Goal: Task Accomplishment & Management: Manage account settings

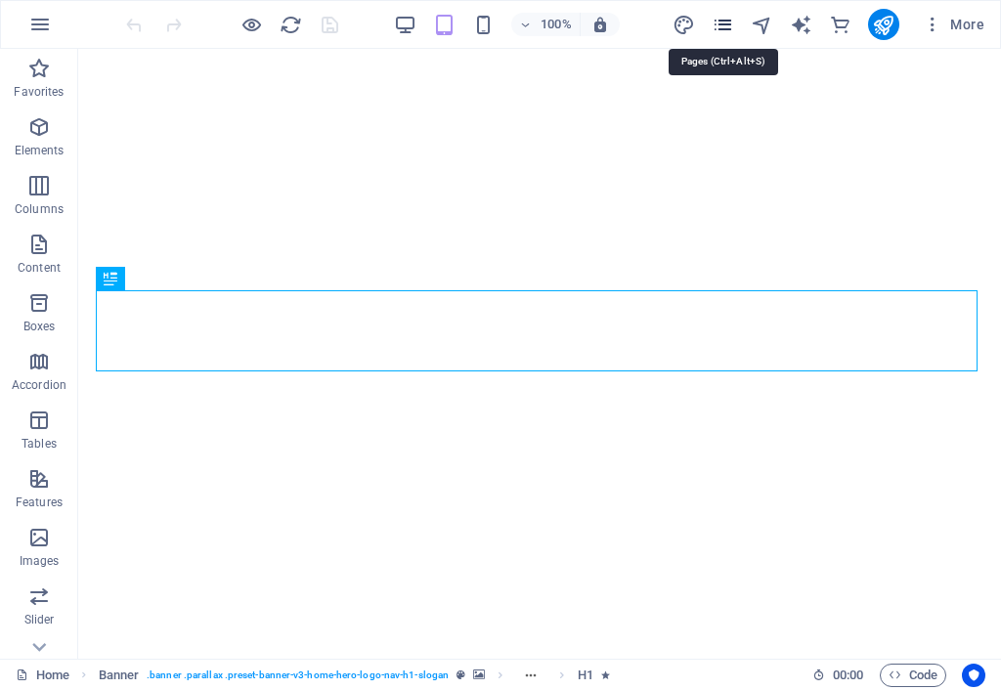
click at [727, 25] on icon "pages" at bounding box center [722, 25] width 22 height 22
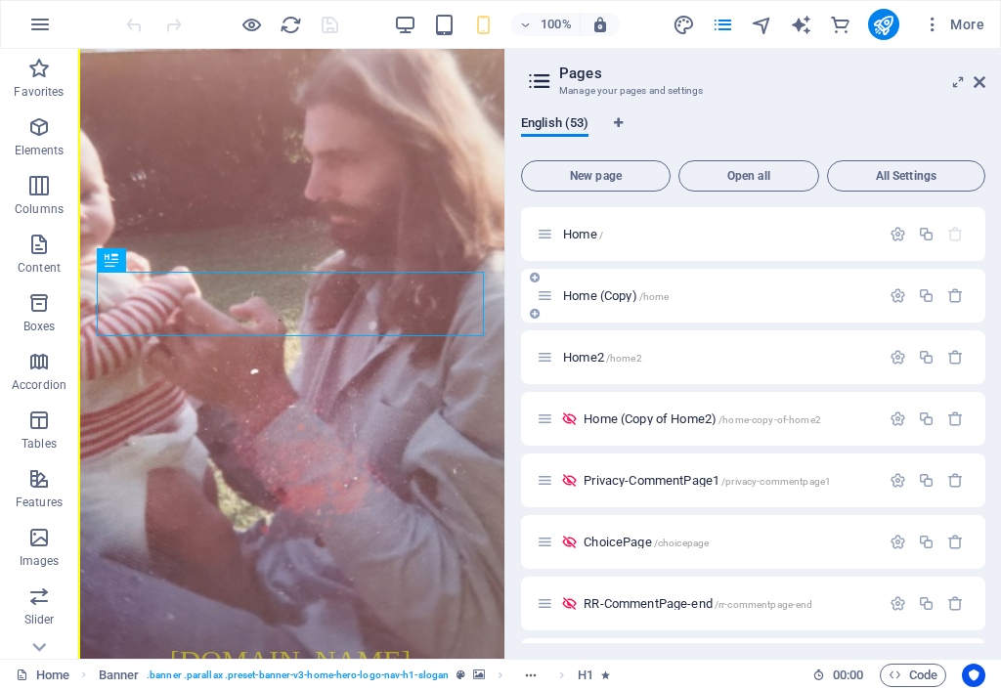
click at [622, 297] on span "Home (Copy) /home" at bounding box center [616, 295] width 106 height 15
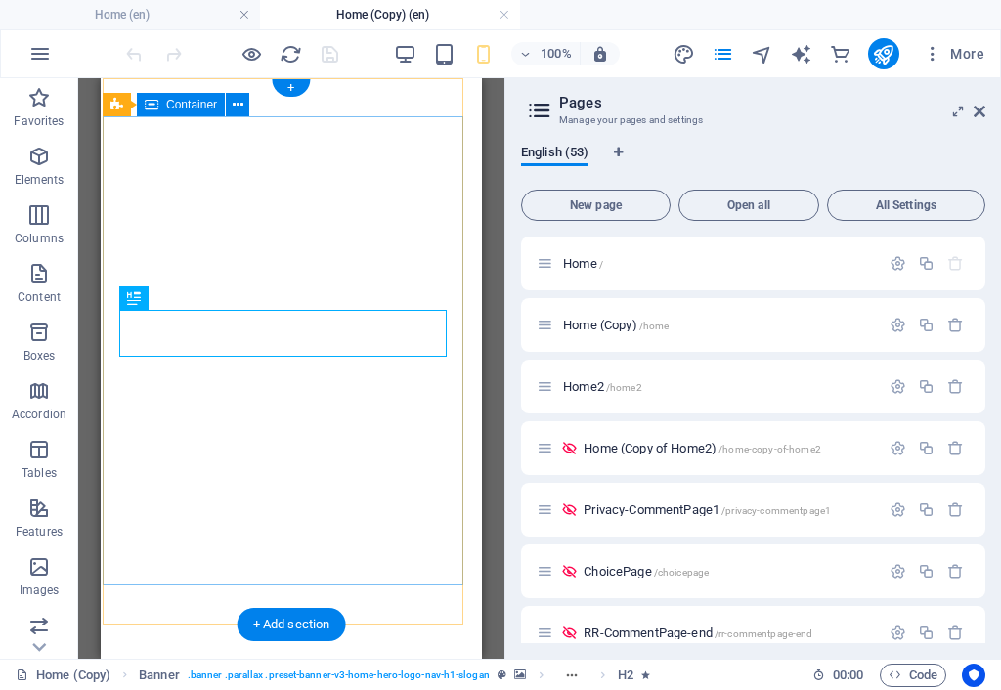
scroll to position [20, 0]
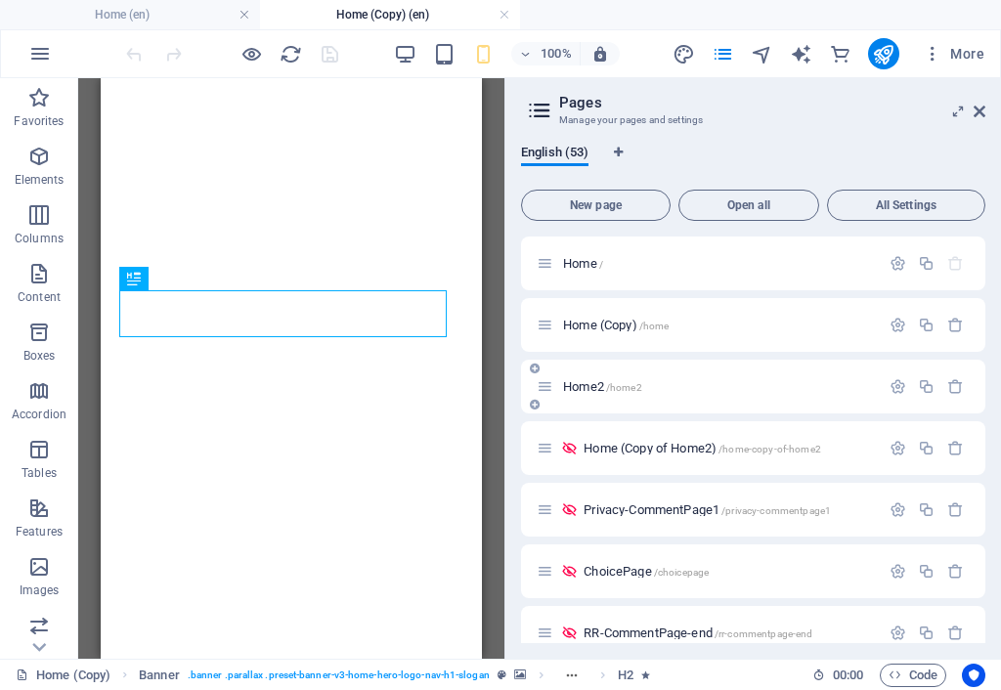
click at [606, 380] on span "Home2 /home2" at bounding box center [602, 386] width 79 height 15
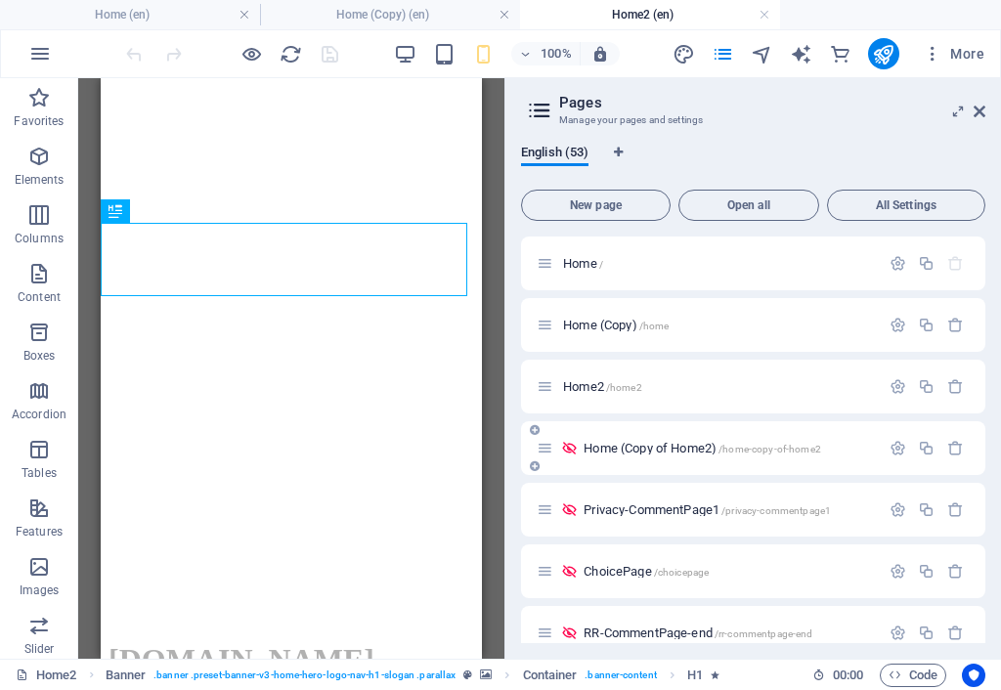
scroll to position [0, 0]
drag, startPoint x: 880, startPoint y: 58, endPoint x: 807, endPoint y: 181, distance: 143.3
click at [882, 58] on icon "publish" at bounding box center [883, 54] width 22 height 22
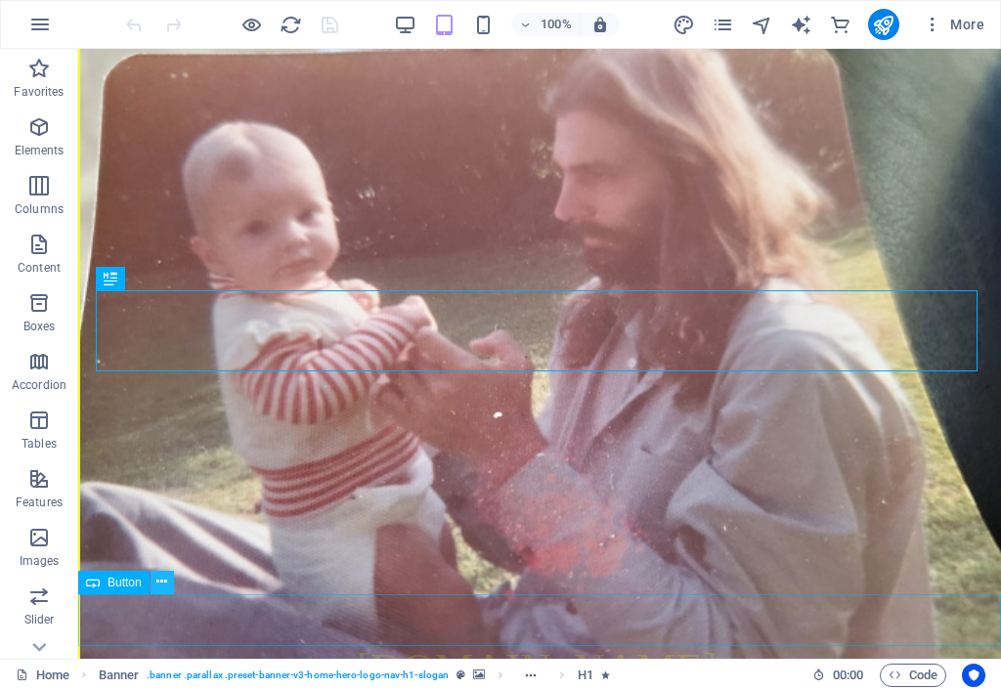
click at [160, 580] on icon at bounding box center [161, 582] width 11 height 21
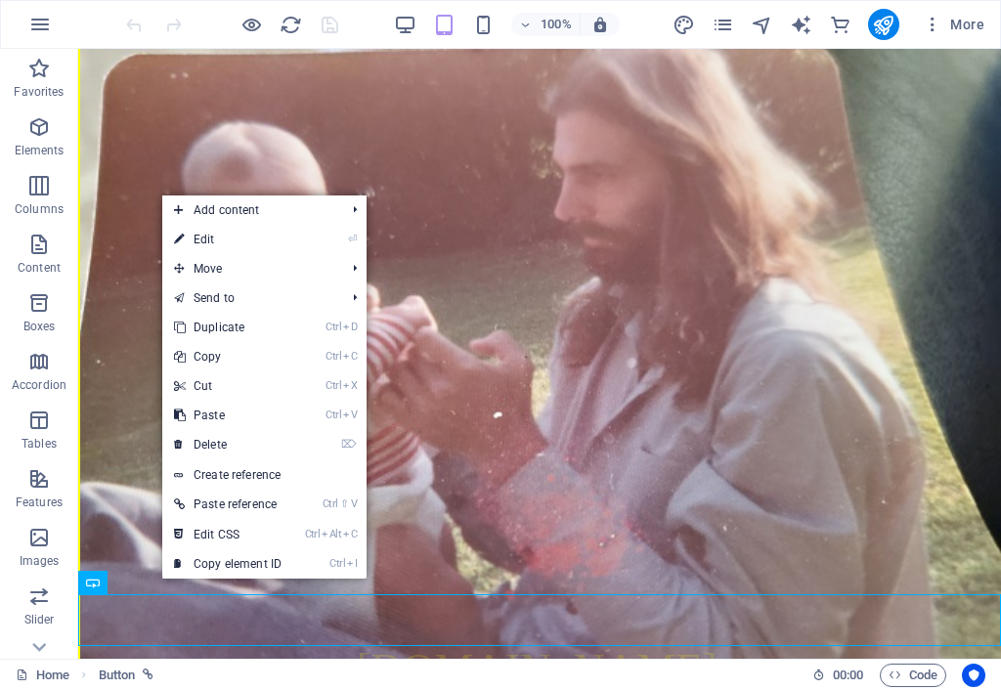
click at [229, 241] on link "⏎ Edit" at bounding box center [227, 239] width 131 height 29
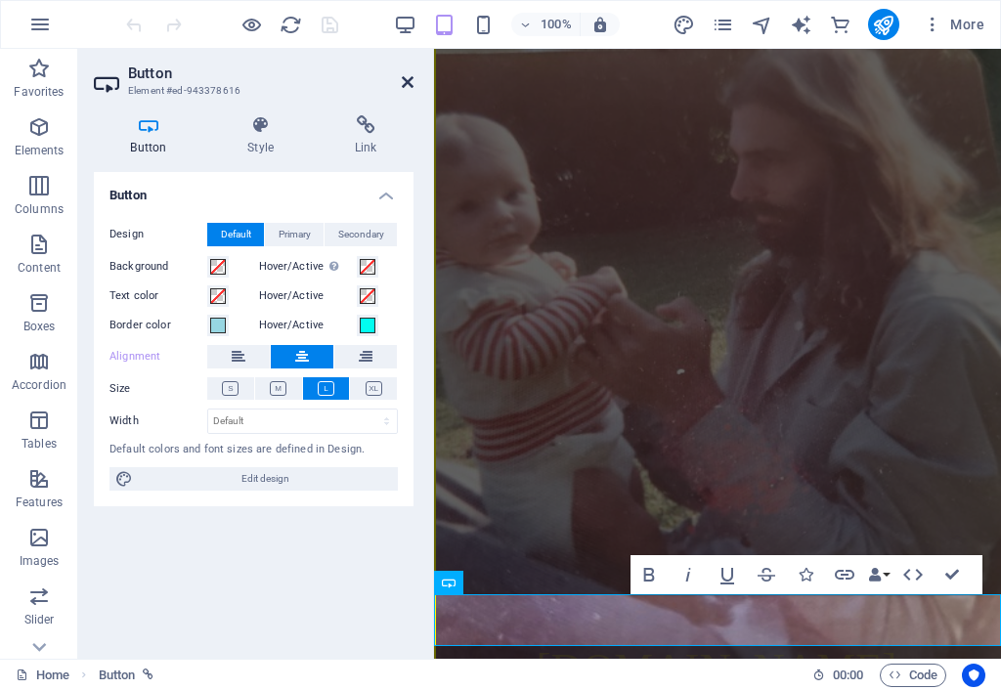
click at [408, 80] on icon at bounding box center [408, 82] width 12 height 16
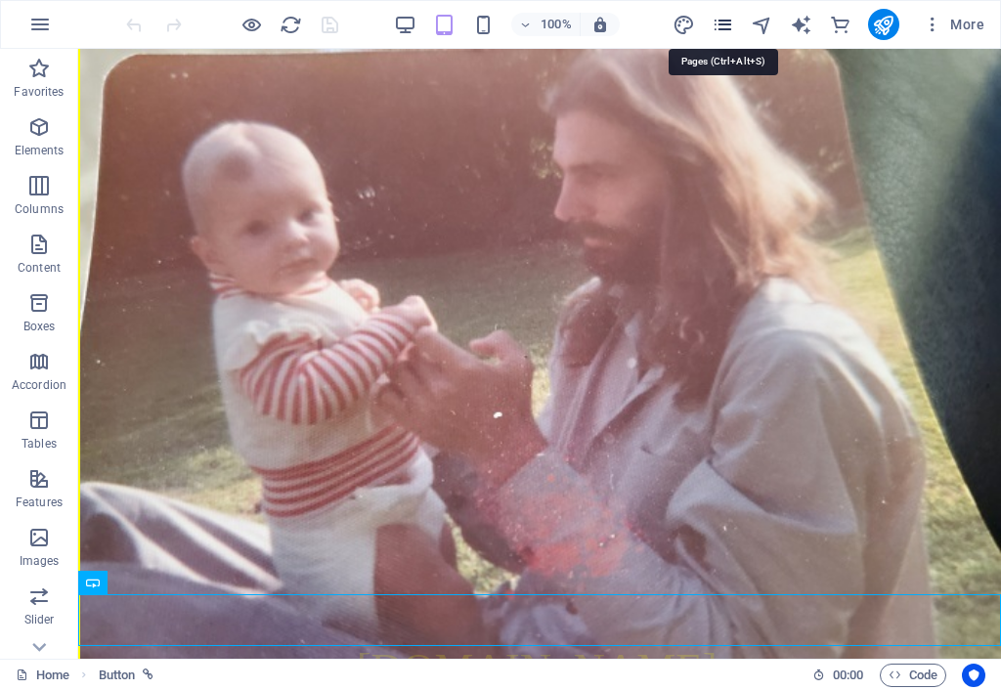
click at [730, 24] on icon "pages" at bounding box center [722, 25] width 22 height 22
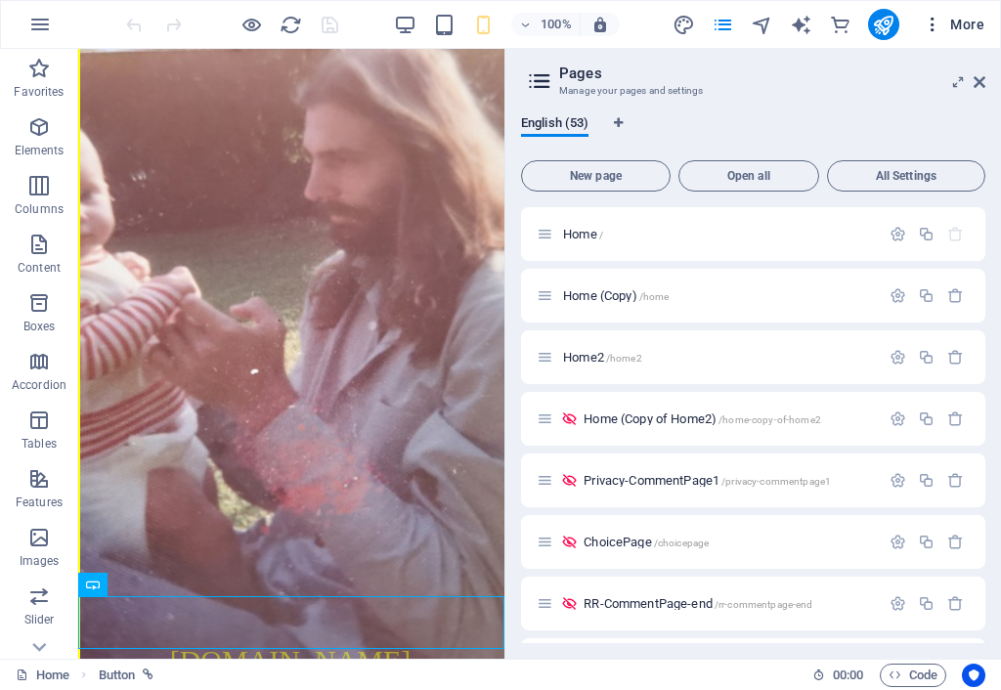
click at [965, 24] on span "More" at bounding box center [954, 25] width 62 height 20
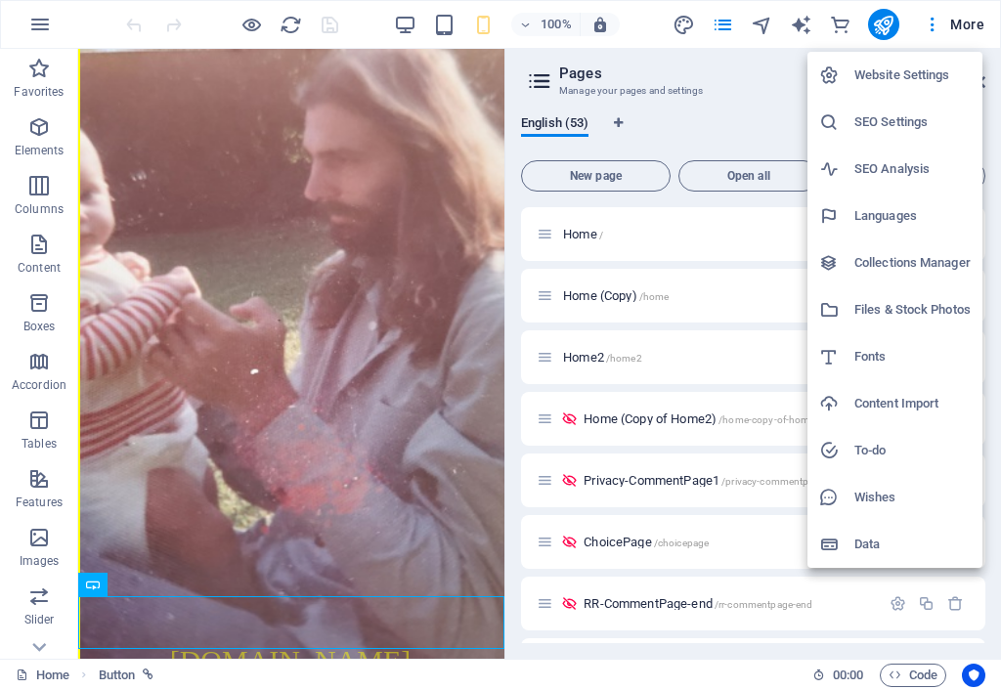
click at [909, 267] on h6 "Collections Manager" at bounding box center [912, 262] width 116 height 23
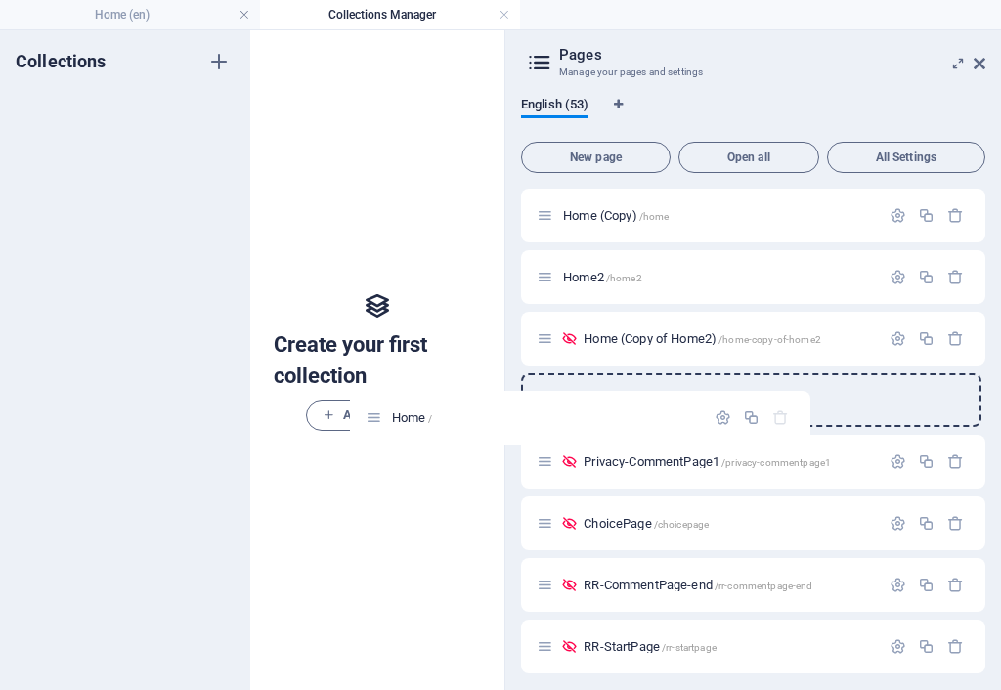
drag, startPoint x: 547, startPoint y: 222, endPoint x: 371, endPoint y: 431, distance: 273.3
click at [371, 431] on div "Home (en) Collections Manager Favorites Elements Columns Content Boxes Accordio…" at bounding box center [500, 359] width 1001 height 661
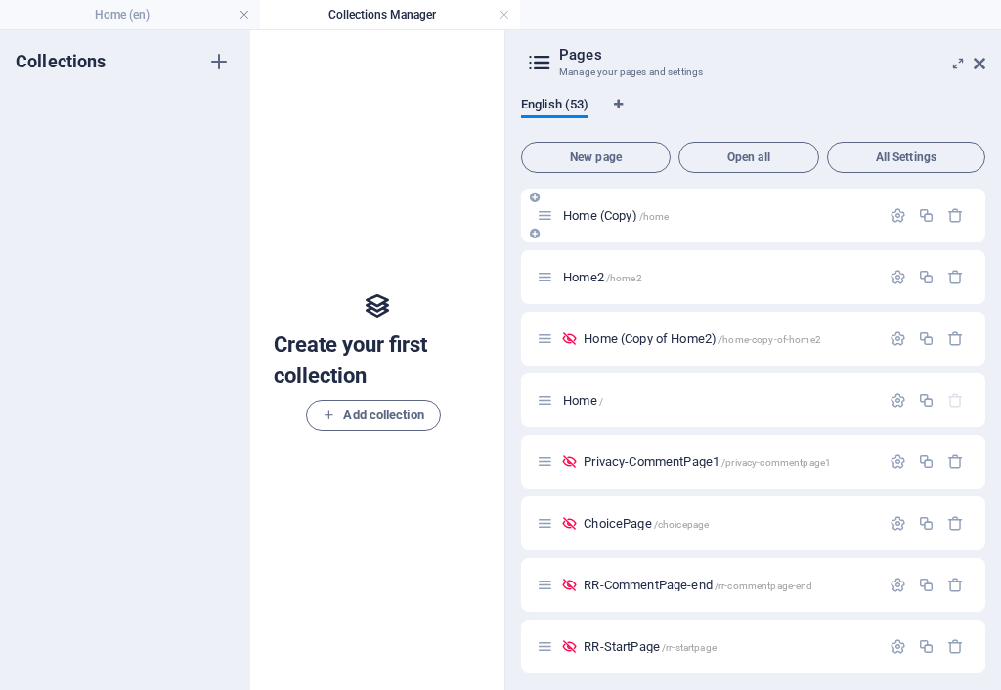
drag, startPoint x: 540, startPoint y: 408, endPoint x: 528, endPoint y: 202, distance: 205.6
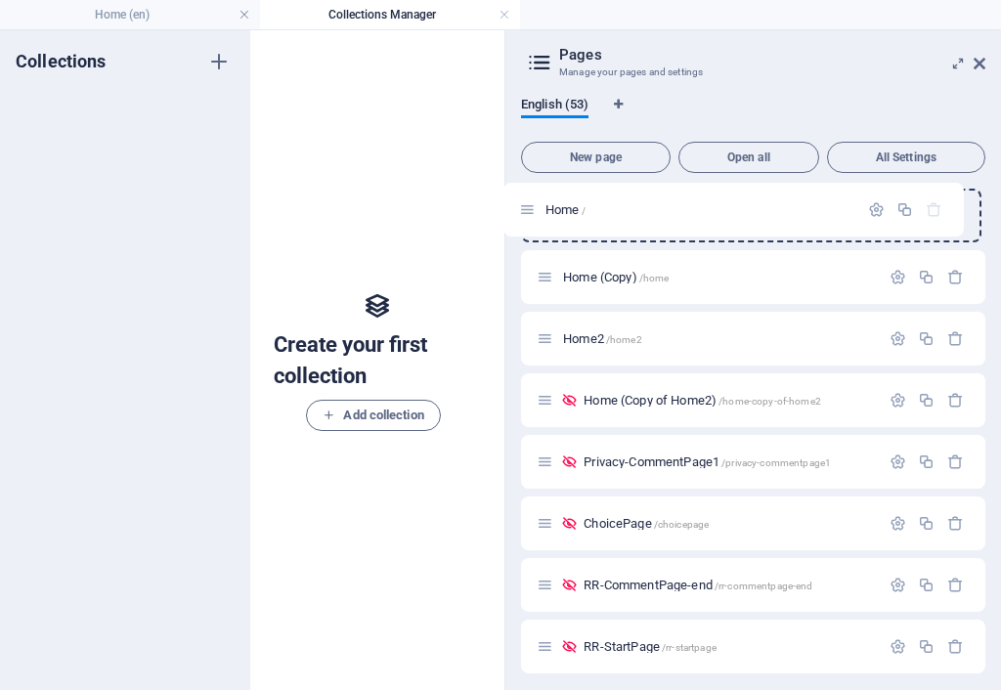
drag, startPoint x: 547, startPoint y: 397, endPoint x: 523, endPoint y: 200, distance: 197.9
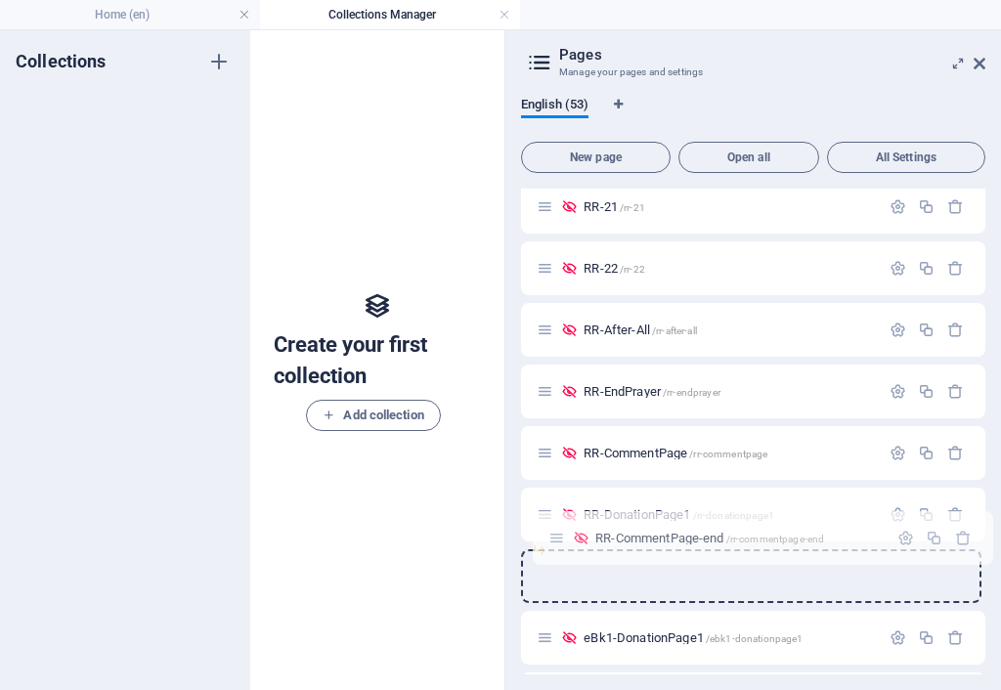
scroll to position [2473, 0]
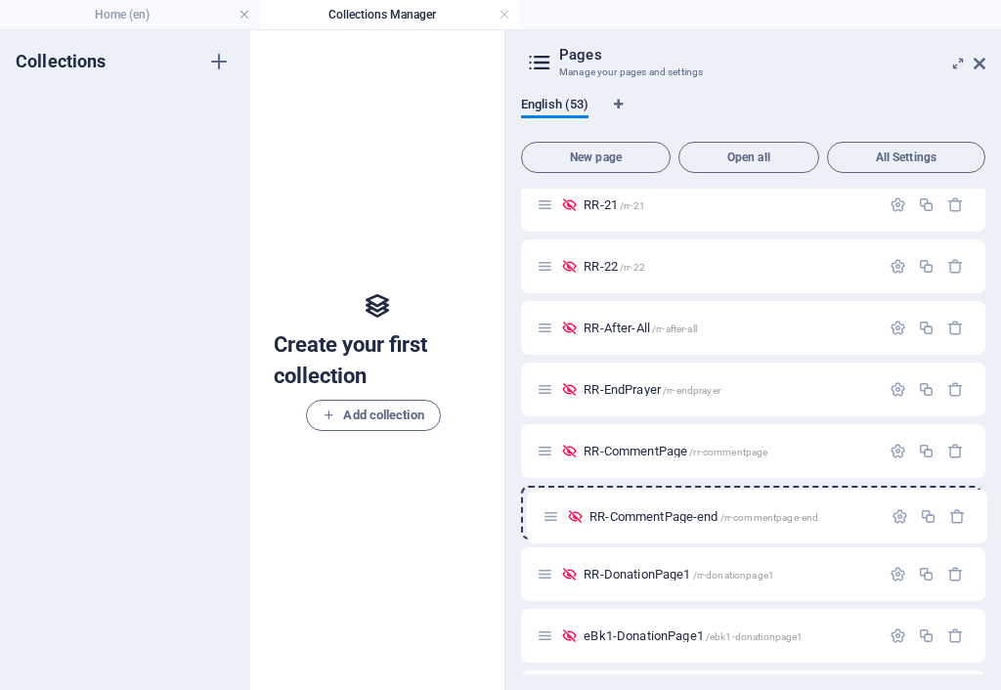
drag, startPoint x: 544, startPoint y: 289, endPoint x: 551, endPoint y: 519, distance: 229.8
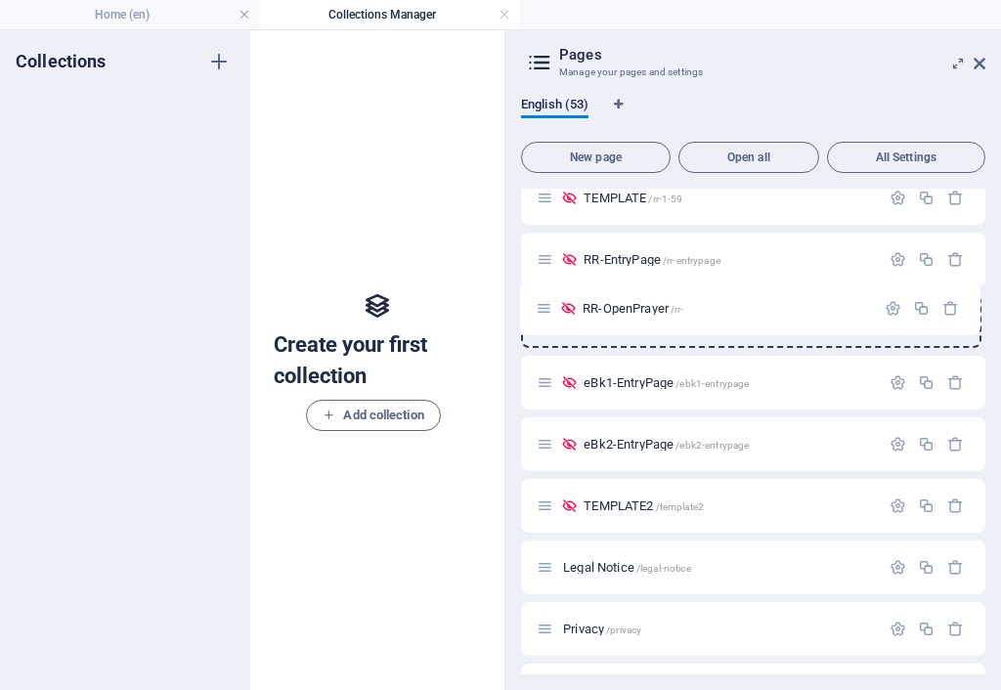
scroll to position [571, 0]
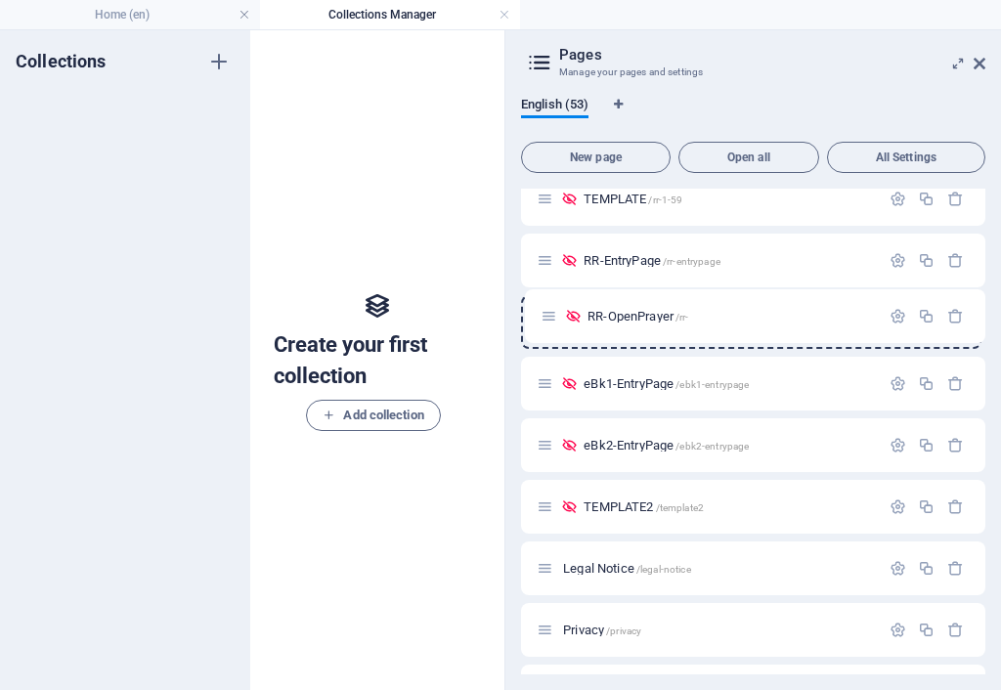
drag, startPoint x: 538, startPoint y: 576, endPoint x: 543, endPoint y: 306, distance: 269.8
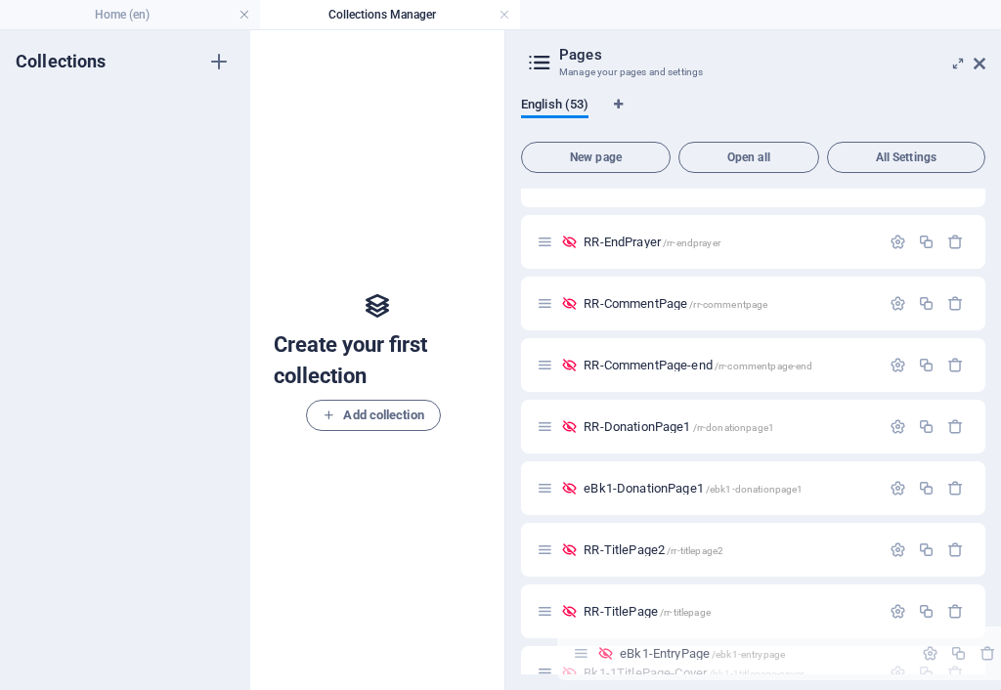
scroll to position [2777, 0]
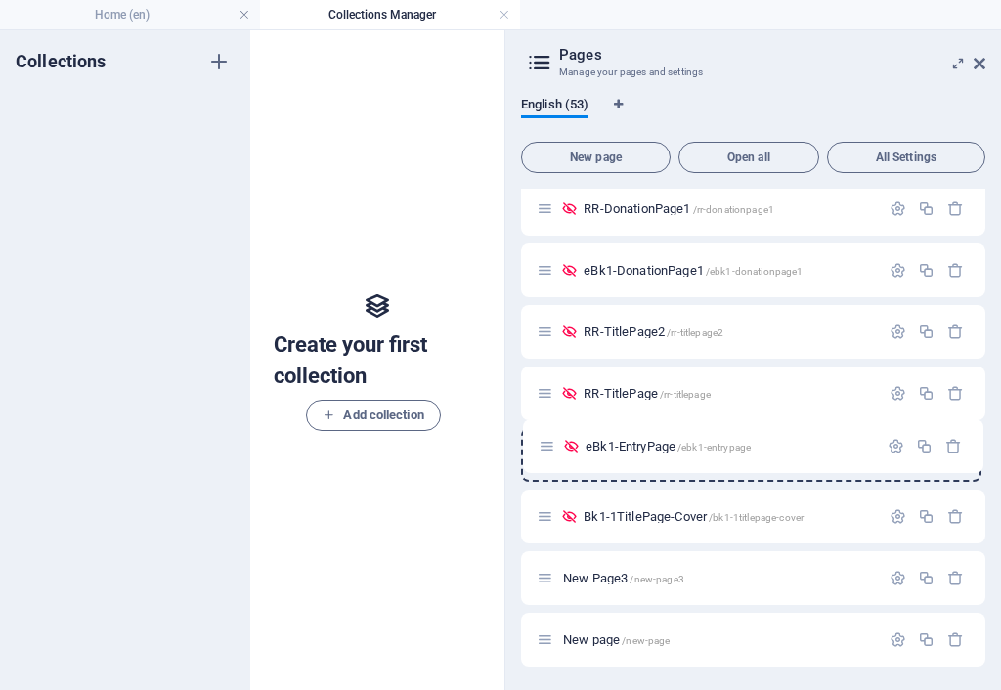
drag, startPoint x: 541, startPoint y: 387, endPoint x: 543, endPoint y: 458, distance: 71.4
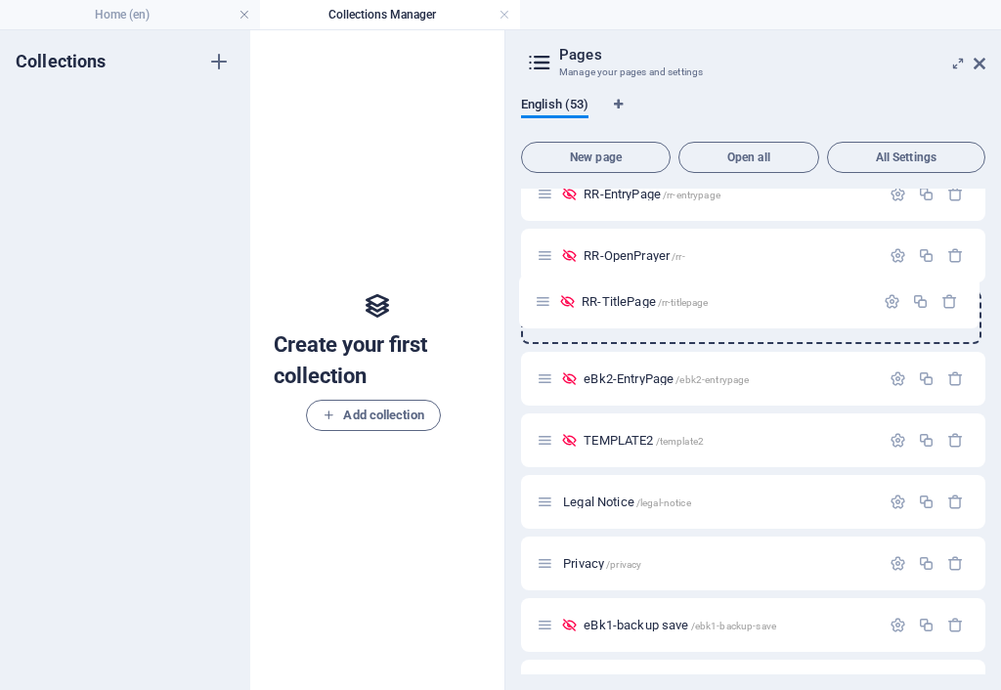
scroll to position [630, 0]
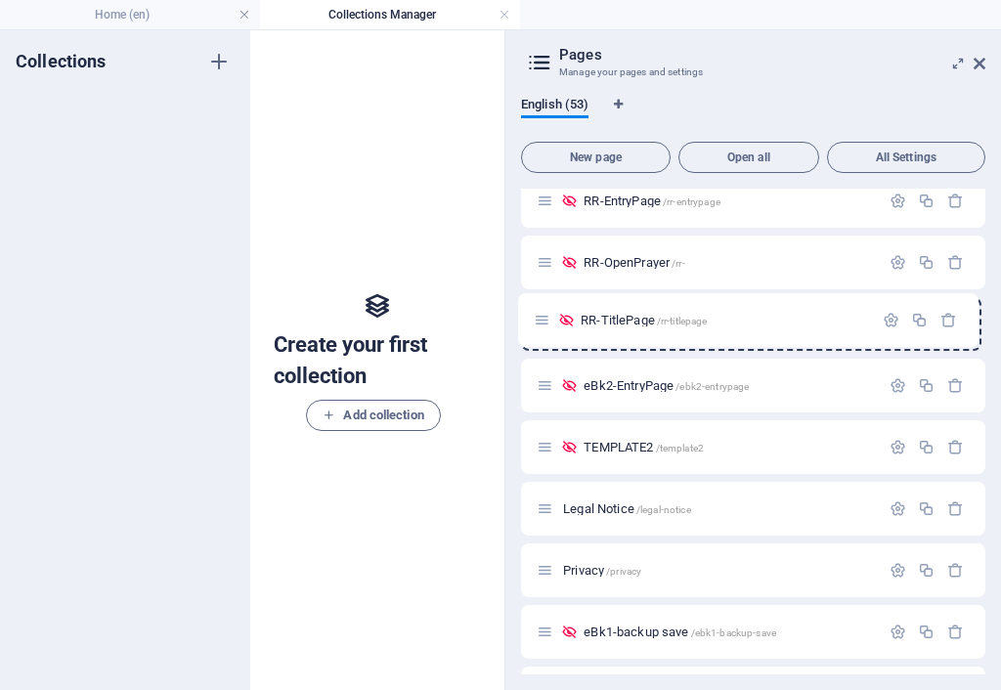
drag, startPoint x: 537, startPoint y: 397, endPoint x: 535, endPoint y: 320, distance: 77.3
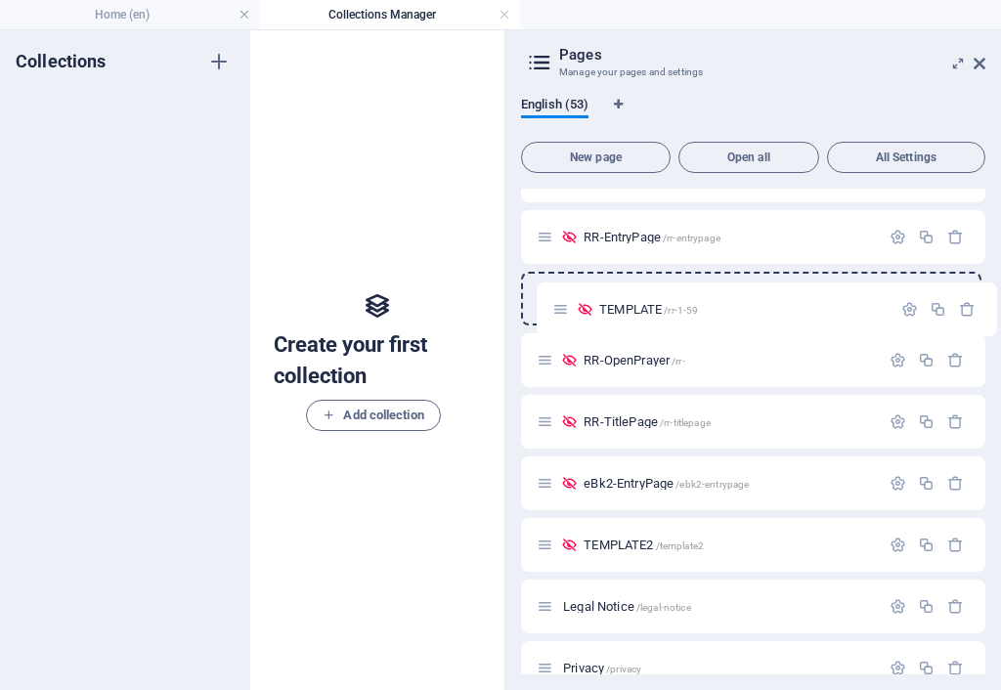
scroll to position [524, 0]
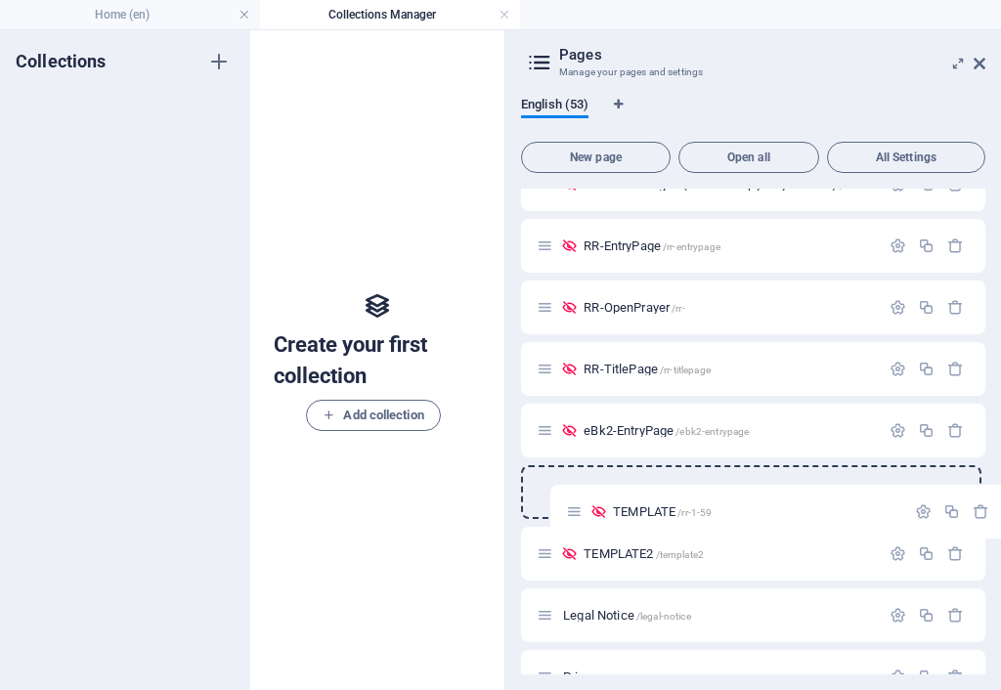
drag, startPoint x: 540, startPoint y: 236, endPoint x: 571, endPoint y: 519, distance: 285.0
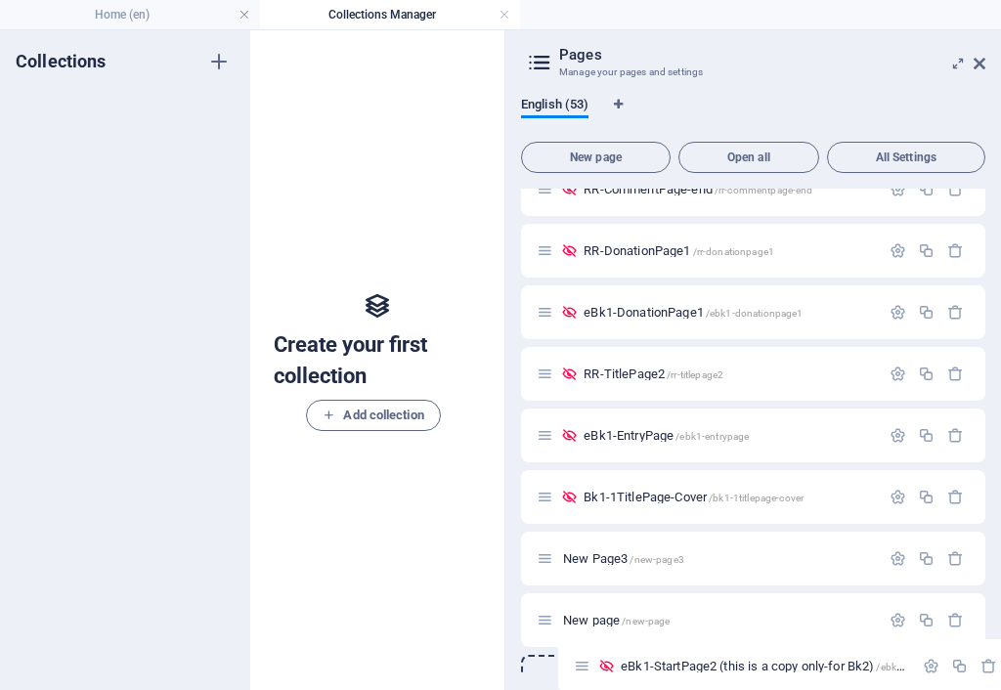
scroll to position [2777, 0]
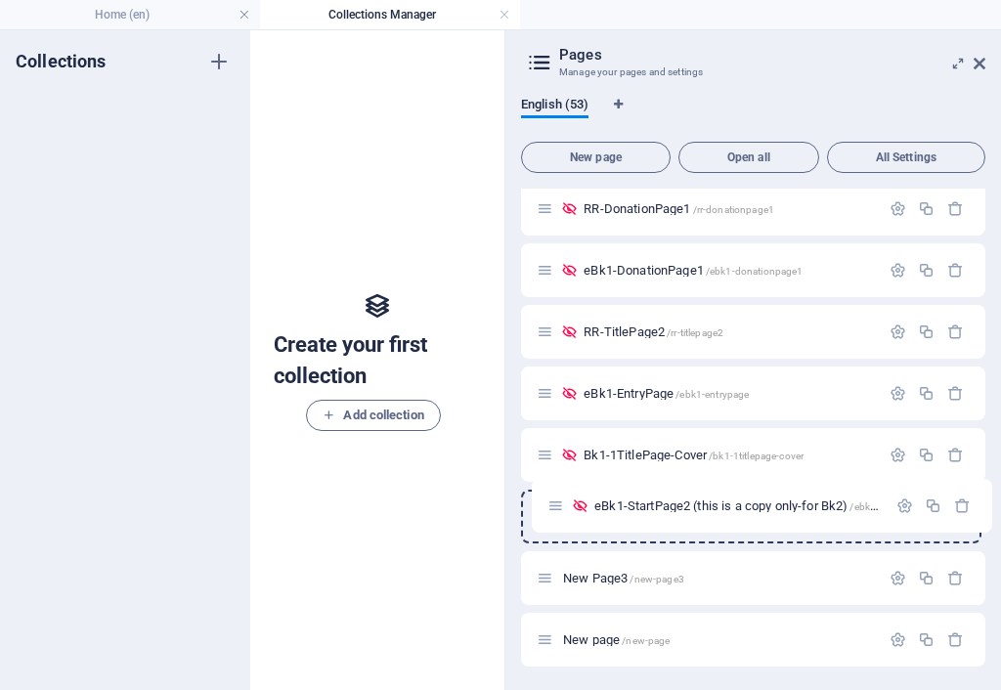
drag, startPoint x: 537, startPoint y: 381, endPoint x: 539, endPoint y: 512, distance: 131.0
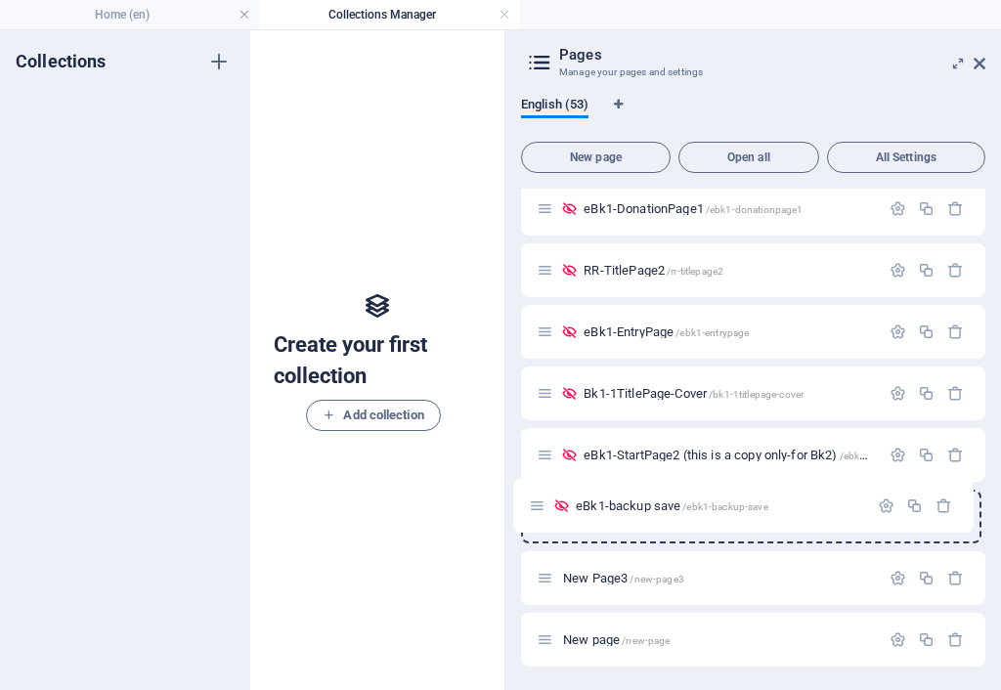
drag, startPoint x: 543, startPoint y: 475, endPoint x: 536, endPoint y: 517, distance: 42.7
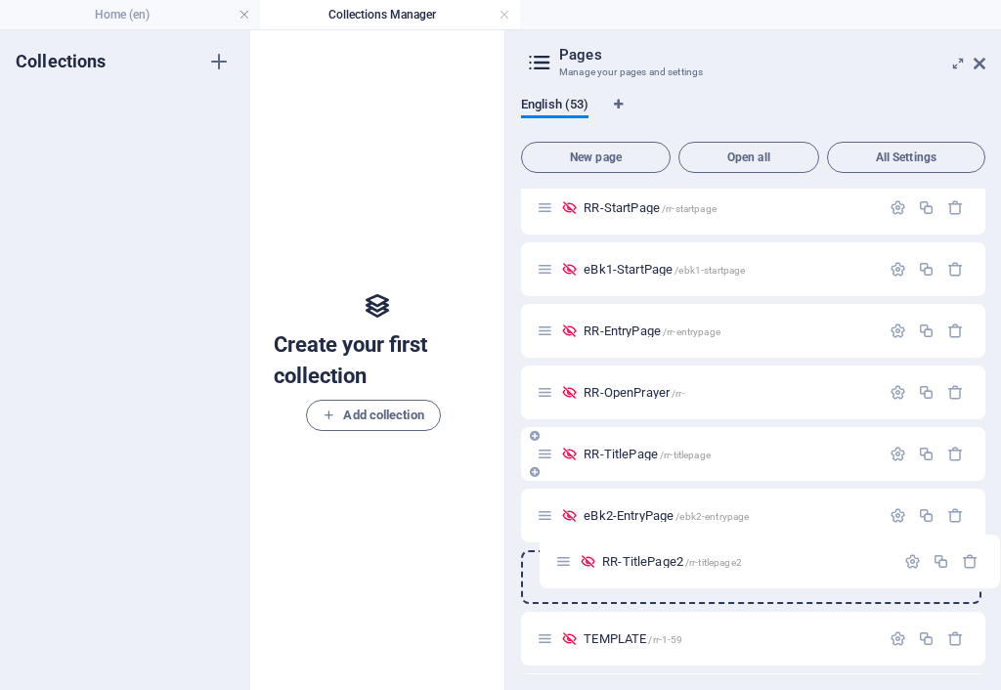
scroll to position [380, 0]
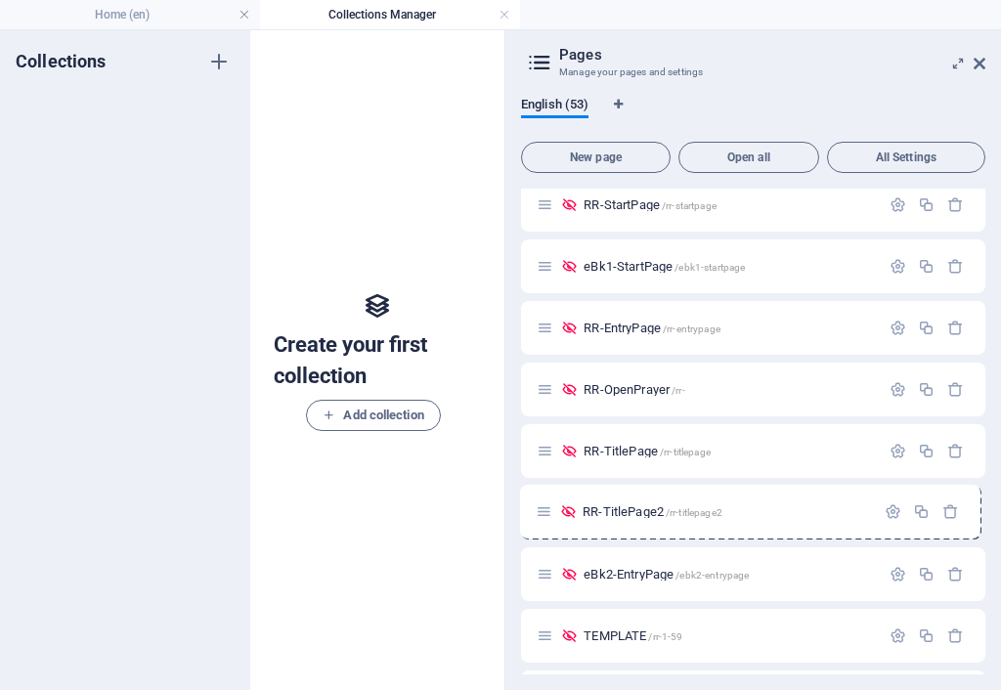
drag, startPoint x: 539, startPoint y: 276, endPoint x: 539, endPoint y: 512, distance: 236.5
drag, startPoint x: 536, startPoint y: 579, endPoint x: 541, endPoint y: 592, distance: 14.9
click at [541, 592] on div "eBk2-EntryPage /ebk2-entrypage" at bounding box center [753, 574] width 464 height 54
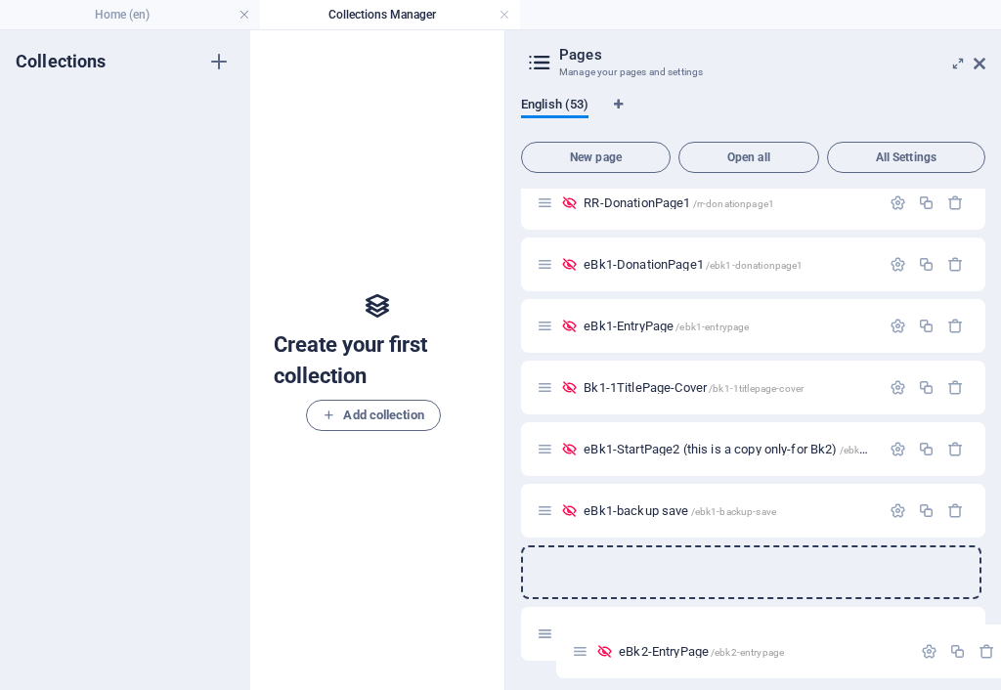
scroll to position [2776, 0]
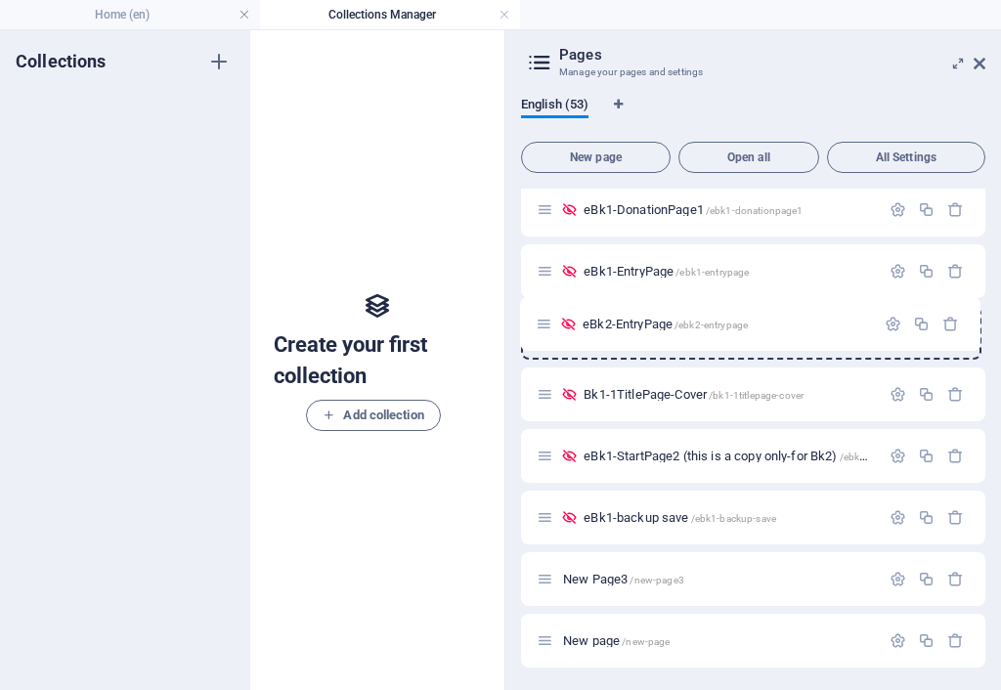
drag, startPoint x: 540, startPoint y: 575, endPoint x: 540, endPoint y: 330, distance: 244.3
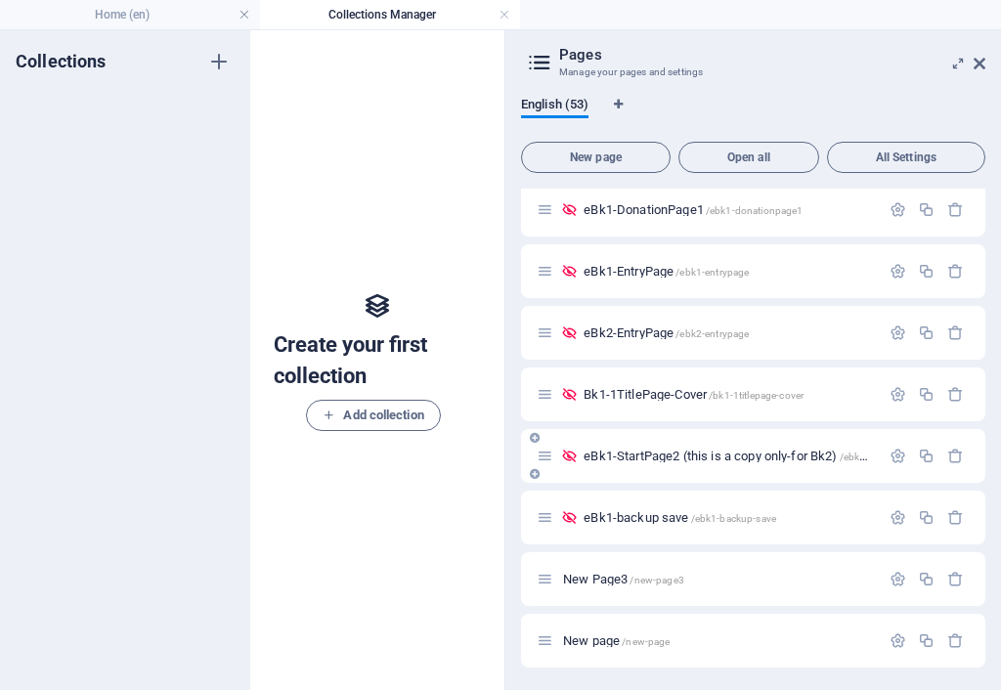
scroll to position [2679, 0]
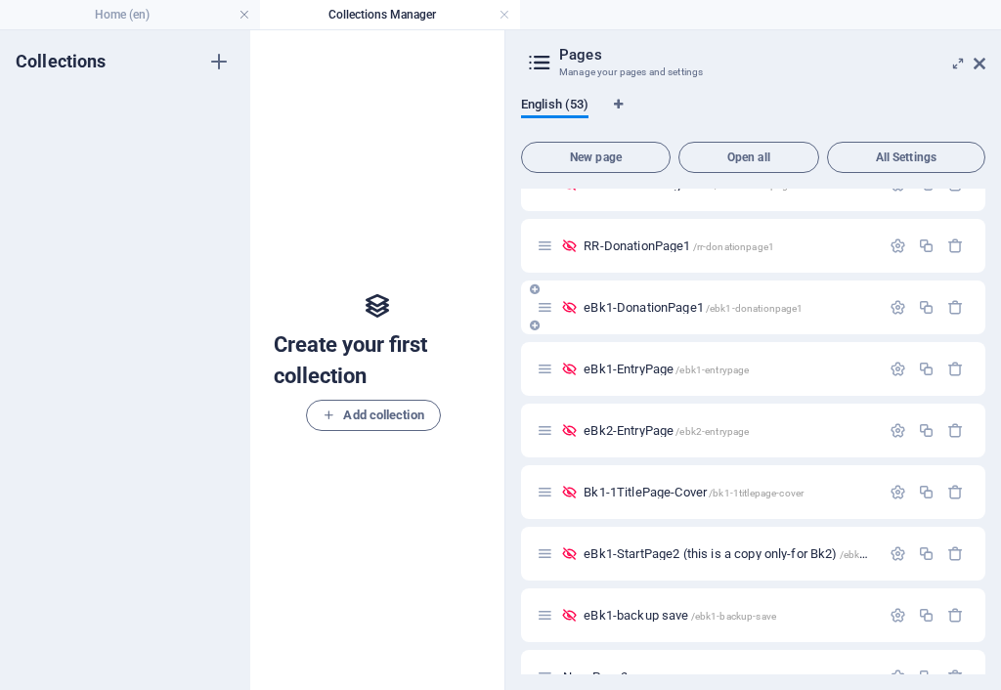
click at [622, 310] on span "eBk1-DonationPage1 /ebk1-donationpage1" at bounding box center [692, 307] width 219 height 15
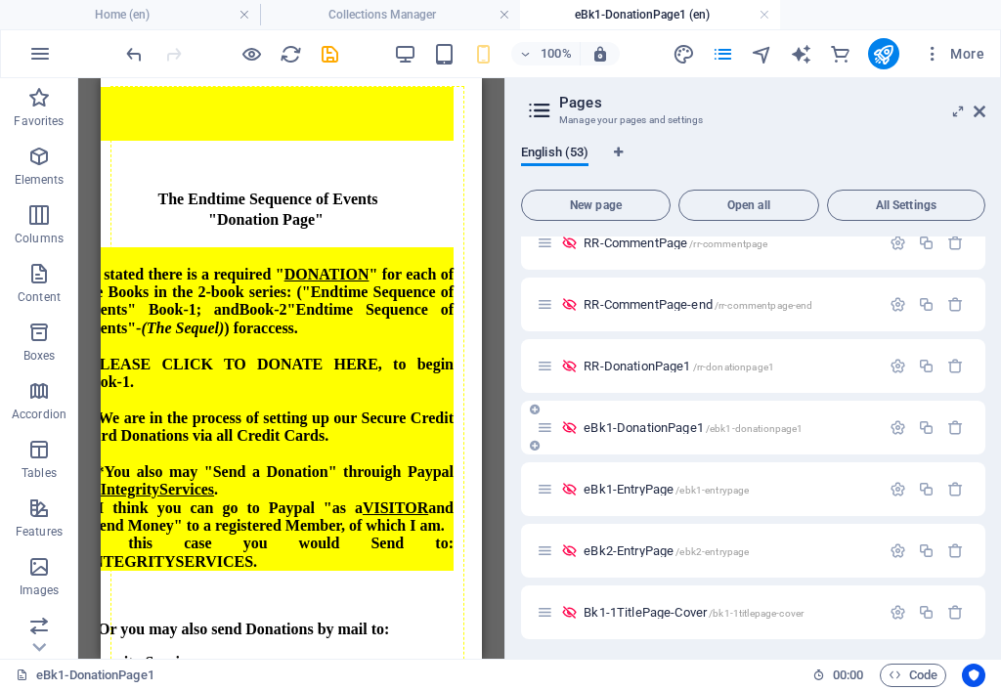
scroll to position [2581, 0]
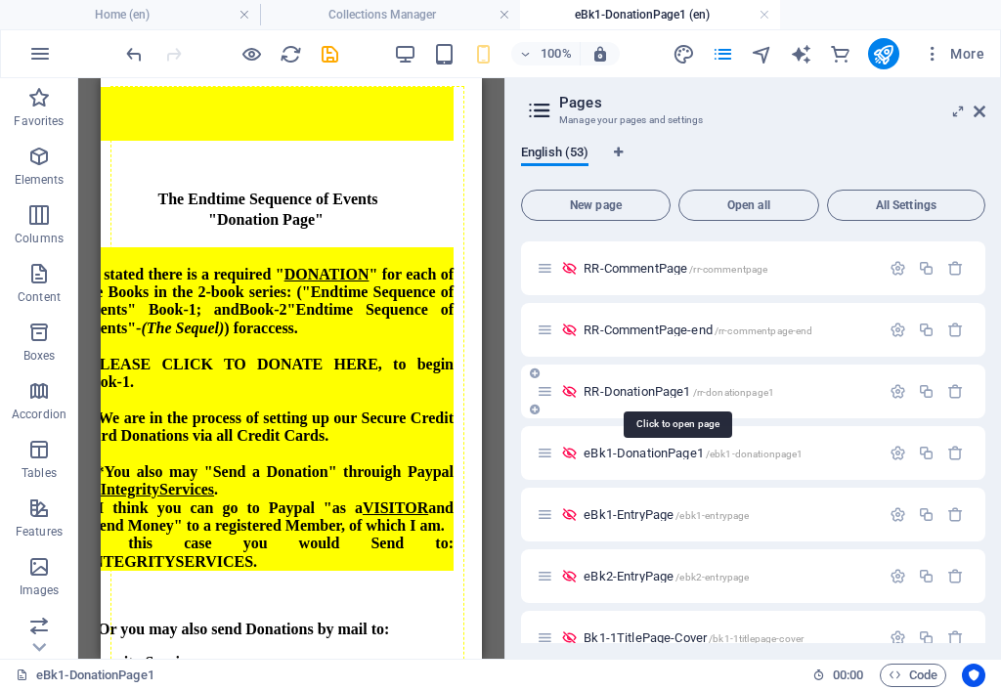
click at [646, 396] on span "RR-DonationPage1 /rr-donationpage1" at bounding box center [678, 391] width 191 height 15
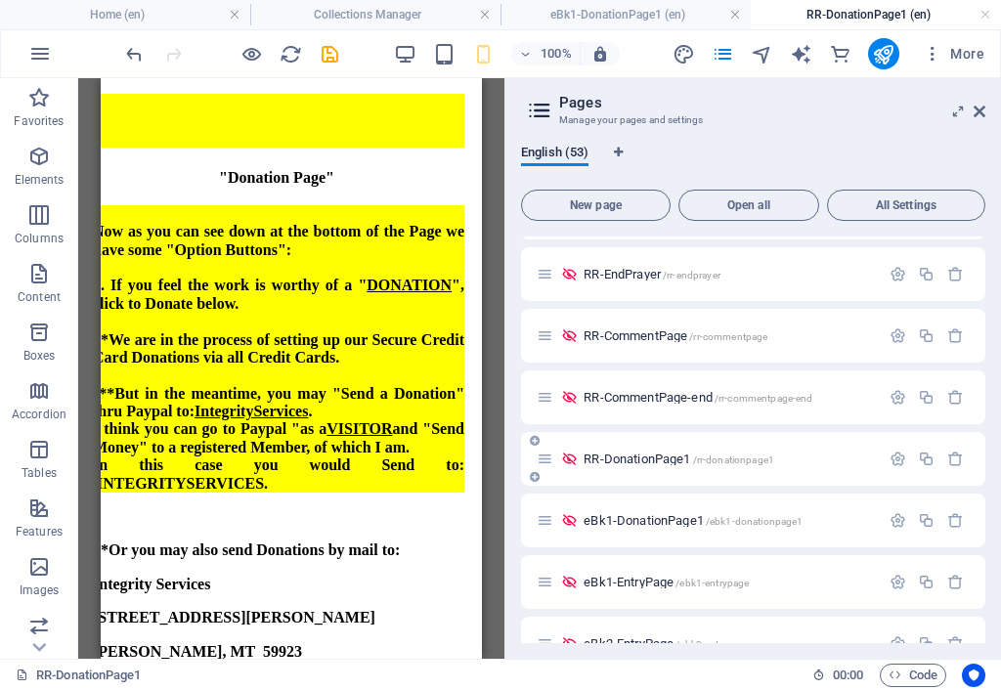
scroll to position [2483, 0]
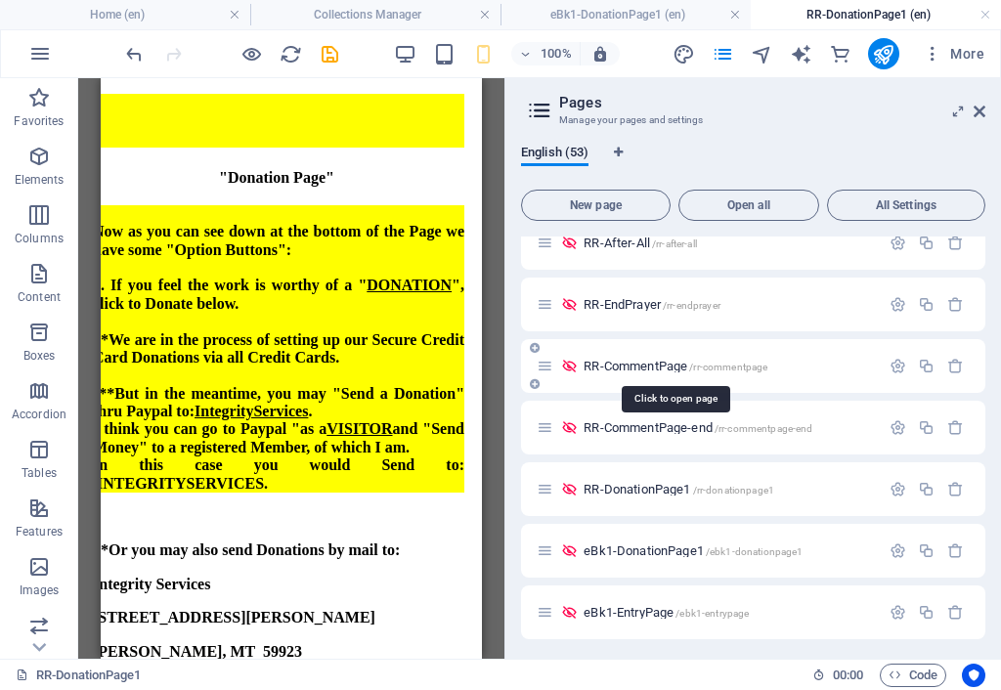
click at [632, 365] on span "RR-CommentPage /rr-commentpage" at bounding box center [675, 366] width 184 height 15
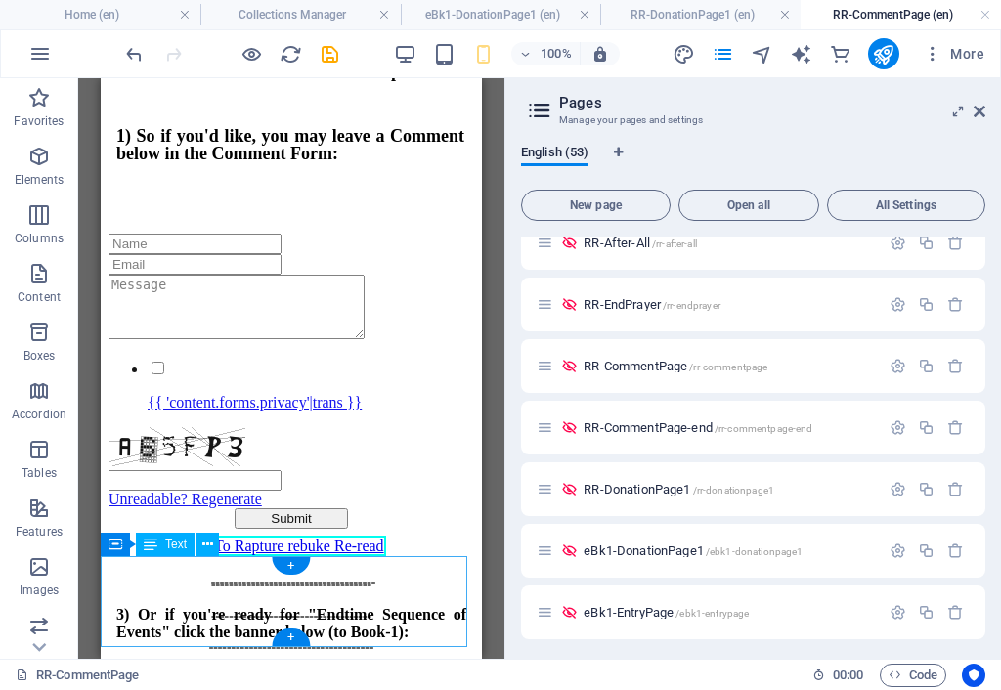
scroll to position [590, 0]
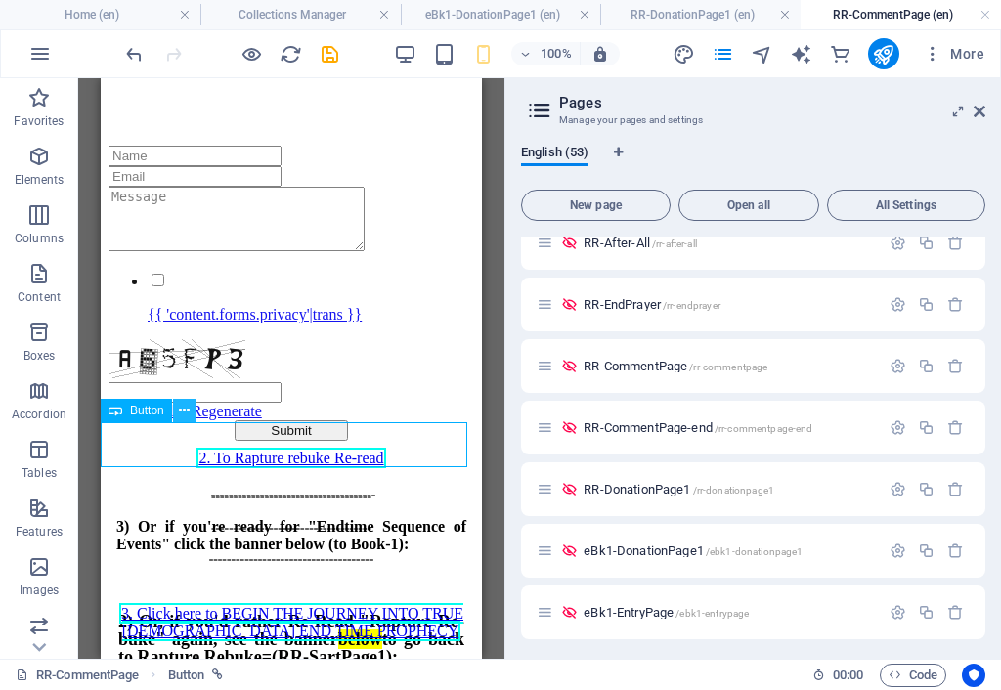
click at [184, 409] on icon at bounding box center [184, 411] width 11 height 21
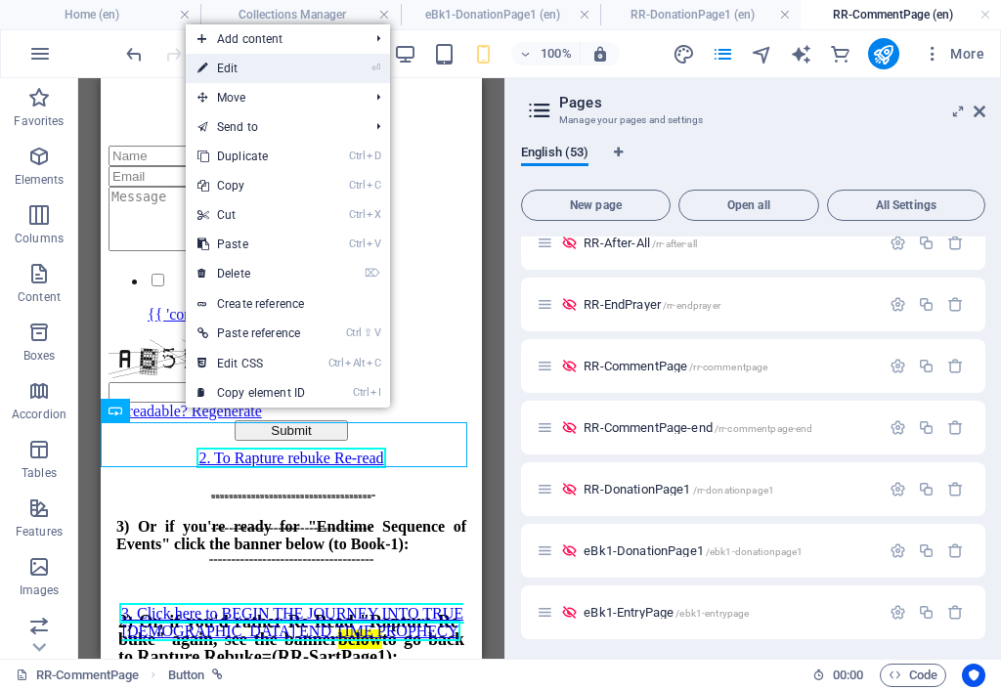
click at [272, 72] on link "⏎ Edit" at bounding box center [251, 68] width 131 height 29
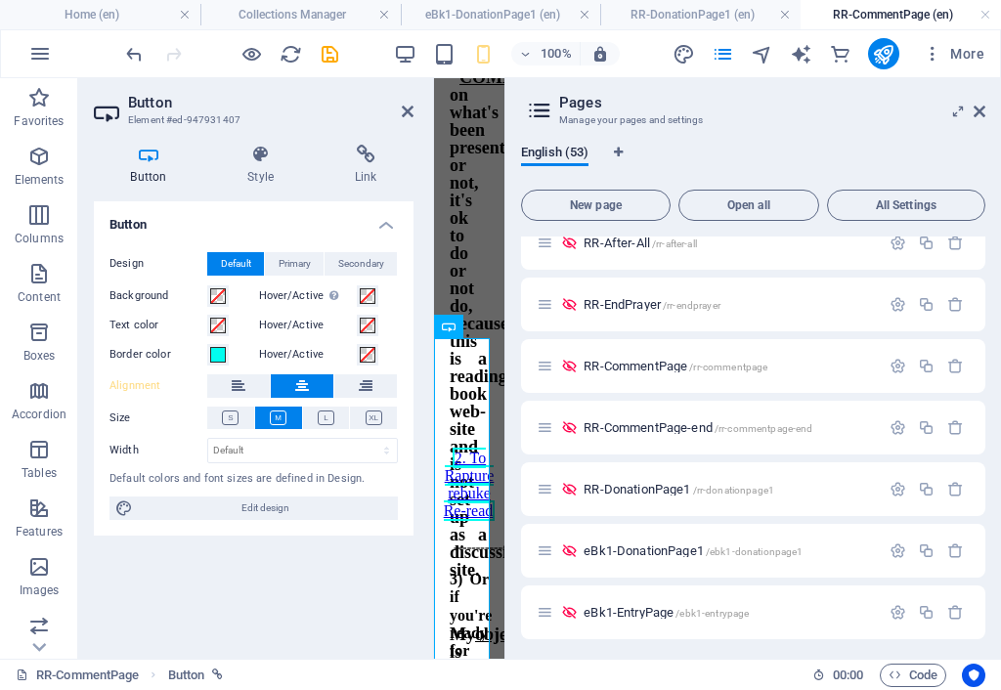
scroll to position [673, 0]
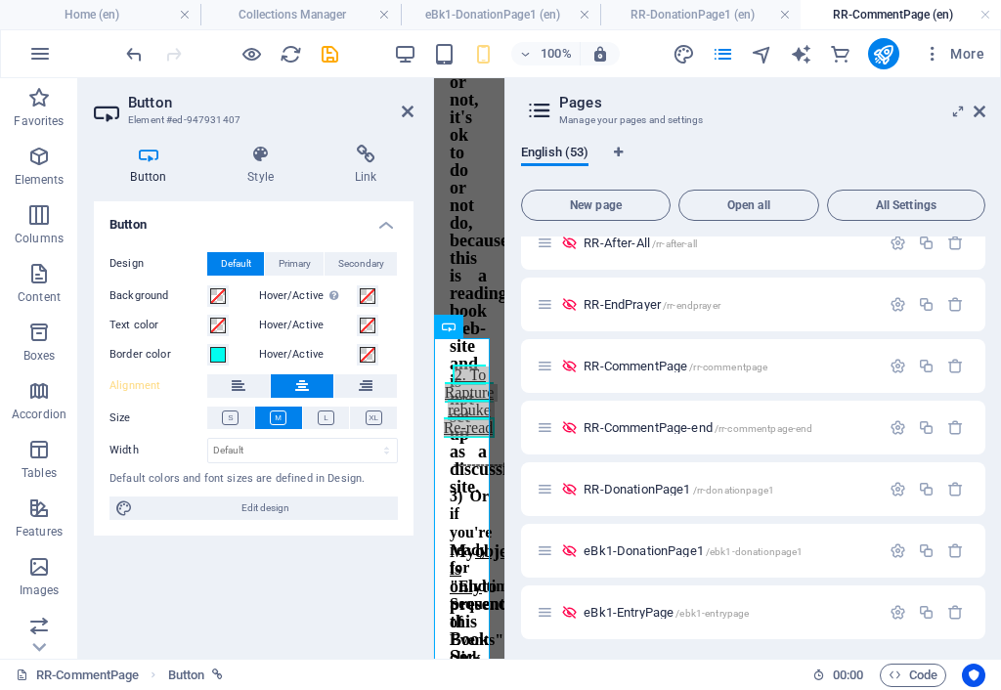
drag, startPoint x: 365, startPoint y: 171, endPoint x: 361, endPoint y: 192, distance: 20.9
click at [365, 173] on h4 "Link" at bounding box center [366, 165] width 96 height 41
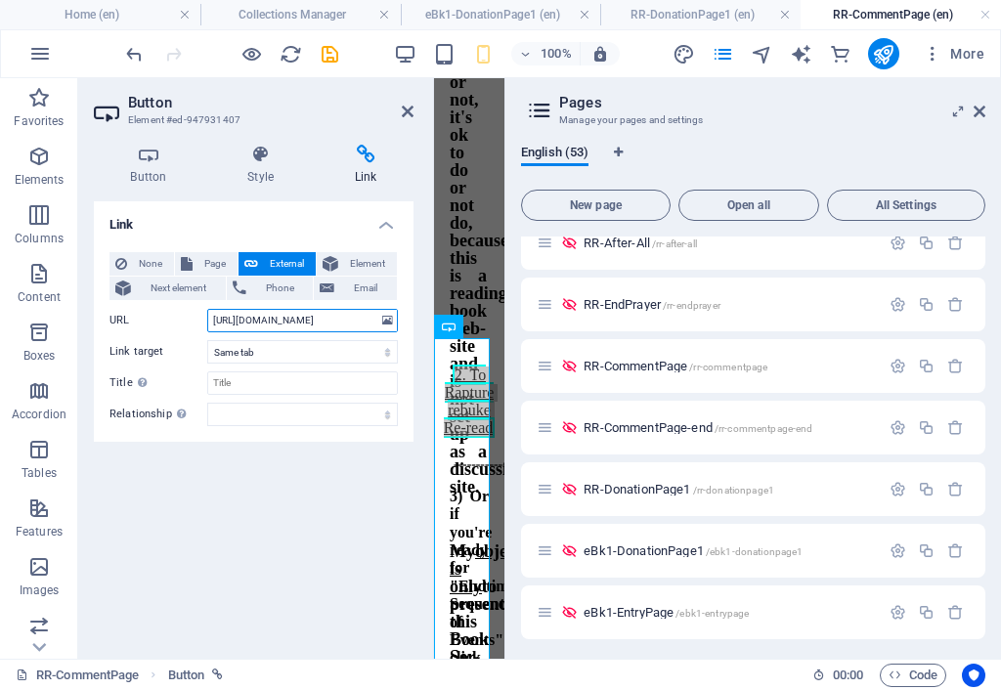
scroll to position [0, 95]
drag, startPoint x: 329, startPoint y: 323, endPoint x: 385, endPoint y: 331, distance: 56.2
click at [378, 322] on div "URL [URL][DOMAIN_NAME]" at bounding box center [253, 320] width 288 height 23
click at [407, 110] on icon at bounding box center [408, 112] width 12 height 16
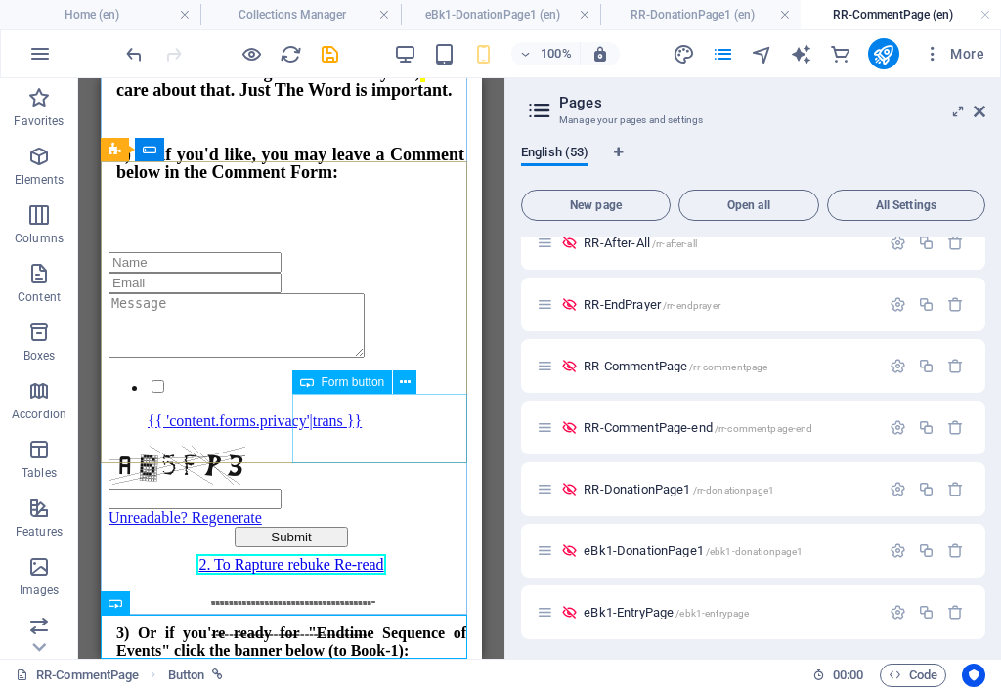
scroll to position [555, 0]
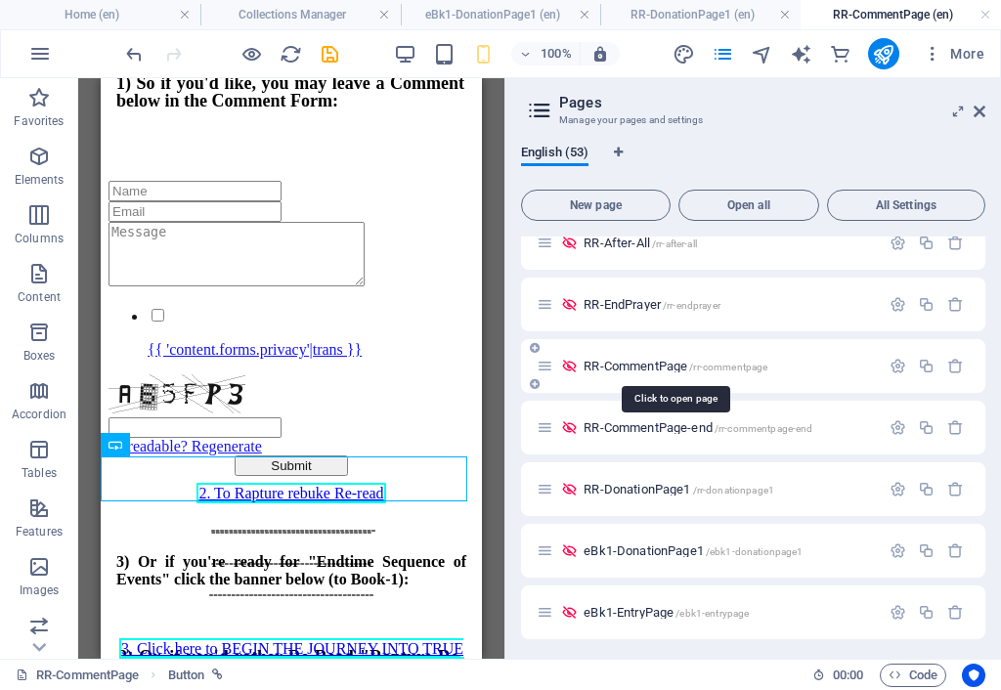
click at [662, 370] on span "RR-CommentPage /rr-commentpage" at bounding box center [675, 366] width 184 height 15
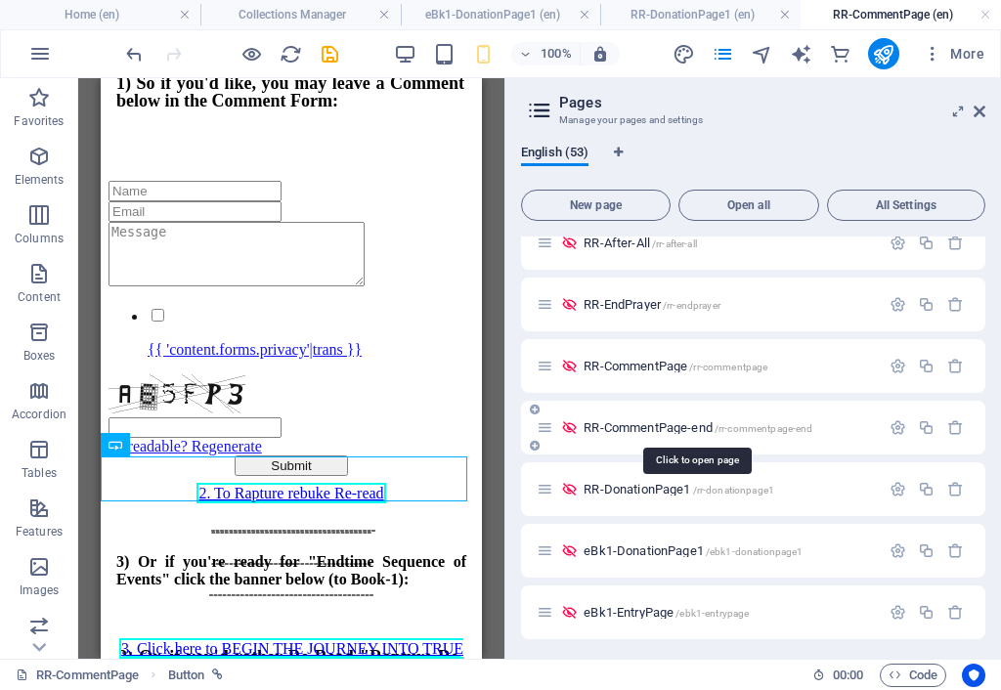
click at [668, 427] on span "RR-CommentPage-end /rr-commentpage-end" at bounding box center [697, 427] width 229 height 15
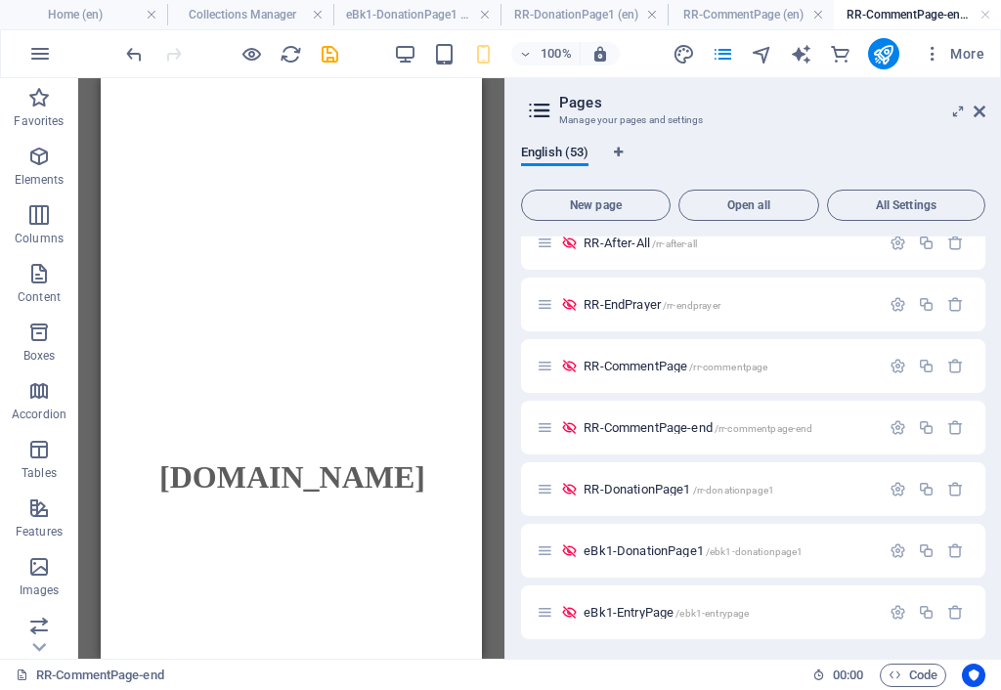
scroll to position [180, 0]
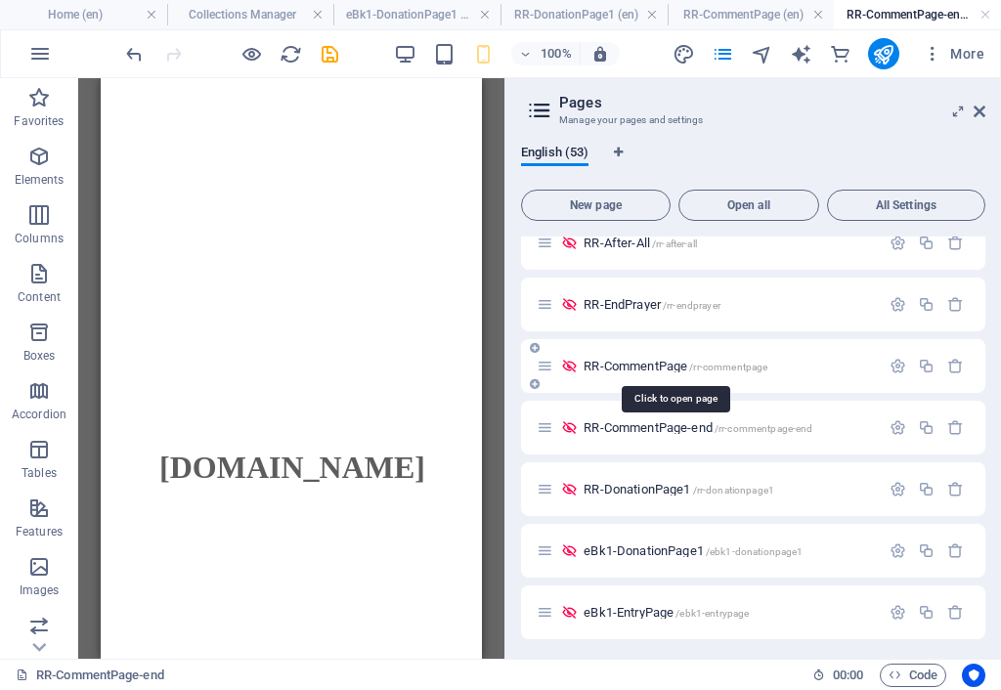
click at [642, 366] on span "RR-CommentPage /rr-commentpage" at bounding box center [675, 366] width 184 height 15
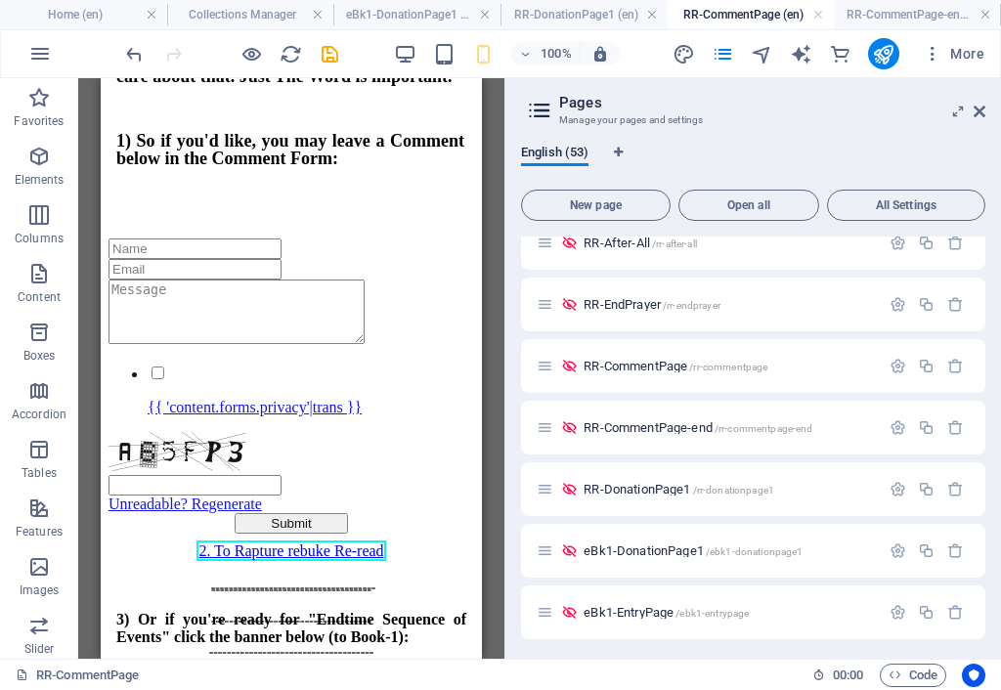
scroll to position [516, 0]
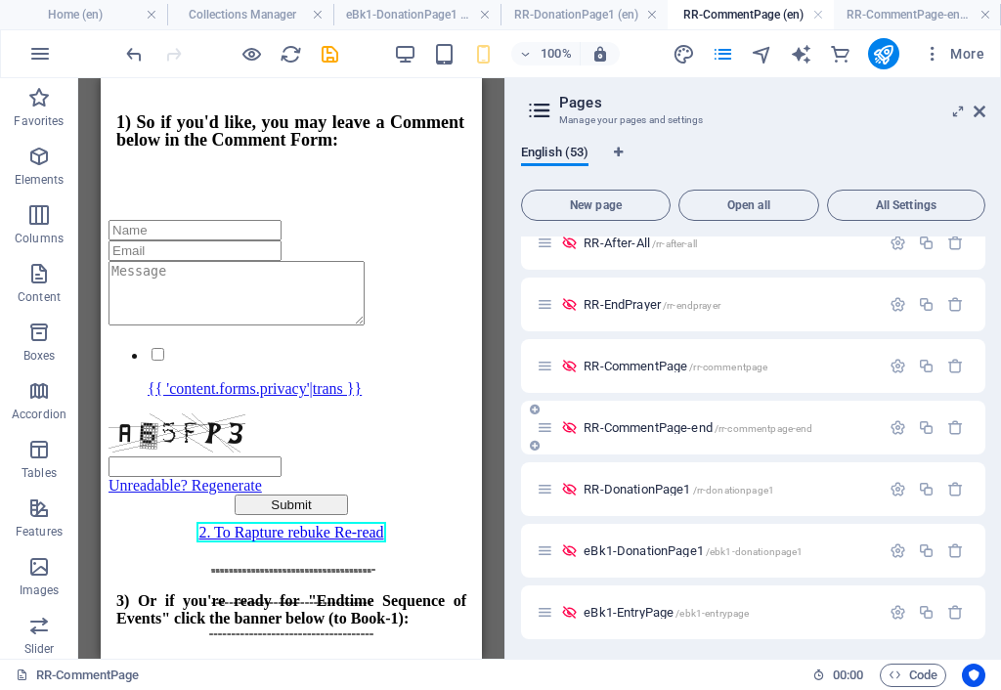
click at [666, 428] on span "RR-CommentPage-end /rr-commentpage-end" at bounding box center [697, 427] width 229 height 15
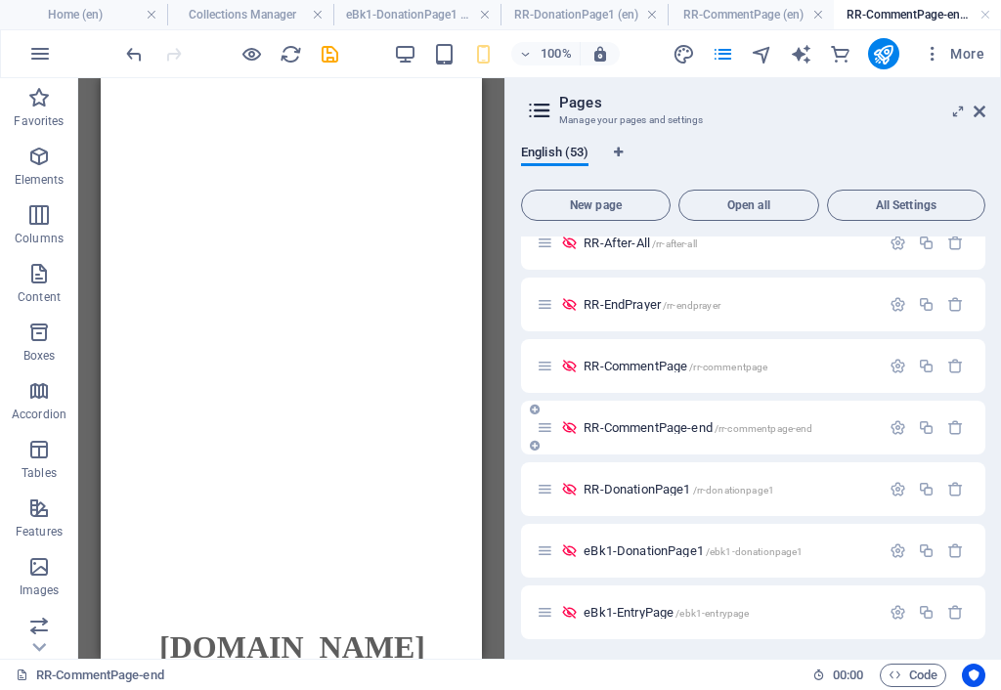
scroll to position [180, 0]
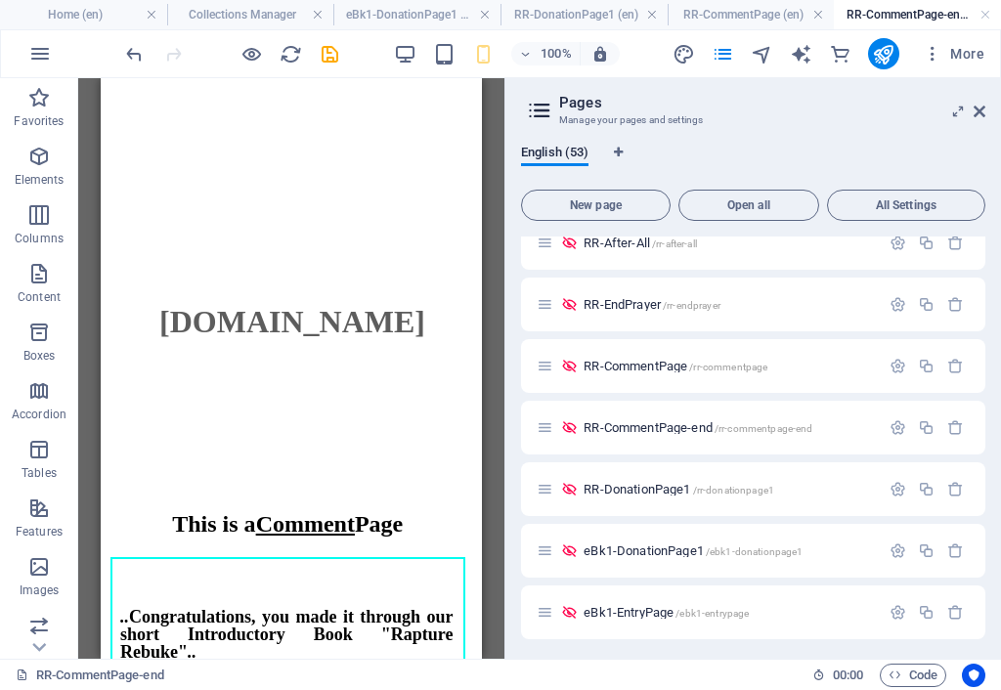
drag, startPoint x: 472, startPoint y: 293, endPoint x: 611, endPoint y: 408, distance: 180.4
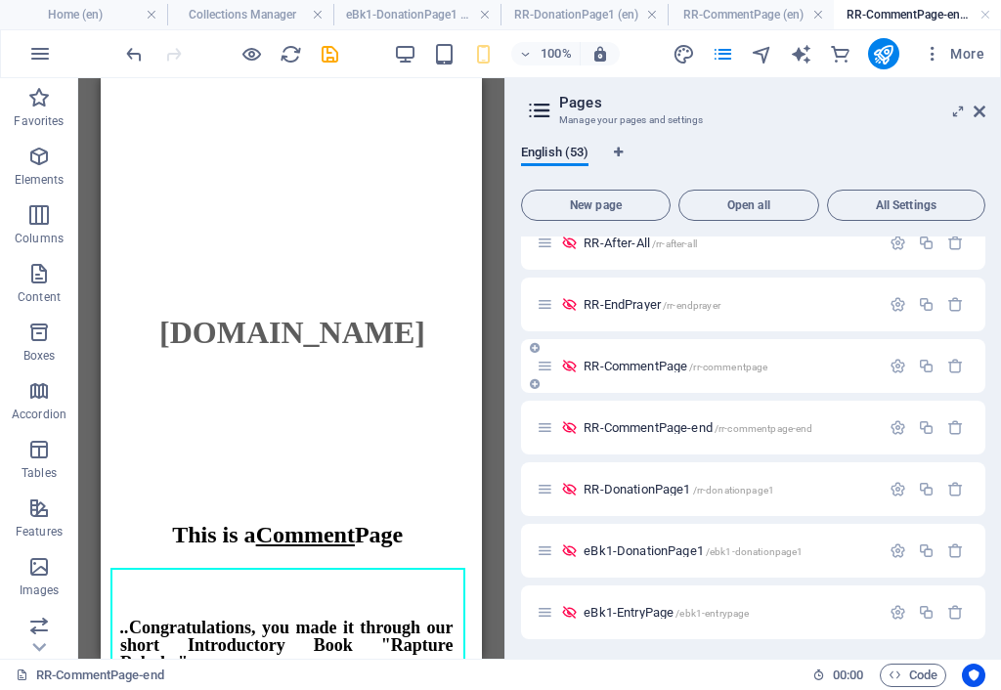
click at [665, 368] on span "RR-CommentPage /rr-commentpage" at bounding box center [675, 366] width 184 height 15
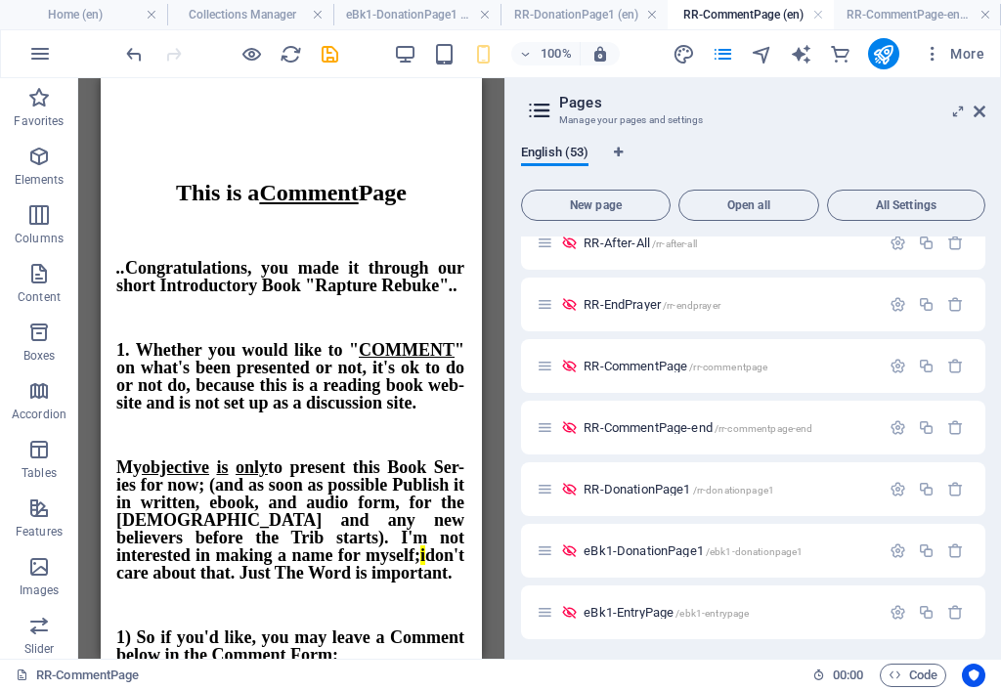
scroll to position [0, 0]
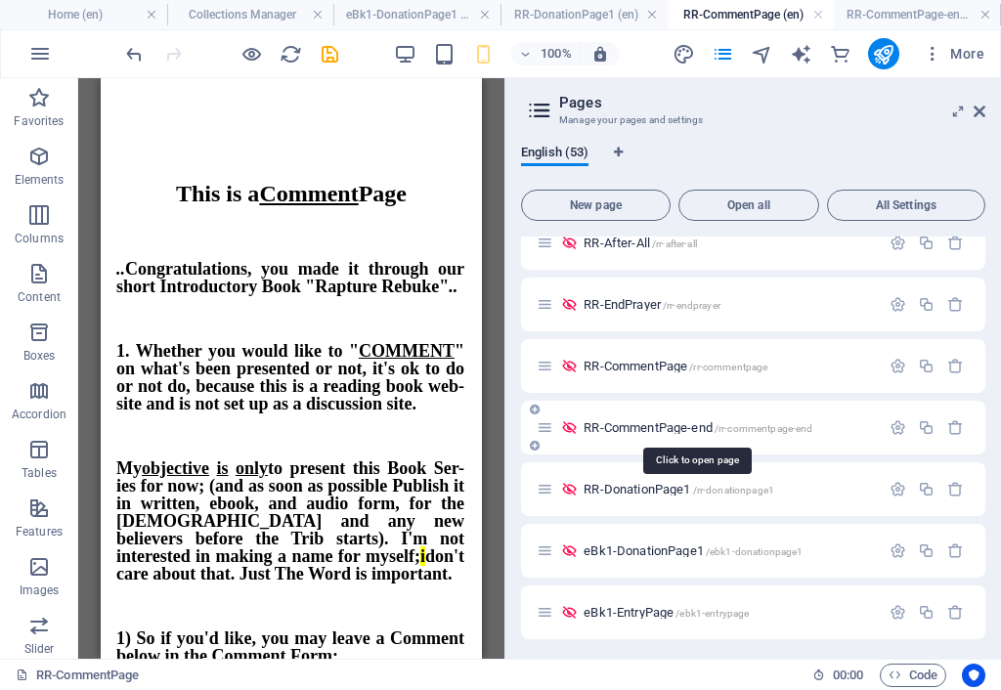
click at [622, 426] on span "RR-CommentPage-end /rr-commentpage-end" at bounding box center [697, 427] width 229 height 15
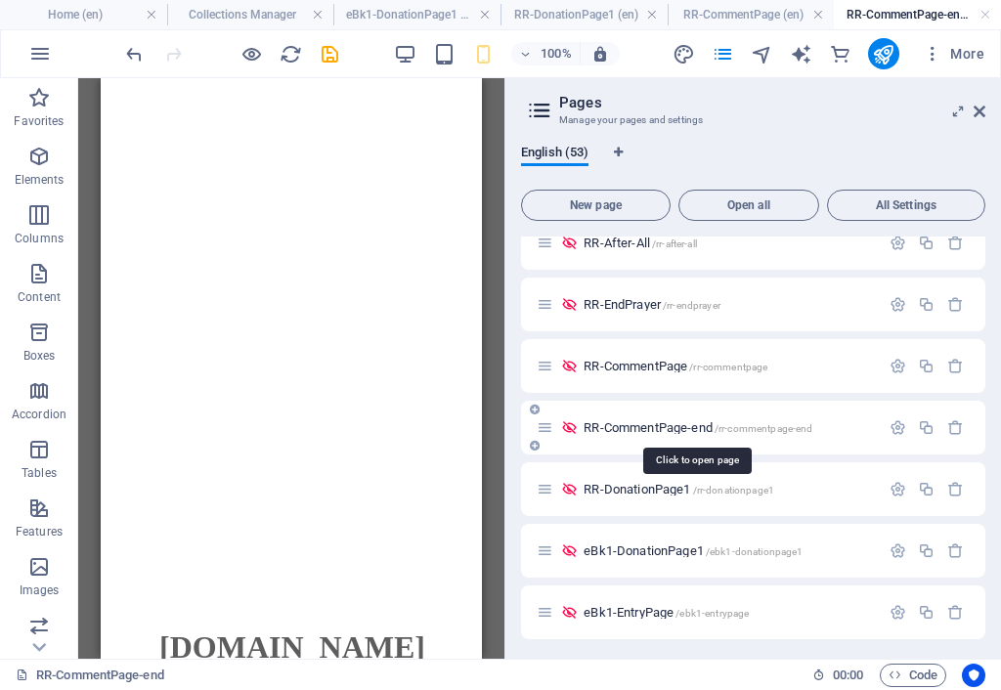
scroll to position [315, 0]
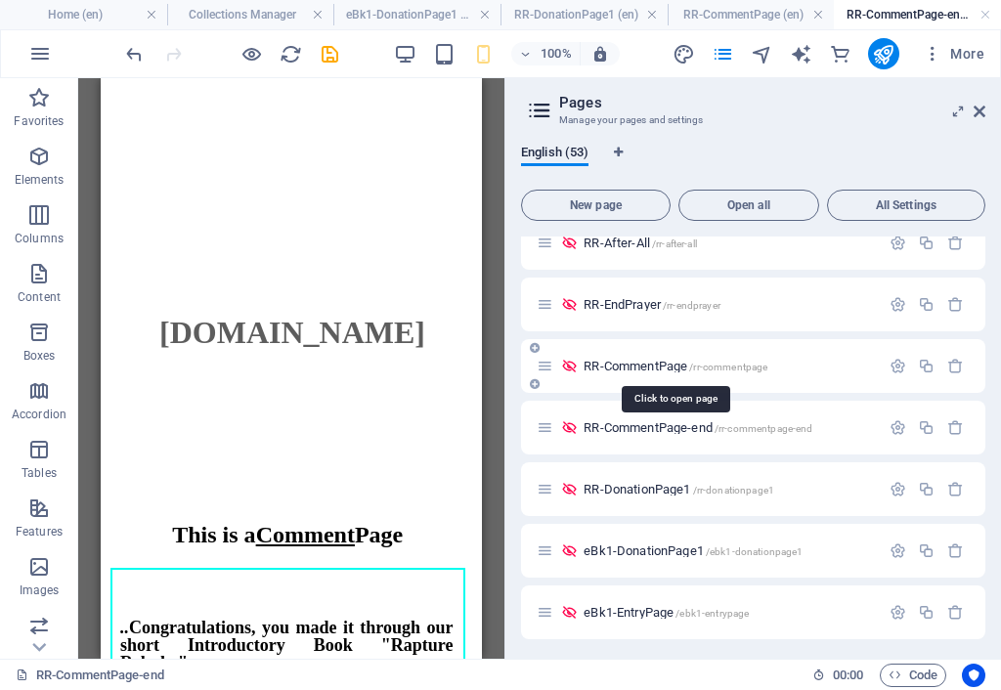
click at [616, 368] on span "RR-CommentPage /rr-commentpage" at bounding box center [675, 366] width 184 height 15
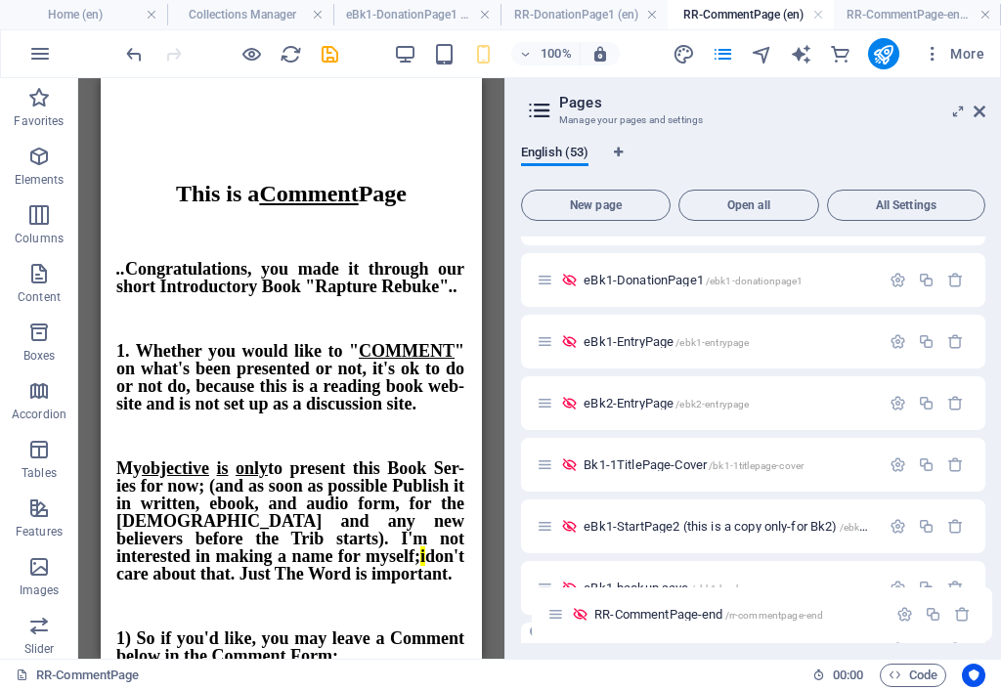
scroll to position [2856, 0]
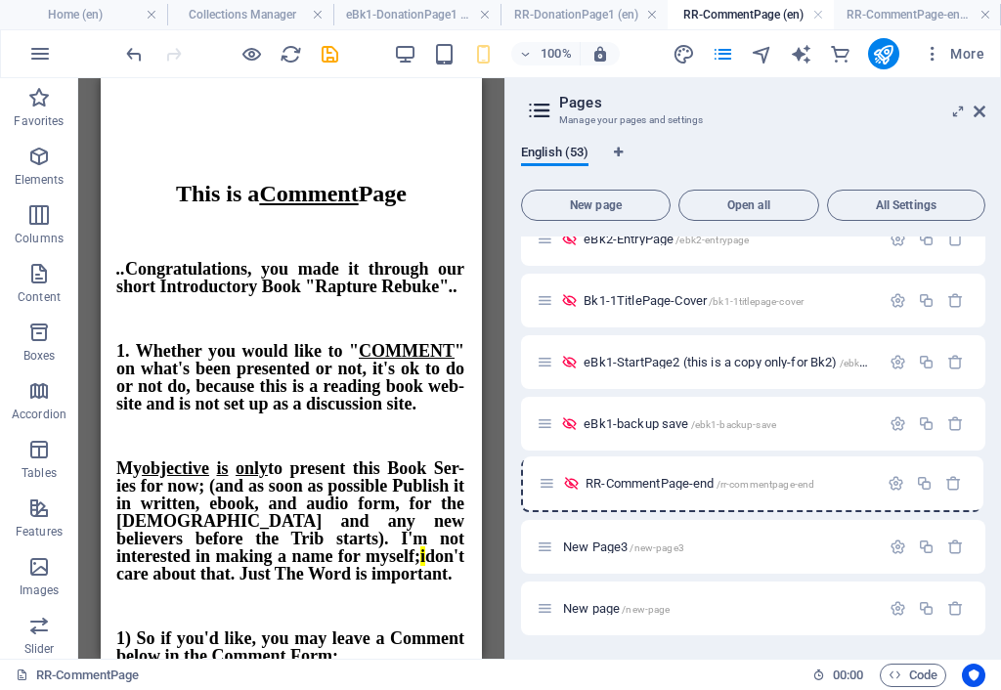
drag, startPoint x: 539, startPoint y: 433, endPoint x: 538, endPoint y: 496, distance: 63.5
click at [891, 484] on icon "button" at bounding box center [897, 485] width 17 height 17
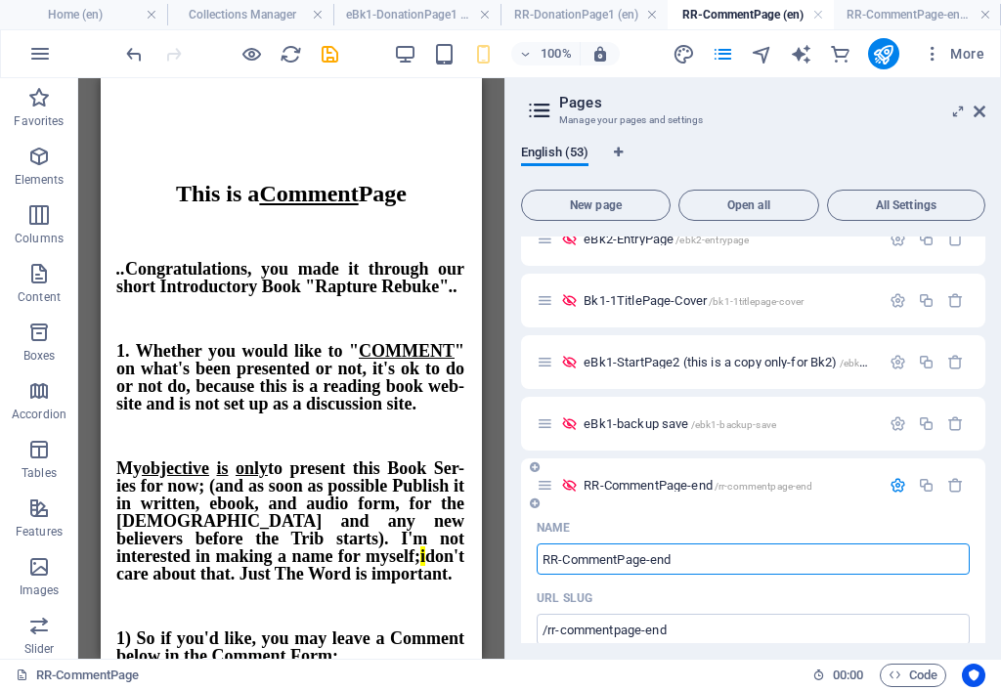
drag, startPoint x: 653, startPoint y: 560, endPoint x: 678, endPoint y: 565, distance: 25.9
click at [684, 560] on input "RR-CommentPage-end" at bounding box center [752, 558] width 433 height 31
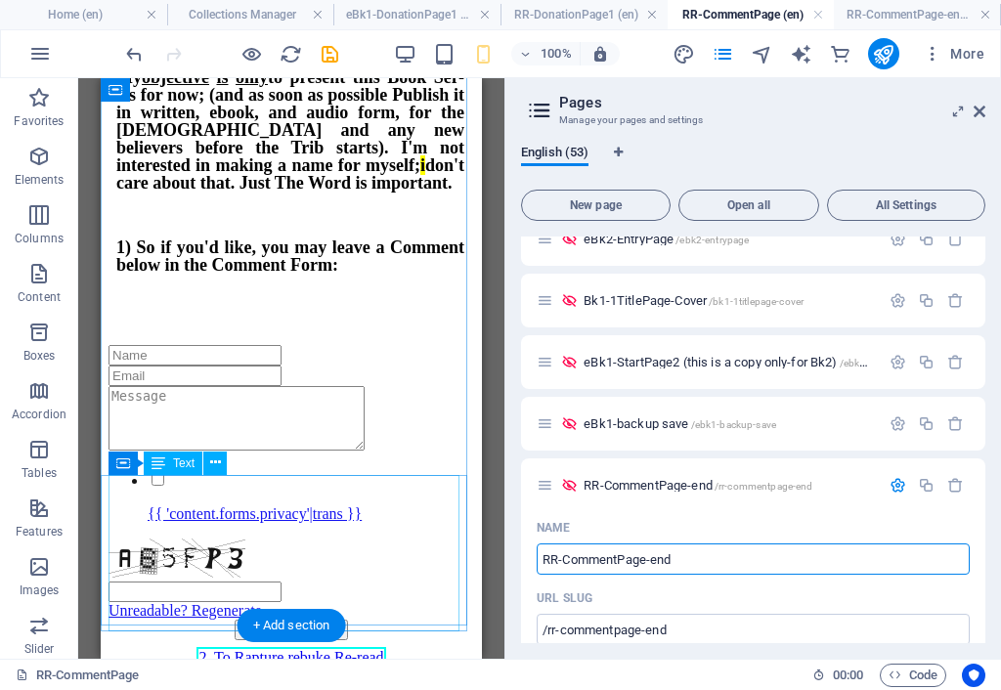
scroll to position [98, 0]
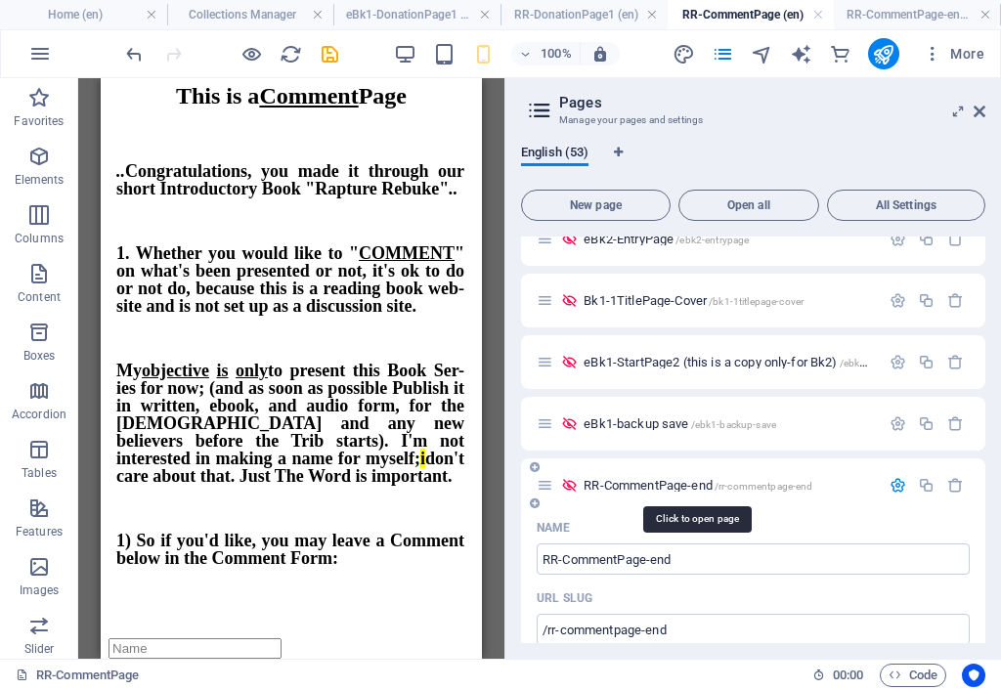
click at [633, 486] on span "RR-CommentPage-end /rr-commentpage-end" at bounding box center [697, 485] width 229 height 15
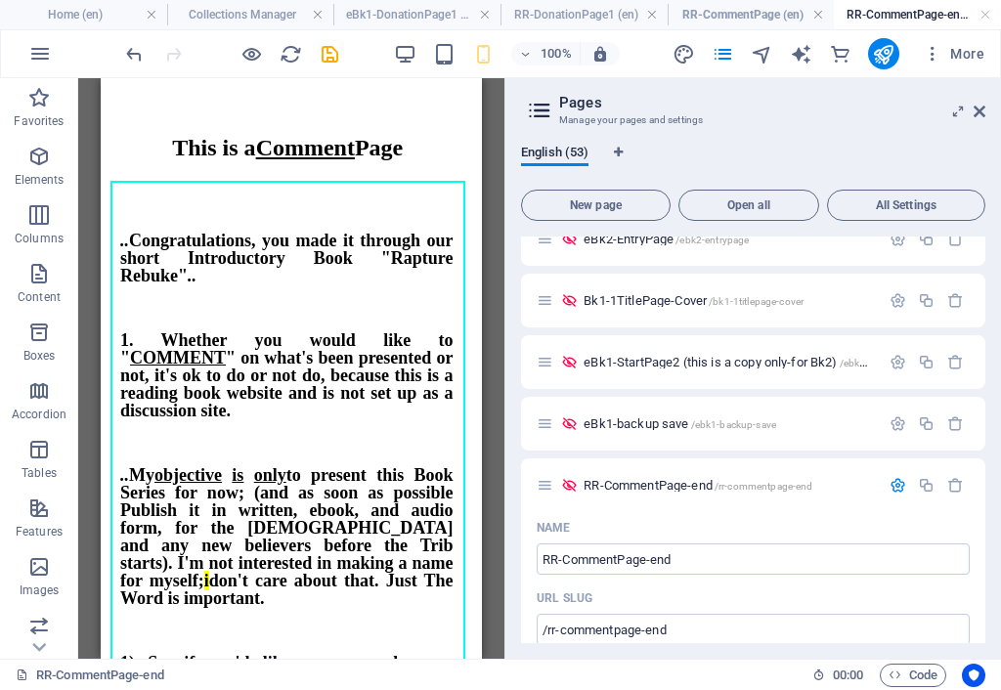
scroll to position [668, 0]
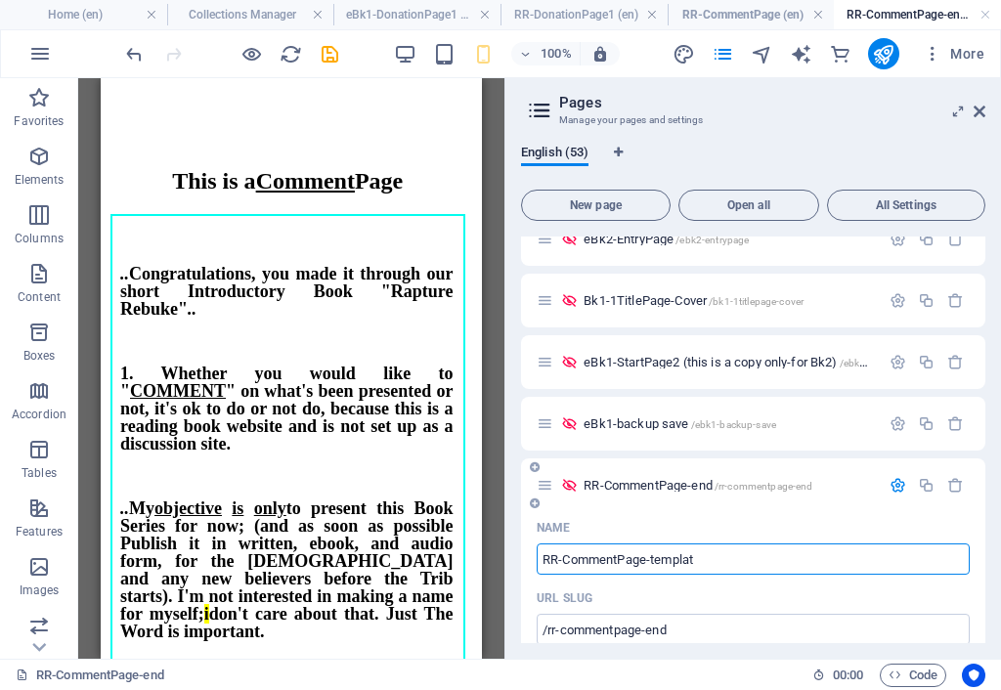
type input "RR-CommentPage-template"
type input "/rr-commentpage-te"
type input "RR-CommentPage-te"
type input "RR-CommentPage-template"
type input "/rr-commentpage-template"
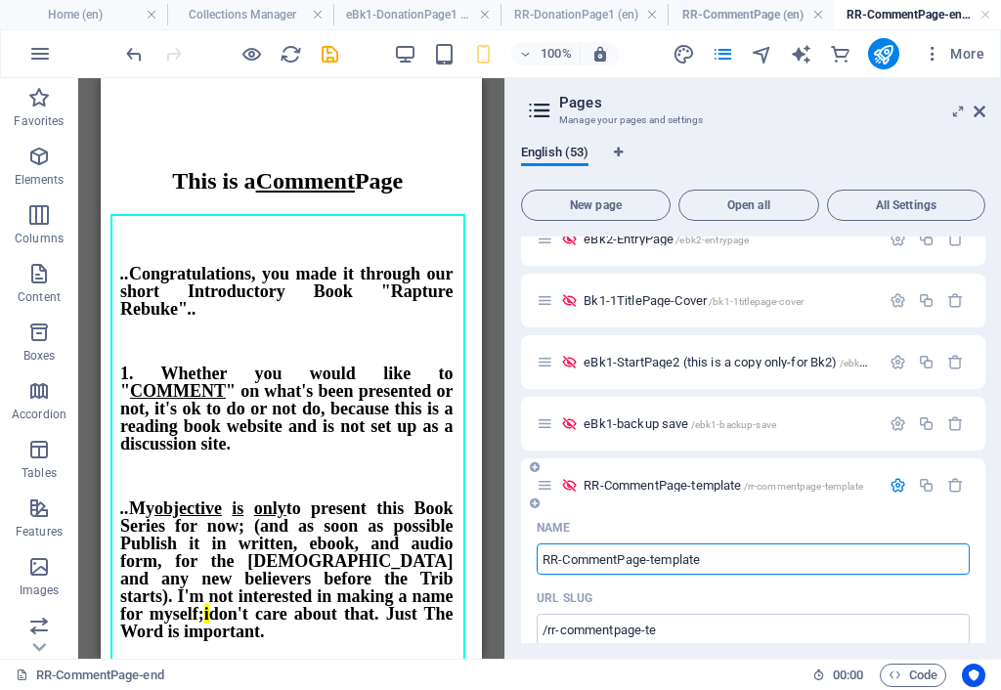
type input "RR-CommentPage-template"
click at [335, 52] on icon "save" at bounding box center [330, 54] width 22 height 22
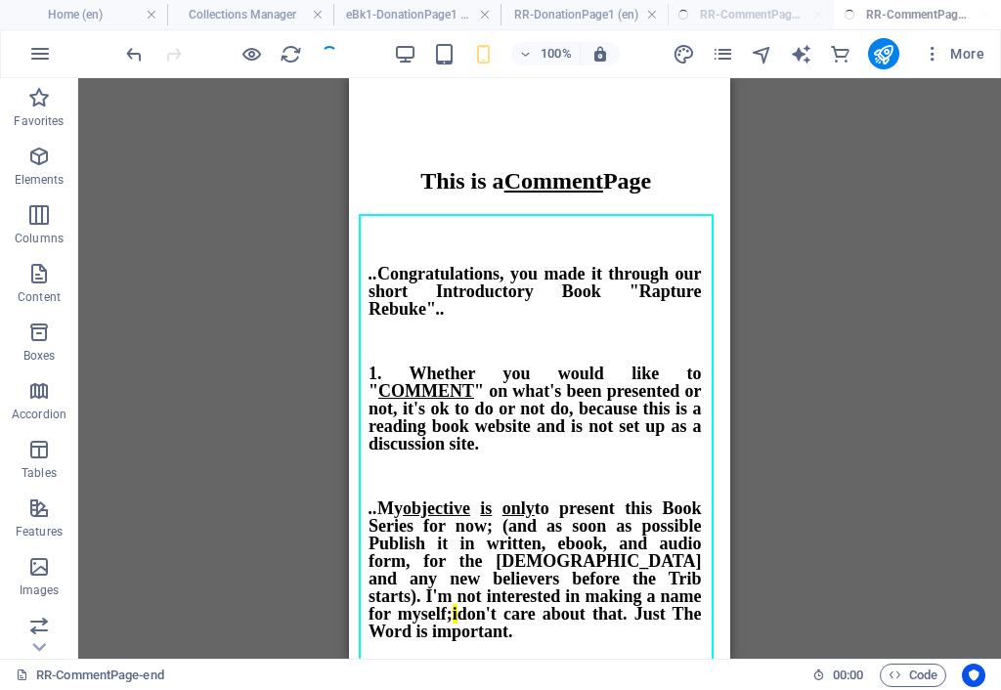
checkbox input "false"
click at [728, 50] on icon "pages" at bounding box center [722, 54] width 22 height 22
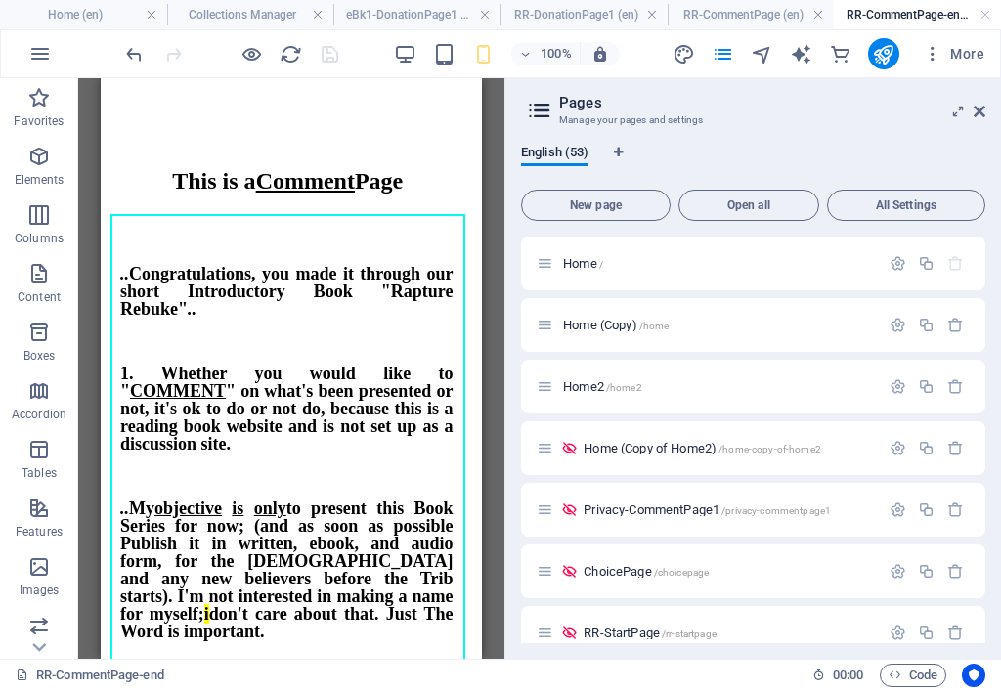
click at [988, 634] on div "English (53) New page Open all All Settings Home / Home (Copy) /home Home2 /hom…" at bounding box center [752, 394] width 495 height 530
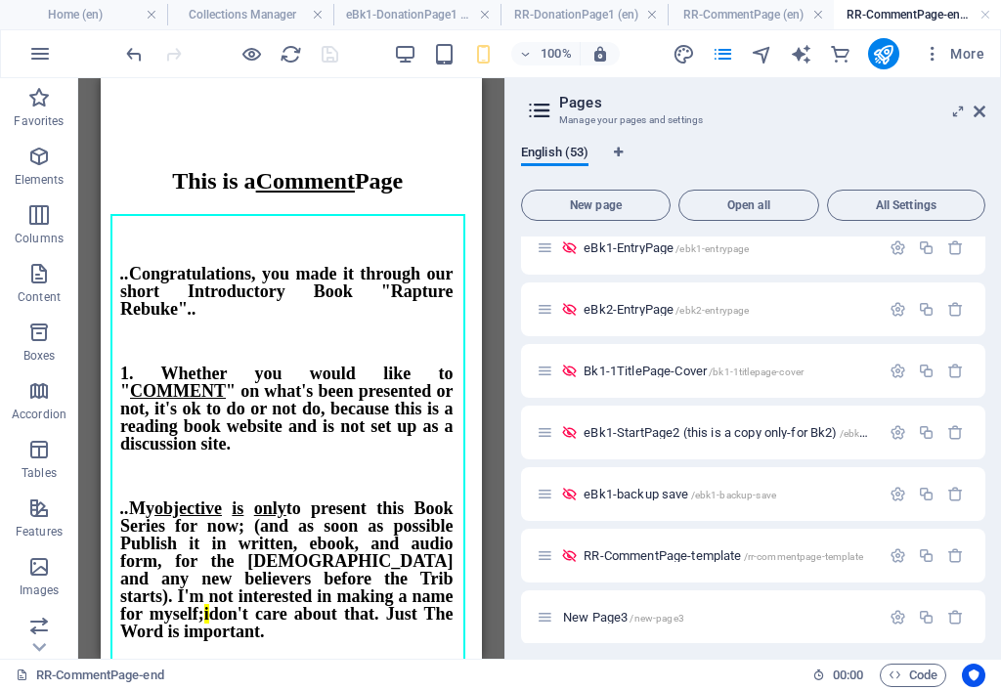
scroll to position [2856, 0]
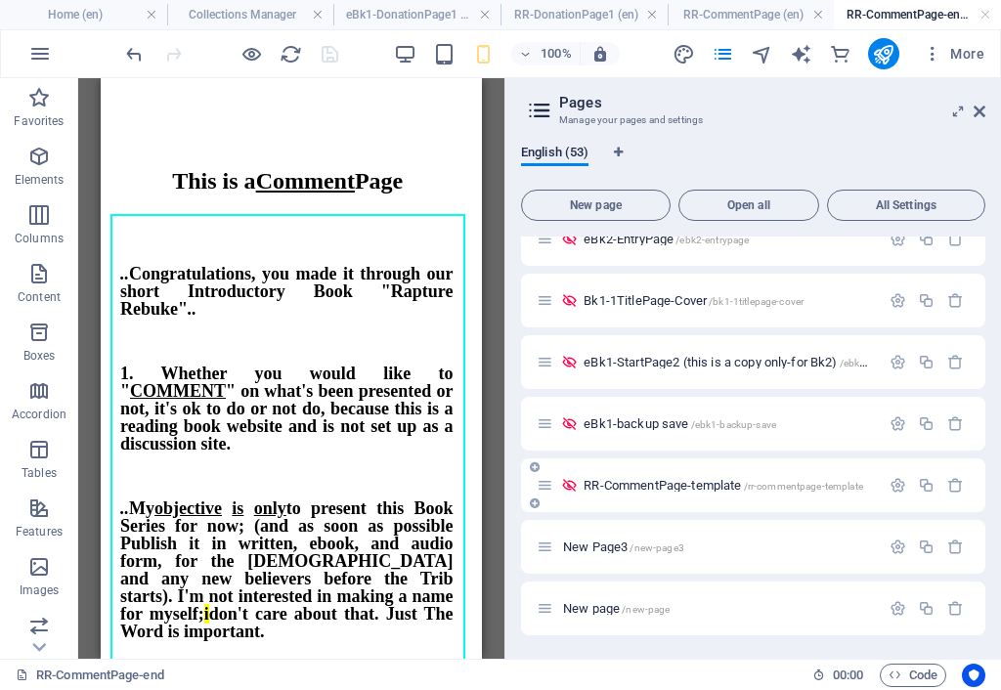
click at [603, 487] on span "RR-CommentPage-template /rr-commentpage-template" at bounding box center [722, 485] width 279 height 15
click at [625, 427] on span "eBk1-backup save /ebk1-backup-save" at bounding box center [679, 423] width 193 height 15
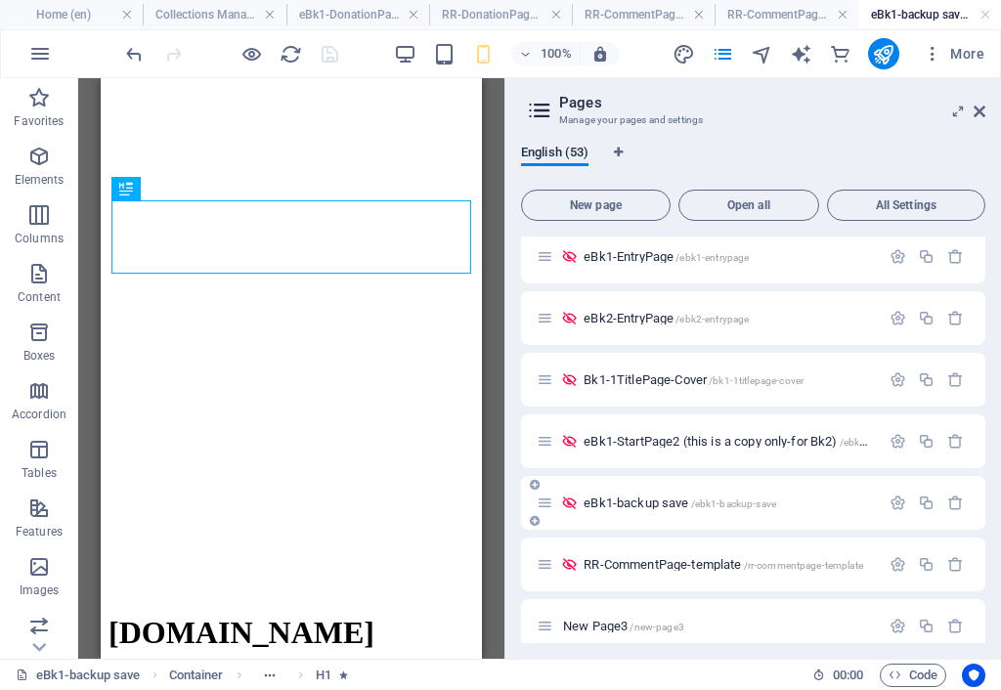
scroll to position [0, 0]
click at [598, 560] on span "RR-CommentPage-template /rr-commentpage-template" at bounding box center [722, 564] width 279 height 15
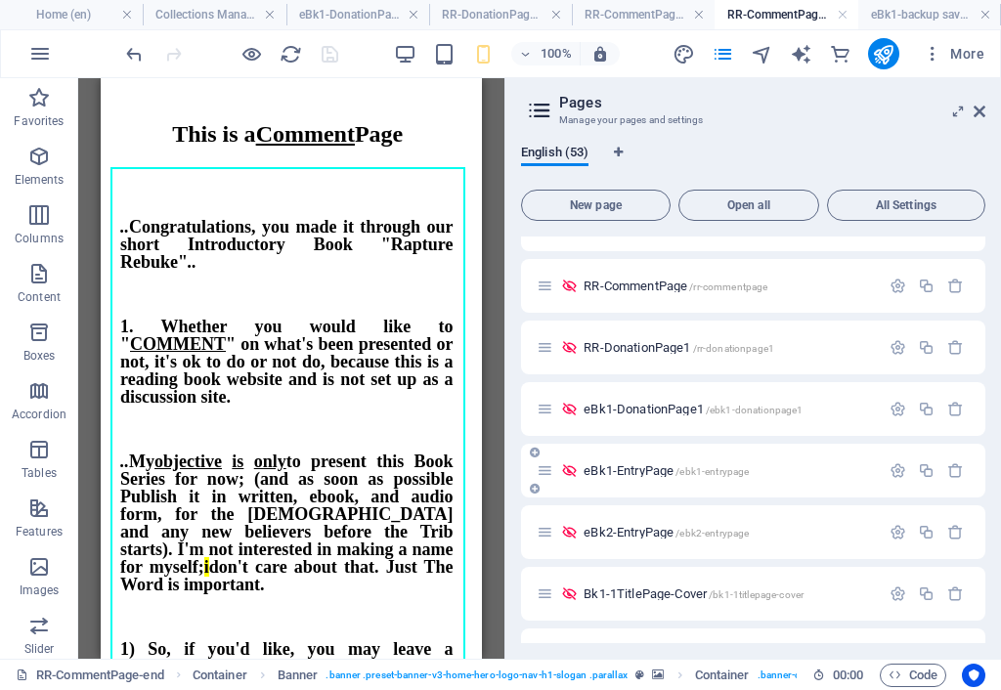
scroll to position [2466, 0]
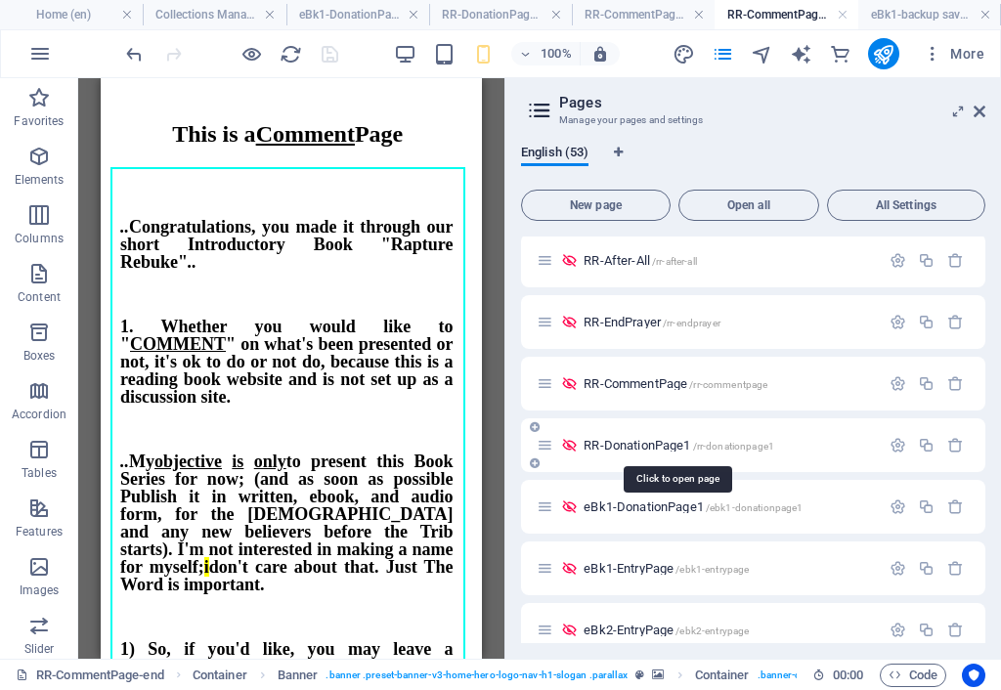
click at [640, 439] on span "RR-DonationPage1 /rr-donationpage1" at bounding box center [678, 445] width 191 height 15
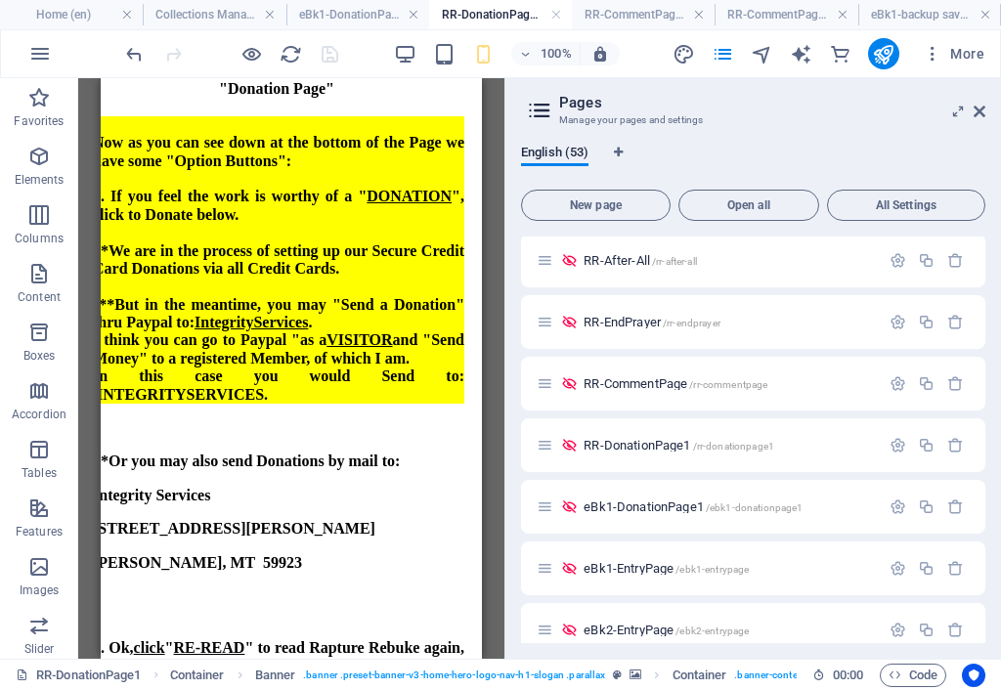
scroll to position [0, 0]
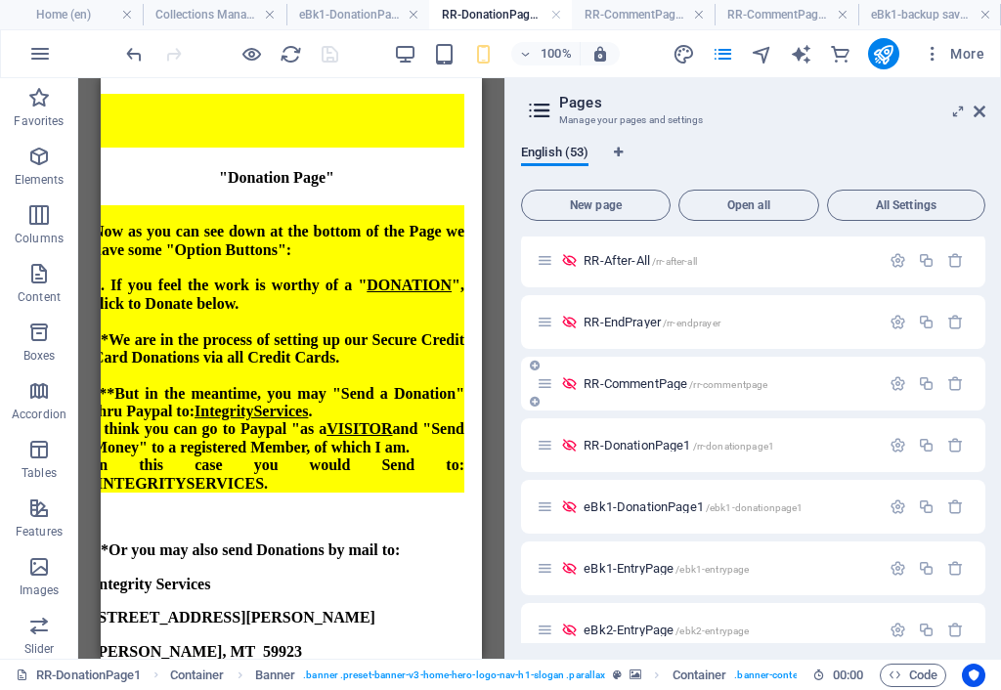
click at [648, 388] on span "RR-CommentPage /rr-commentpage" at bounding box center [675, 383] width 184 height 15
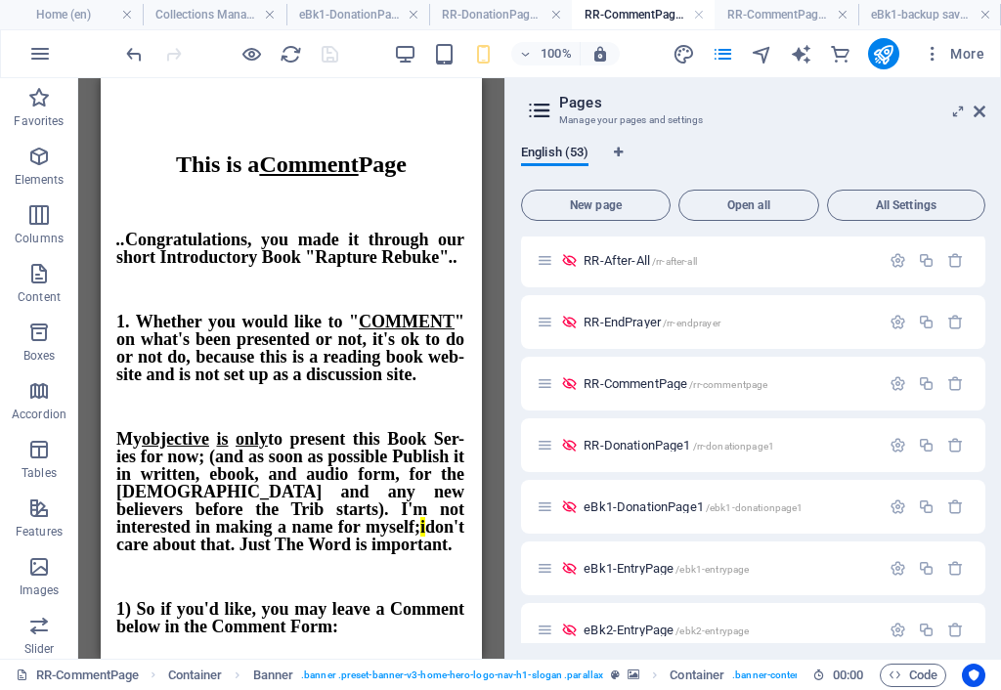
scroll to position [18, 0]
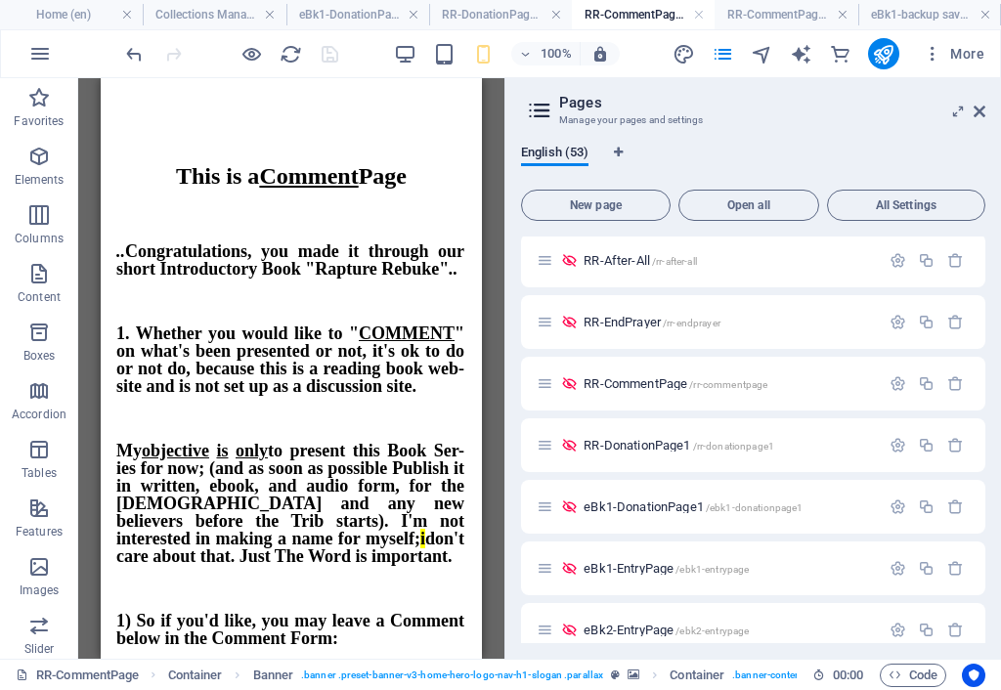
drag, startPoint x: 472, startPoint y: 399, endPoint x: 612, endPoint y: 443, distance: 146.5
click at [643, 447] on span "RR-DonationPage1 /rr-donationpage1" at bounding box center [678, 445] width 191 height 15
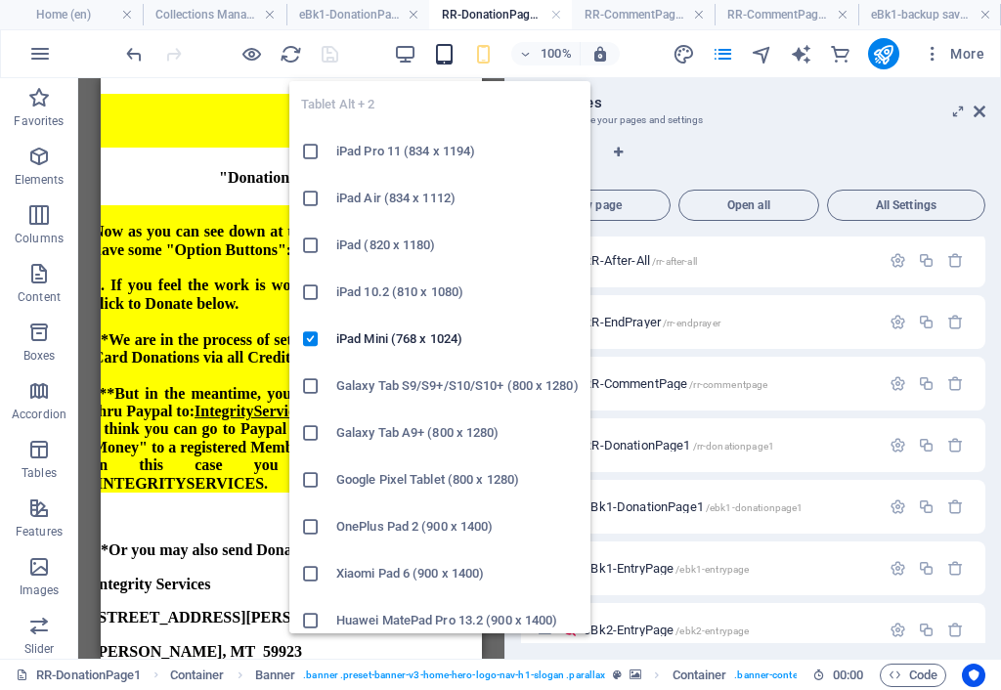
click at [450, 55] on icon "button" at bounding box center [444, 54] width 22 height 22
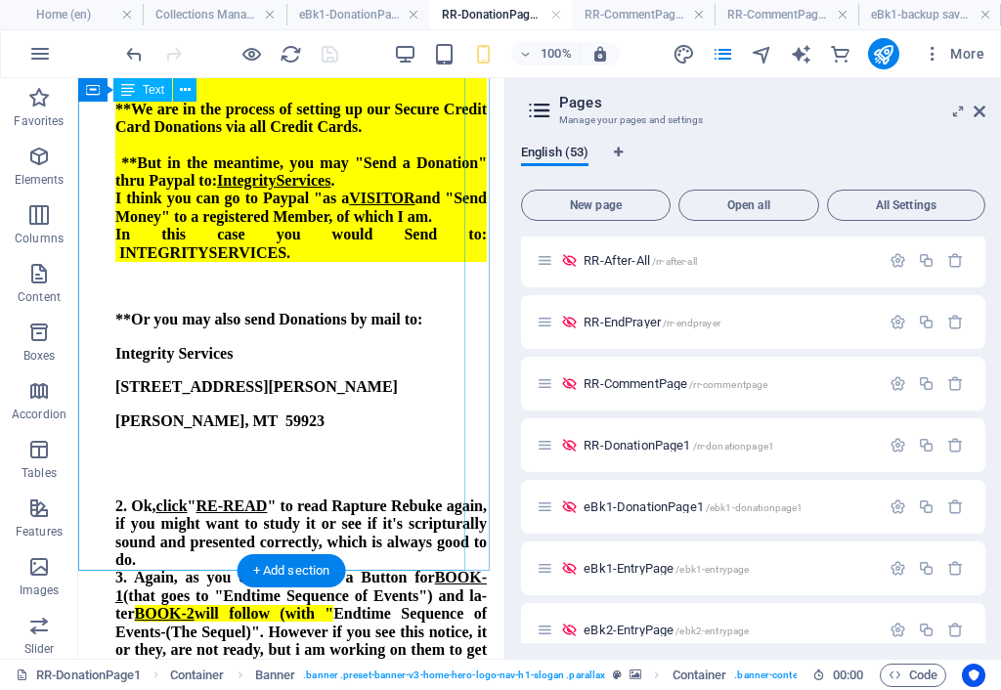
scroll to position [141, 0]
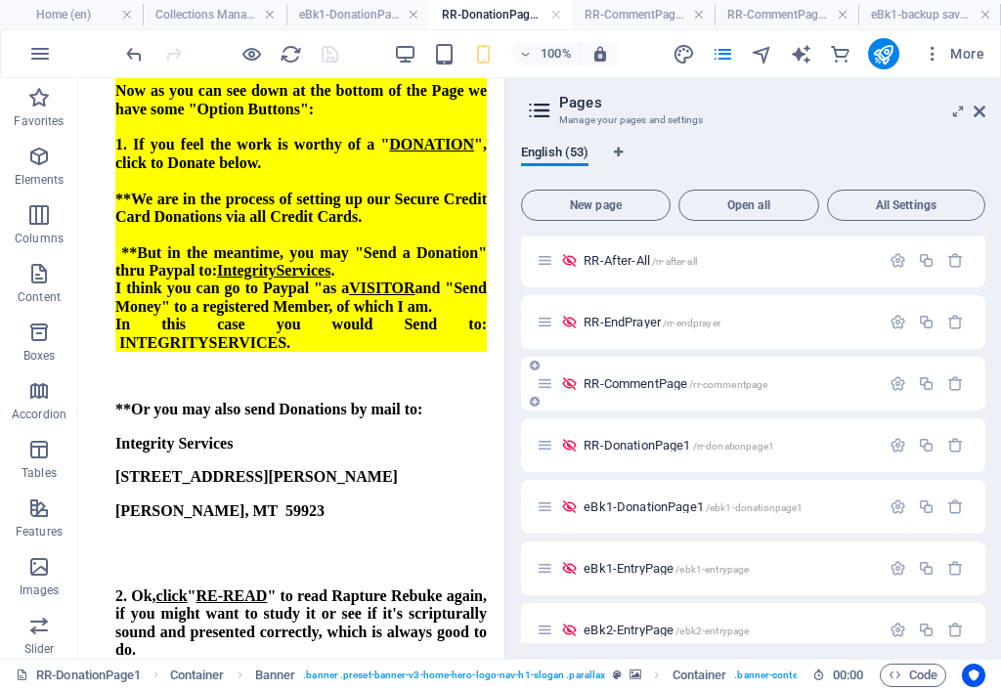
click at [637, 386] on span "RR-CommentPage /rr-commentpage" at bounding box center [675, 383] width 184 height 15
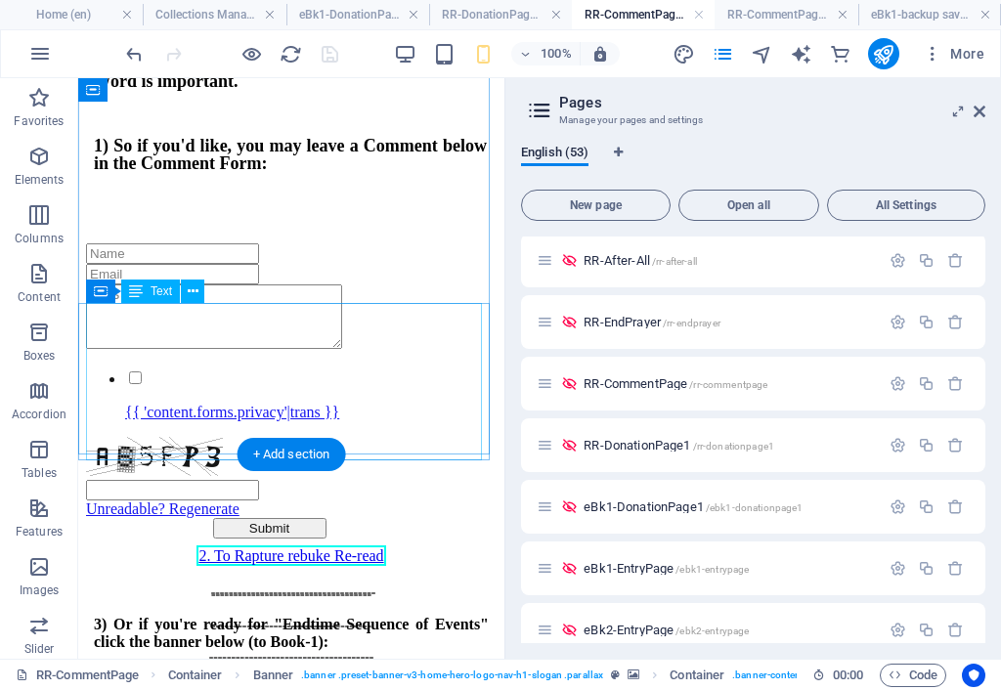
scroll to position [564, 0]
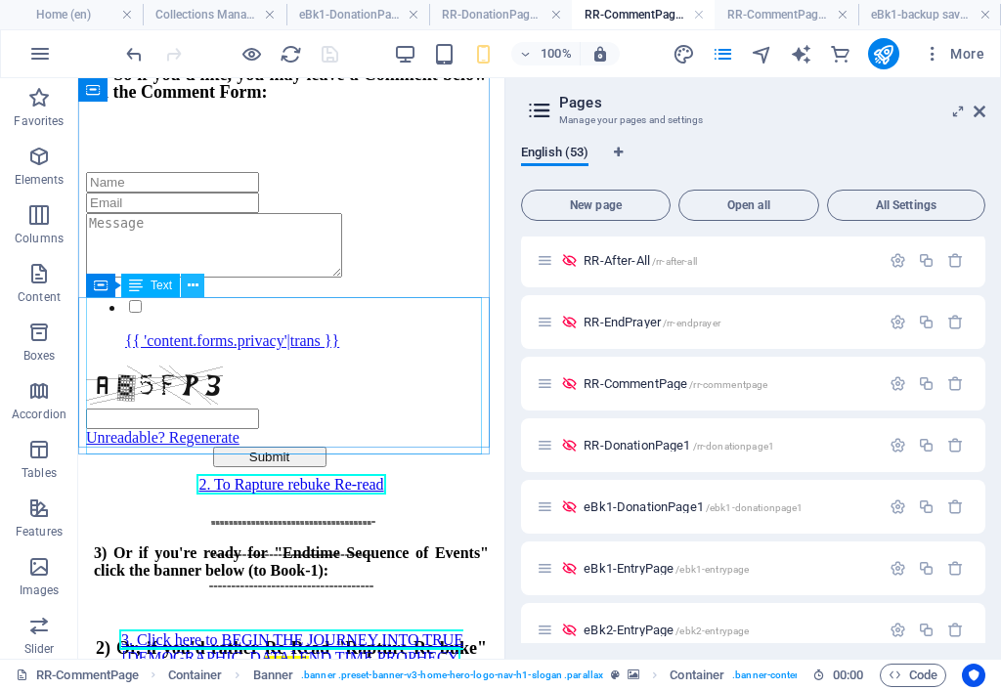
click at [194, 285] on icon at bounding box center [193, 286] width 11 height 21
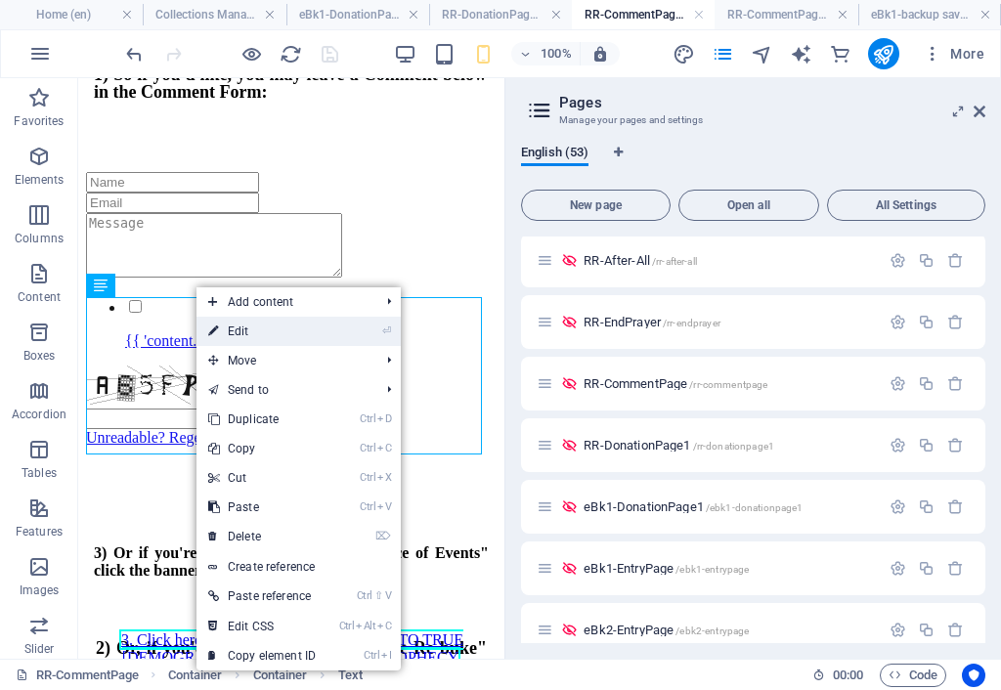
click at [239, 328] on link "⏎ Edit" at bounding box center [261, 331] width 131 height 29
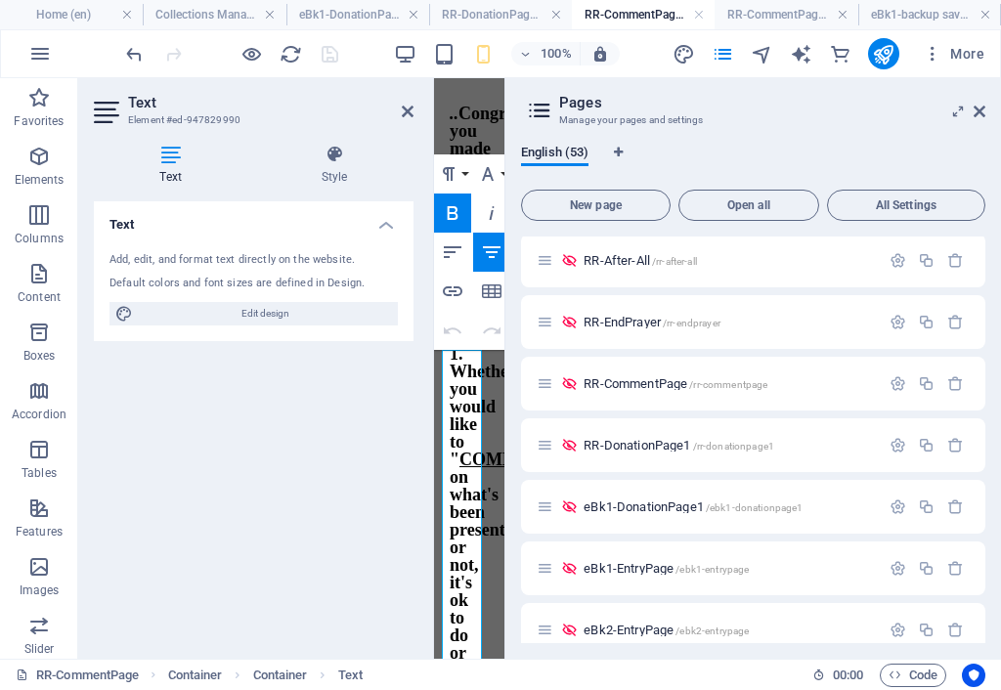
scroll to position [2150, 0]
click at [336, 165] on h4 "Style" at bounding box center [334, 165] width 158 height 41
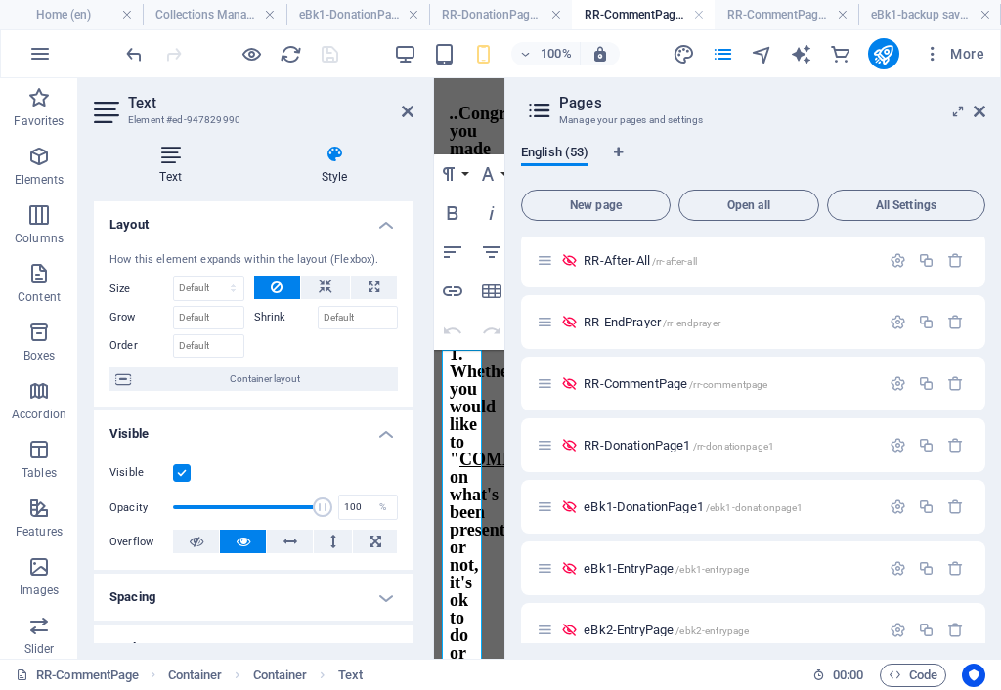
click at [182, 164] on h4 "Text" at bounding box center [174, 165] width 161 height 41
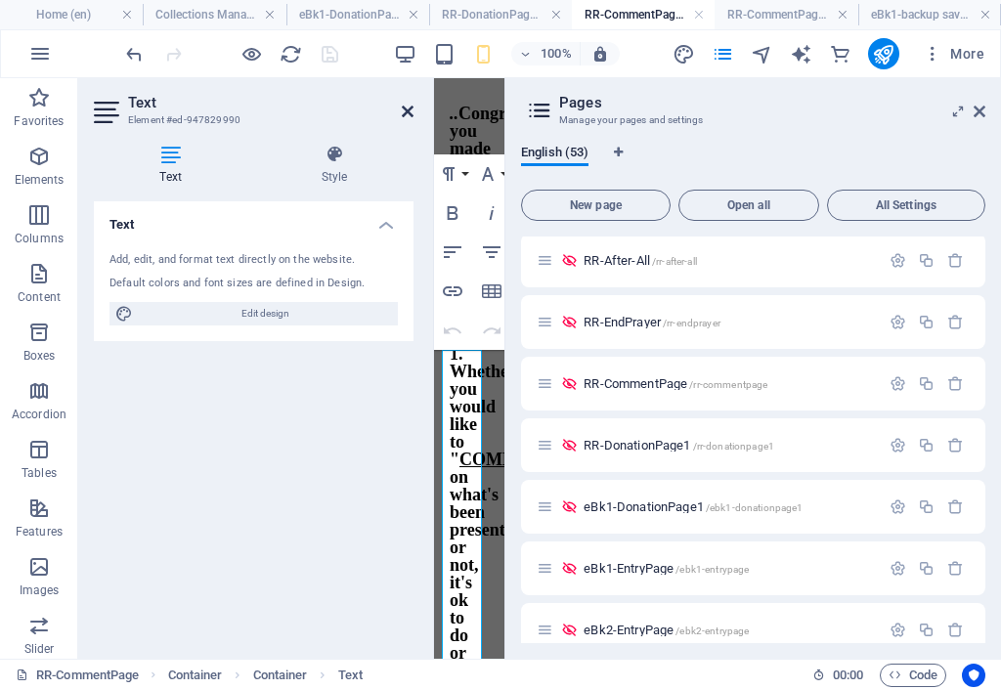
click at [407, 111] on icon at bounding box center [408, 112] width 12 height 16
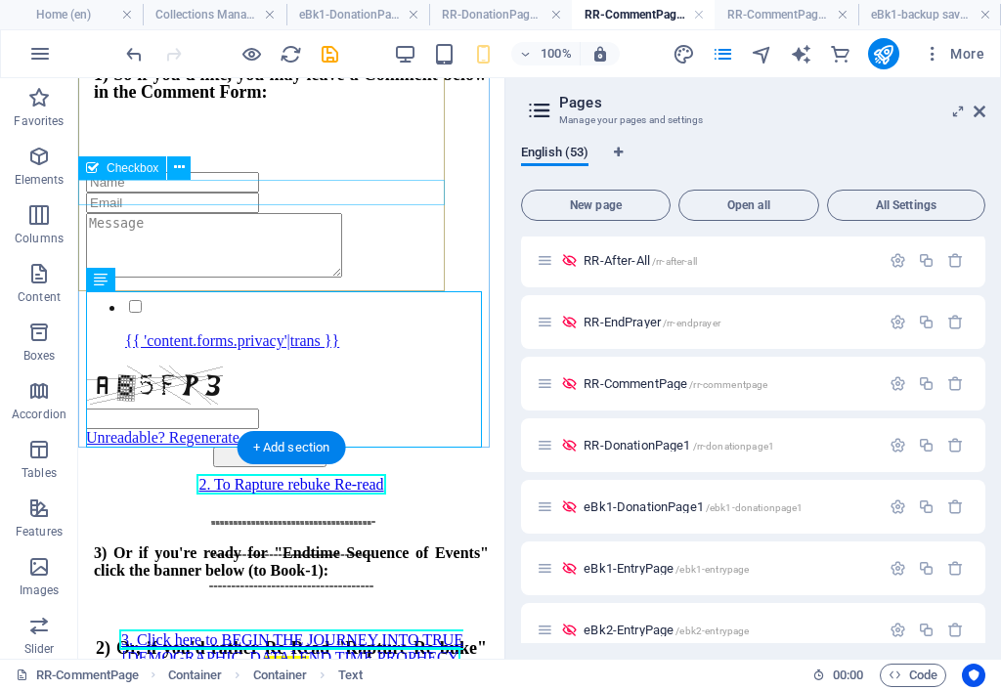
scroll to position [6, 0]
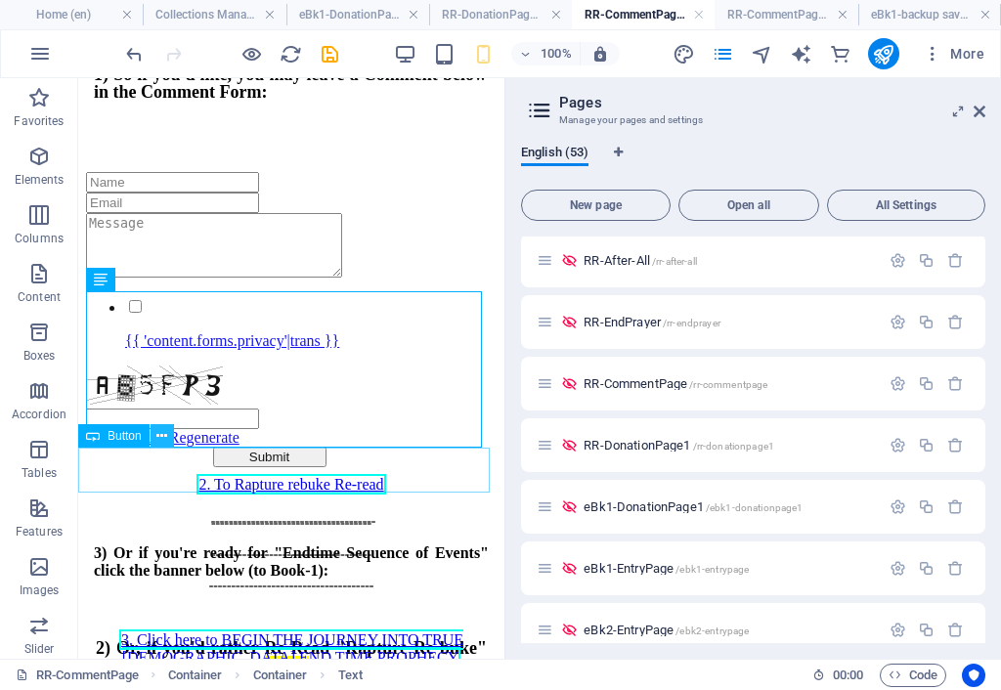
click at [162, 433] on icon at bounding box center [161, 436] width 11 height 21
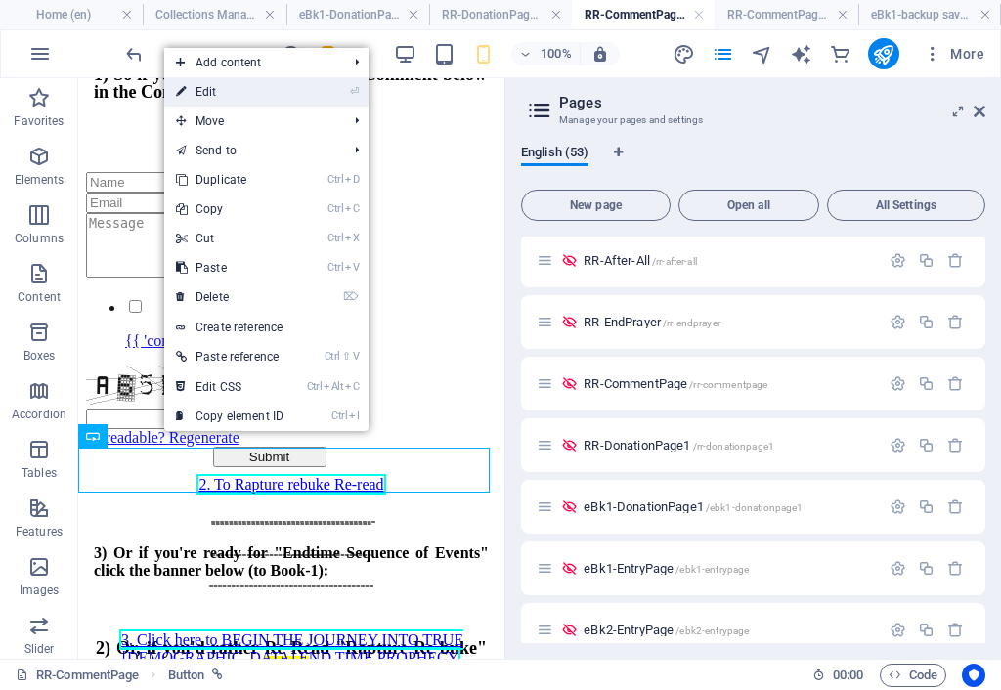
click at [242, 95] on link "⏎ Edit" at bounding box center [229, 91] width 131 height 29
select select
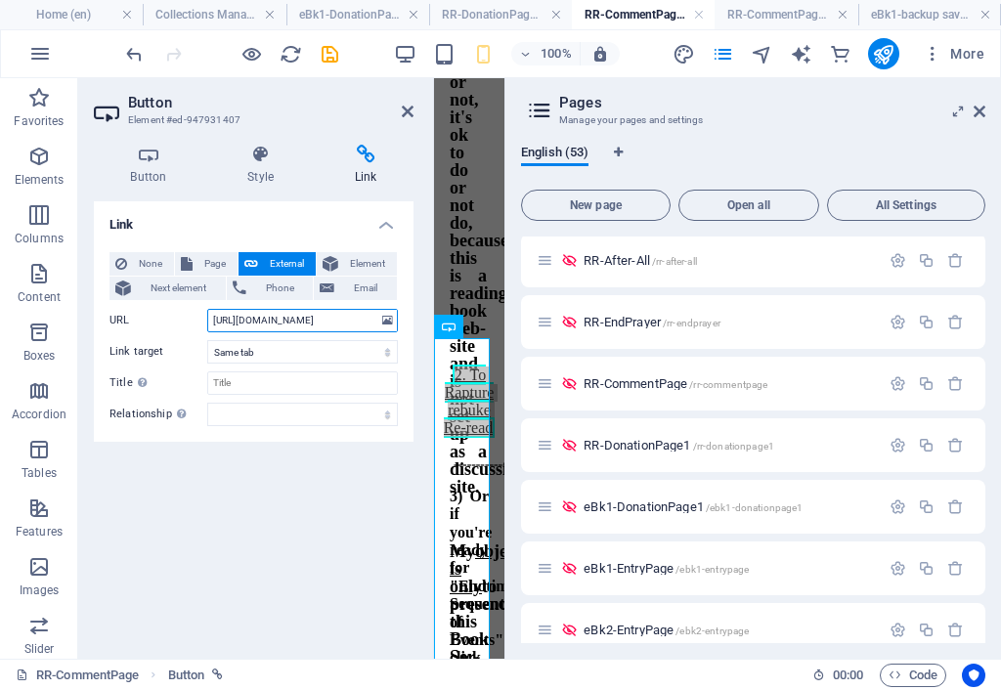
scroll to position [0, 95]
drag, startPoint x: 297, startPoint y: 319, endPoint x: 375, endPoint y: 328, distance: 78.8
click at [375, 328] on input "[URL][DOMAIN_NAME]" at bounding box center [302, 320] width 191 height 23
click at [371, 324] on input "[URL][DOMAIN_NAME]" at bounding box center [302, 320] width 191 height 23
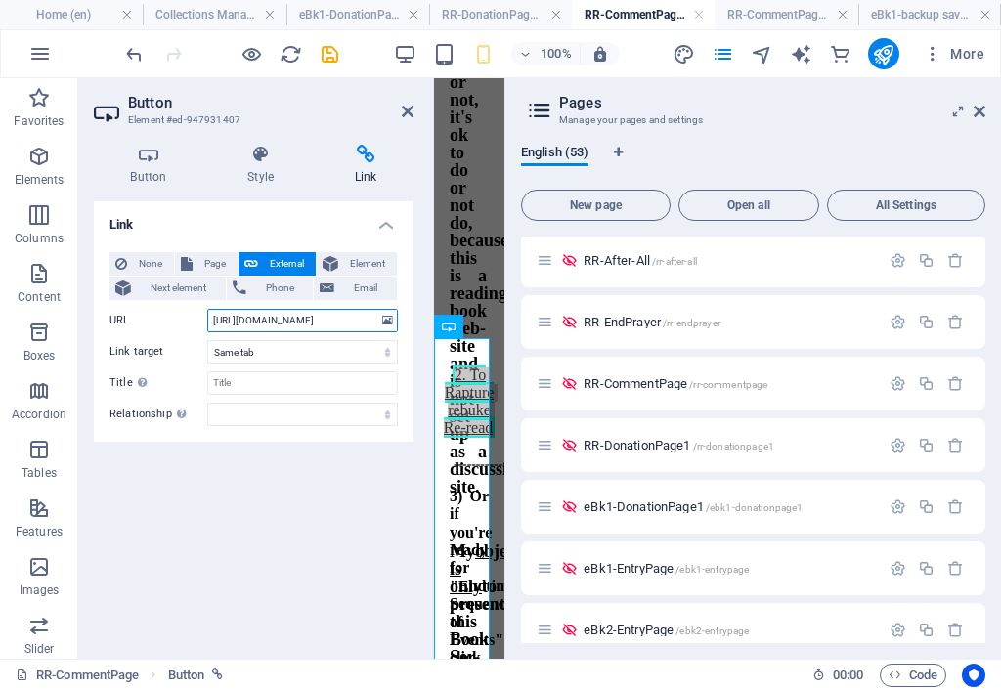
drag, startPoint x: 375, startPoint y: 320, endPoint x: 172, endPoint y: 311, distance: 203.5
click at [172, 311] on div "URL [URL][DOMAIN_NAME]" at bounding box center [253, 320] width 288 height 23
click at [263, 157] on icon at bounding box center [261, 155] width 100 height 20
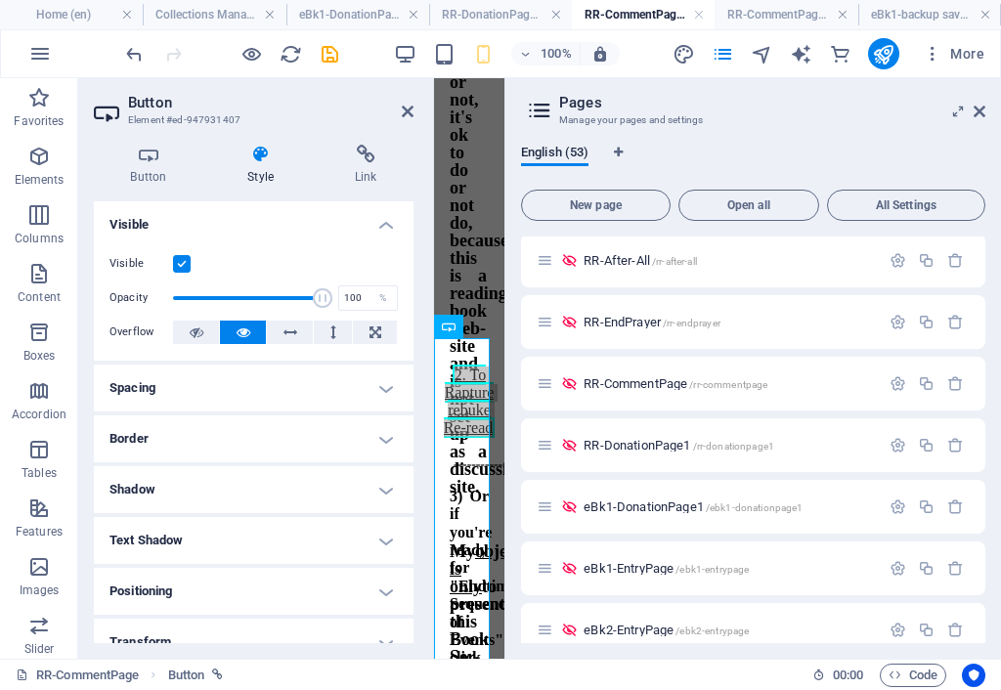
click at [229, 441] on h4 "Border" at bounding box center [254, 438] width 320 height 47
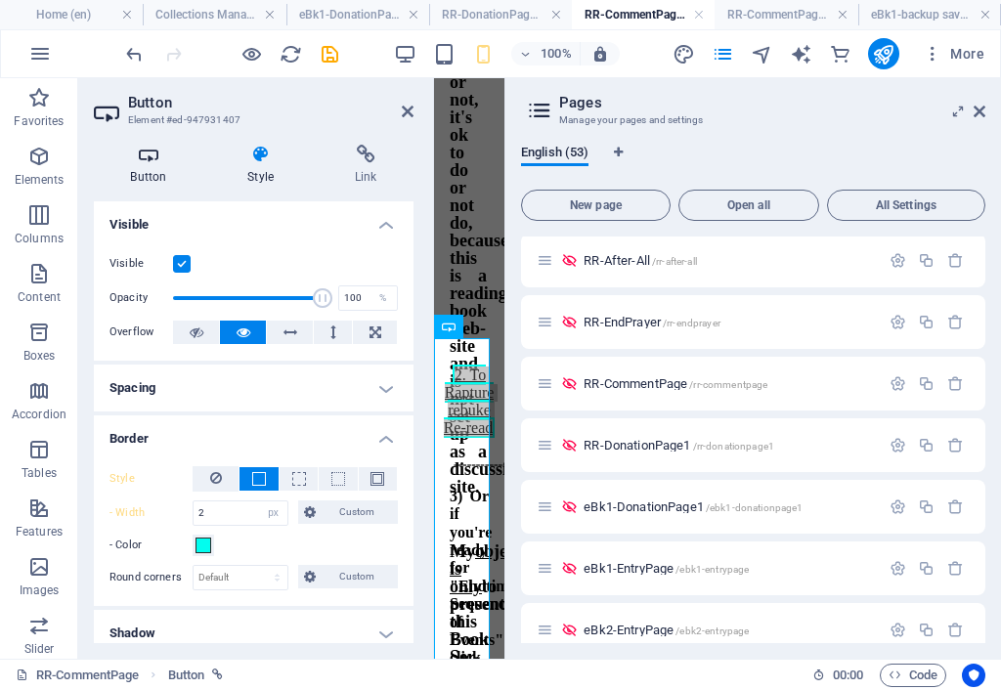
click at [155, 166] on h4 "Button" at bounding box center [152, 165] width 117 height 41
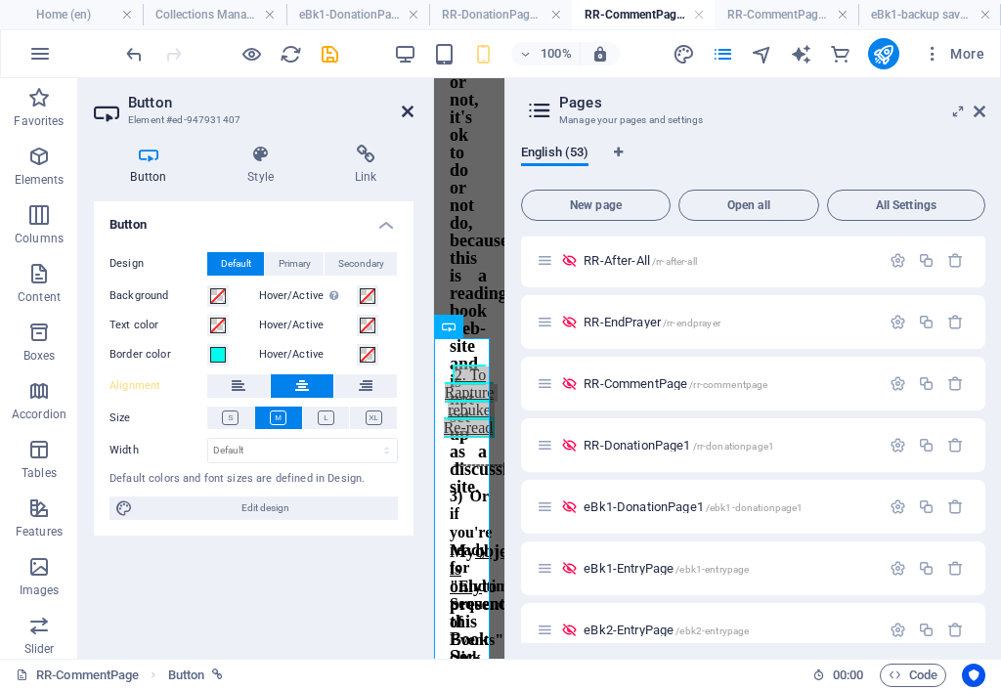
click at [406, 109] on icon at bounding box center [408, 112] width 12 height 16
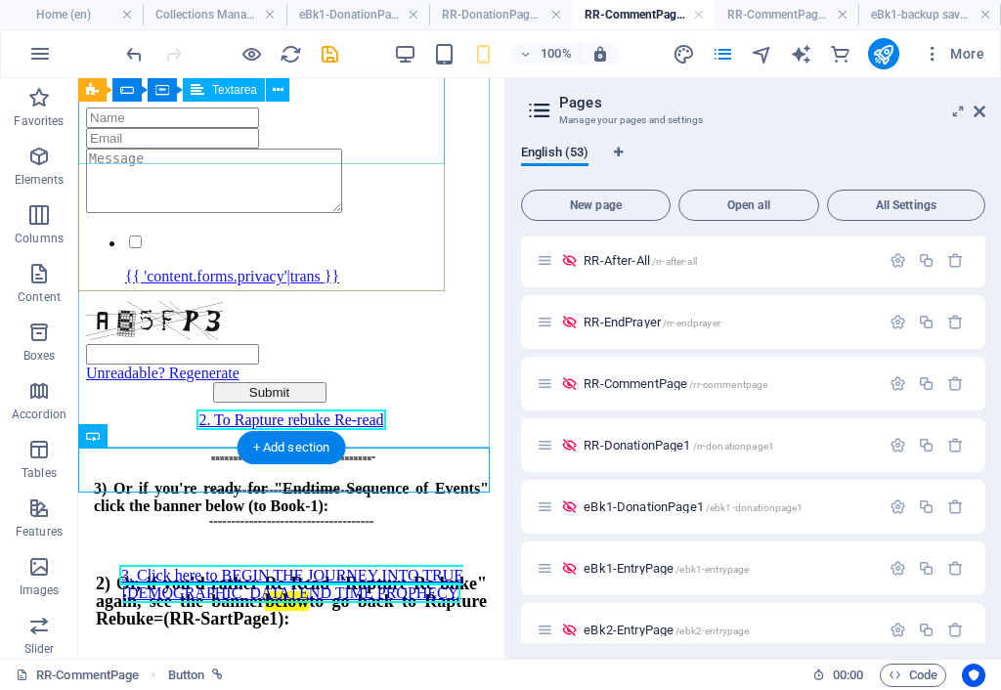
scroll to position [6, 0]
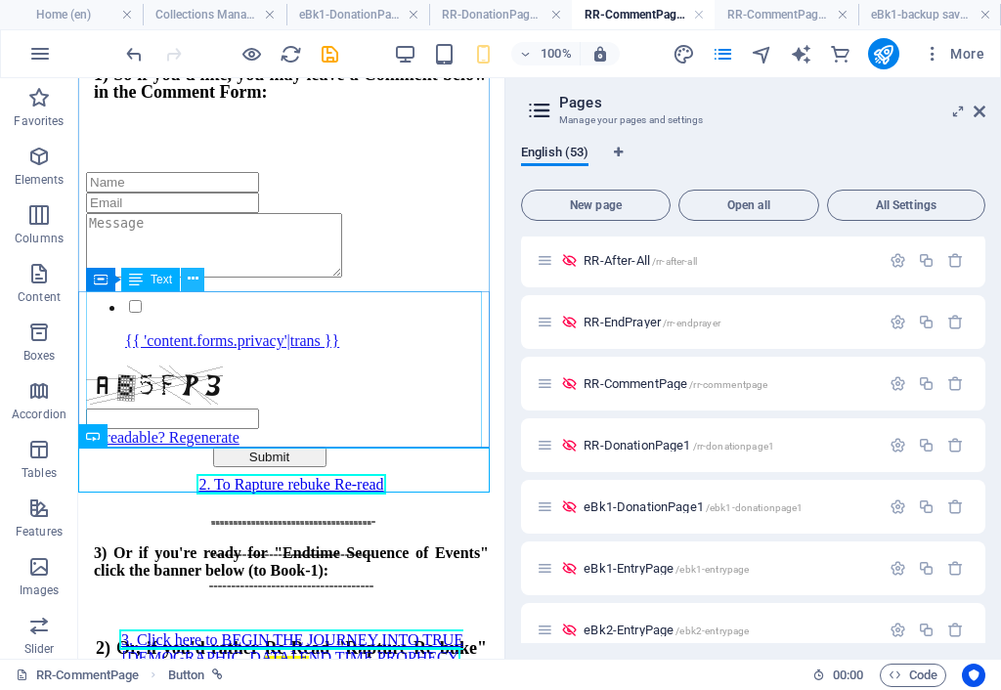
click at [195, 278] on icon at bounding box center [193, 279] width 11 height 21
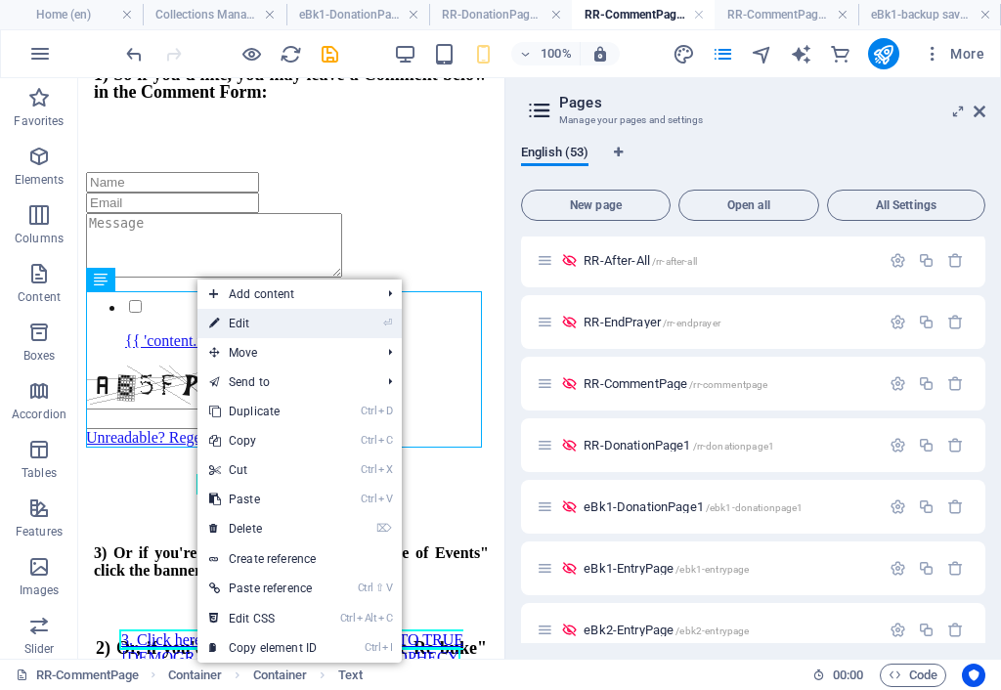
click at [241, 322] on link "⏎ Edit" at bounding box center [262, 323] width 131 height 29
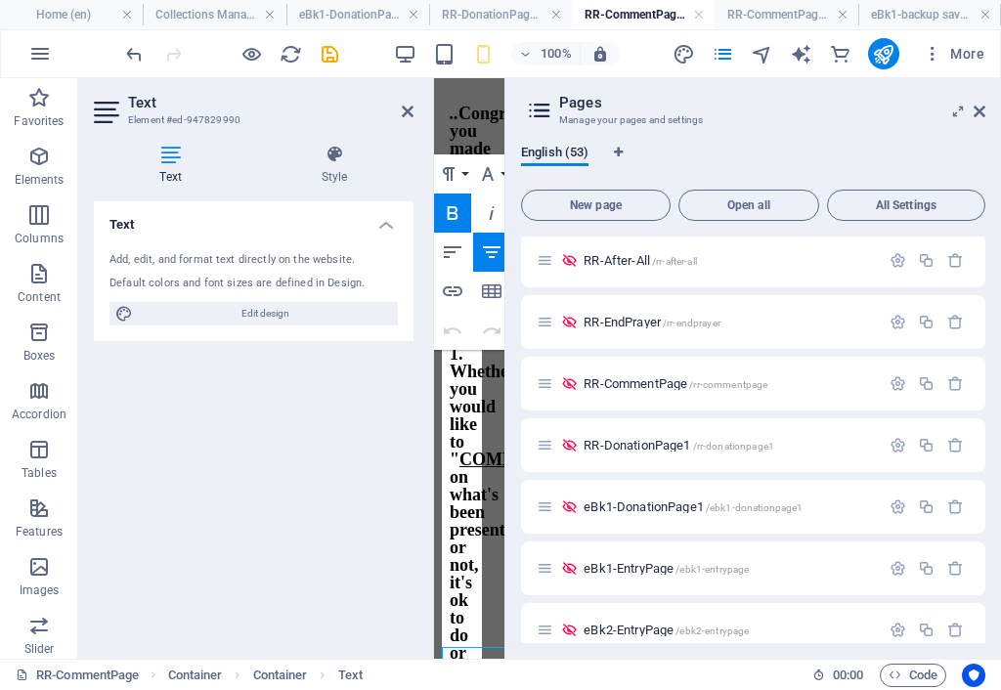
scroll to position [2150, 0]
click at [983, 108] on icon at bounding box center [979, 112] width 12 height 16
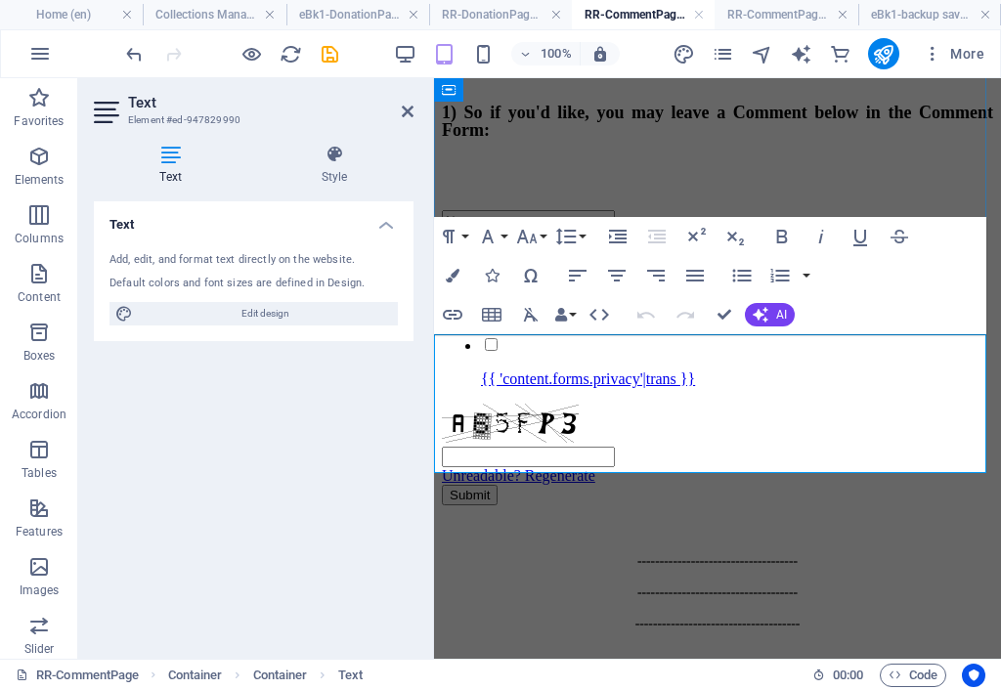
scroll to position [501, 0]
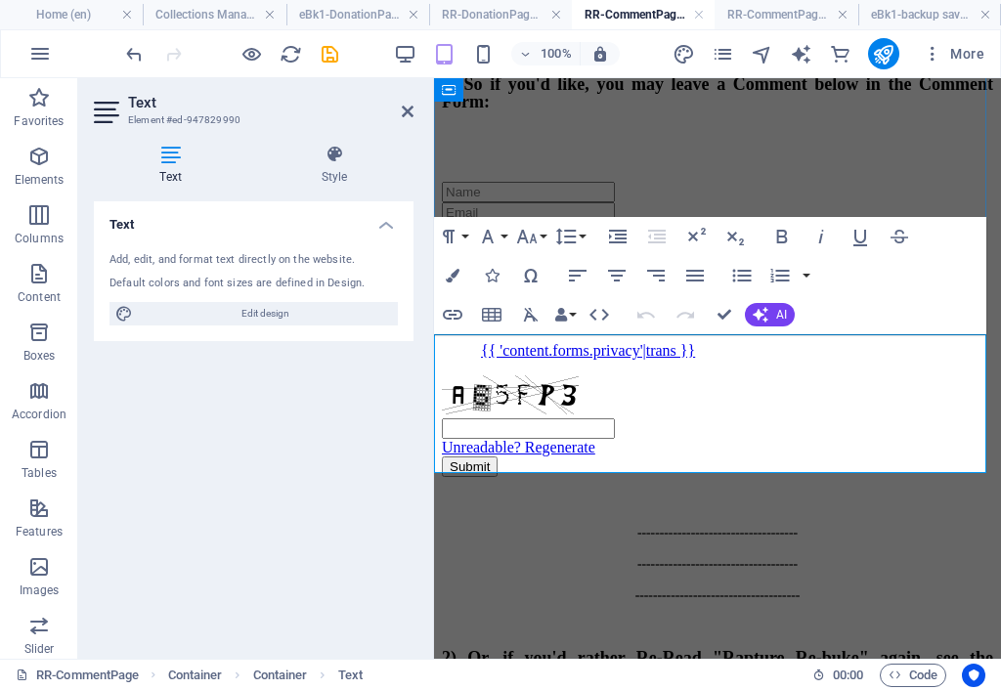
click at [883, 648] on strong "2) Or, if you'd rather Re-Read "Rapture Re-buke" again, see the banner below to…" at bounding box center [717, 666] width 551 height 37
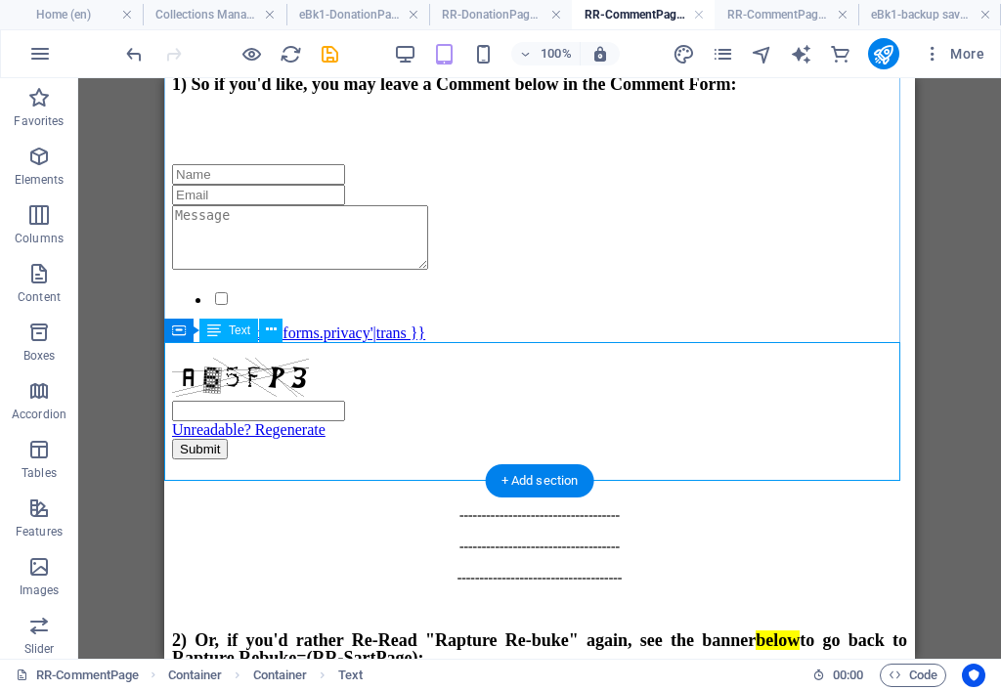
scroll to position [422, 0]
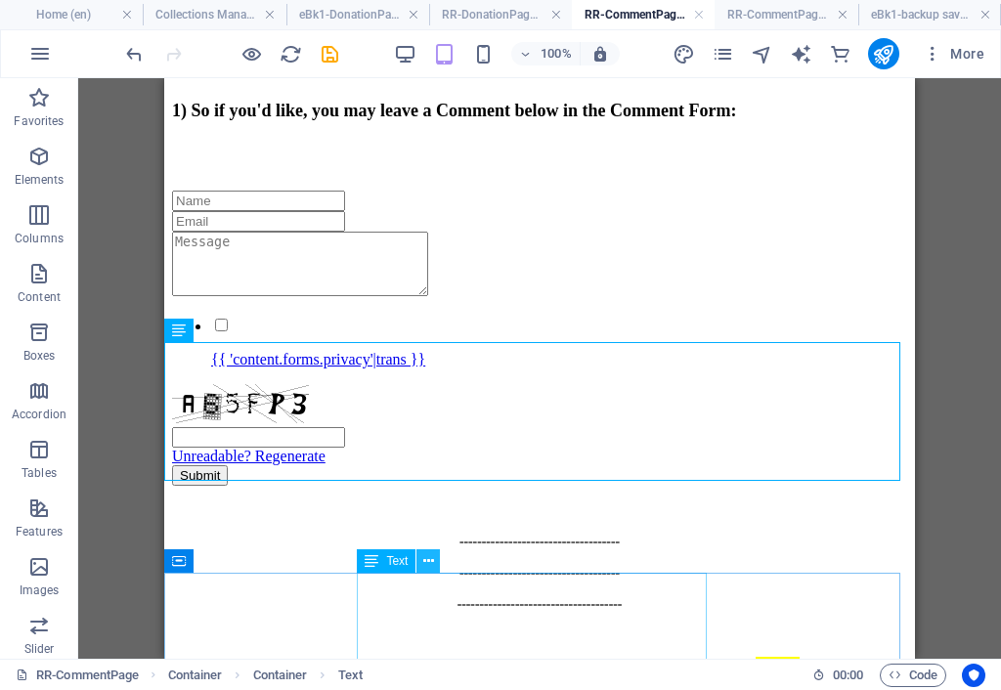
click at [429, 561] on icon at bounding box center [428, 561] width 11 height 21
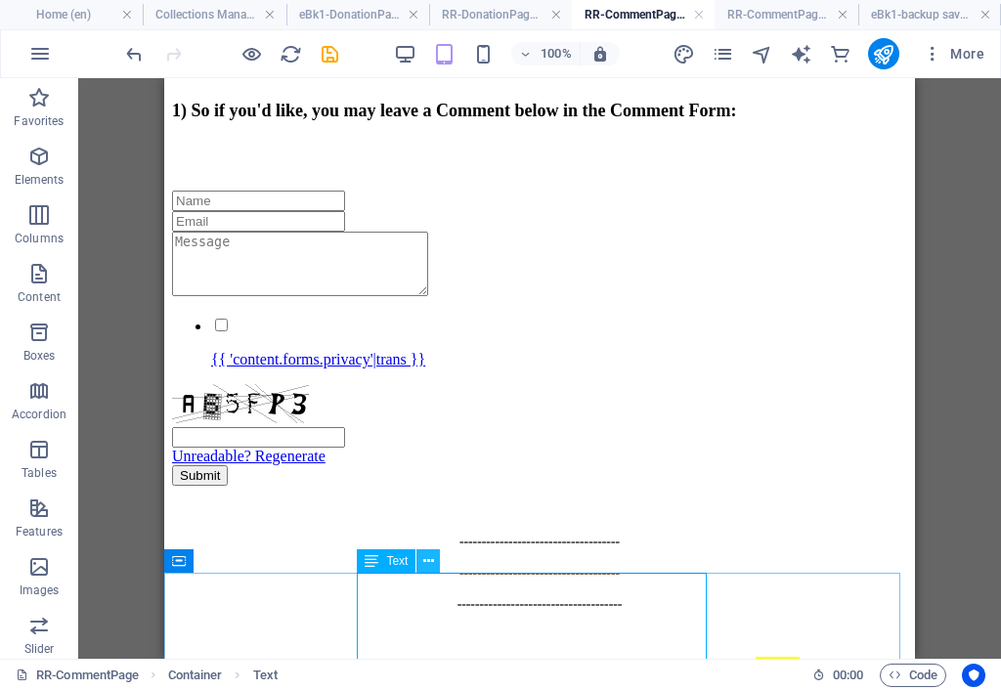
click at [431, 564] on icon at bounding box center [428, 561] width 11 height 21
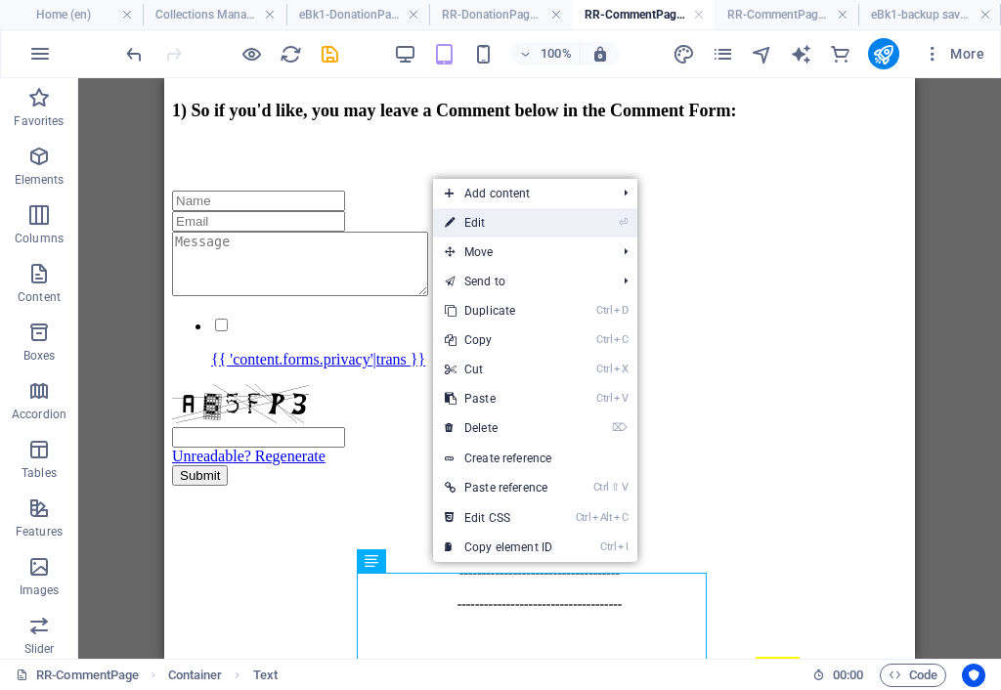
click at [500, 227] on link "⏎ Edit" at bounding box center [498, 222] width 131 height 29
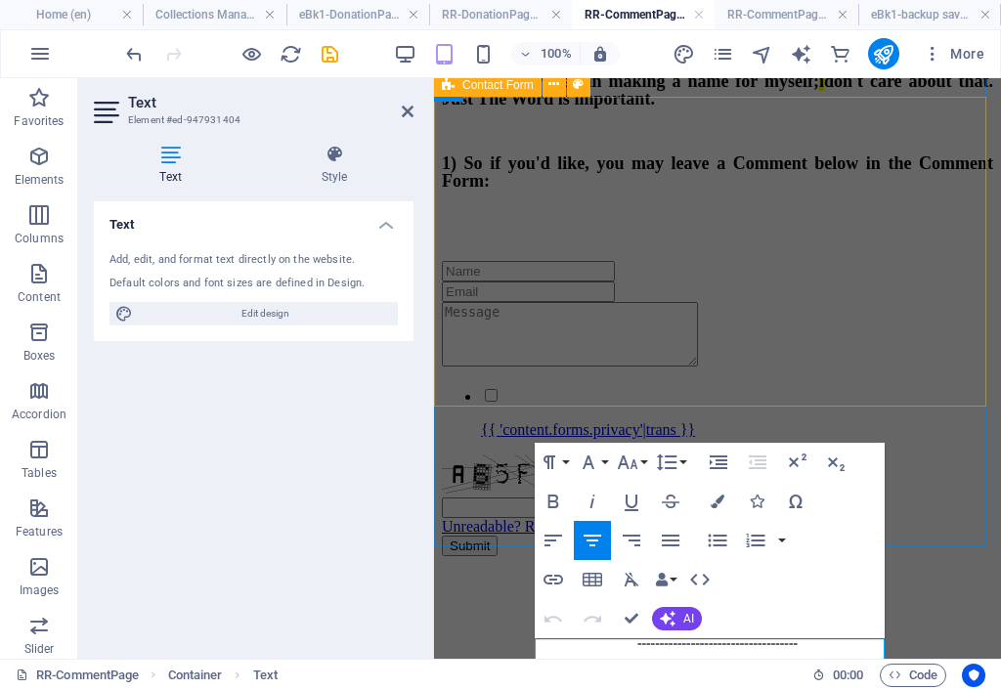
scroll to position [429, 0]
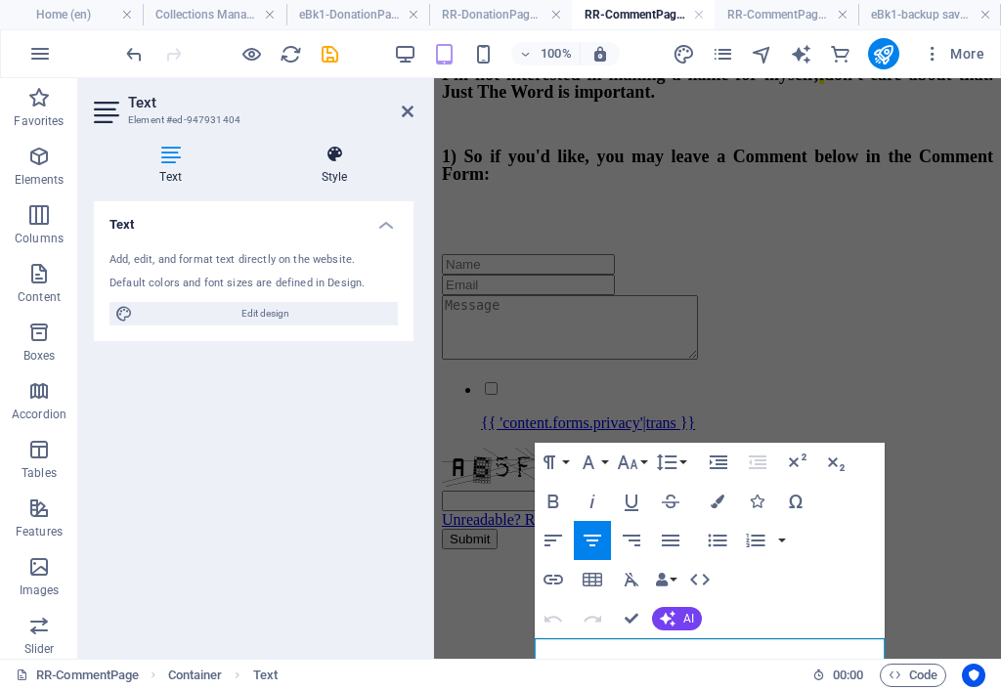
click at [336, 163] on icon at bounding box center [334, 155] width 158 height 20
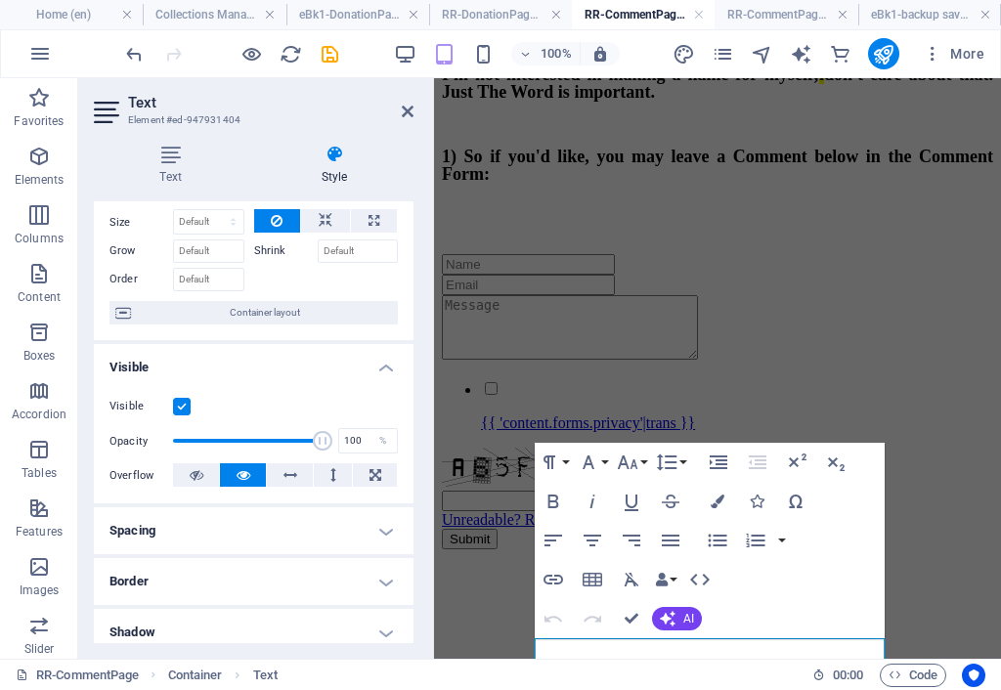
scroll to position [98, 0]
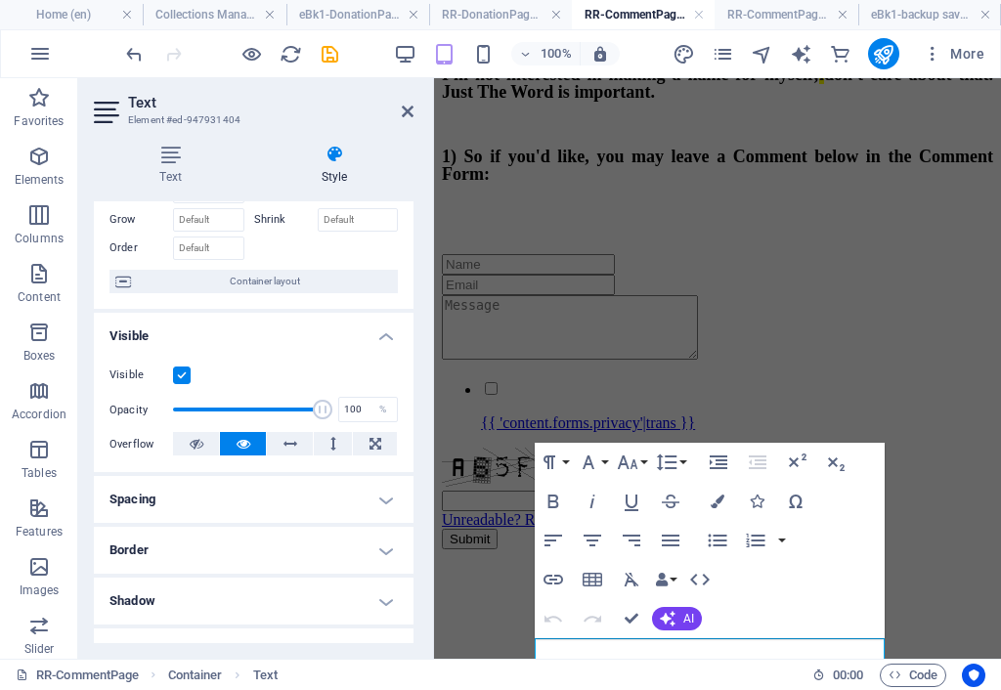
click at [311, 496] on h4 "Spacing" at bounding box center [254, 499] width 320 height 47
drag, startPoint x: 410, startPoint y: 113, endPoint x: 117, endPoint y: 150, distance: 295.4
click at [410, 113] on icon at bounding box center [408, 112] width 12 height 16
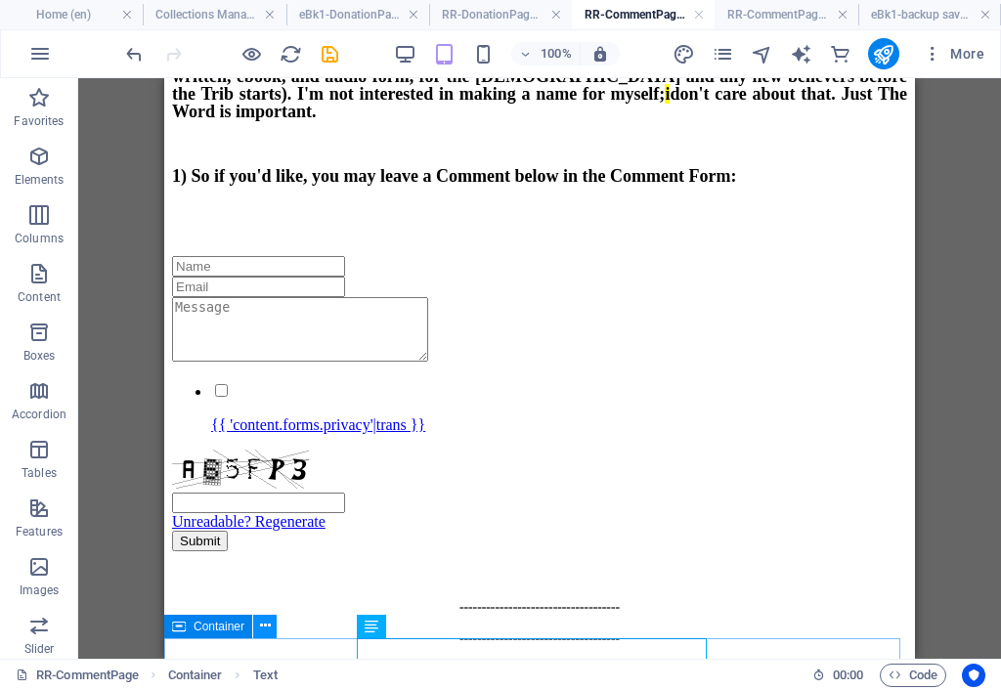
click at [263, 622] on icon at bounding box center [265, 626] width 11 height 21
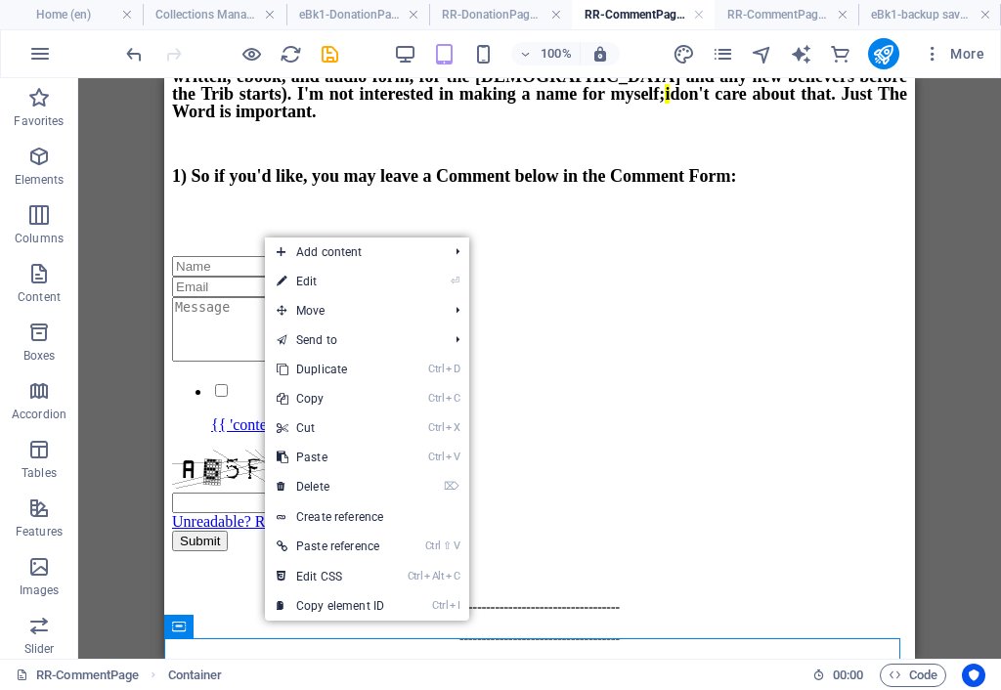
click at [332, 282] on link "⏎ Edit" at bounding box center [330, 281] width 131 height 29
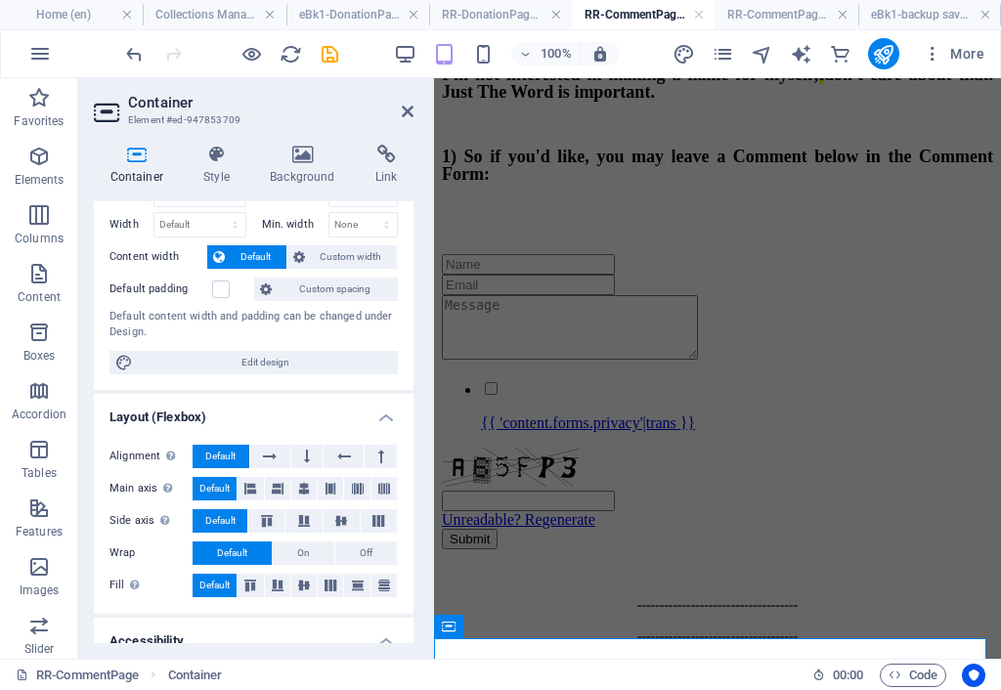
scroll to position [98, 0]
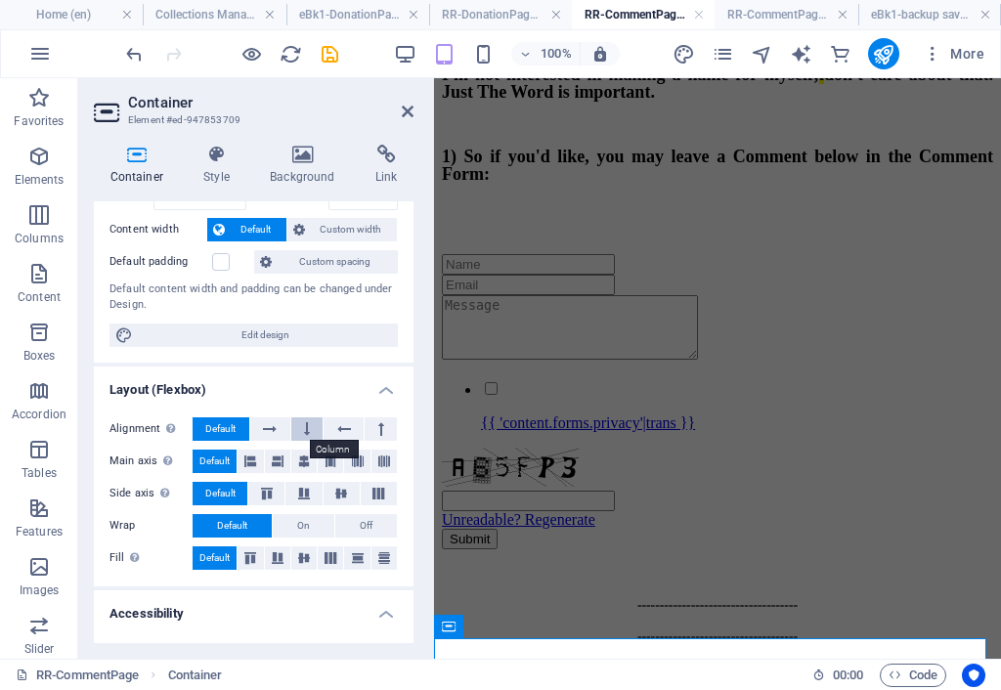
click at [306, 426] on icon at bounding box center [307, 428] width 6 height 23
click at [304, 560] on icon at bounding box center [303, 558] width 23 height 12
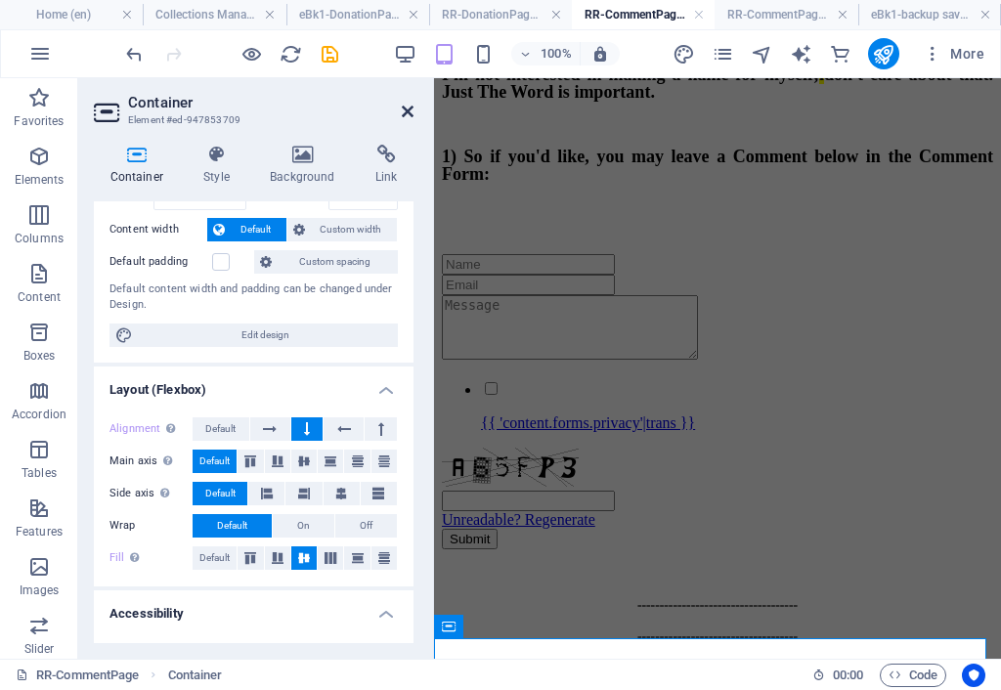
click at [408, 110] on icon at bounding box center [408, 112] width 12 height 16
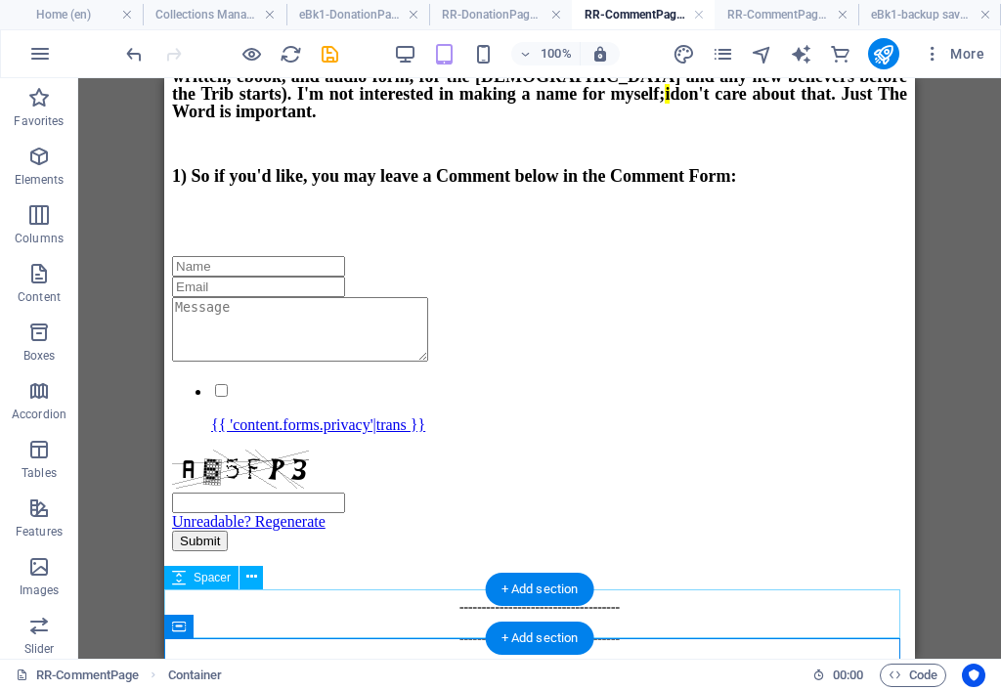
scroll to position [454, 0]
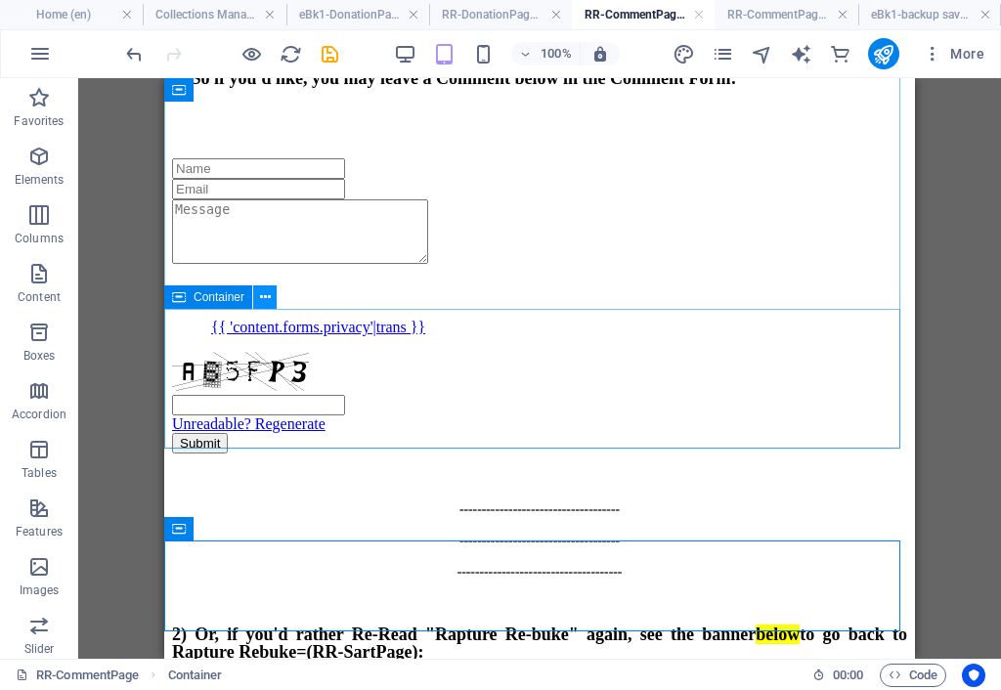
click at [262, 297] on icon at bounding box center [265, 297] width 11 height 21
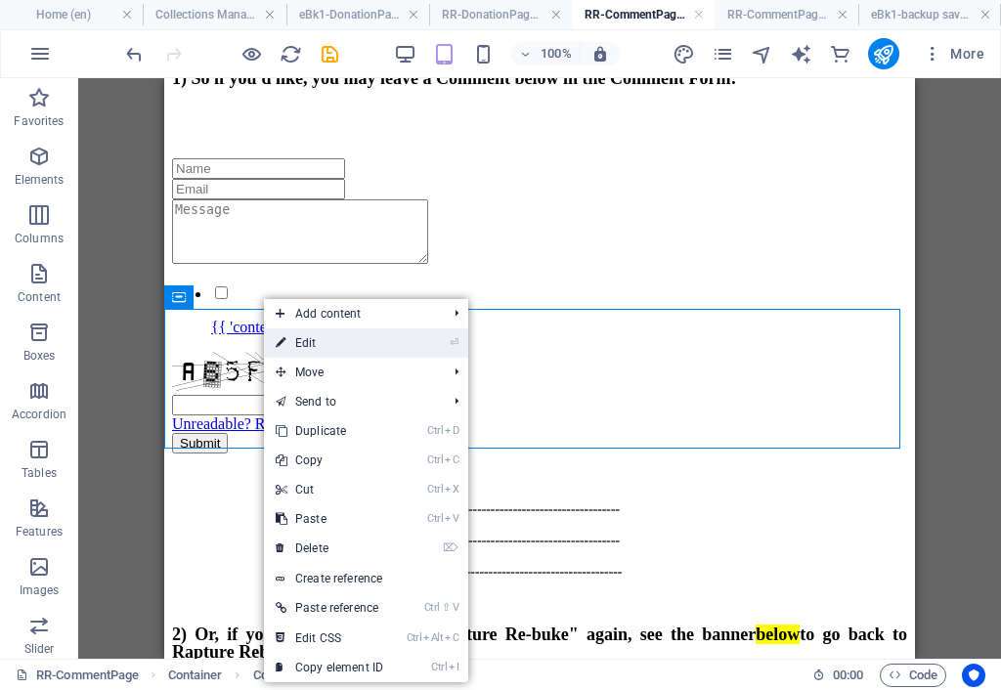
click at [293, 344] on link "⏎ Edit" at bounding box center [329, 342] width 131 height 29
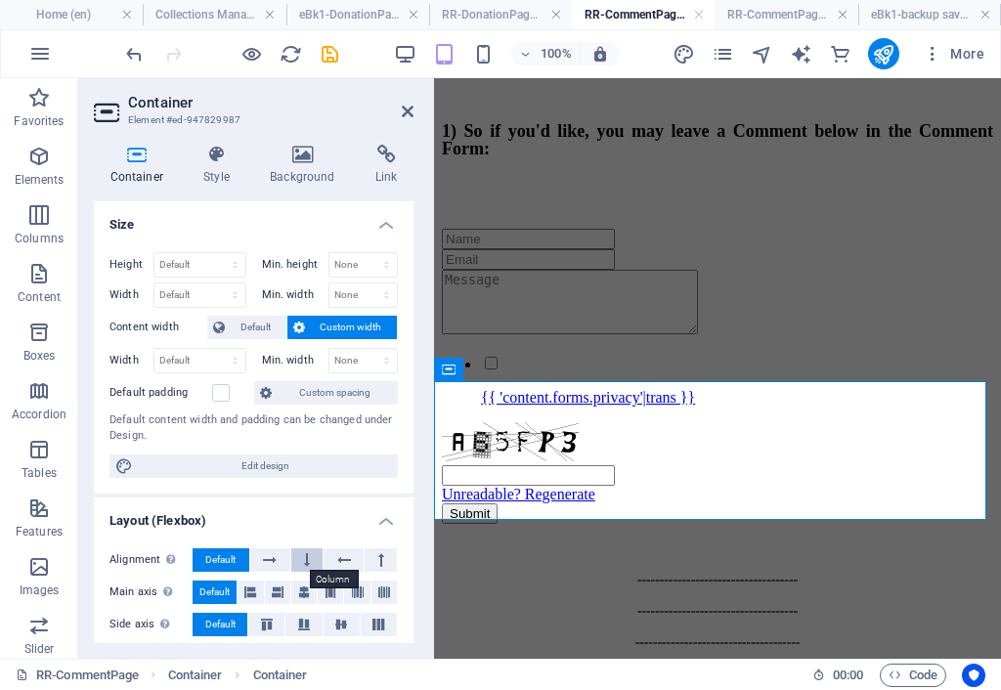
click at [305, 554] on icon at bounding box center [307, 559] width 6 height 23
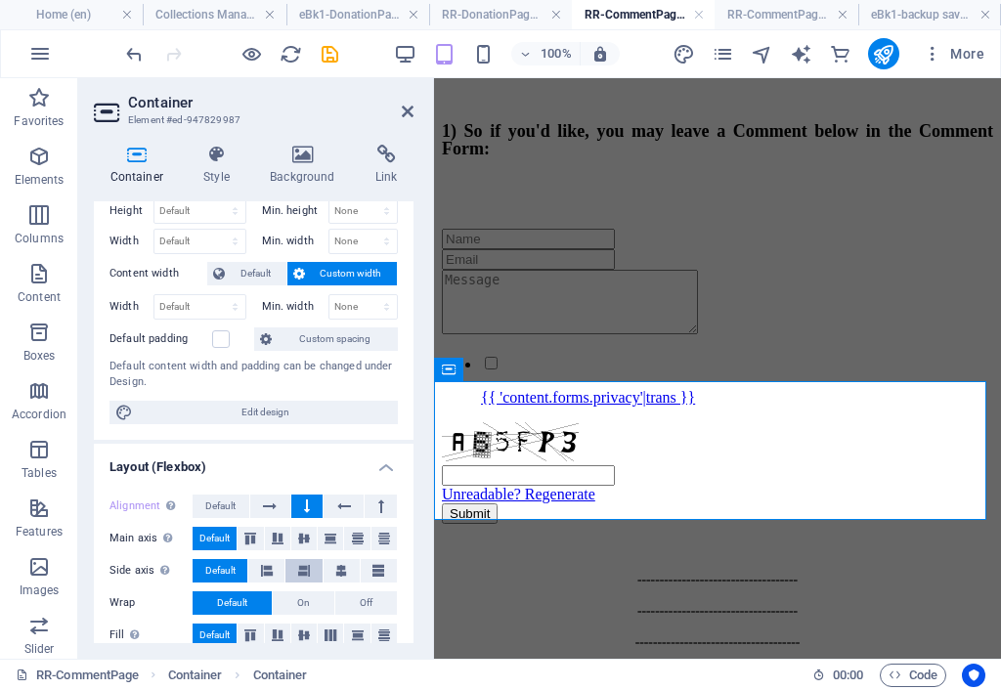
scroll to position [195, 0]
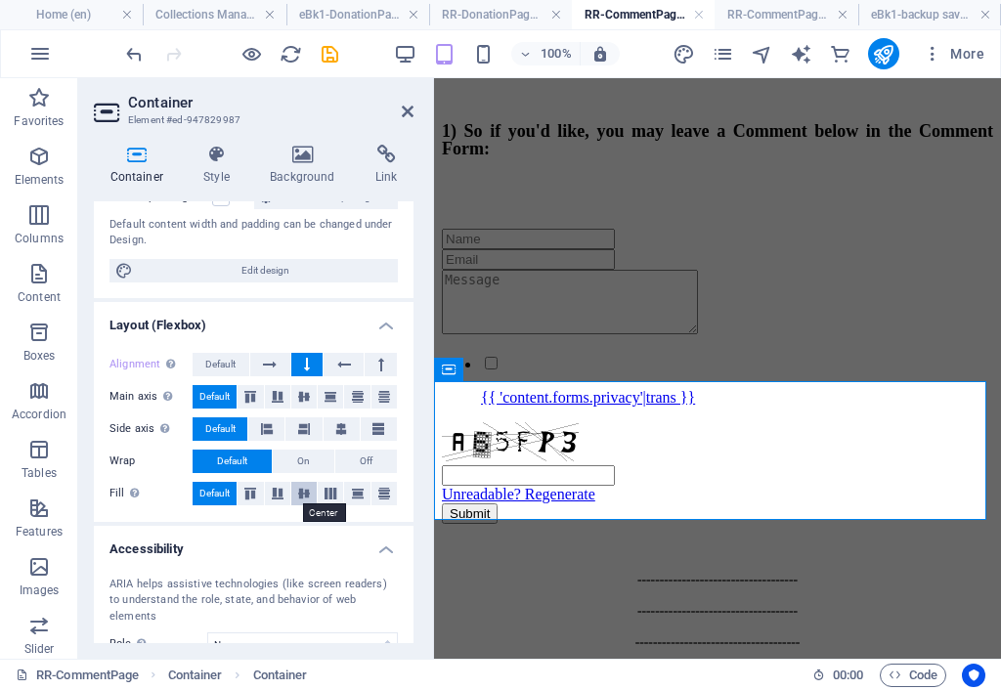
click at [301, 496] on icon at bounding box center [303, 494] width 23 height 12
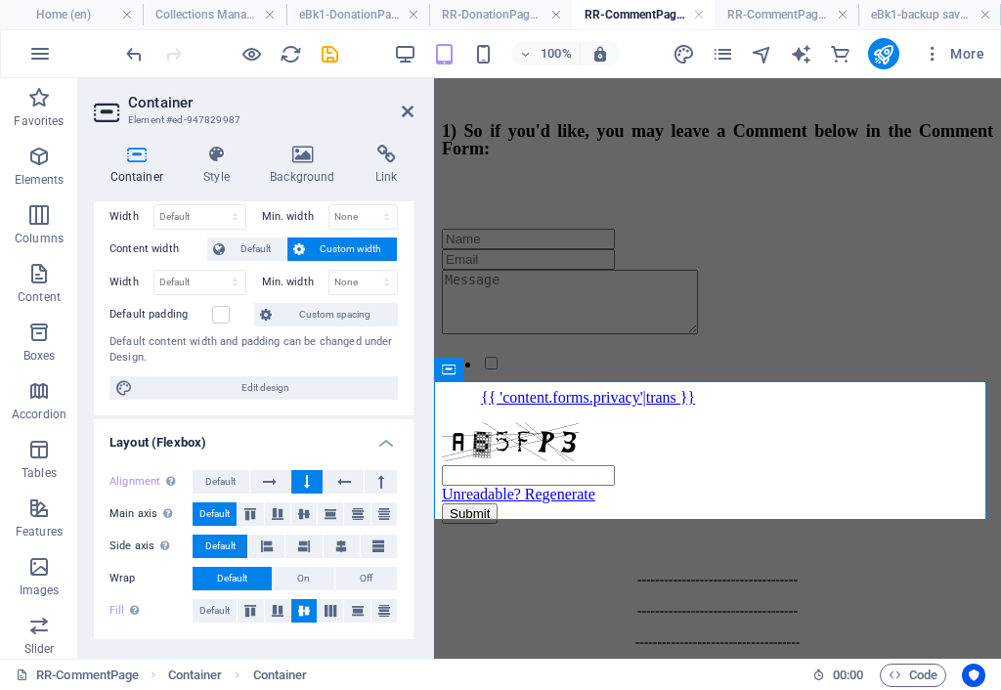
scroll to position [0, 0]
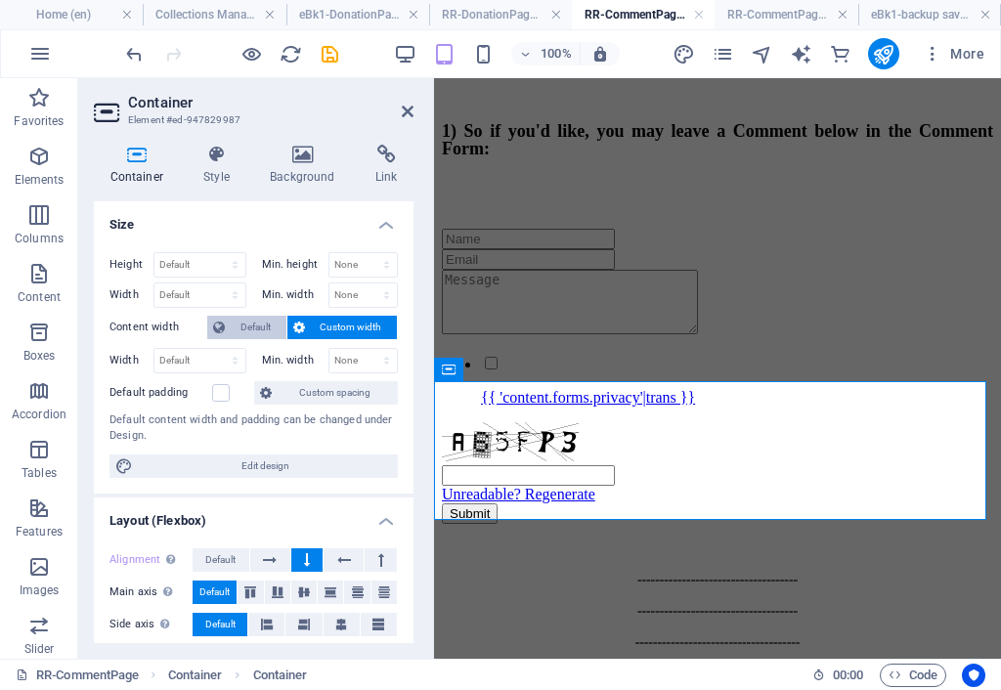
click at [263, 319] on span "Default" at bounding box center [256, 327] width 50 height 23
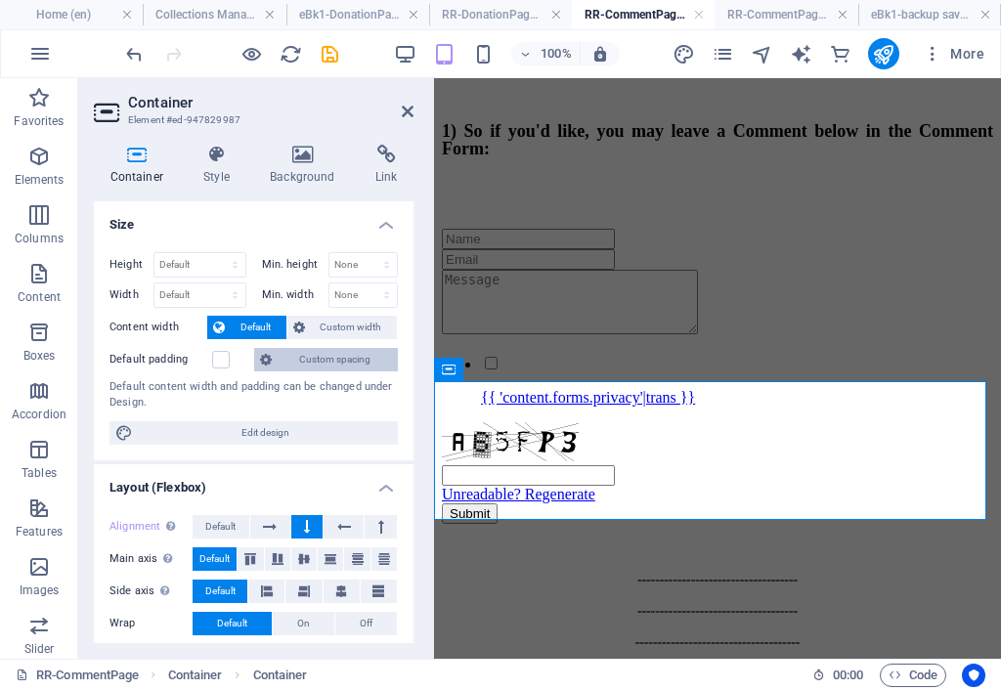
click at [338, 360] on span "Custom spacing" at bounding box center [335, 359] width 114 height 23
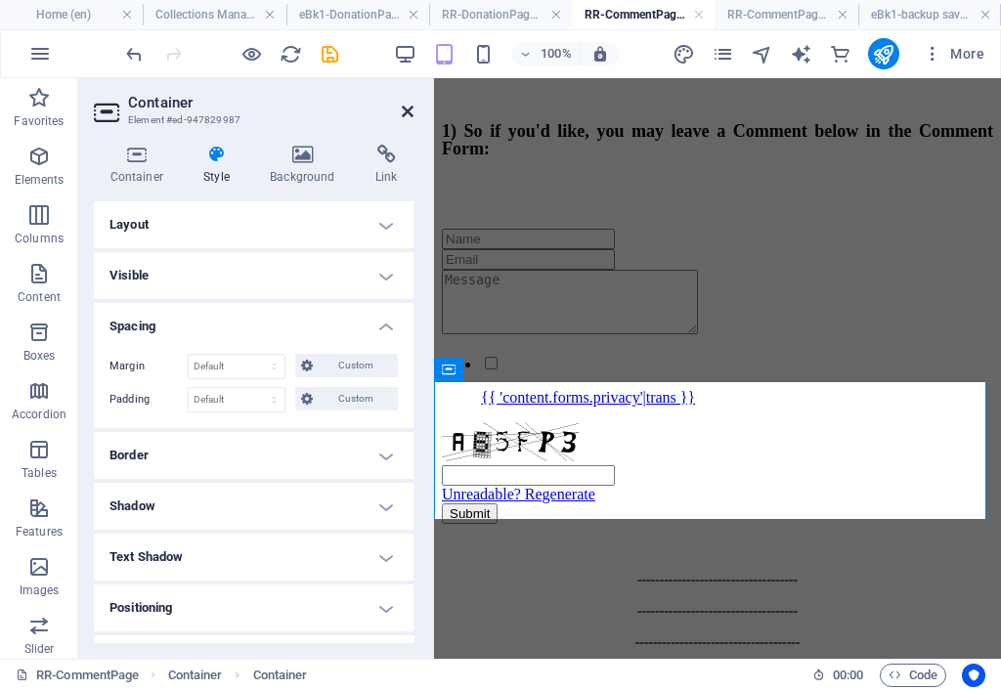
click at [406, 110] on icon at bounding box center [408, 112] width 12 height 16
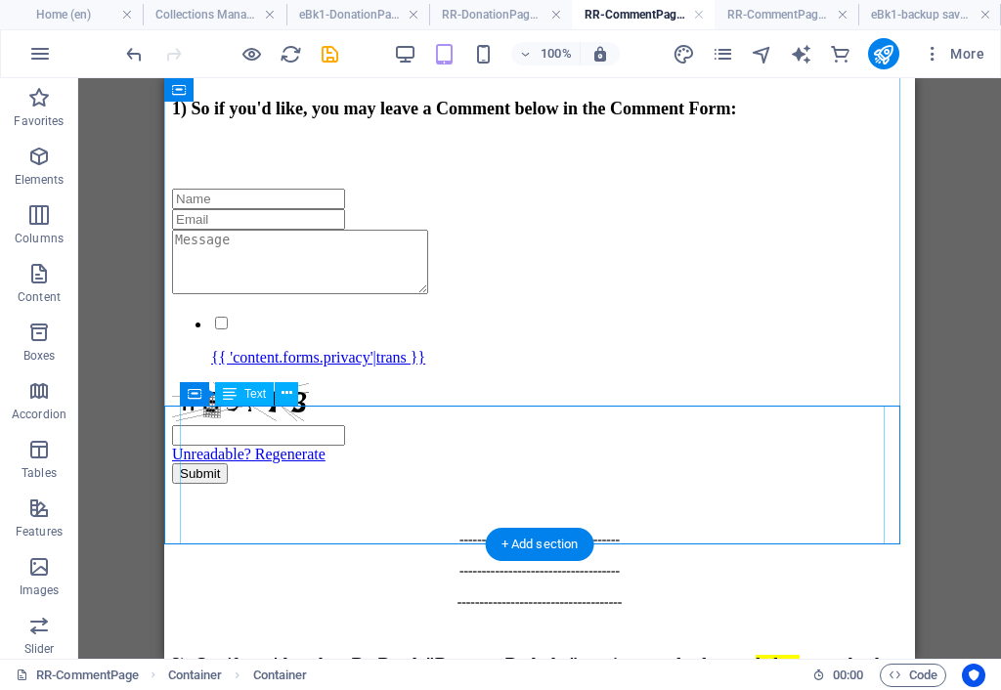
scroll to position [454, 0]
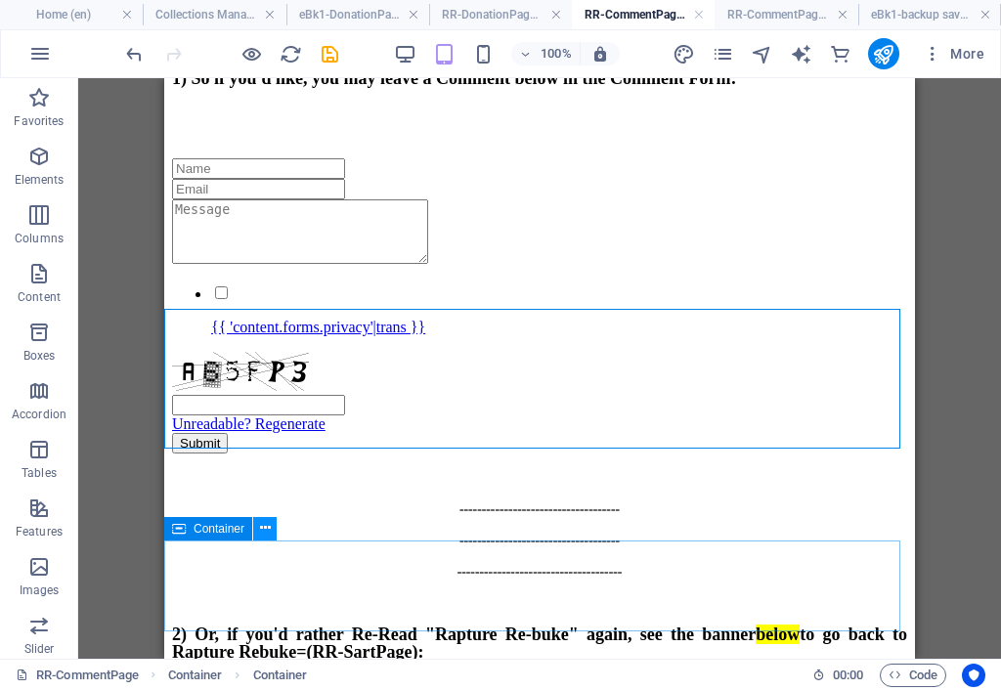
click at [268, 530] on icon at bounding box center [265, 528] width 11 height 21
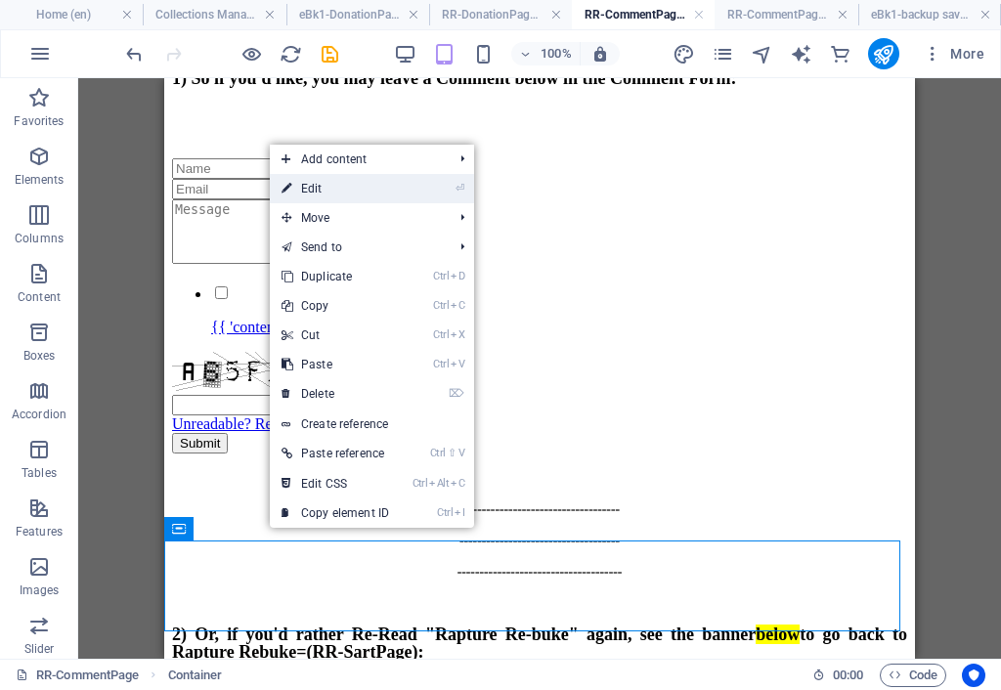
click at [351, 191] on link "⏎ Edit" at bounding box center [335, 188] width 131 height 29
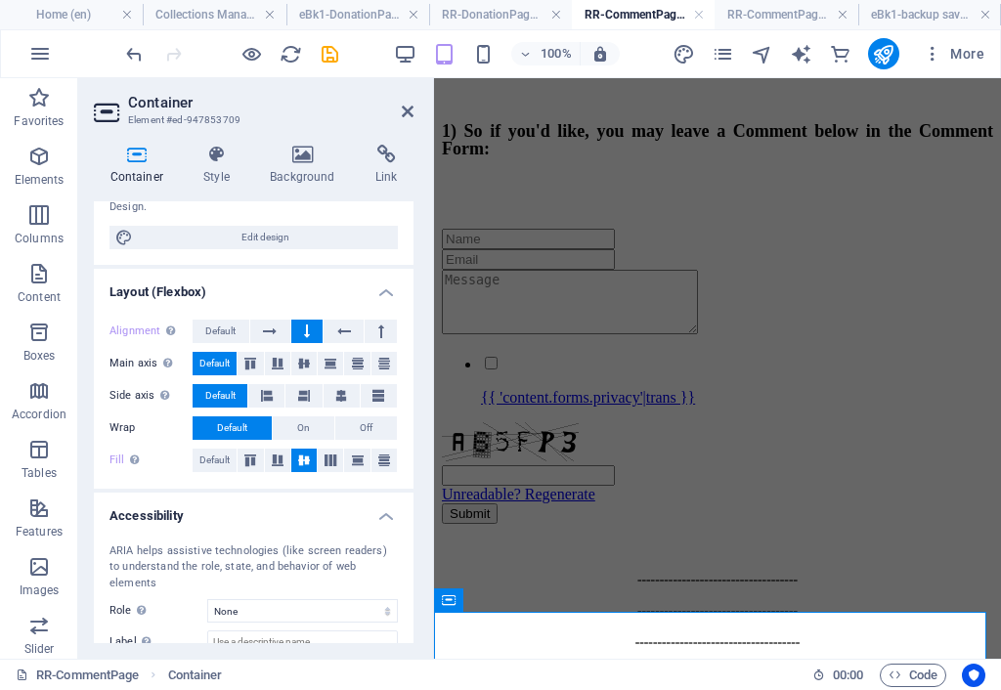
scroll to position [0, 0]
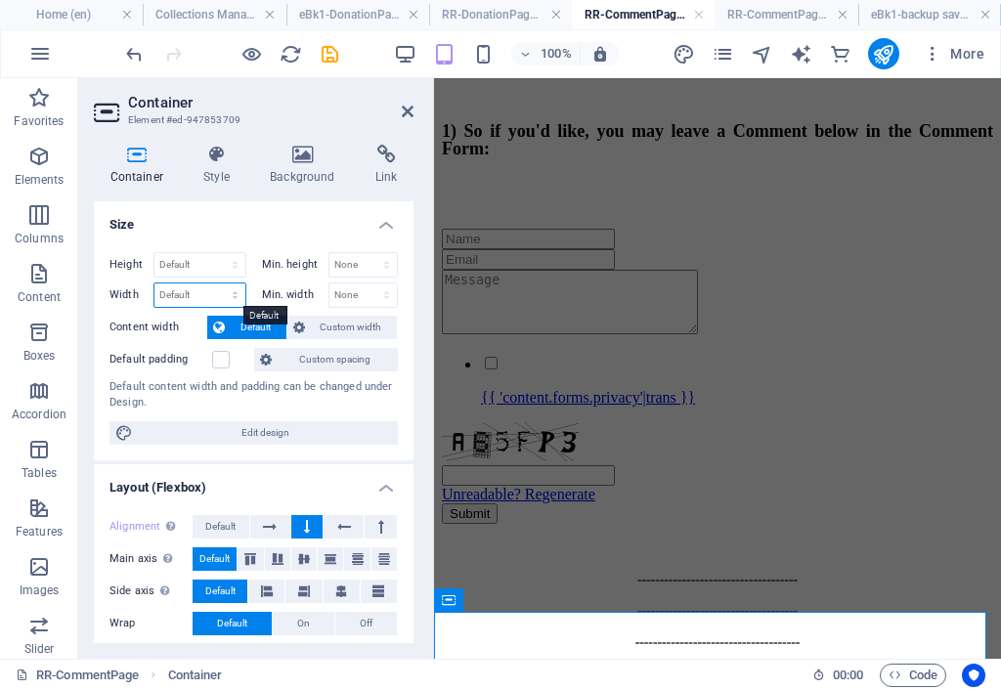
click at [236, 296] on select "Default px rem % em vh vw" at bounding box center [199, 294] width 91 height 23
select select "px"
click at [215, 283] on select "Default px rem % em vh vw" at bounding box center [199, 294] width 91 height 23
type input "565"
click at [313, 325] on span "Custom width" at bounding box center [351, 327] width 81 height 23
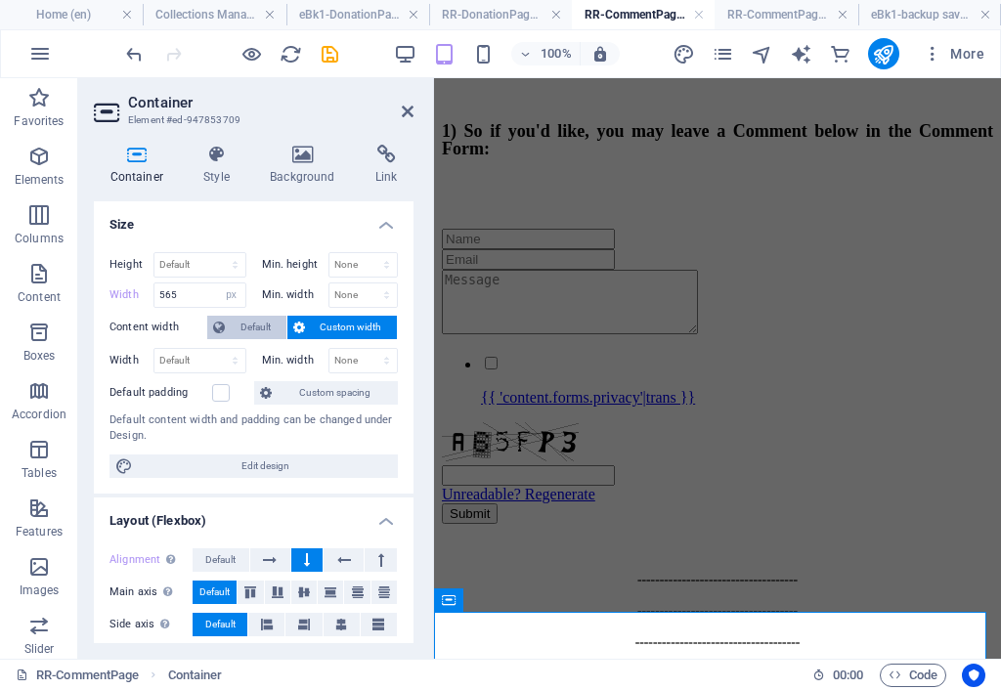
click at [262, 322] on span "Default" at bounding box center [256, 327] width 50 height 23
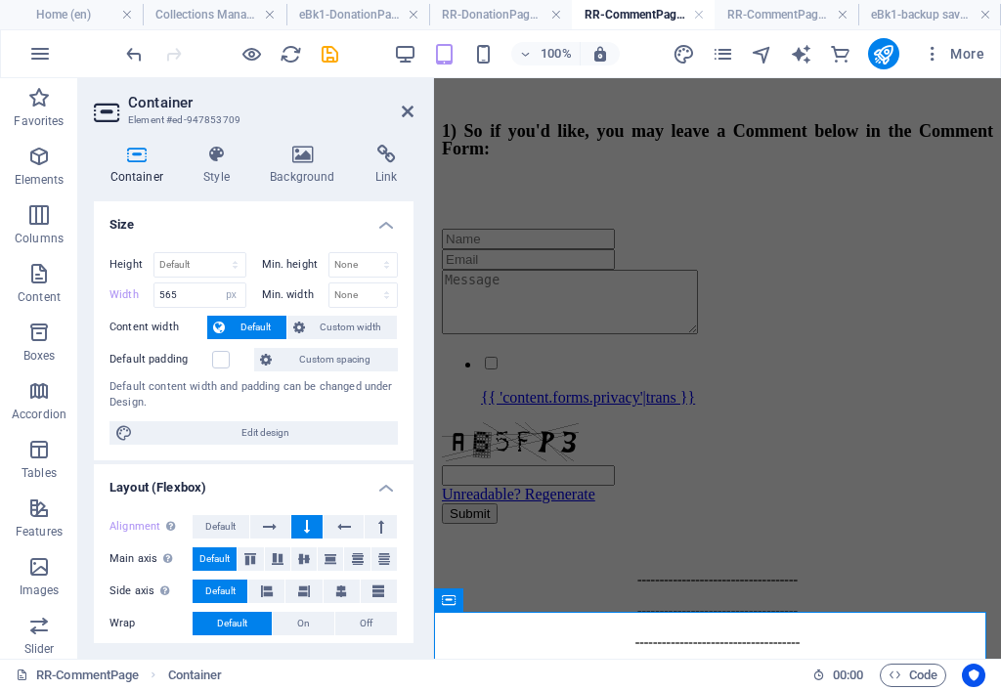
click at [301, 363] on span "Custom spacing" at bounding box center [335, 359] width 114 height 23
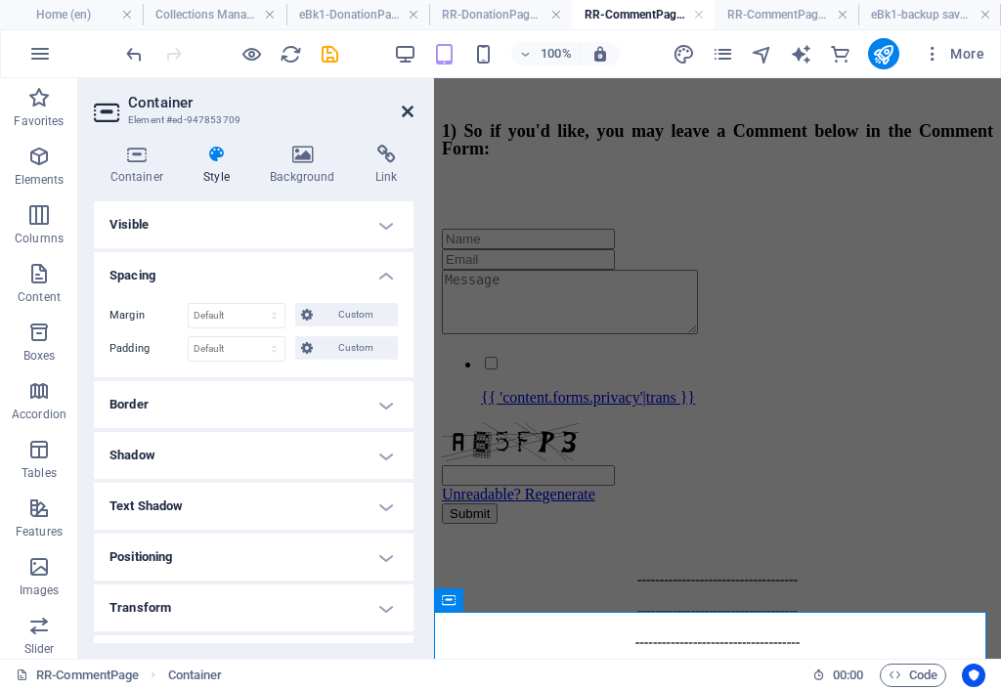
click at [407, 107] on icon at bounding box center [408, 112] width 12 height 16
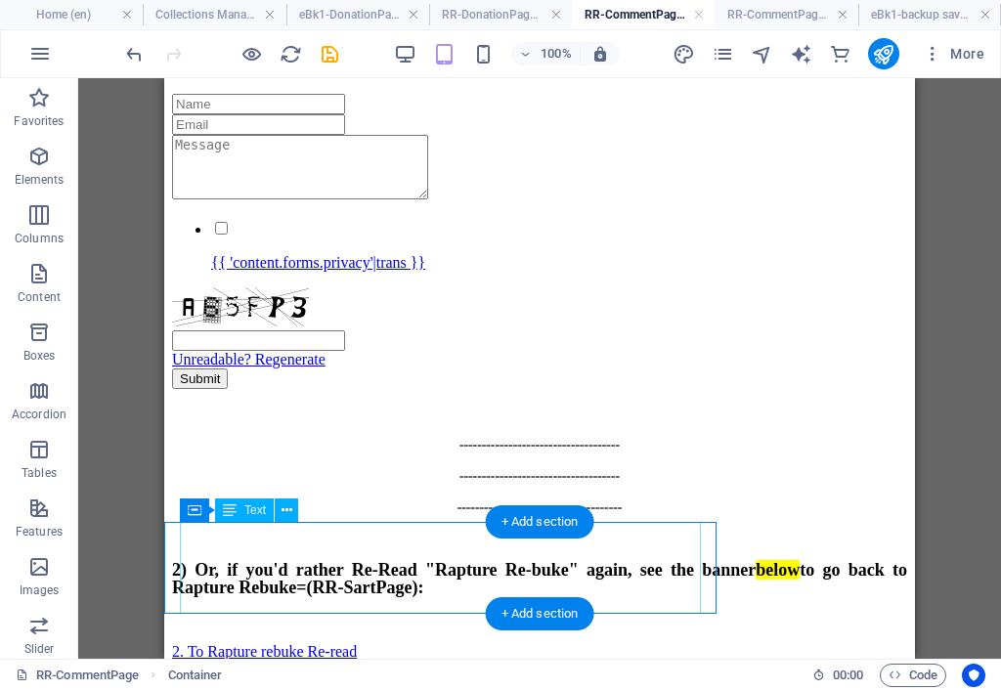
scroll to position [520, 0]
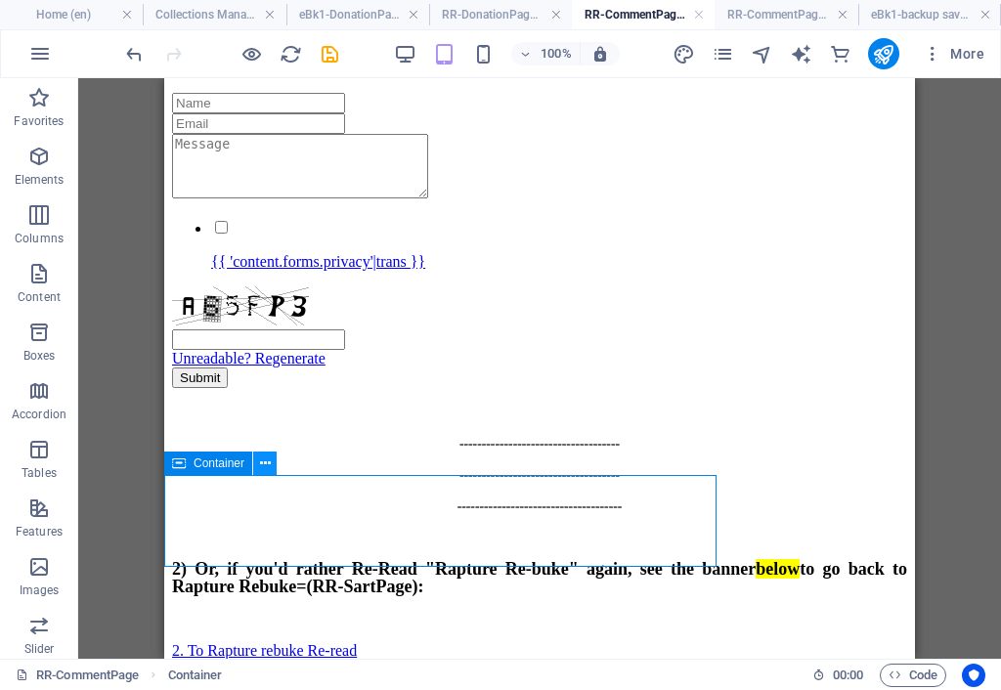
click at [264, 462] on icon at bounding box center [265, 463] width 11 height 21
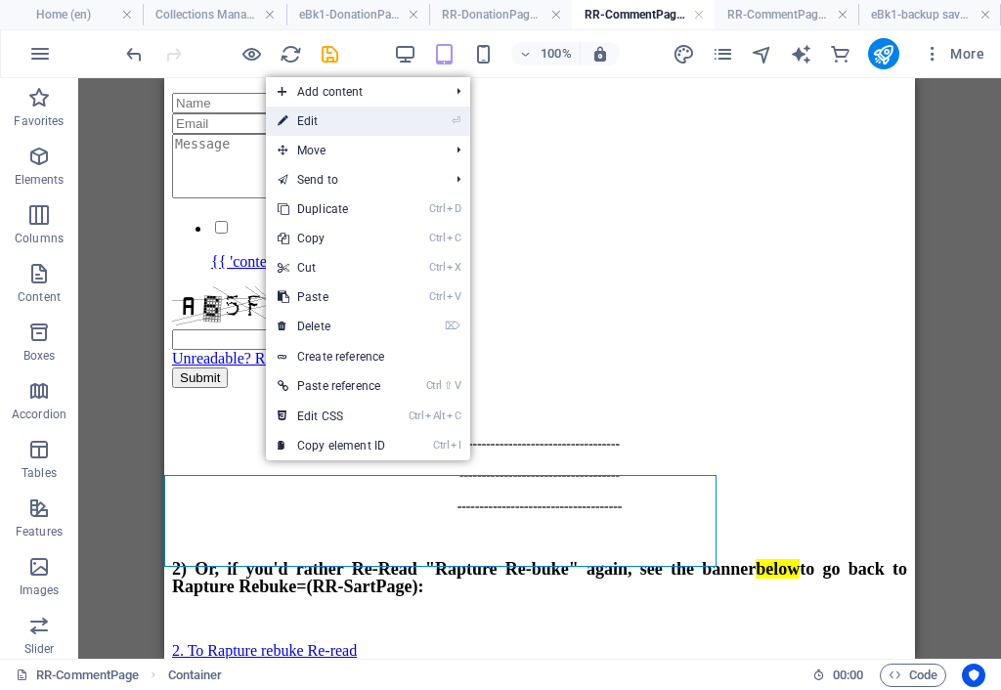
click at [322, 119] on link "⏎ Edit" at bounding box center [331, 121] width 131 height 29
select select "px"
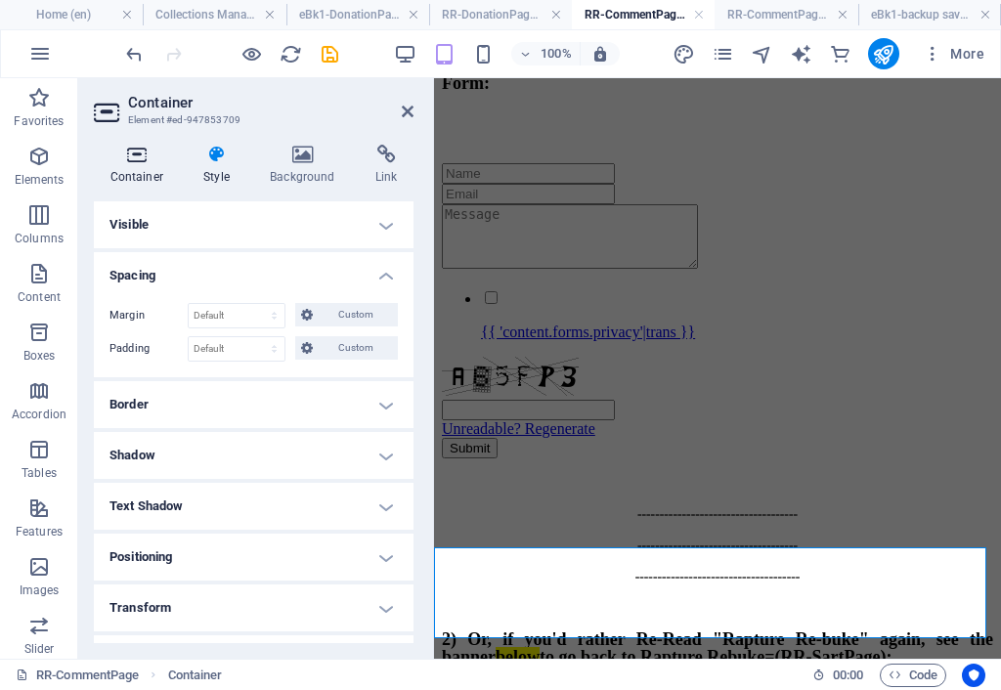
click at [139, 164] on h4 "Container" at bounding box center [141, 165] width 94 height 41
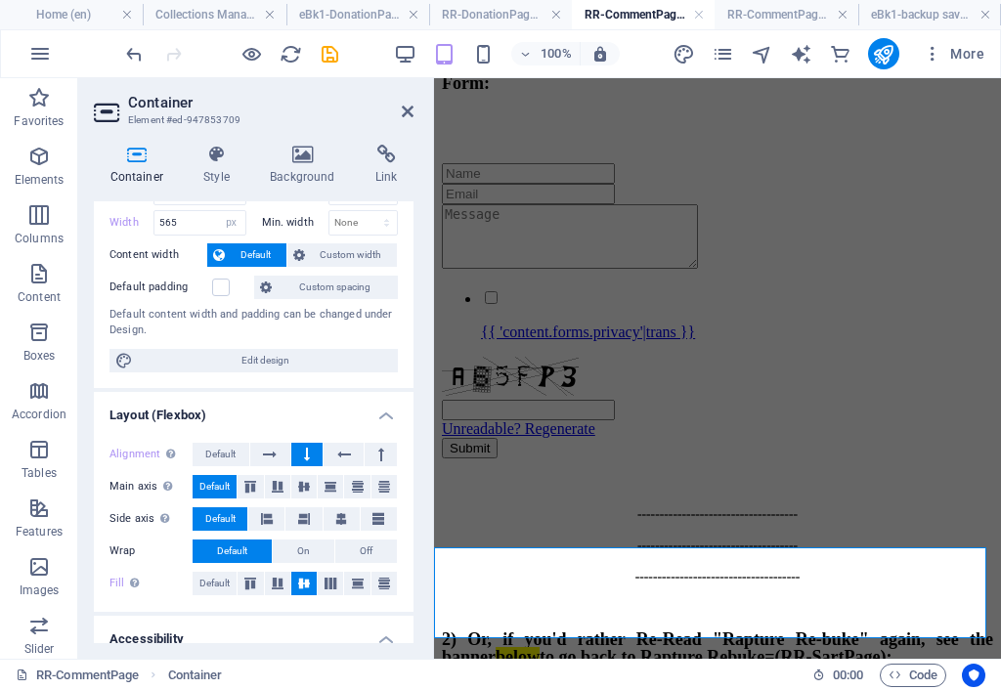
scroll to position [98, 0]
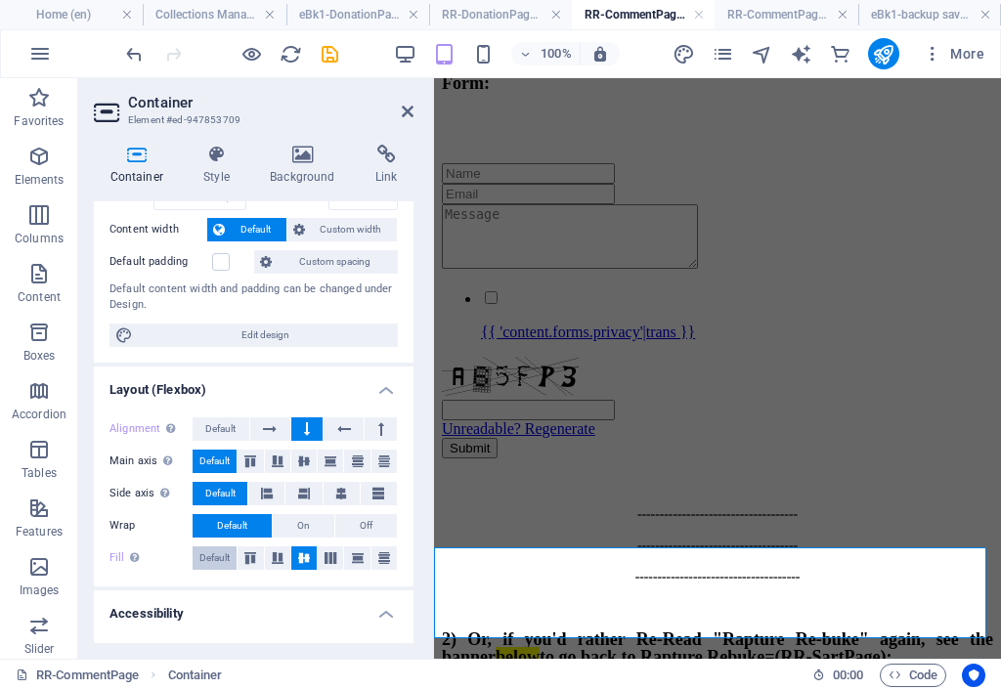
click at [217, 552] on span "Default" at bounding box center [214, 557] width 30 height 23
click at [222, 425] on span "Default" at bounding box center [220, 428] width 30 height 23
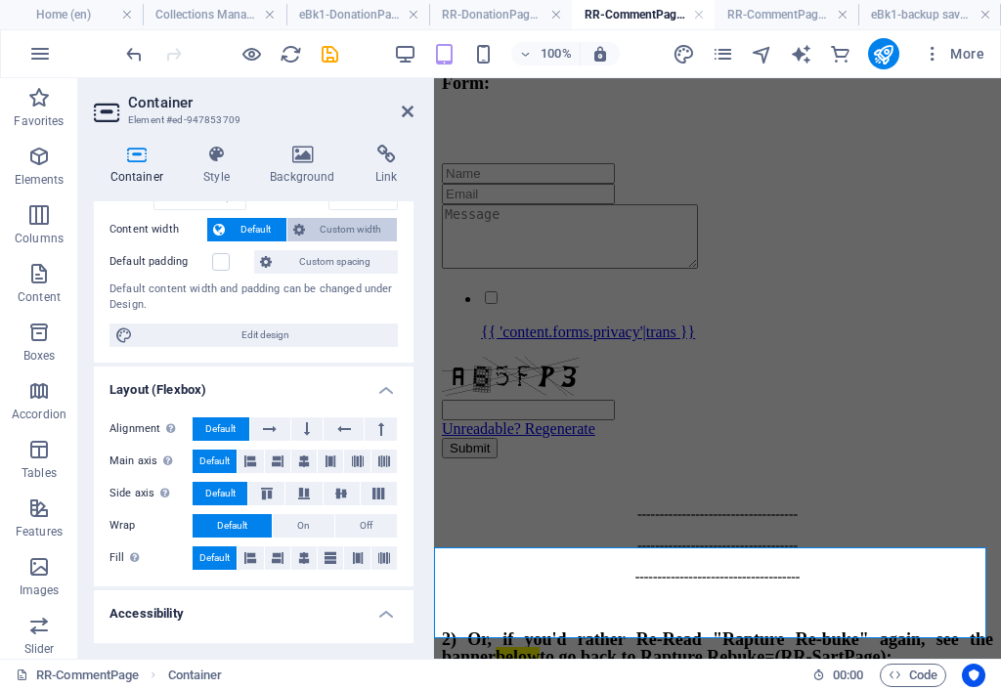
click at [327, 232] on span "Custom width" at bounding box center [351, 229] width 81 height 23
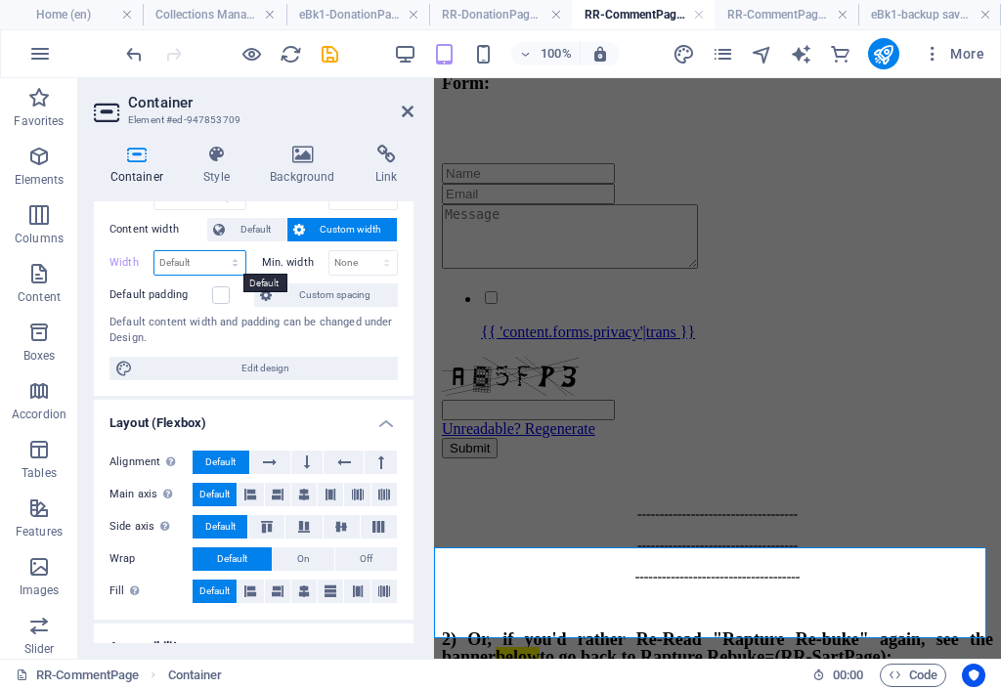
drag, startPoint x: 214, startPoint y: 264, endPoint x: 235, endPoint y: 264, distance: 20.5
click at [215, 264] on select "Default px rem % em vh vw" at bounding box center [199, 262] width 91 height 23
select select "px"
click at [215, 251] on select "Default px rem % em vh vw" at bounding box center [199, 262] width 91 height 23
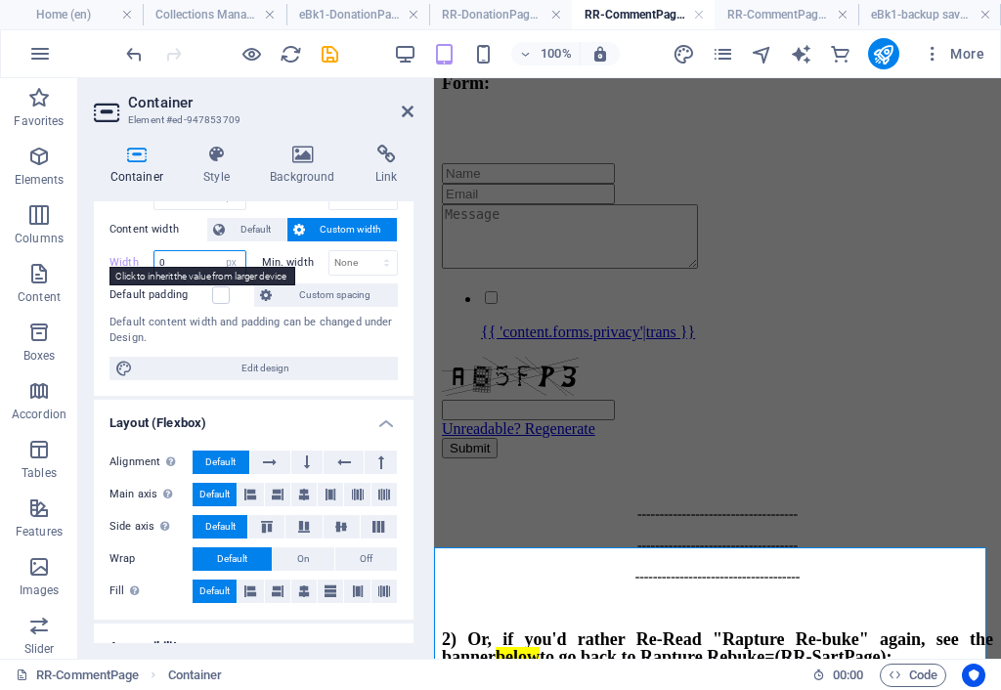
type input "0"
click at [129, 259] on label "Width" at bounding box center [131, 262] width 44 height 11
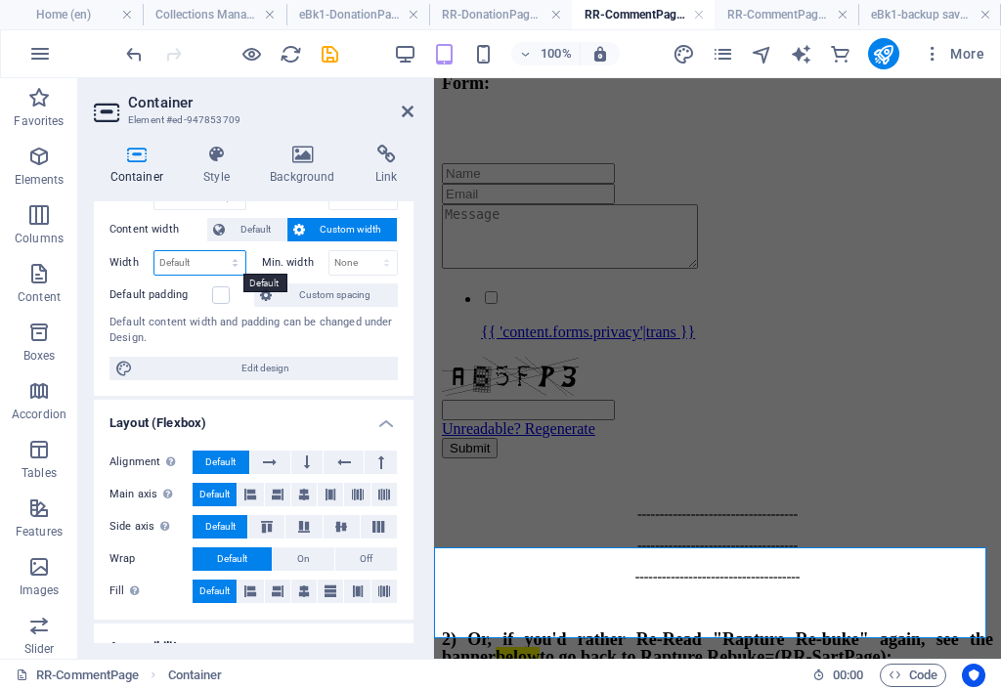
click at [181, 262] on select "Default px rem % em vh vw" at bounding box center [199, 262] width 91 height 23
click at [154, 251] on select "Default px rem % em vh vw" at bounding box center [199, 262] width 91 height 23
select select "DISABLED_OPTION_VALUE"
click at [262, 228] on span "Default" at bounding box center [256, 229] width 50 height 23
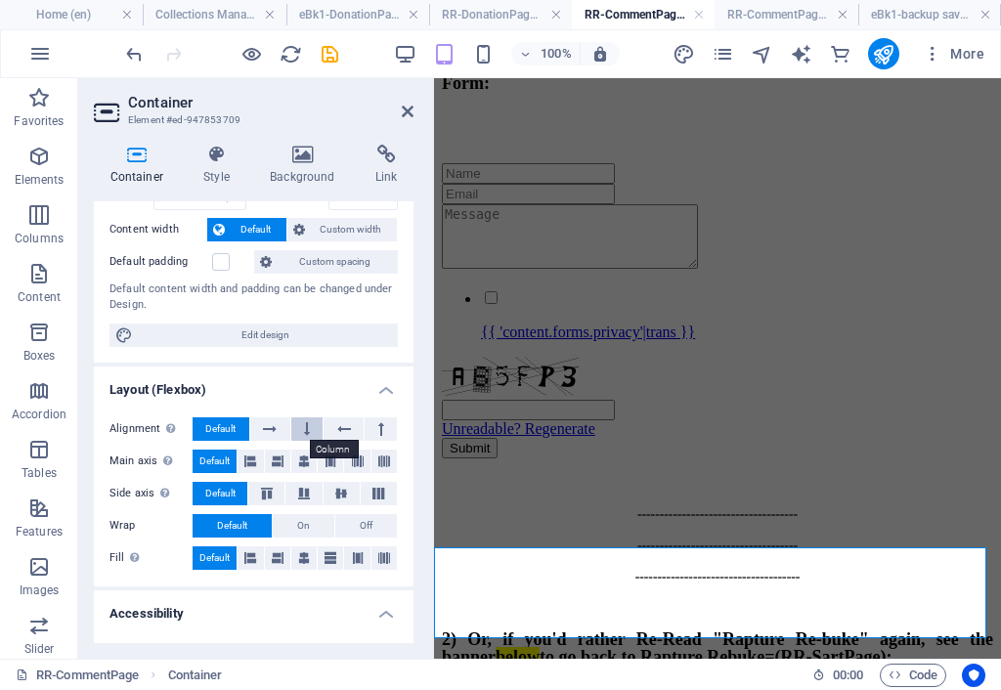
click at [301, 426] on button at bounding box center [307, 428] width 32 height 23
click at [305, 554] on icon at bounding box center [303, 558] width 23 height 12
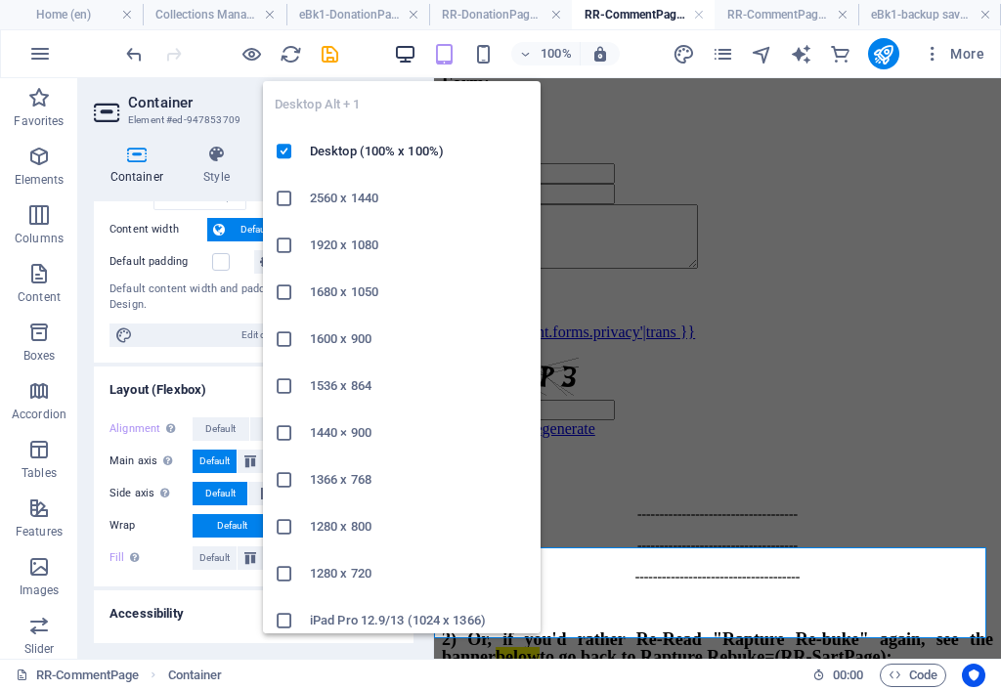
click at [409, 57] on icon "button" at bounding box center [405, 54] width 22 height 22
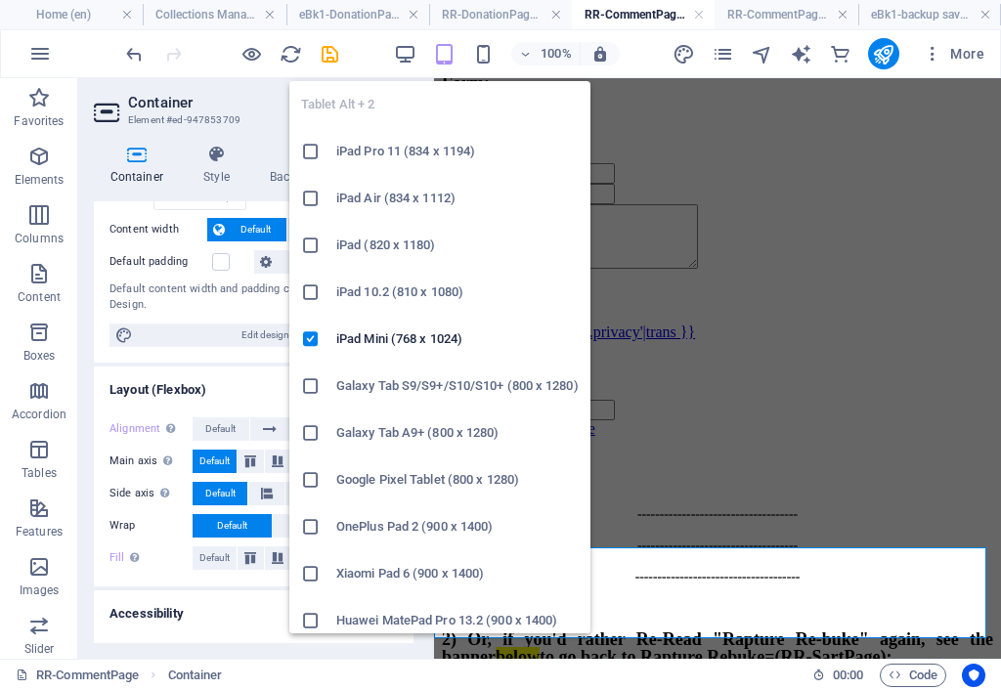
click at [449, 48] on icon "button" at bounding box center [444, 54] width 22 height 22
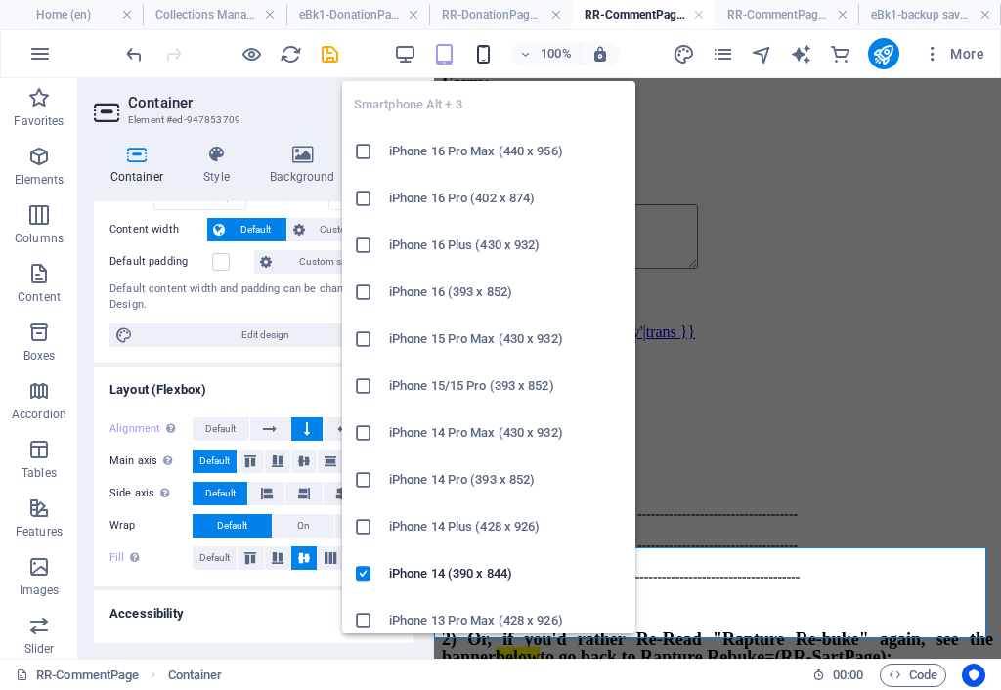
click at [487, 55] on icon "button" at bounding box center [483, 54] width 22 height 22
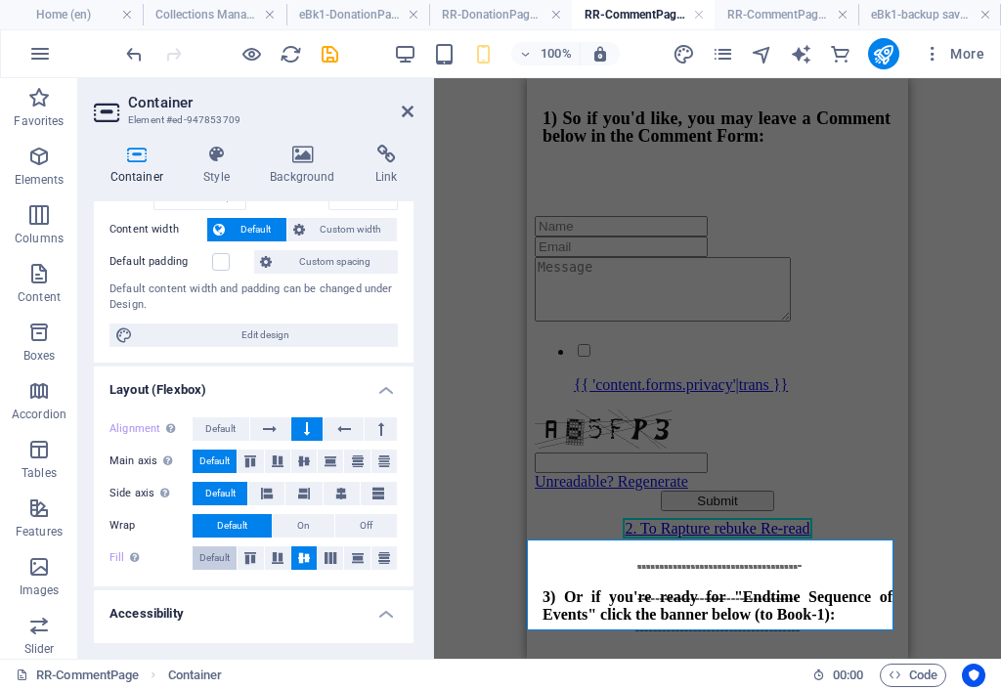
click at [227, 554] on span "Default" at bounding box center [214, 557] width 30 height 23
click at [226, 432] on span "Default" at bounding box center [220, 428] width 30 height 23
click at [216, 174] on h4 "Style" at bounding box center [221, 165] width 66 height 41
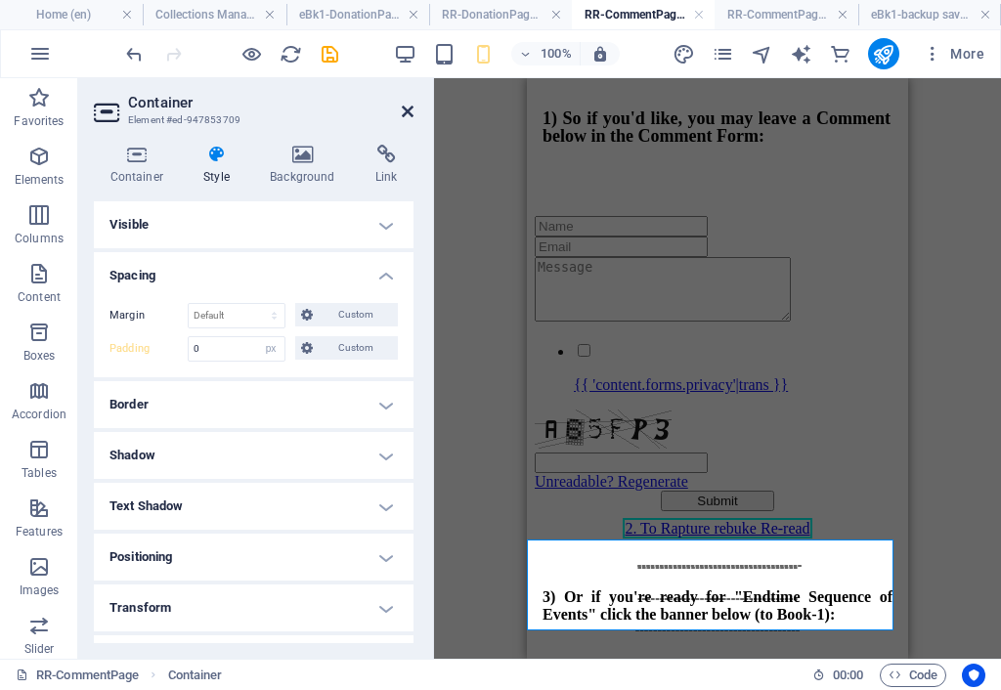
click at [407, 107] on icon at bounding box center [408, 112] width 12 height 16
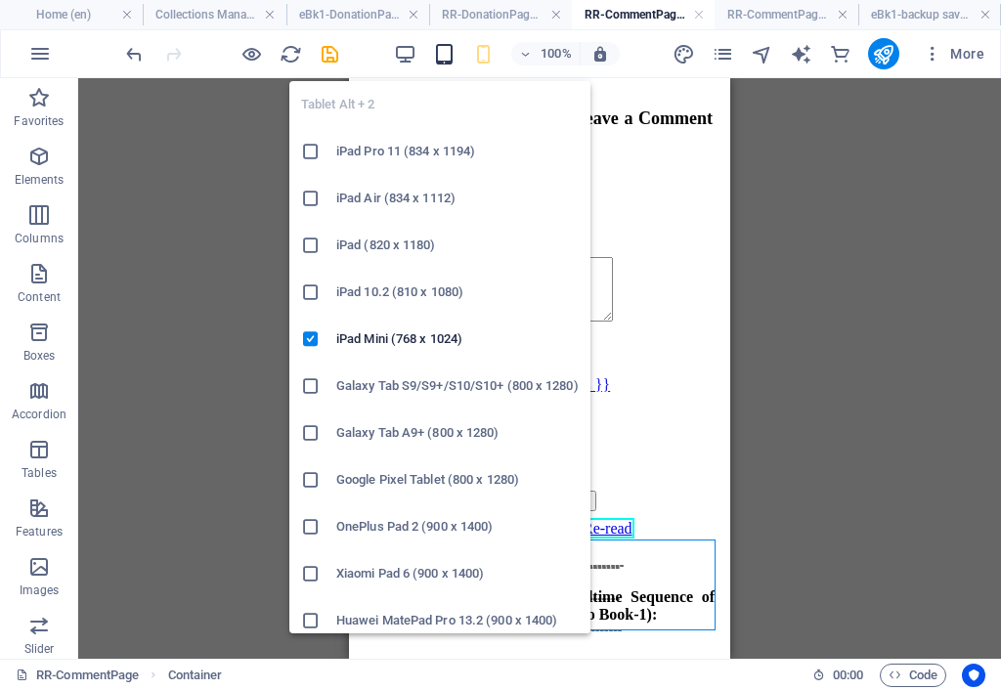
click at [440, 55] on icon "button" at bounding box center [444, 54] width 22 height 22
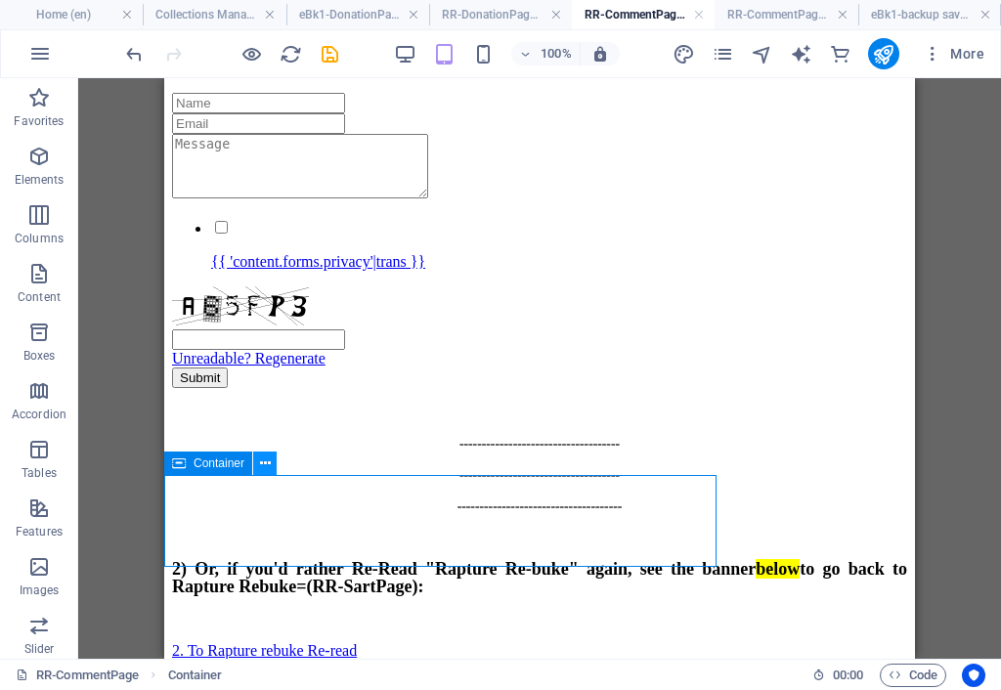
click at [264, 461] on icon at bounding box center [265, 463] width 11 height 21
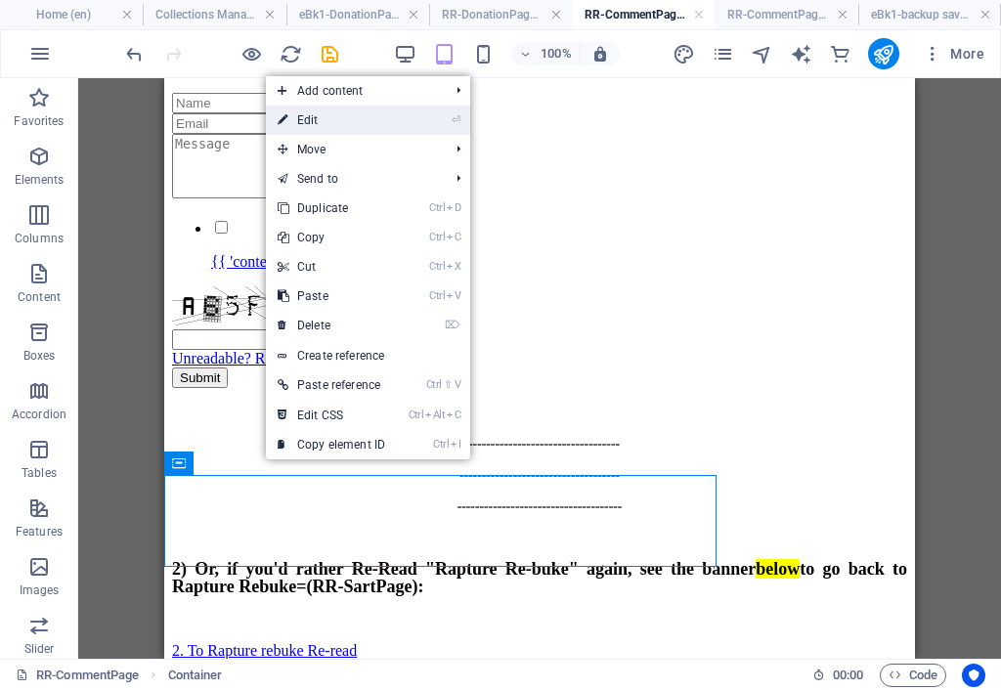
click at [344, 125] on link "⏎ Edit" at bounding box center [331, 120] width 131 height 29
select select "px"
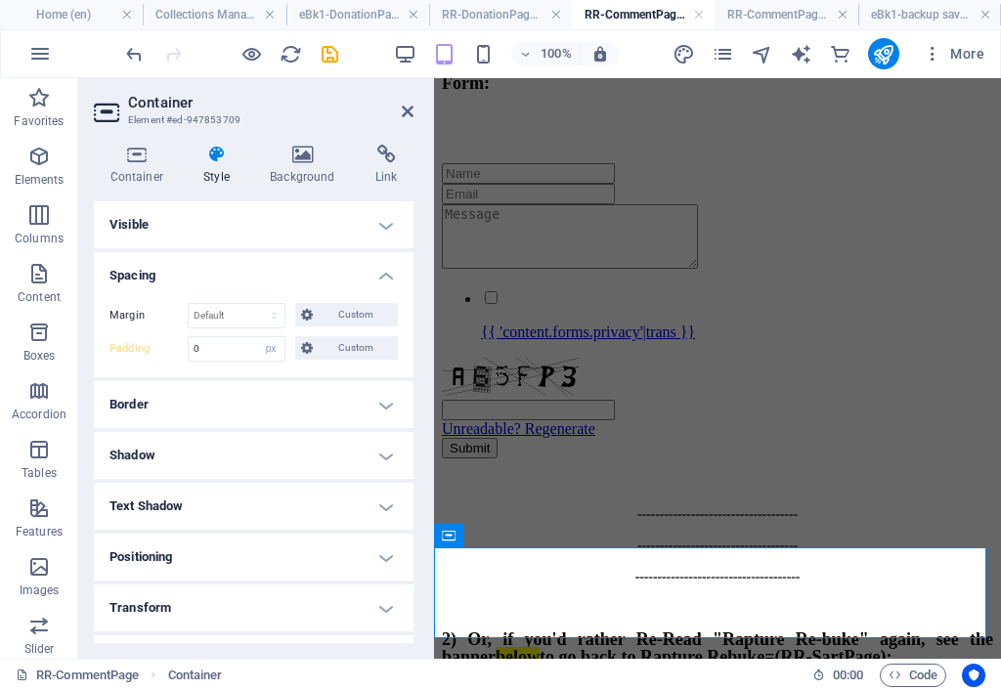
select select "DISABLED_OPTION_VALUE"
click at [160, 181] on h4 "Container" at bounding box center [141, 165] width 94 height 41
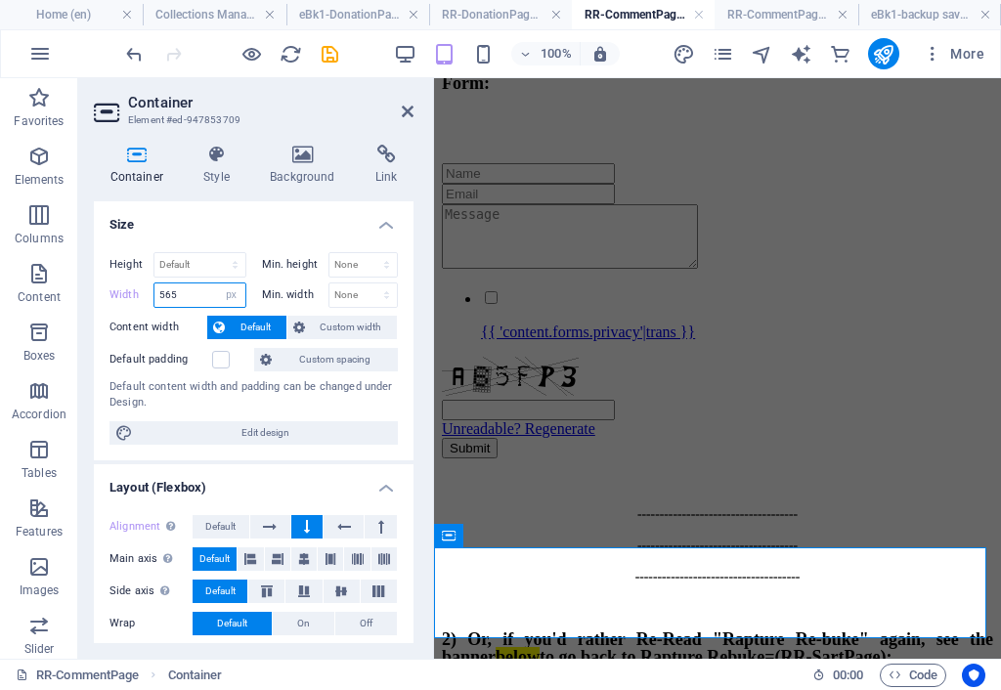
drag, startPoint x: 188, startPoint y: 296, endPoint x: 153, endPoint y: 294, distance: 34.3
click at [158, 294] on input "565" at bounding box center [199, 294] width 91 height 23
click at [227, 294] on select "Default px rem % em vh vw" at bounding box center [231, 294] width 27 height 23
select select "default"
click at [218, 283] on select "Default px rem % em vh vw" at bounding box center [231, 294] width 27 height 23
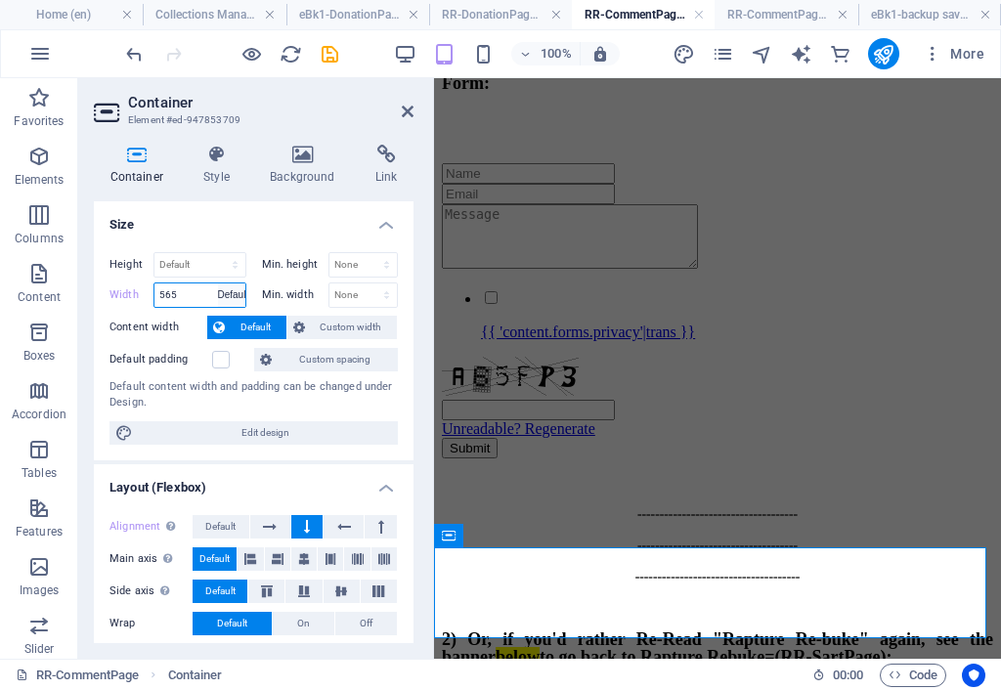
type input "565"
click at [233, 293] on select "Default px rem % em vh vw" at bounding box center [231, 294] width 27 height 23
select select "default"
click at [218, 283] on select "Default px rem % em vh vw" at bounding box center [231, 294] width 27 height 23
type input "565"
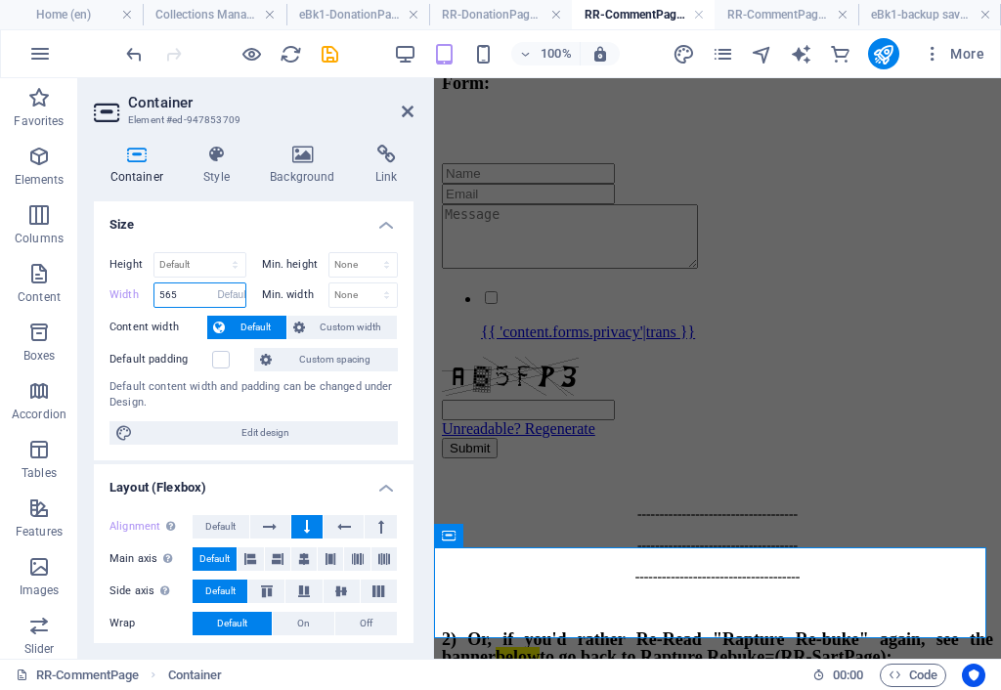
select select "px"
click at [133, 293] on label "Width" at bounding box center [131, 294] width 44 height 11
click at [190, 290] on select "Default px rem % em vh vw" at bounding box center [199, 294] width 91 height 23
select select "px"
click at [215, 283] on select "Default px rem % em vh vw" at bounding box center [199, 294] width 91 height 23
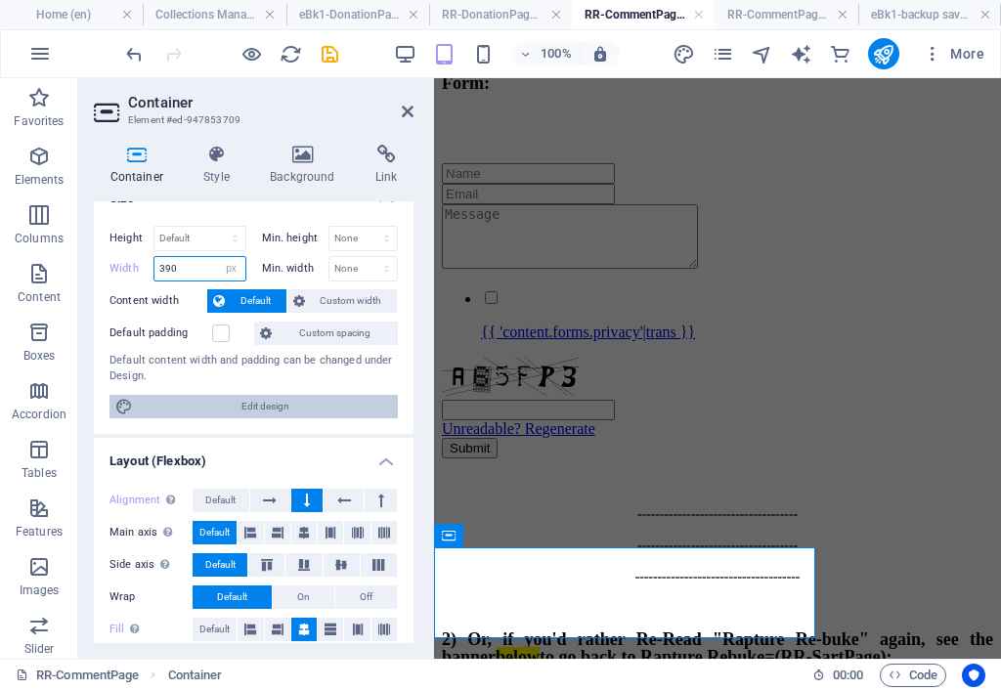
scroll to position [0, 0]
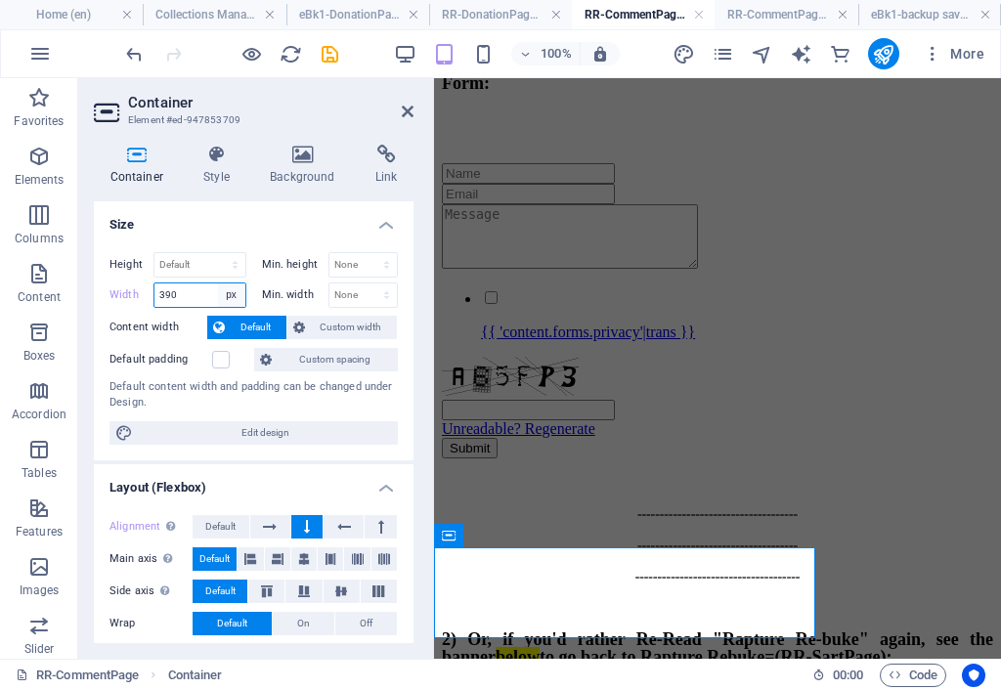
type input "390"
click at [231, 298] on select "Default px rem % em vh vw" at bounding box center [231, 294] width 27 height 23
select select "default"
click at [218, 283] on select "Default px rem % em vh vw" at bounding box center [231, 294] width 27 height 23
type input "390"
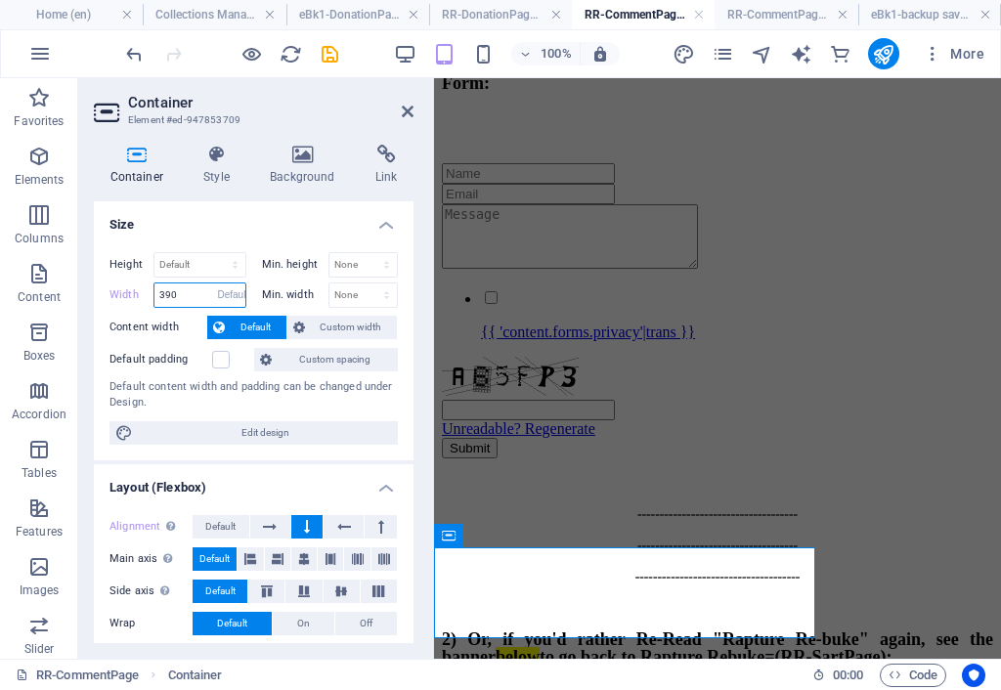
select select "px"
click at [130, 290] on label "Width" at bounding box center [131, 294] width 44 height 11
select select "DISABLED_OPTION_VALUE"
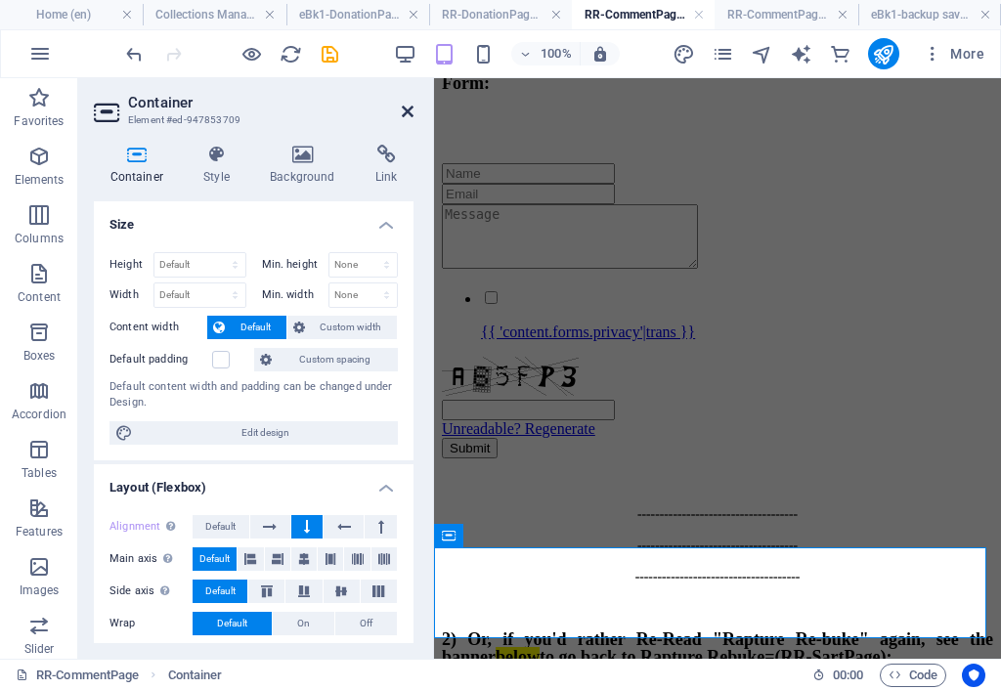
click at [407, 110] on icon at bounding box center [408, 112] width 12 height 16
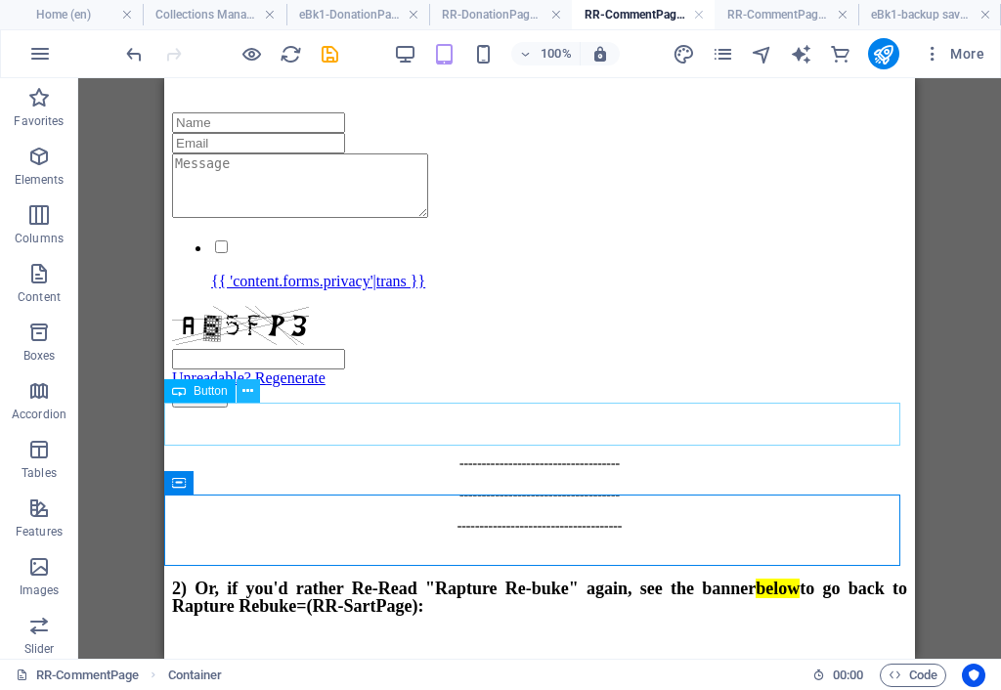
click at [247, 387] on icon at bounding box center [247, 391] width 11 height 21
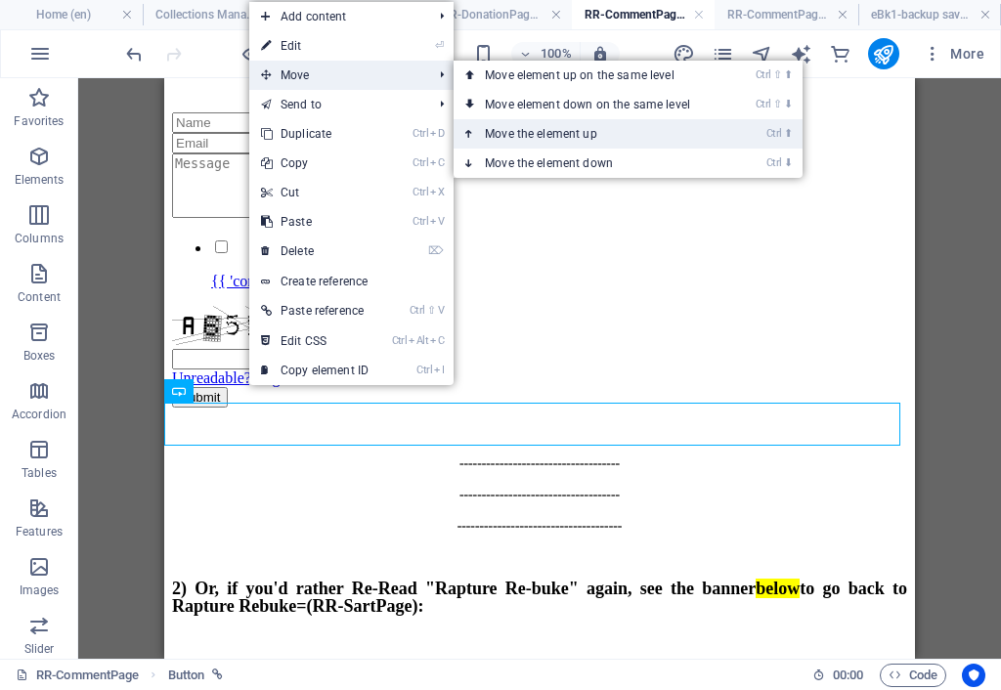
click at [519, 133] on link "Ctrl ⬆ Move the element up" at bounding box center [591, 133] width 276 height 29
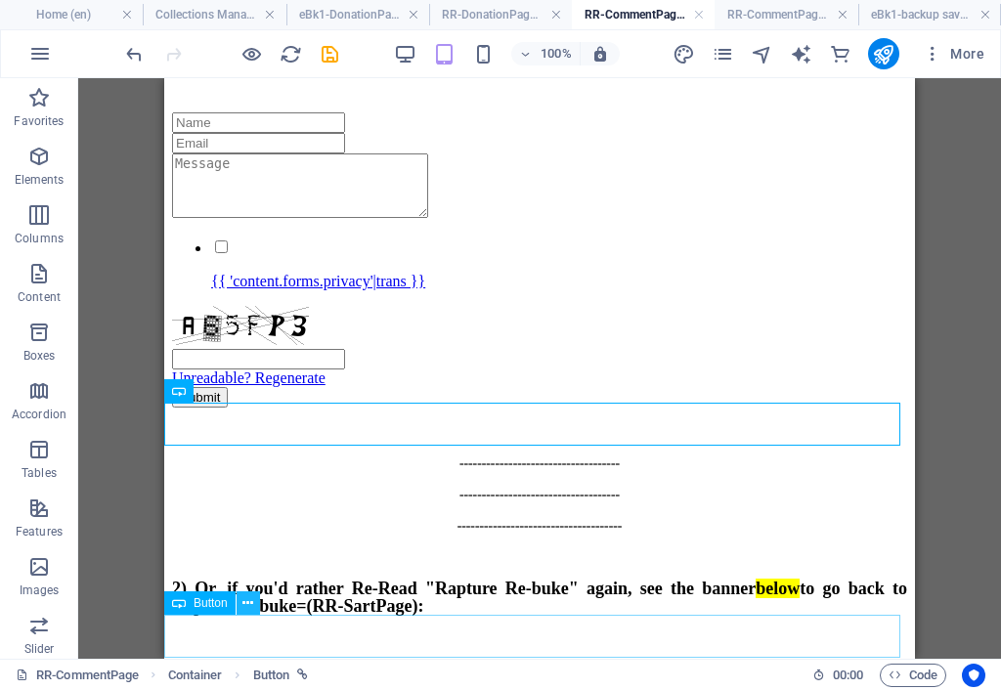
click at [244, 608] on icon at bounding box center [247, 603] width 11 height 21
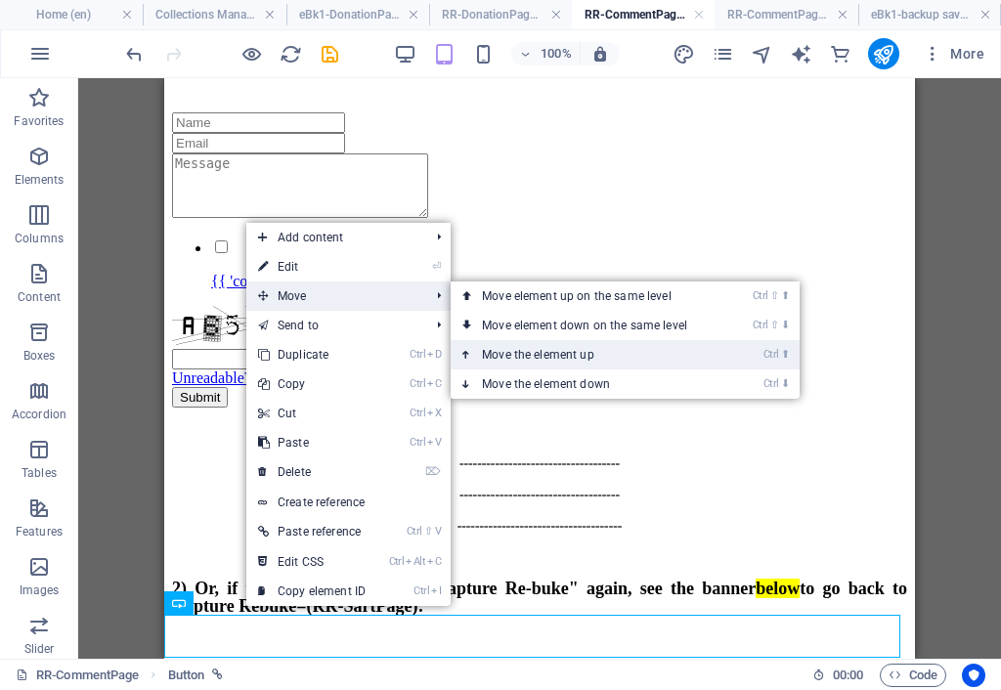
click at [513, 350] on link "Ctrl ⬆ Move the element up" at bounding box center [589, 354] width 276 height 29
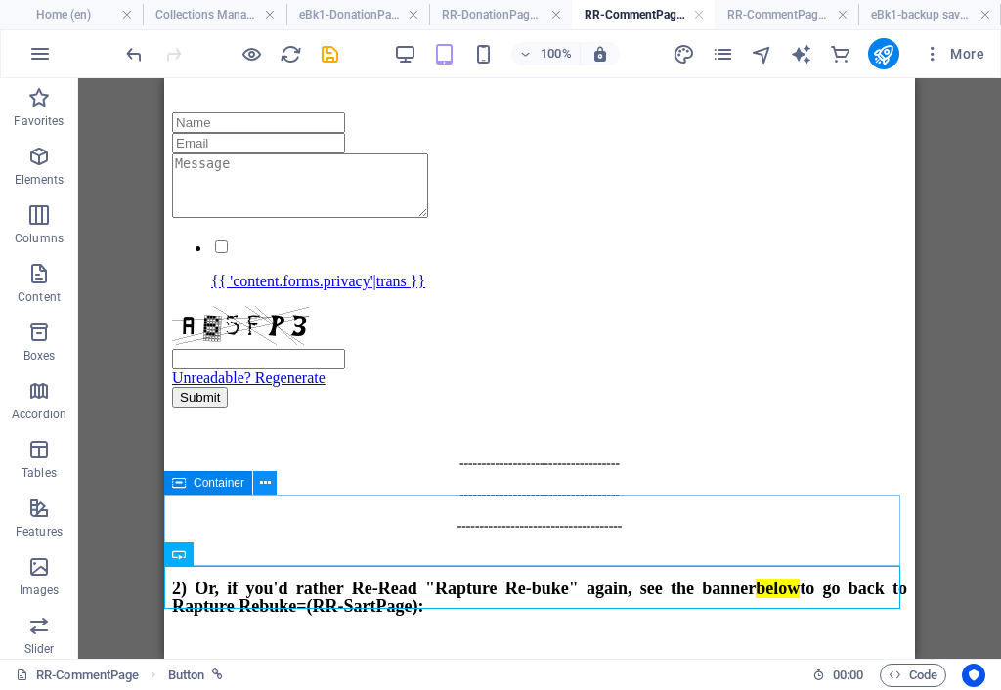
click at [267, 483] on icon at bounding box center [265, 483] width 11 height 21
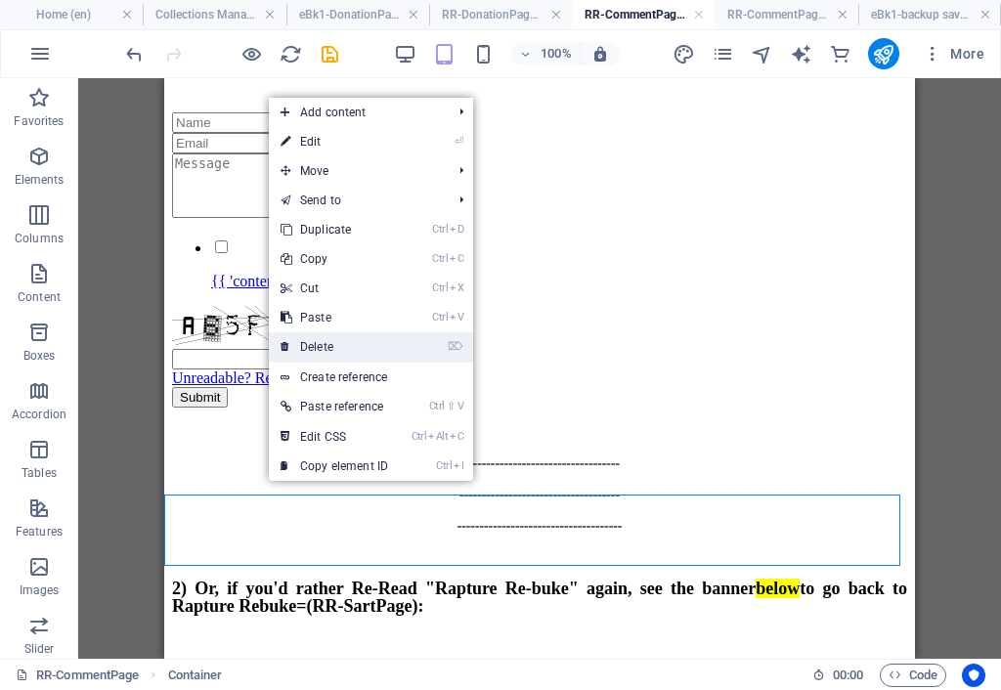
click at [335, 349] on link "⌦ Delete" at bounding box center [334, 346] width 131 height 29
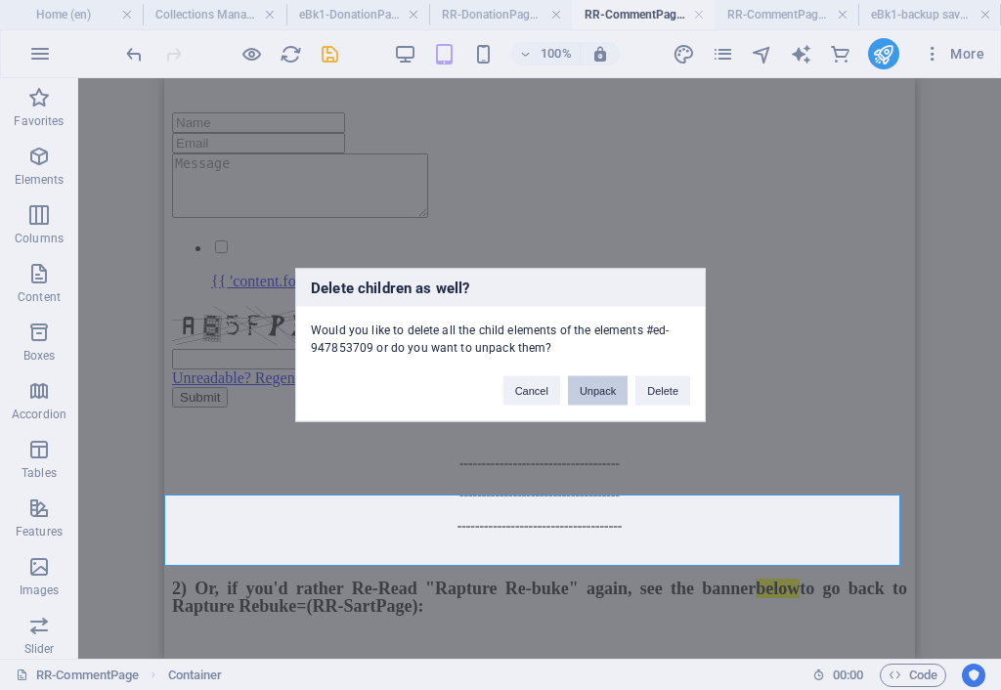
click at [595, 391] on button "Unpack" at bounding box center [598, 390] width 60 height 29
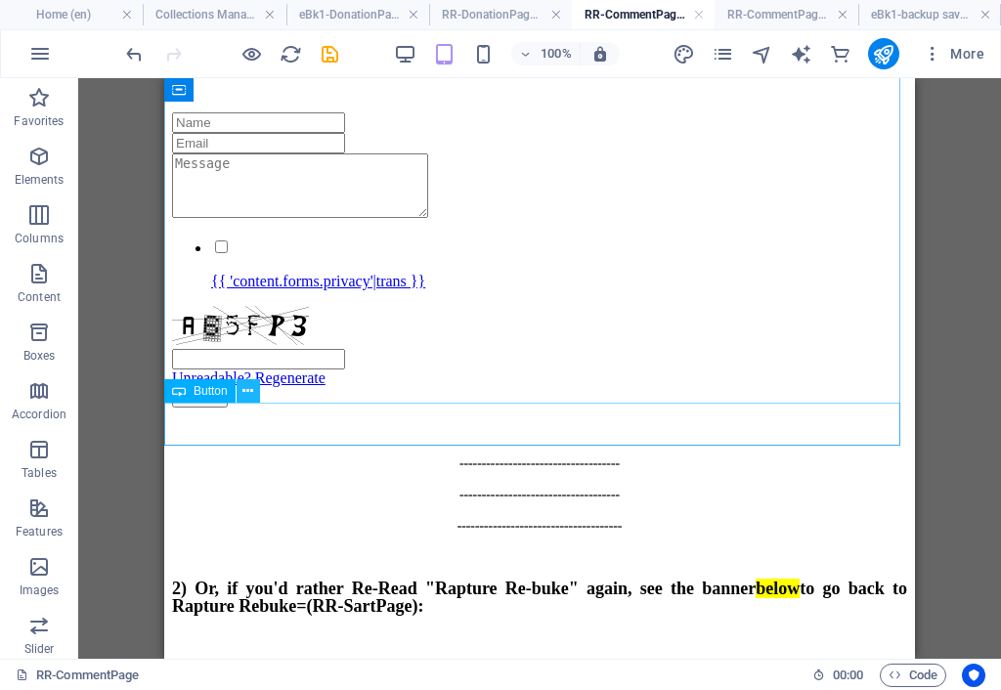
click at [246, 385] on icon at bounding box center [247, 391] width 11 height 21
click at [246, 390] on icon at bounding box center [247, 391] width 11 height 21
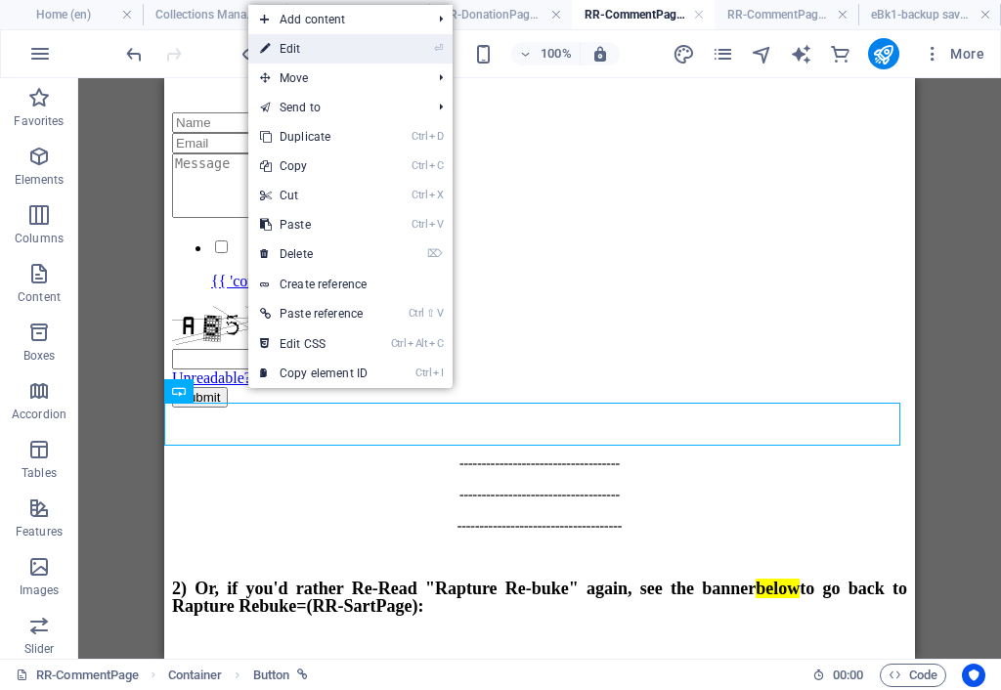
click at [300, 50] on link "⏎ Edit" at bounding box center [313, 48] width 131 height 29
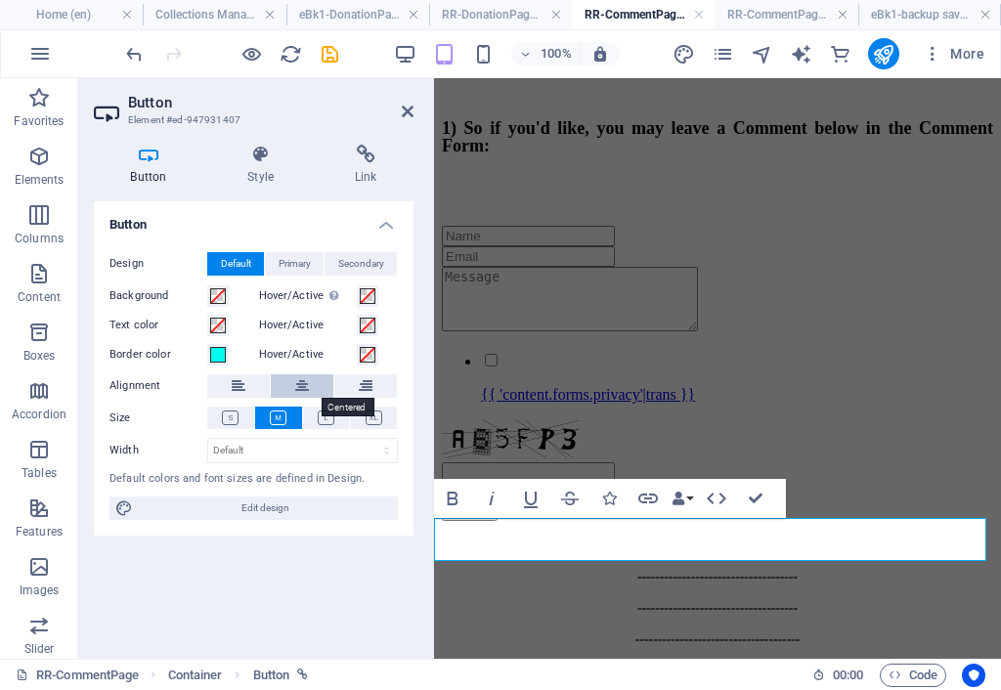
click at [295, 384] on icon at bounding box center [302, 385] width 14 height 23
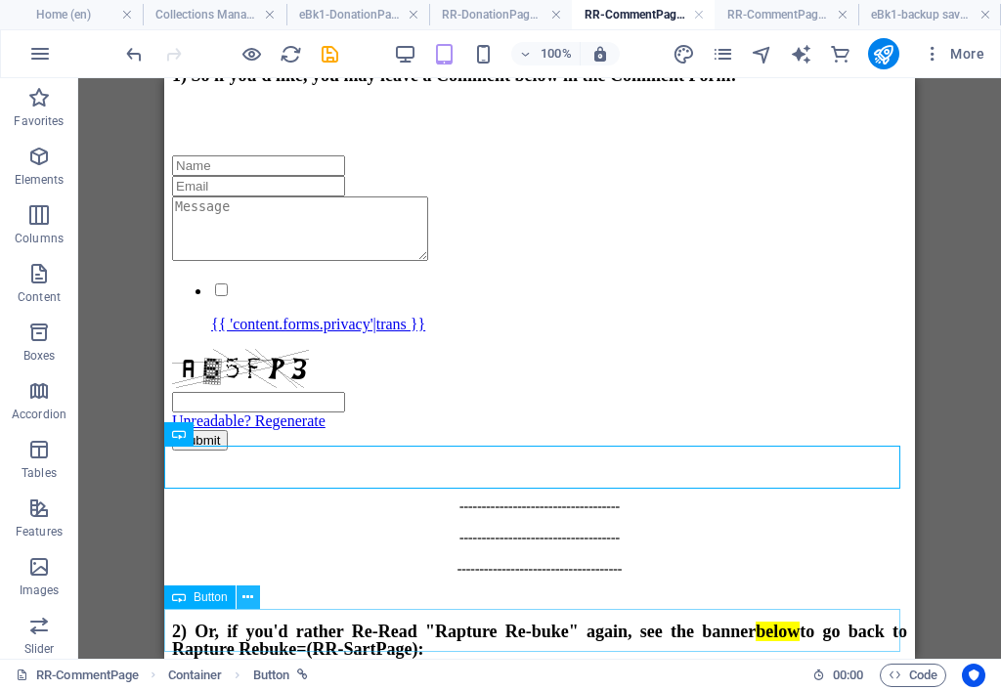
click at [249, 595] on icon at bounding box center [247, 597] width 11 height 21
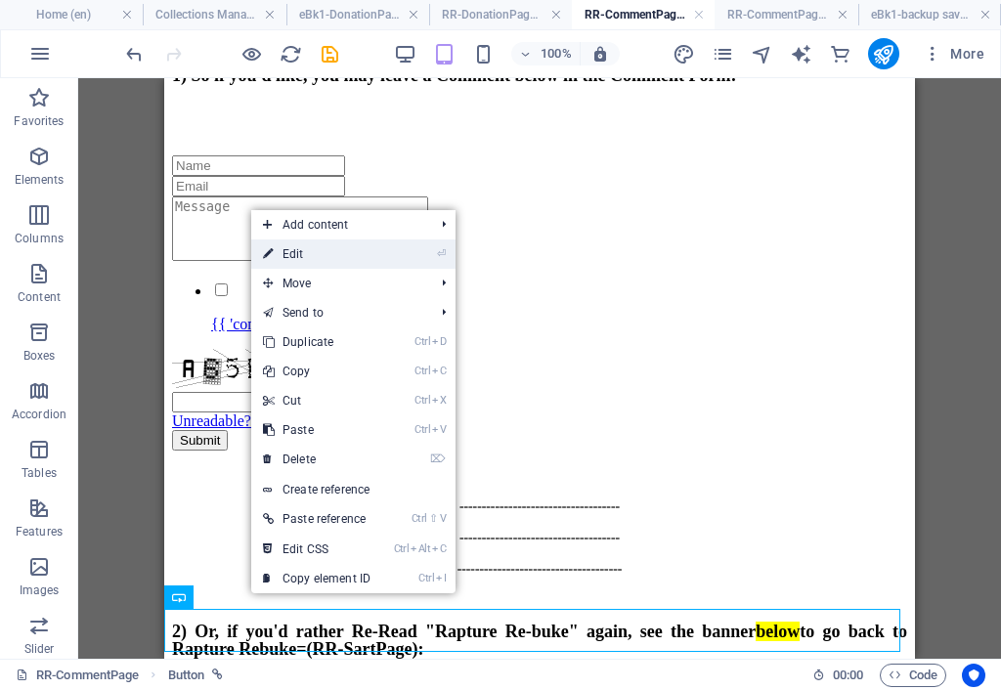
click at [320, 257] on link "⏎ Edit" at bounding box center [316, 253] width 131 height 29
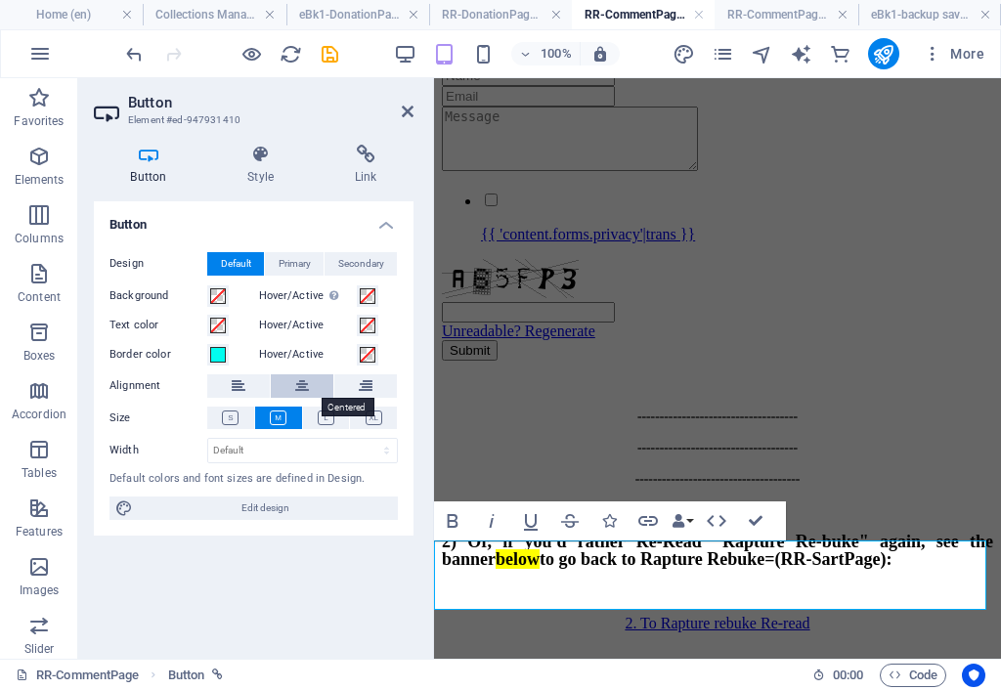
click at [305, 392] on icon at bounding box center [302, 385] width 14 height 23
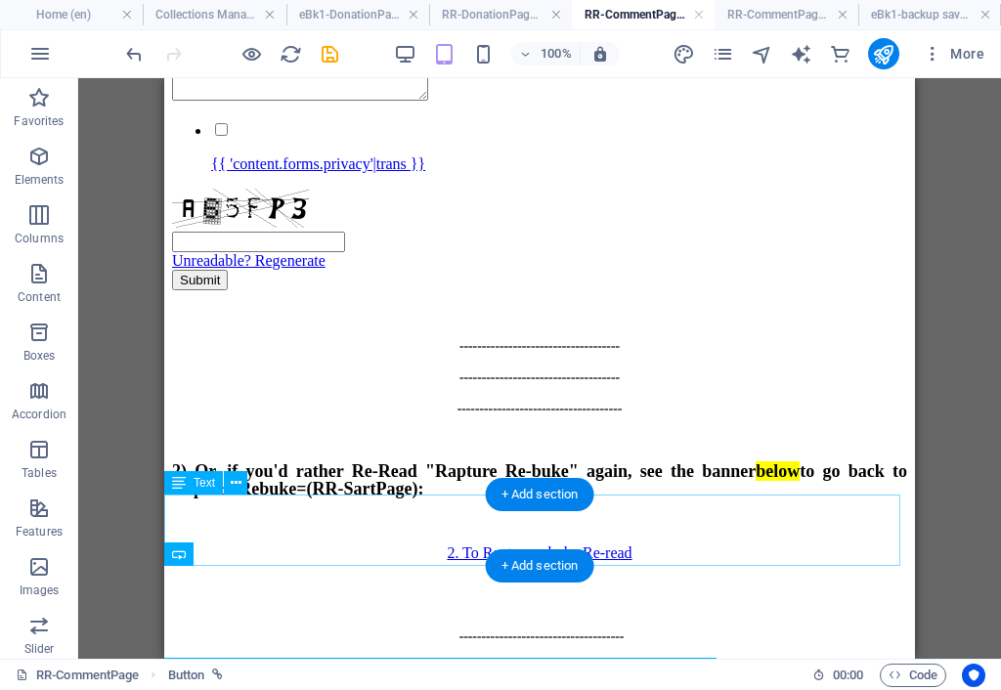
scroll to position [500, 0]
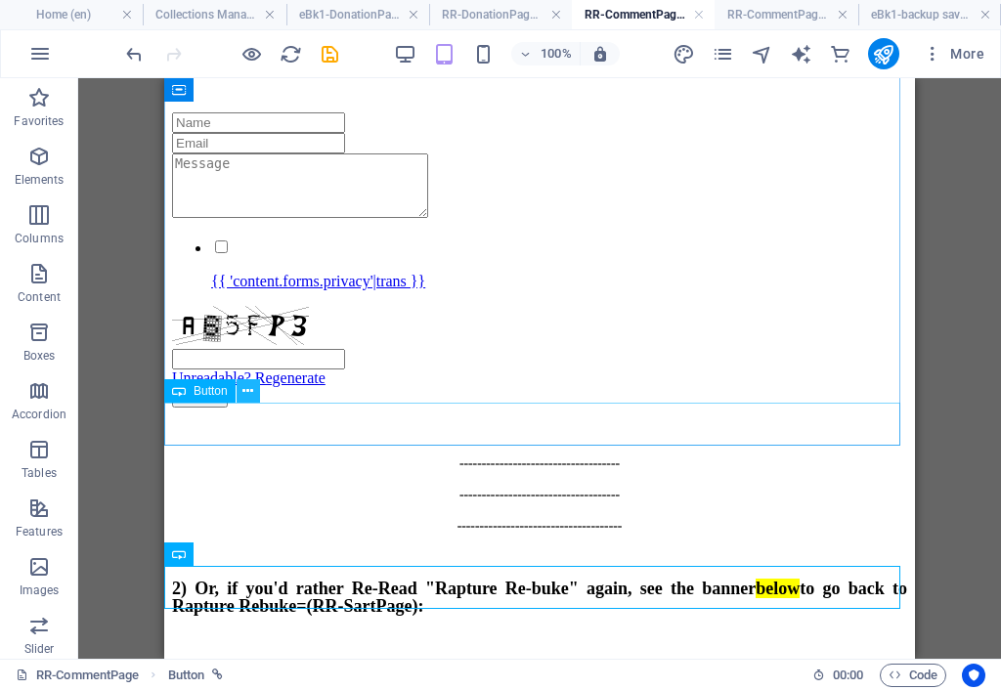
click at [250, 388] on icon at bounding box center [247, 391] width 11 height 21
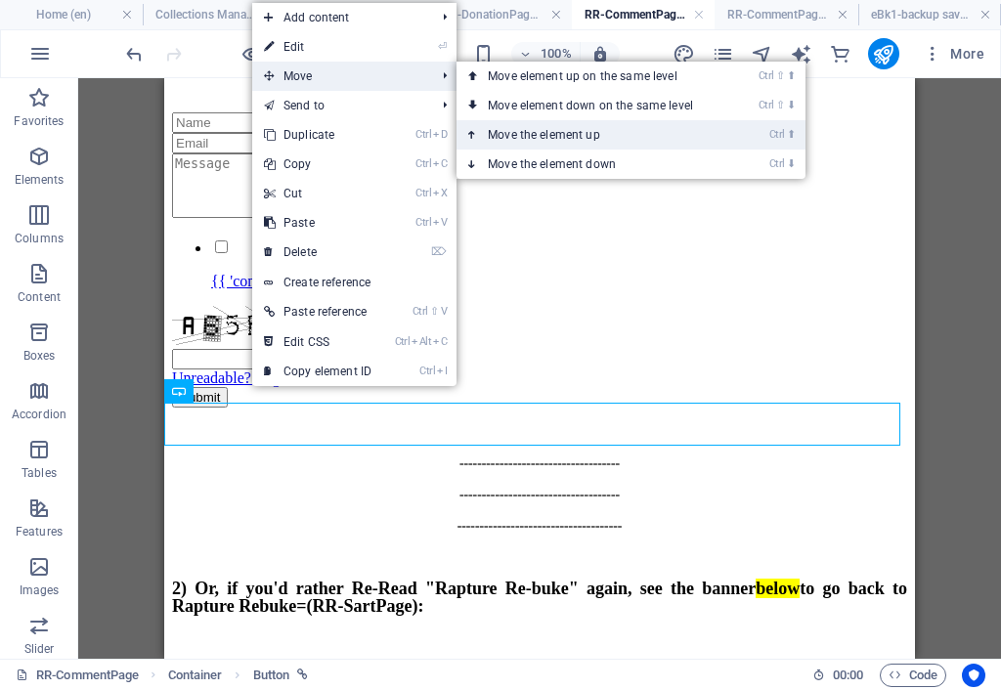
click at [567, 138] on link "Ctrl ⬆ Move the element up" at bounding box center [594, 134] width 276 height 29
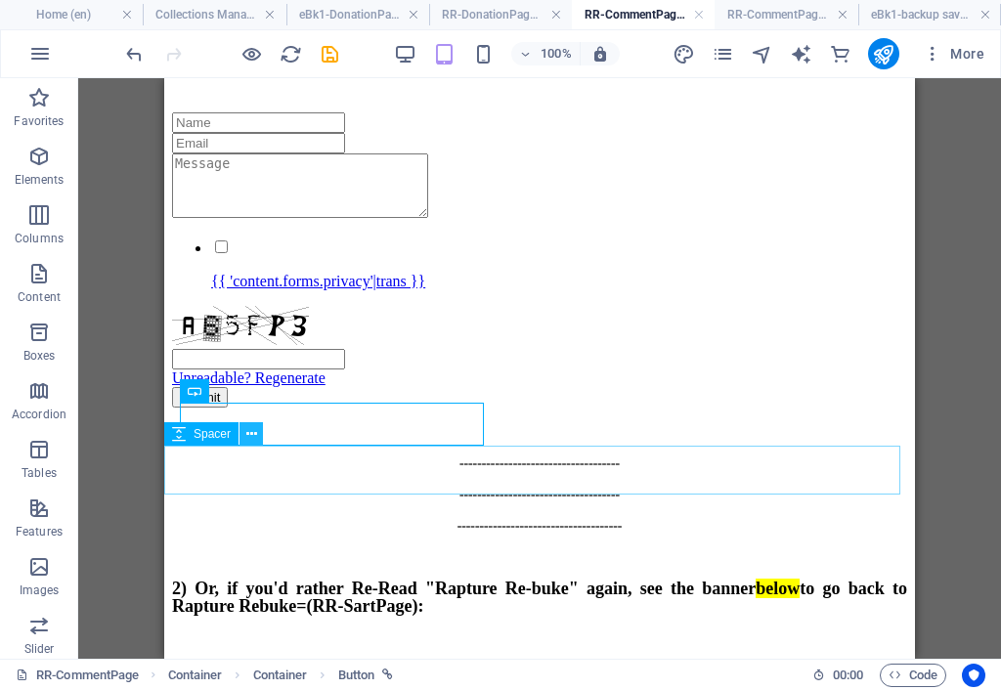
click at [254, 432] on icon at bounding box center [251, 434] width 11 height 21
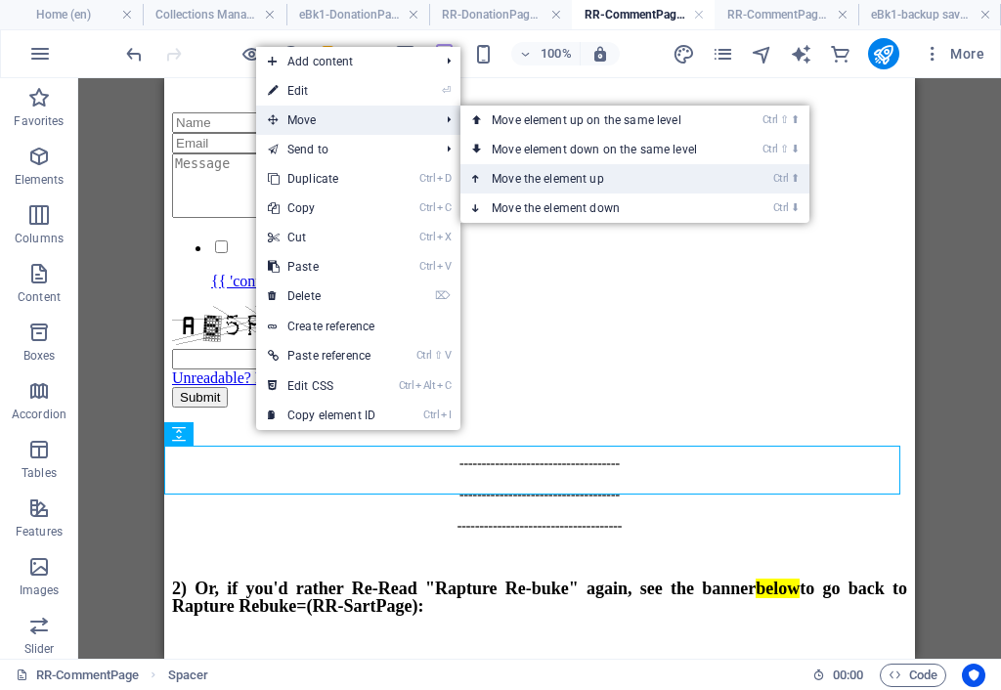
click at [515, 180] on link "Ctrl ⬆ Move the element up" at bounding box center [598, 178] width 276 height 29
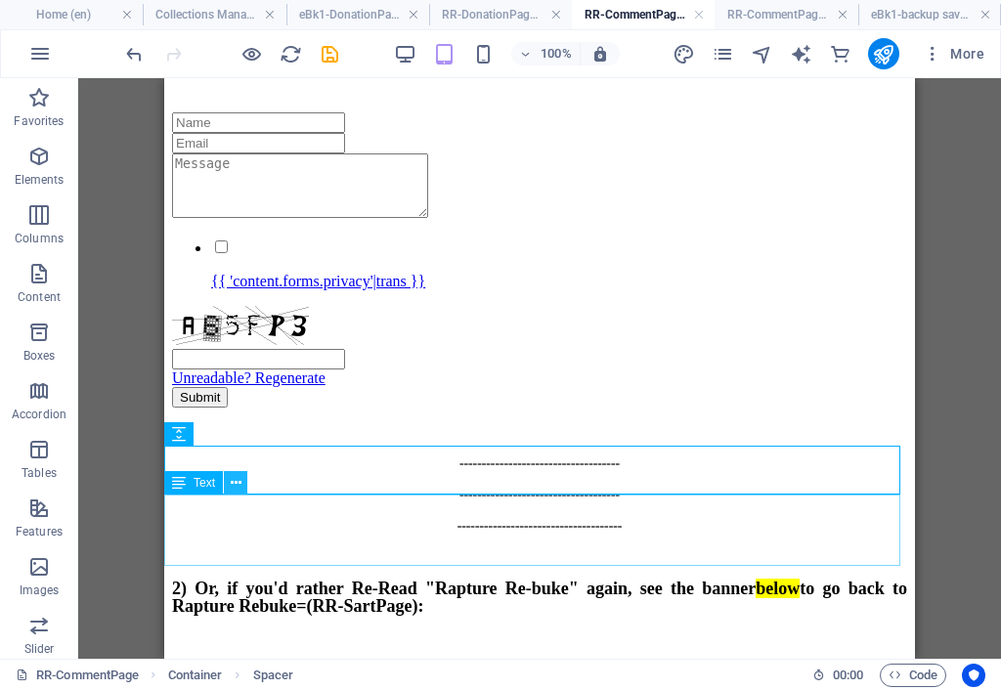
click at [234, 477] on icon at bounding box center [236, 483] width 11 height 21
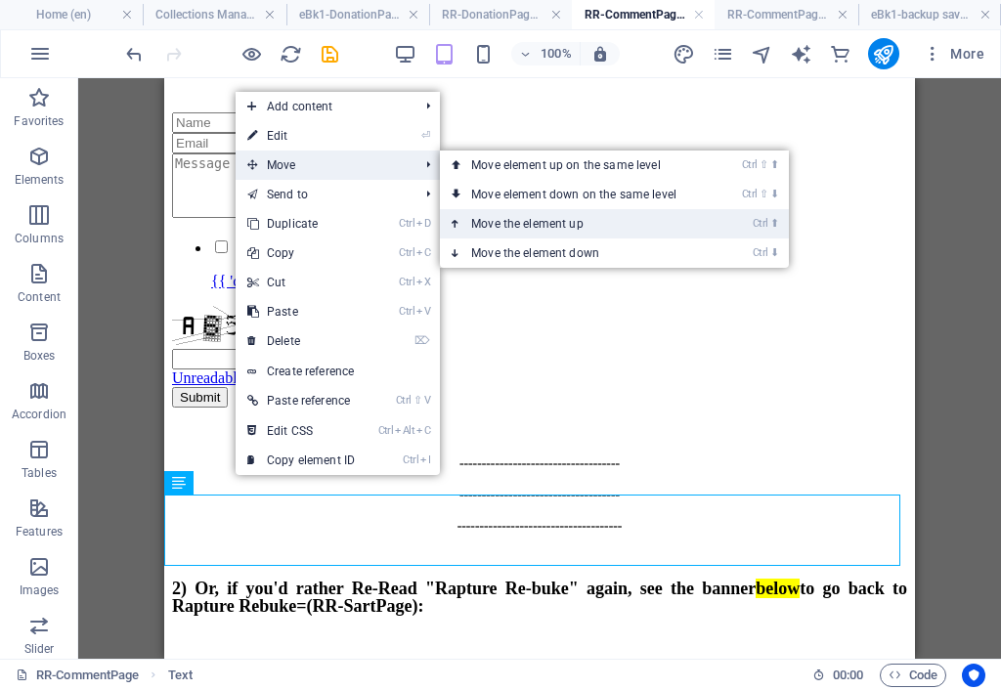
click at [526, 225] on link "Ctrl ⬆ Move the element up" at bounding box center [578, 223] width 276 height 29
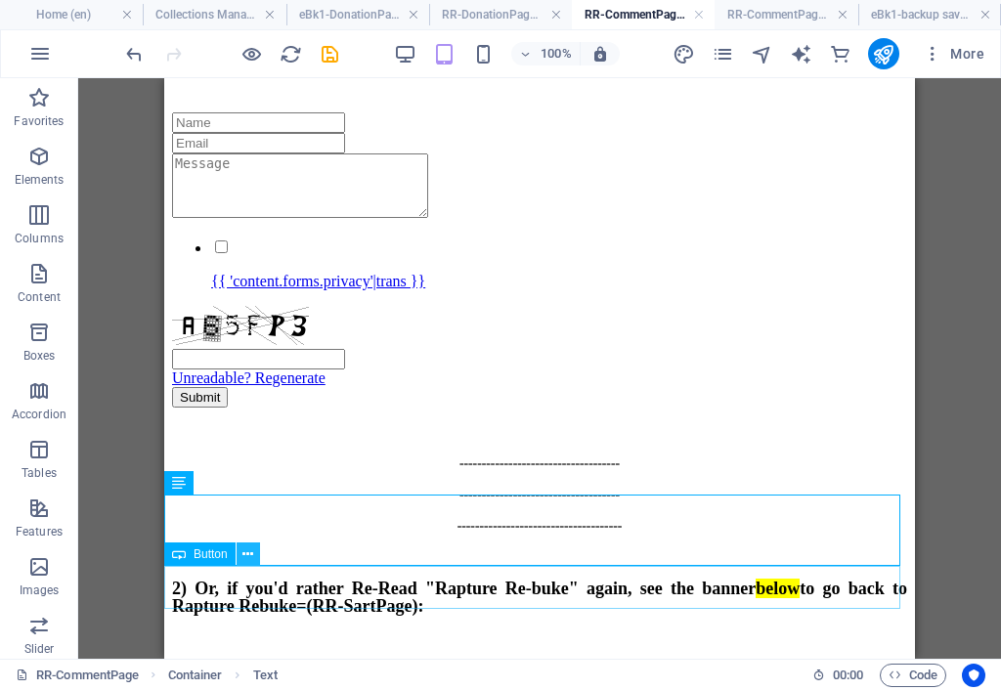
click at [249, 553] on icon at bounding box center [247, 554] width 11 height 21
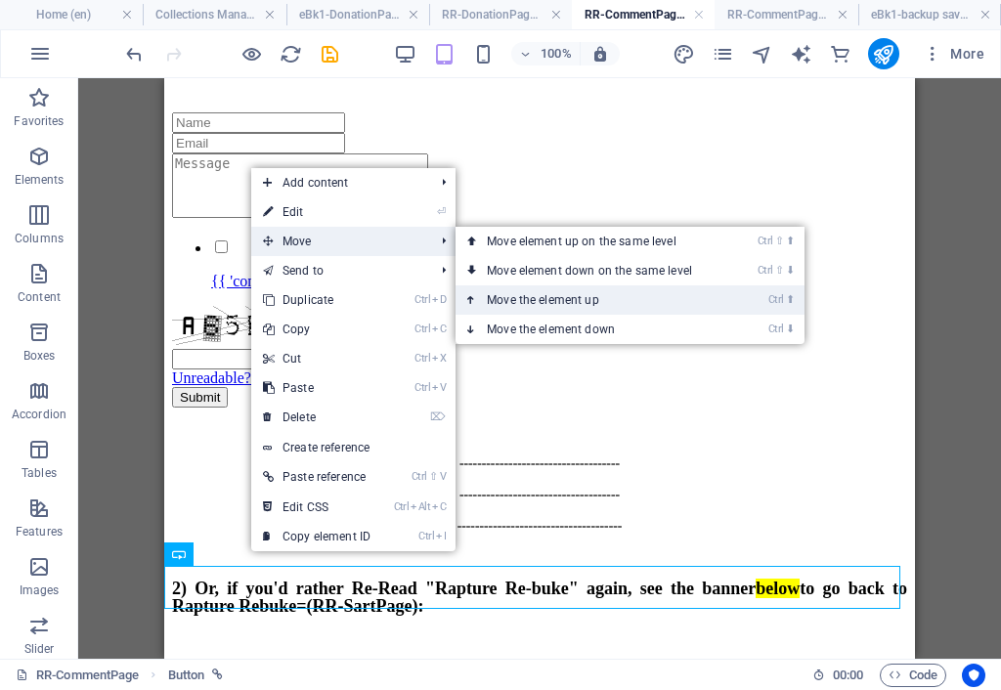
click at [504, 296] on link "Ctrl ⬆ Move the element up" at bounding box center [593, 299] width 276 height 29
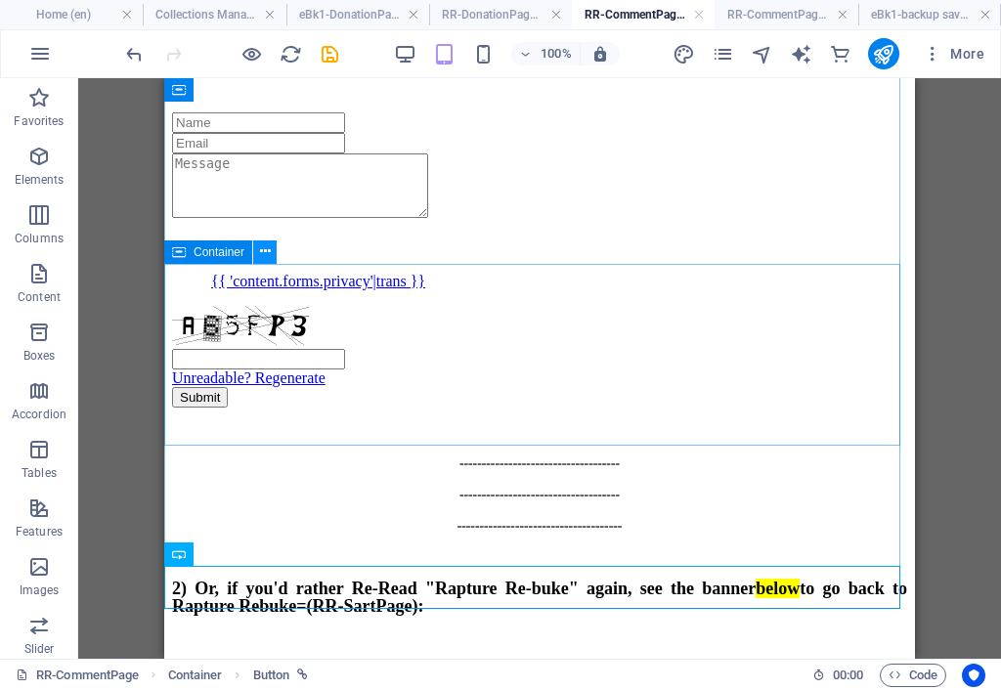
click at [265, 251] on icon at bounding box center [265, 251] width 11 height 21
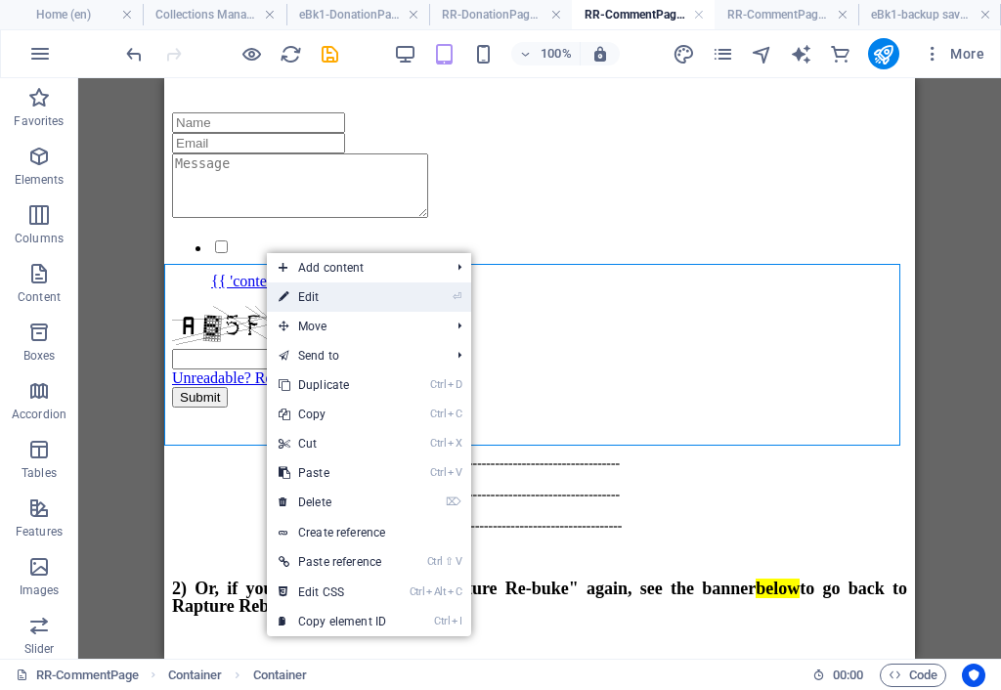
click at [346, 294] on link "⏎ Edit" at bounding box center [332, 296] width 131 height 29
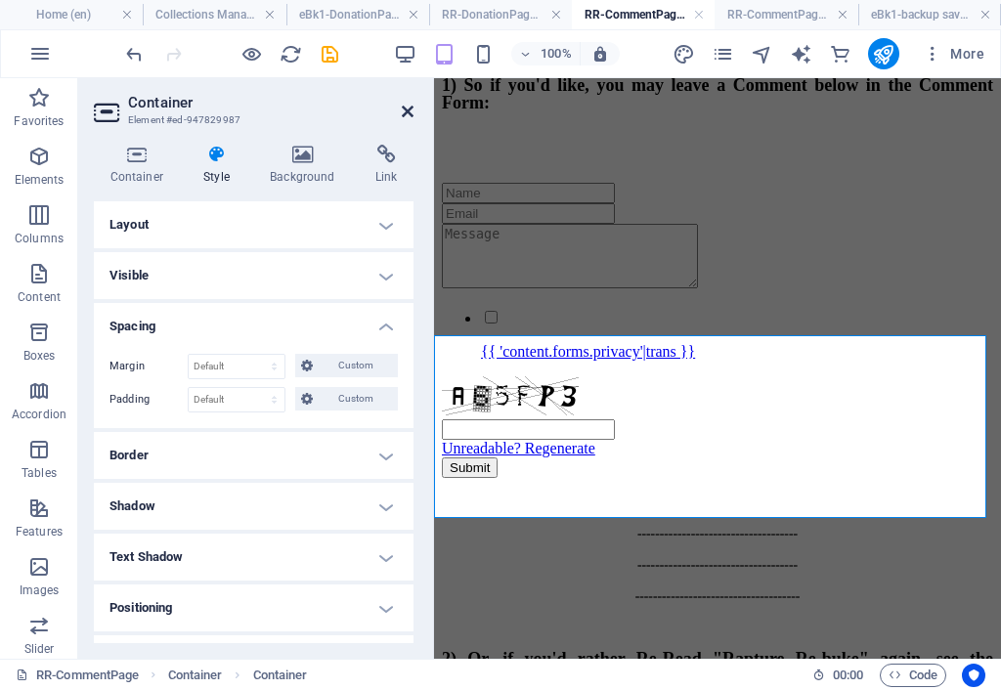
click at [409, 114] on icon at bounding box center [408, 112] width 12 height 16
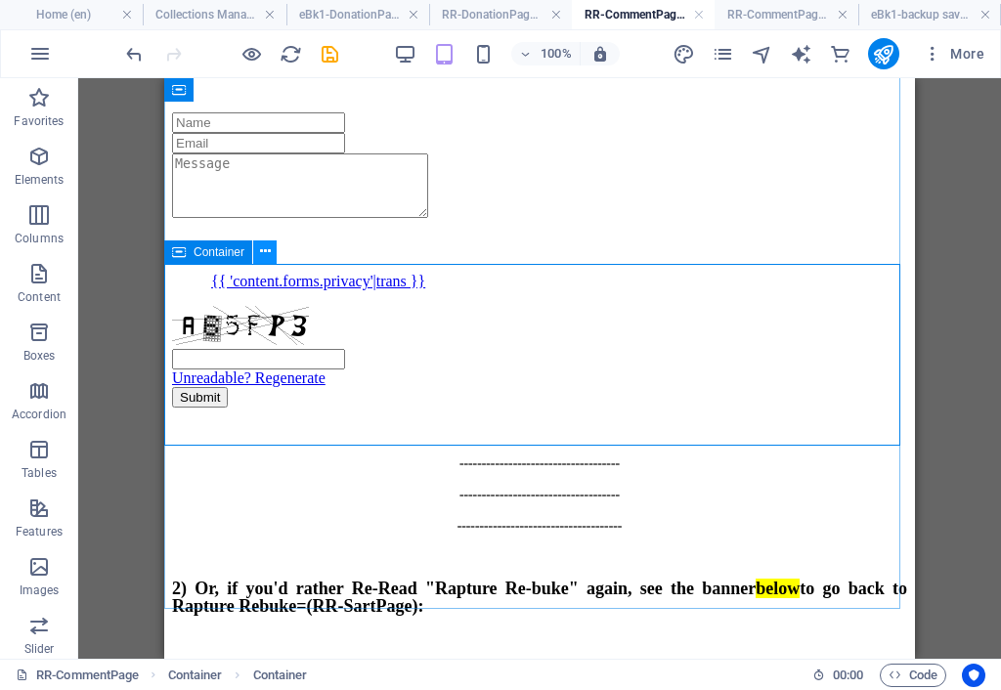
click at [264, 252] on icon at bounding box center [265, 251] width 11 height 21
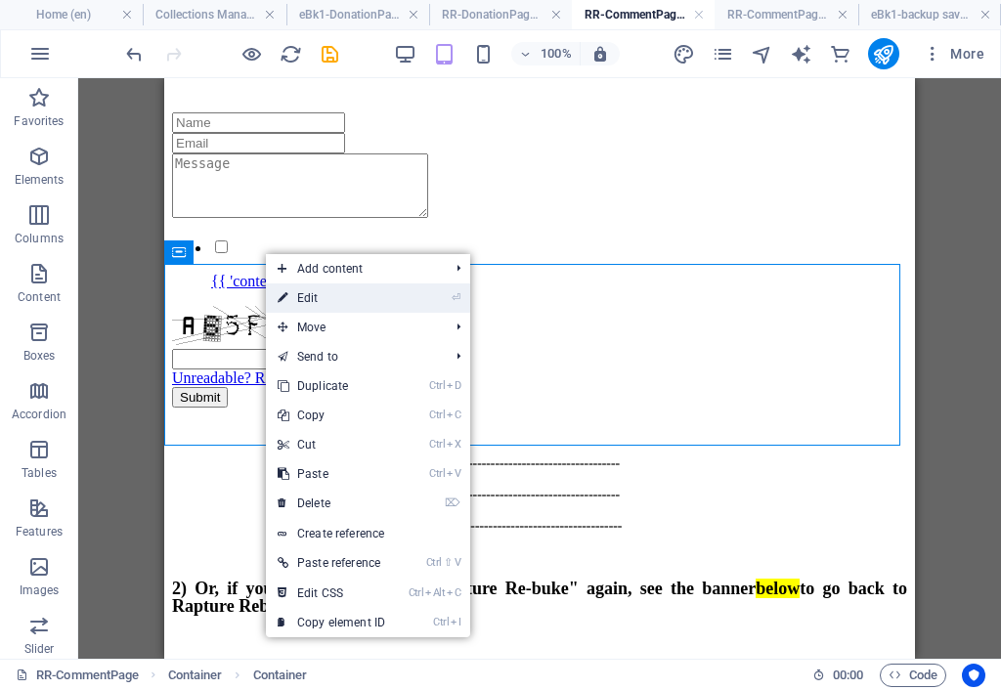
click at [327, 298] on link "⏎ Edit" at bounding box center [331, 297] width 131 height 29
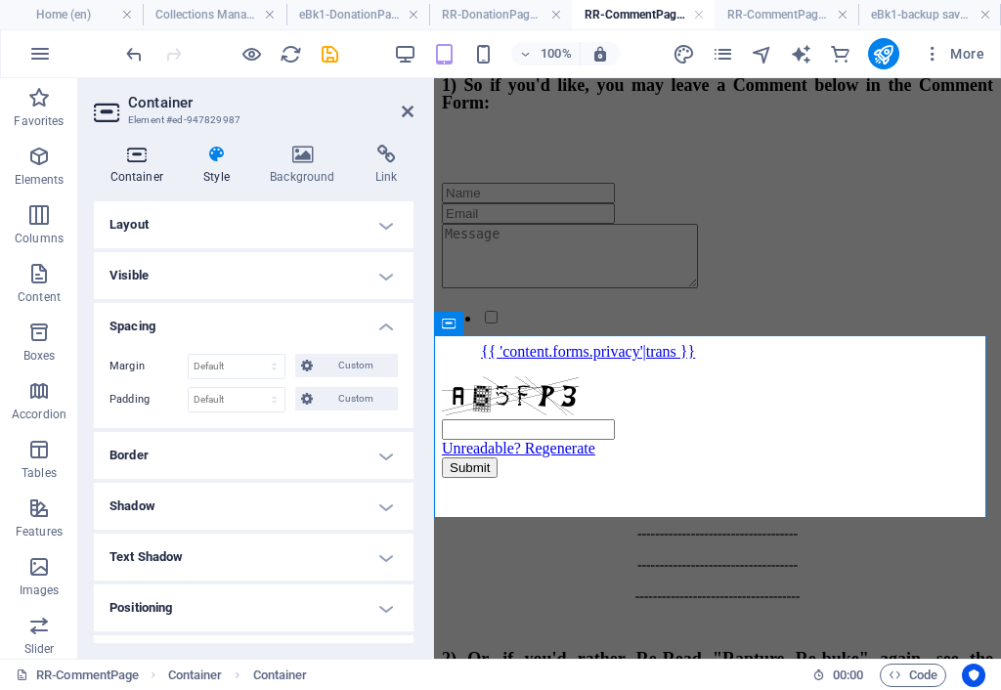
click at [141, 170] on h4 "Container" at bounding box center [141, 165] width 94 height 41
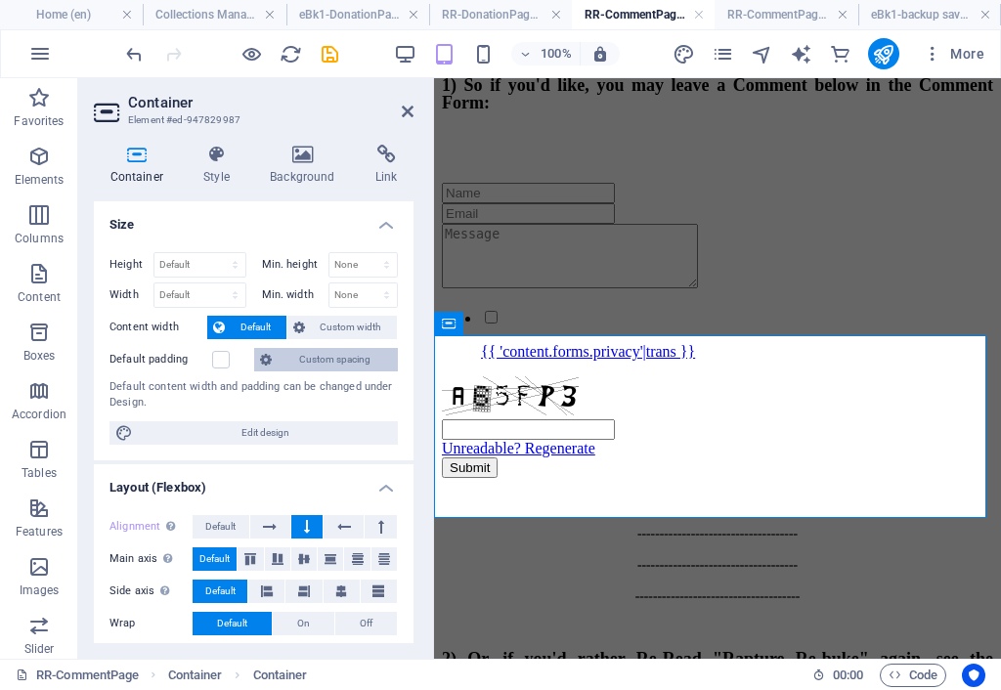
click at [299, 358] on span "Custom spacing" at bounding box center [335, 359] width 114 height 23
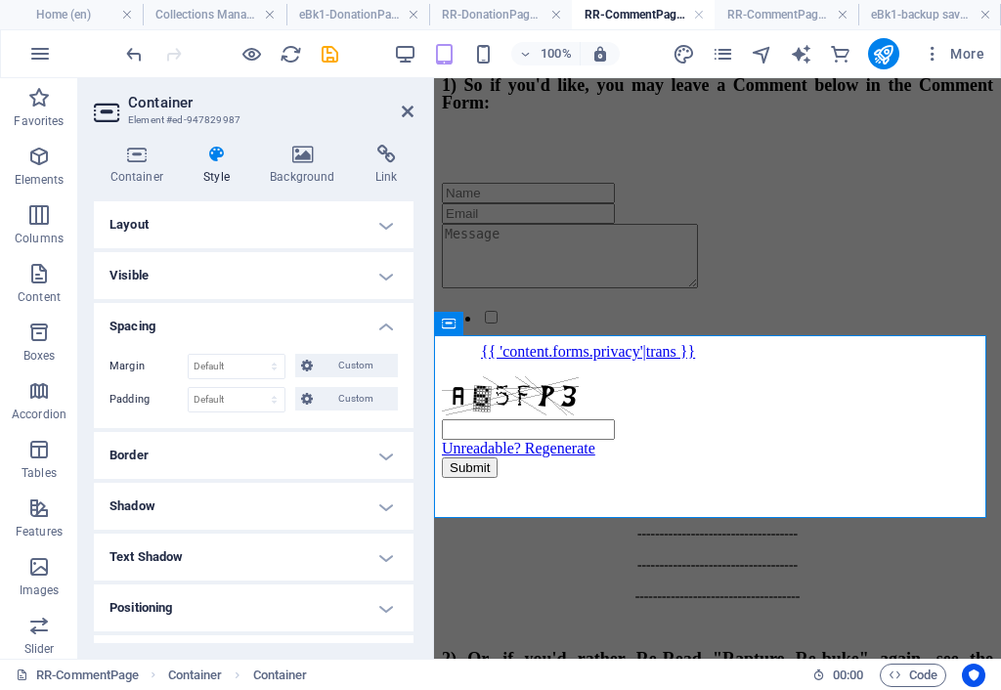
click at [192, 231] on h4 "Layout" at bounding box center [254, 224] width 320 height 47
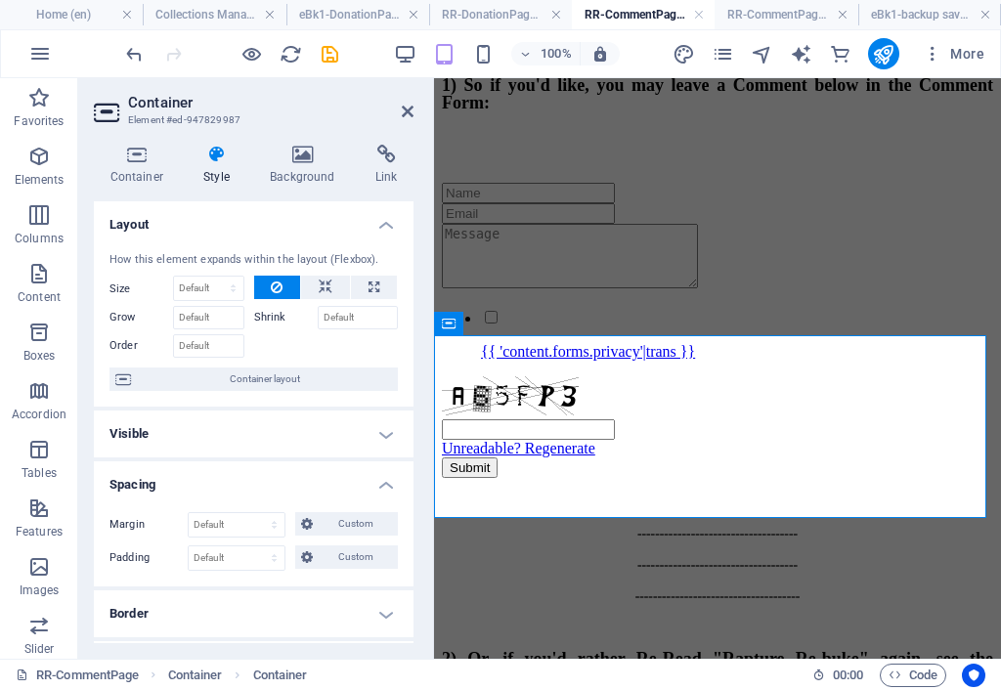
click at [255, 482] on h4 "Spacing" at bounding box center [254, 478] width 320 height 35
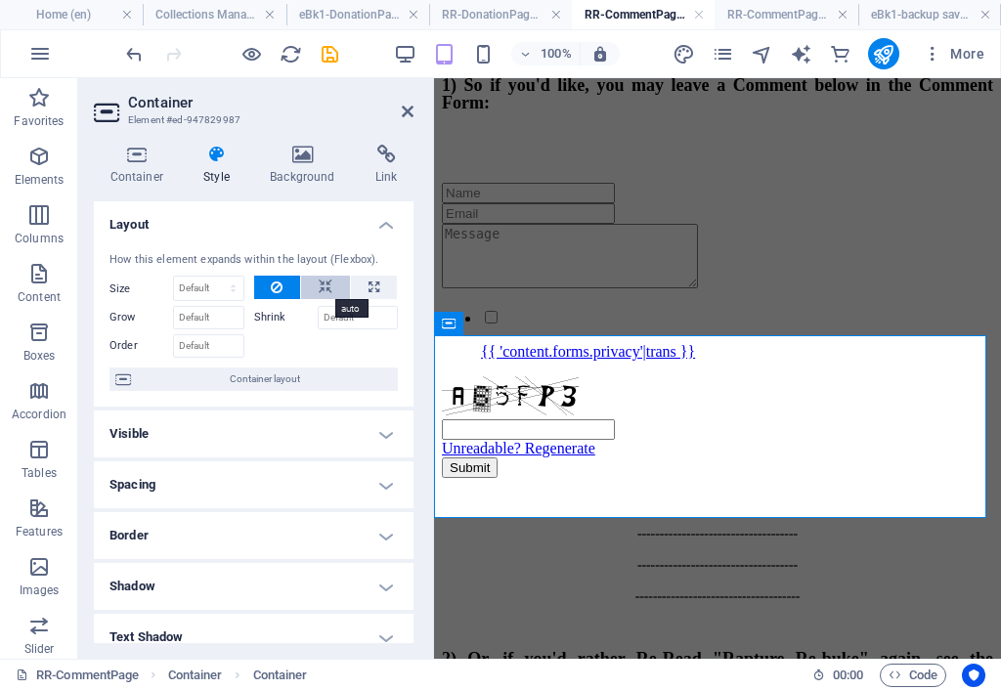
click at [324, 289] on icon at bounding box center [326, 287] width 14 height 23
drag, startPoint x: 365, startPoint y: 287, endPoint x: 348, endPoint y: 295, distance: 19.2
click at [364, 288] on button at bounding box center [374, 287] width 46 height 23
type input "100"
select select "%"
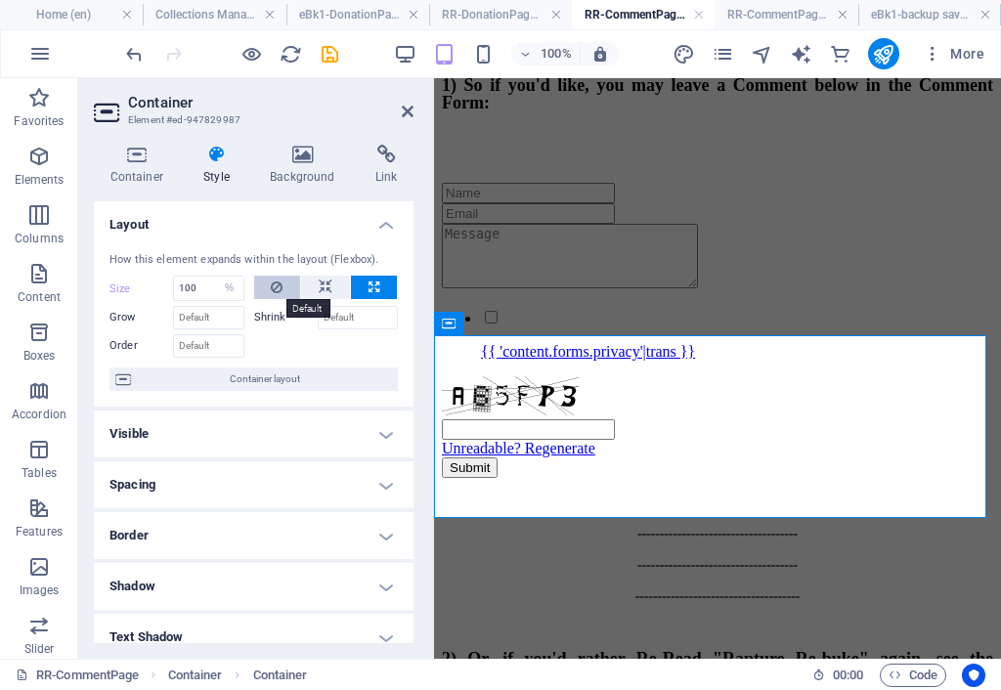
click at [278, 293] on icon at bounding box center [277, 287] width 12 height 23
click at [209, 286] on select "Default auto px % 1/1 1/2 1/3 1/4 1/5 1/6 1/7 1/8 1/9 1/10" at bounding box center [208, 288] width 69 height 23
select select "%"
click at [213, 277] on select "Default auto px % 1/1 1/2 1/3 1/4 1/5 1/6 1/7 1/8 1/9 1/10" at bounding box center [208, 288] width 69 height 23
type input "100"
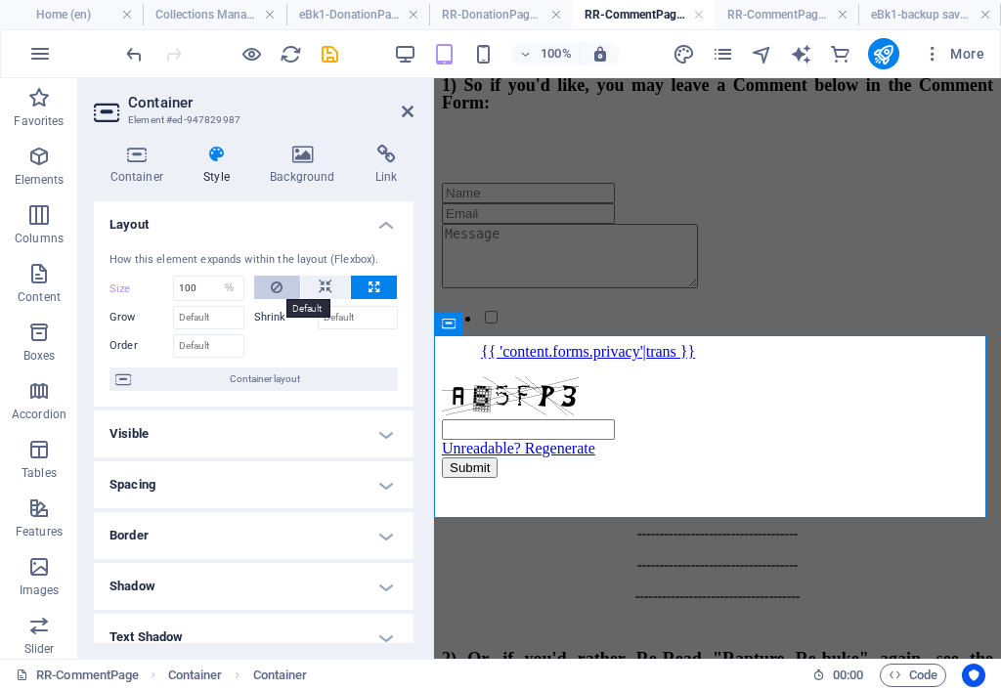
click at [281, 287] on button at bounding box center [277, 287] width 47 height 23
select select "DISABLED_OPTION_VALUE"
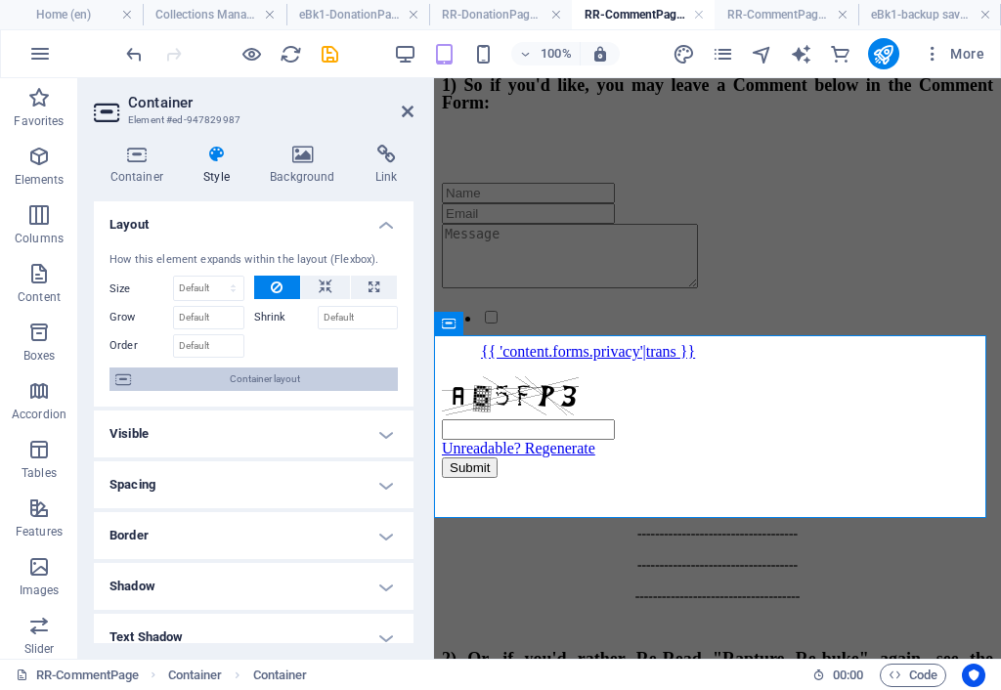
click at [221, 386] on span "Container layout" at bounding box center [264, 378] width 255 height 23
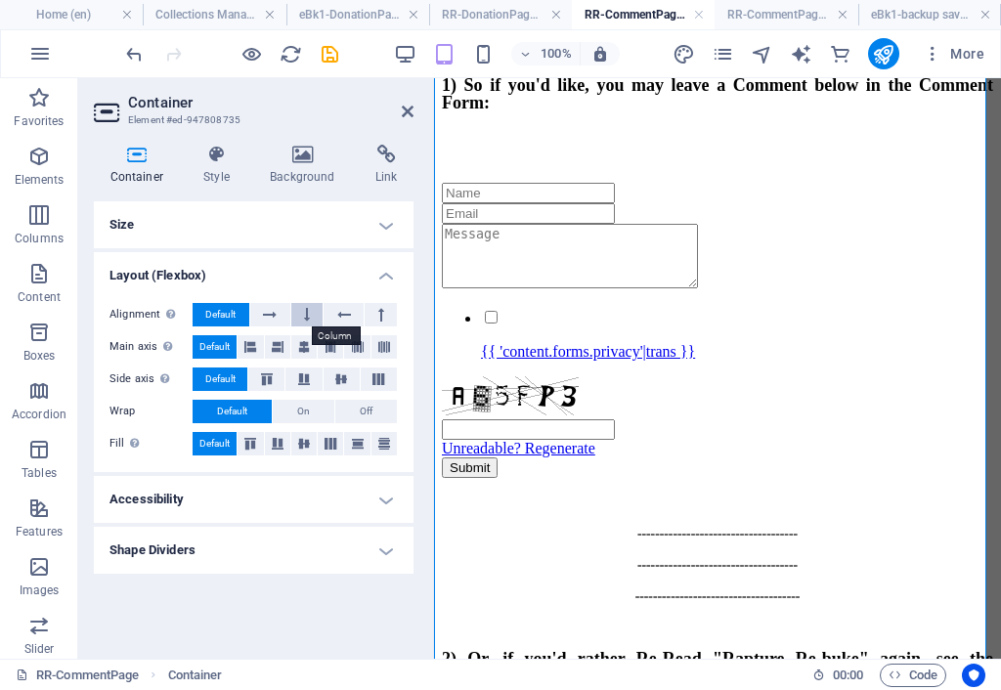
click at [303, 318] on button at bounding box center [307, 314] width 32 height 23
click at [297, 448] on icon at bounding box center [303, 444] width 23 height 12
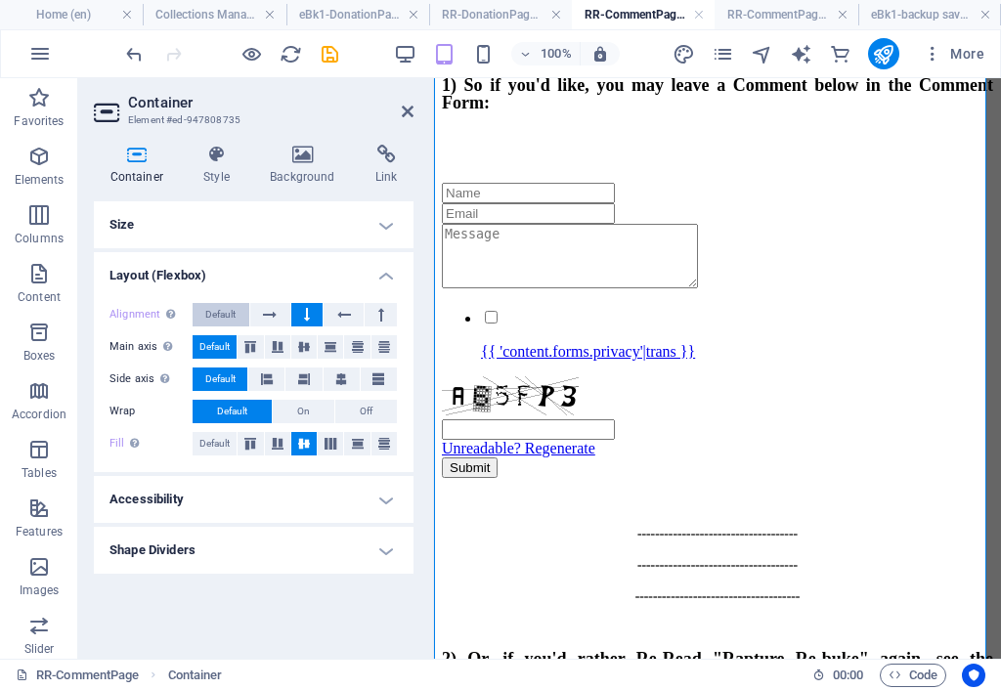
click at [210, 317] on span "Default" at bounding box center [220, 314] width 30 height 23
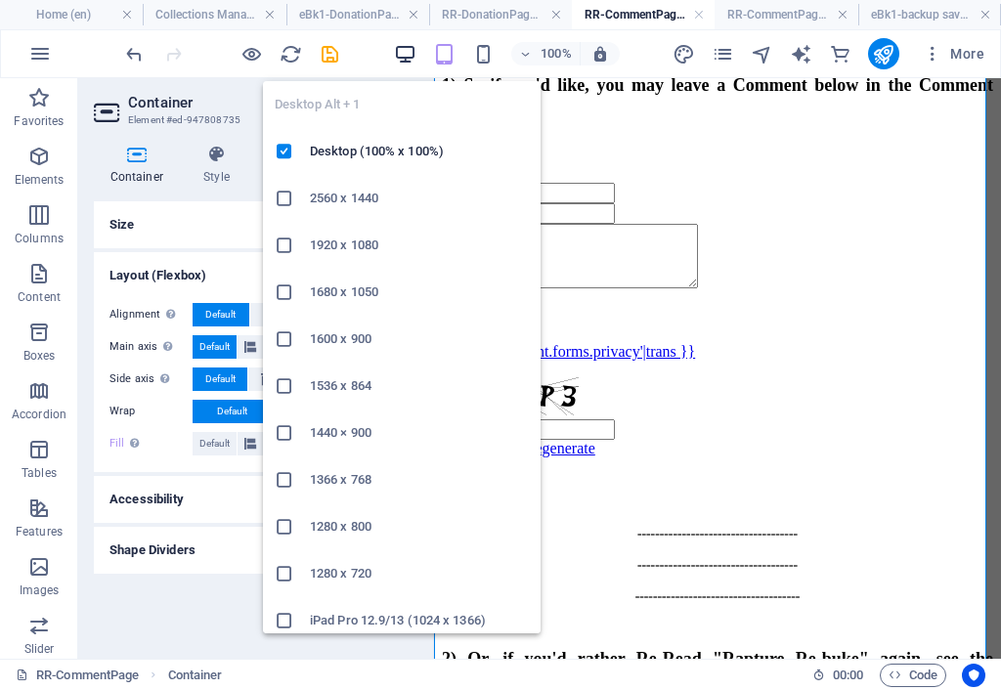
click at [413, 61] on icon "button" at bounding box center [405, 54] width 22 height 22
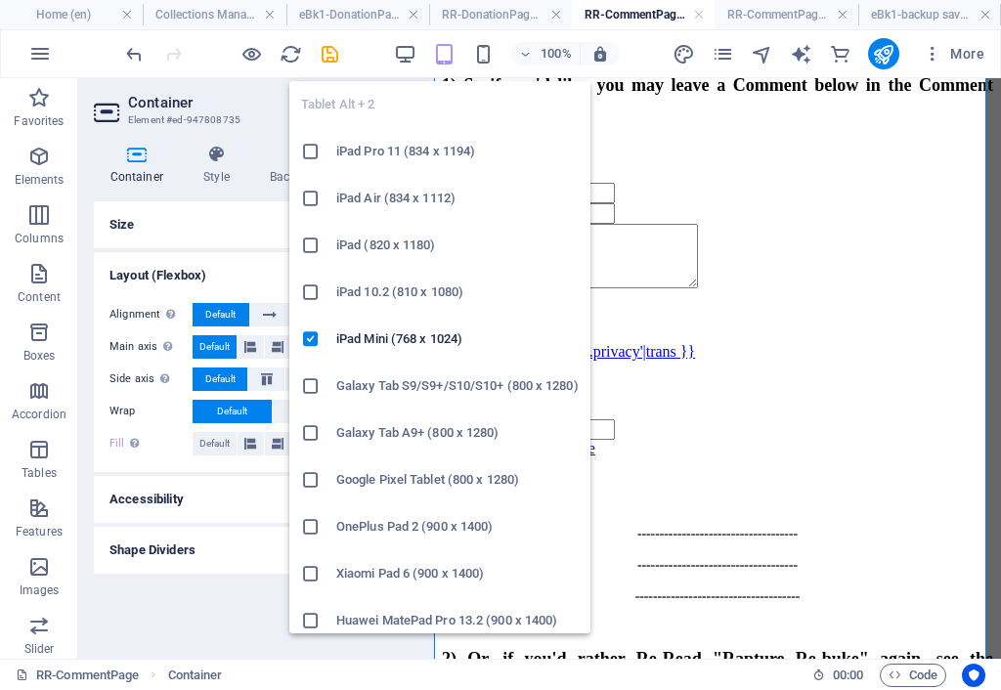
click at [444, 46] on icon "button" at bounding box center [444, 54] width 22 height 22
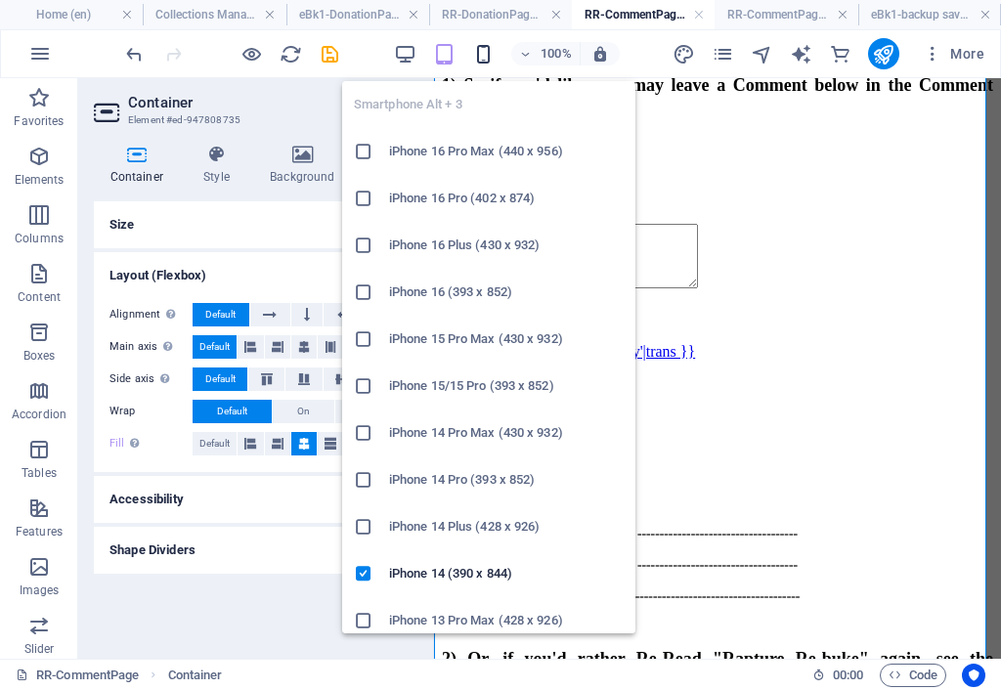
click at [485, 59] on icon "button" at bounding box center [483, 54] width 22 height 22
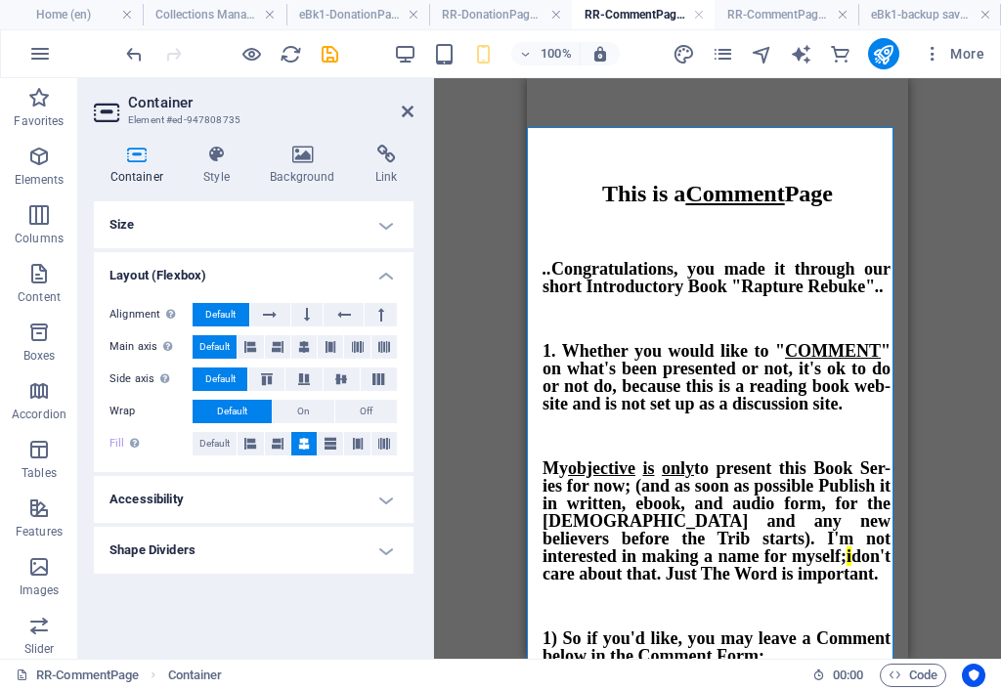
scroll to position [356, 0]
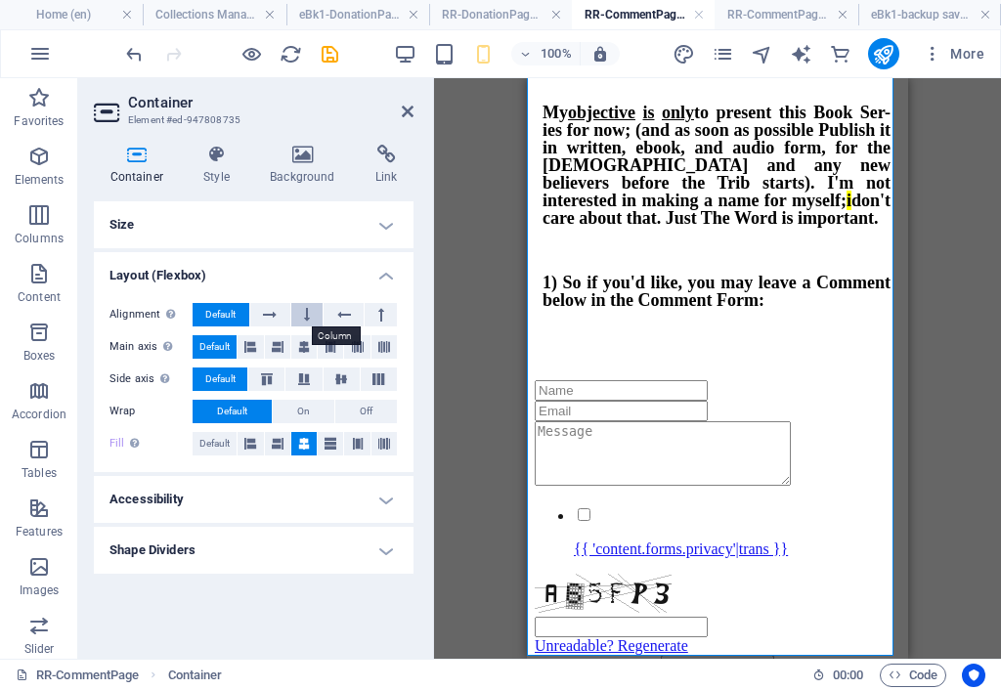
click at [310, 317] on button at bounding box center [307, 314] width 32 height 23
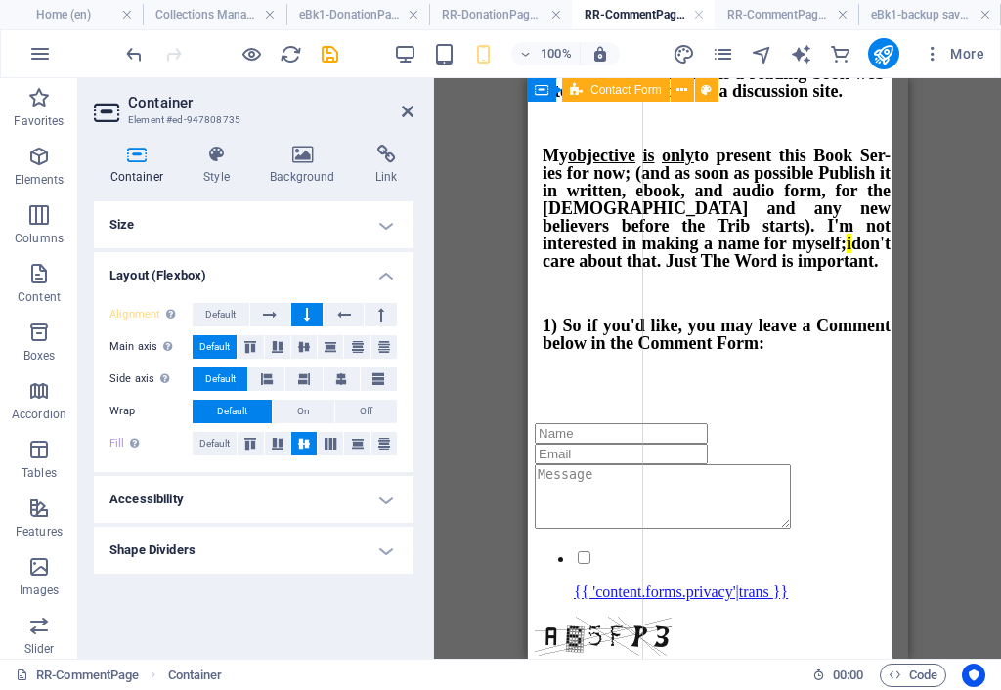
scroll to position [215, 0]
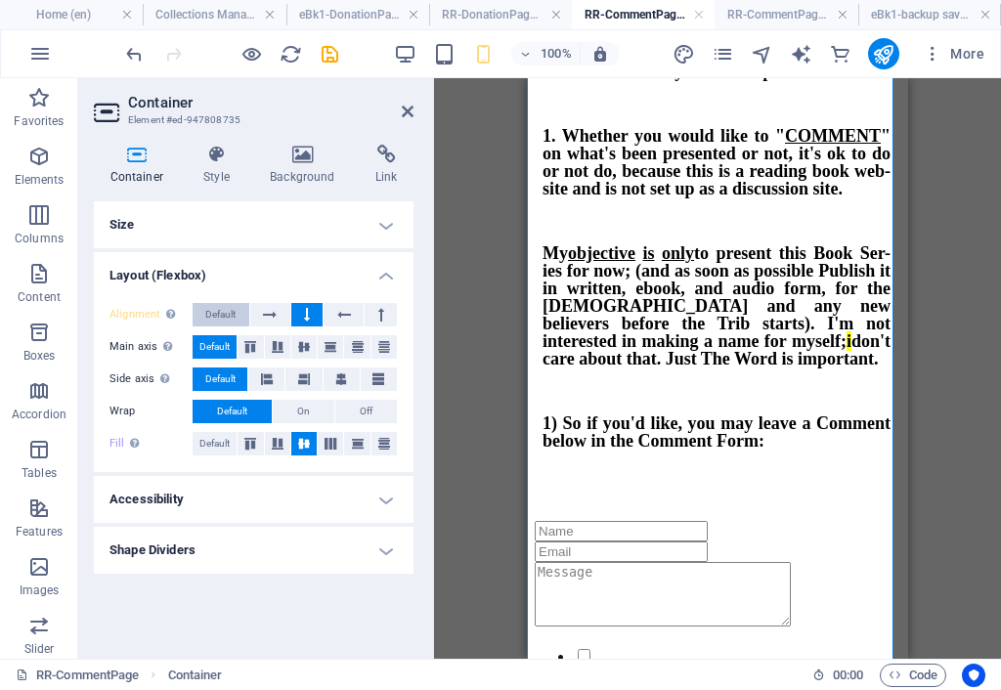
click at [234, 310] on span "Default" at bounding box center [220, 314] width 30 height 23
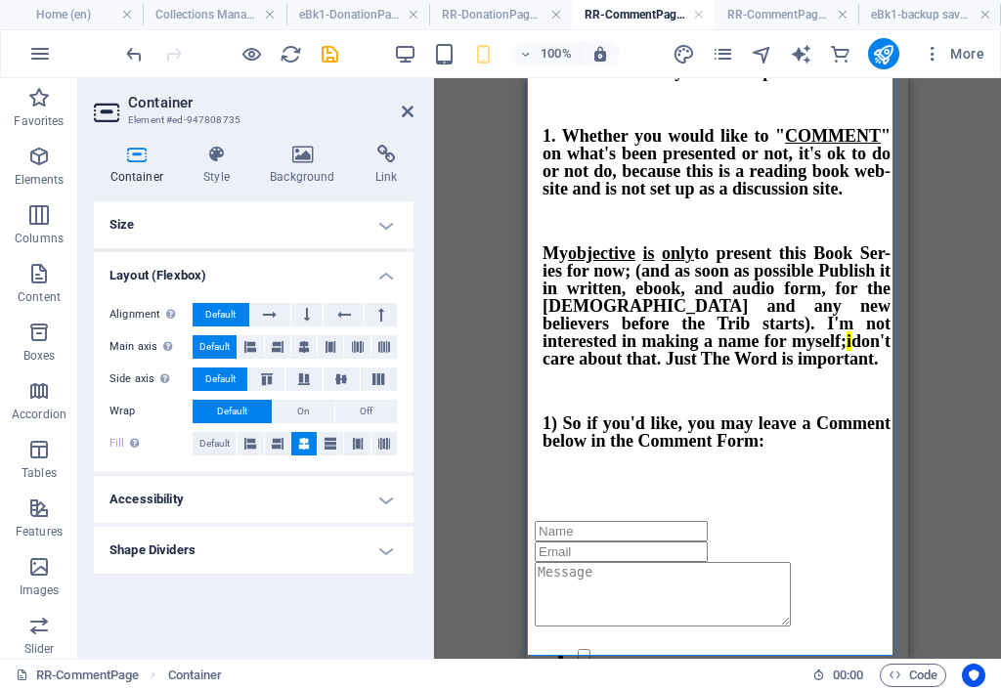
scroll to position [356, 0]
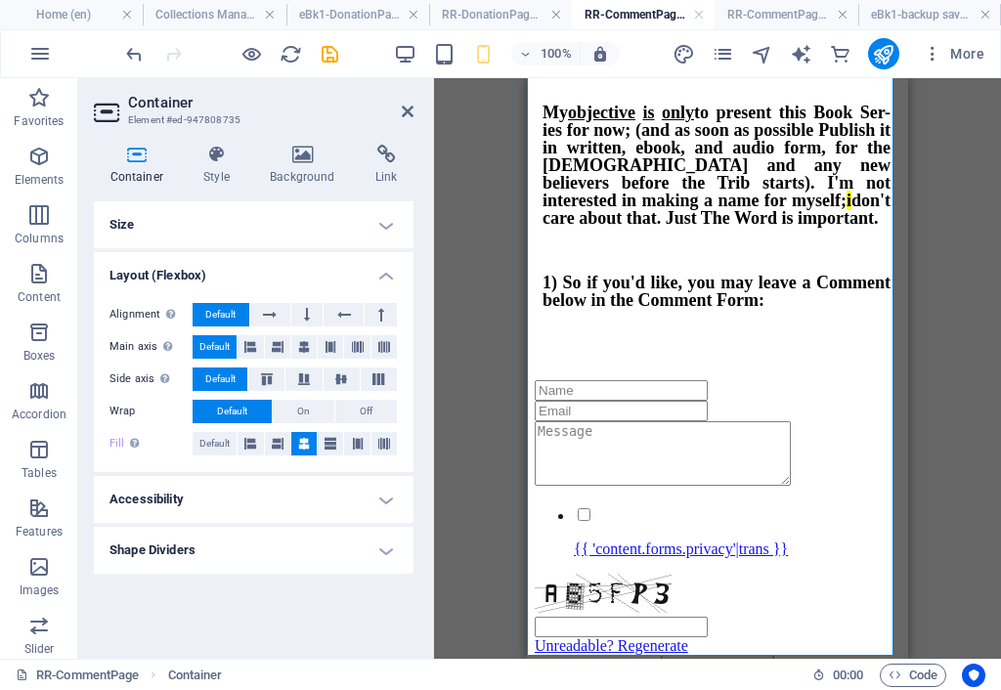
click at [231, 220] on h4 "Size" at bounding box center [254, 224] width 320 height 47
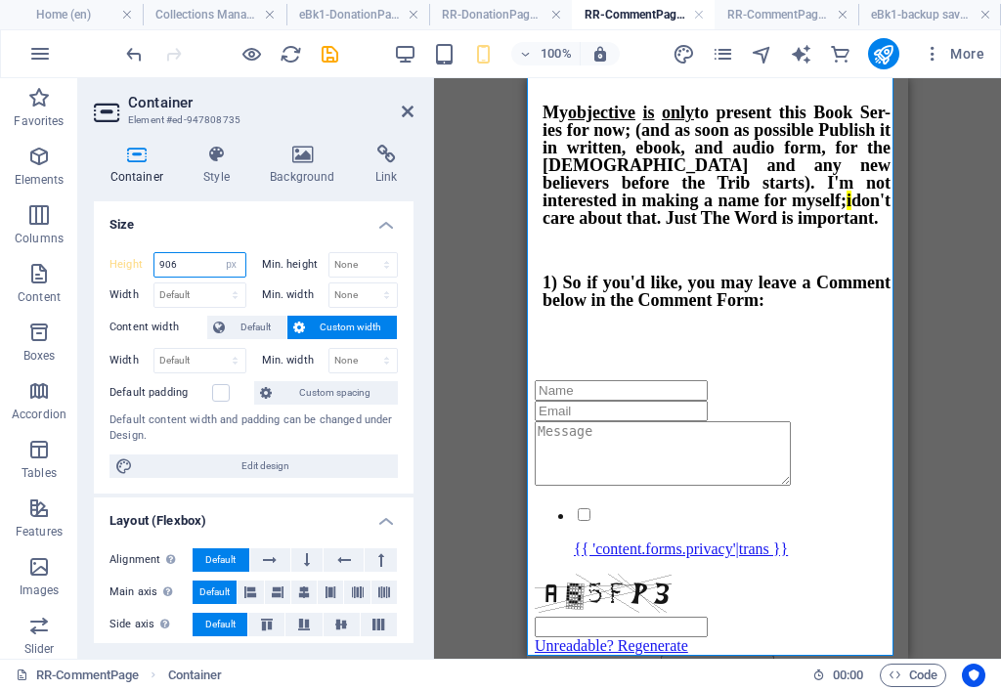
drag, startPoint x: 190, startPoint y: 262, endPoint x: 108, endPoint y: 292, distance: 86.6
click at [100, 275] on div "Height 906 Default px rem % vh vw Min. height None px rem % vh vw Width Default…" at bounding box center [254, 364] width 320 height 257
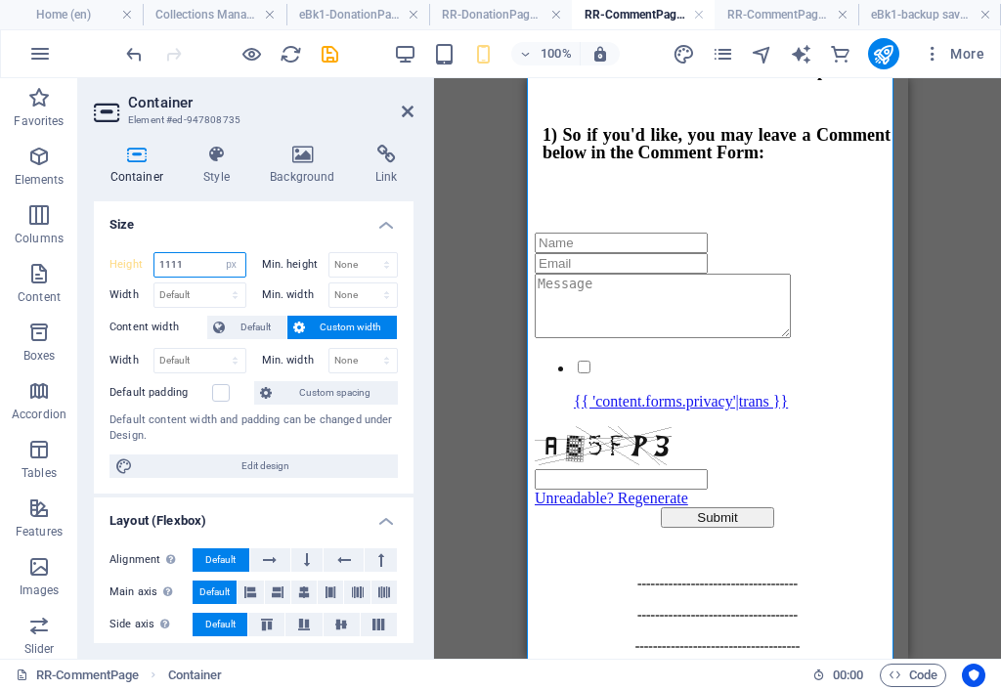
scroll to position [556, 0]
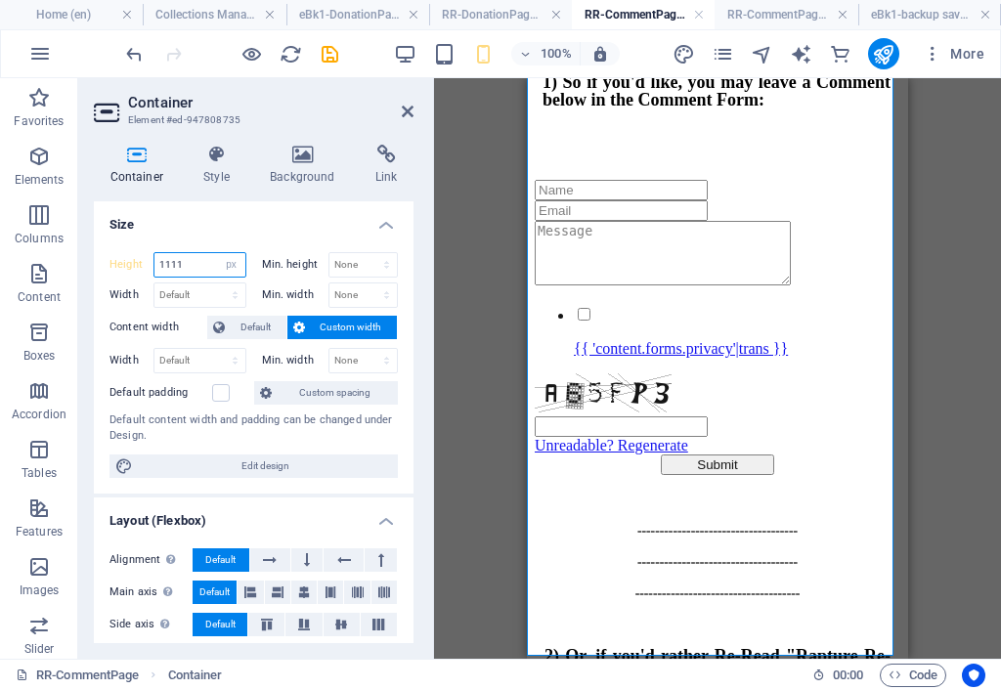
drag, startPoint x: 897, startPoint y: 359, endPoint x: 1376, endPoint y: 737, distance: 610.2
type input "1111"
click at [328, 48] on icon "save" at bounding box center [330, 54] width 22 height 22
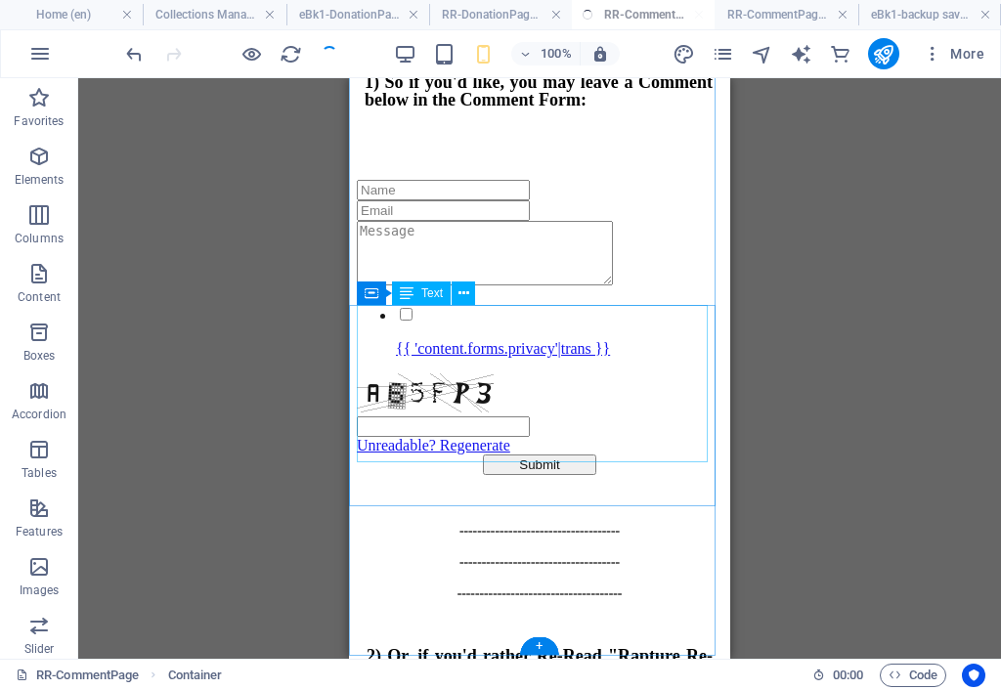
checkbox input "false"
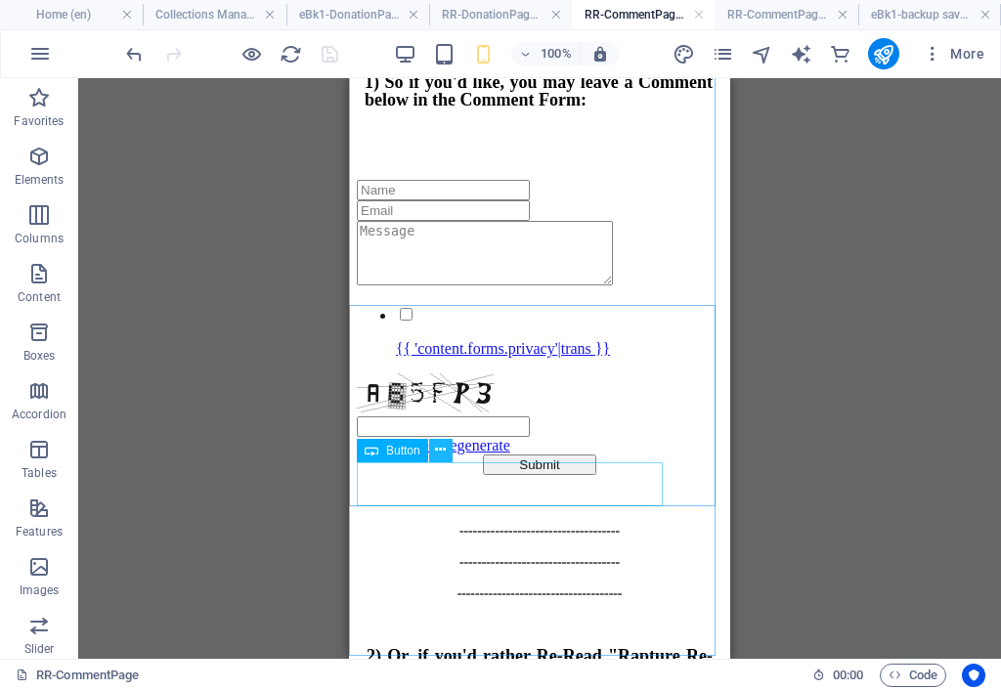
click at [440, 451] on icon at bounding box center [440, 450] width 11 height 21
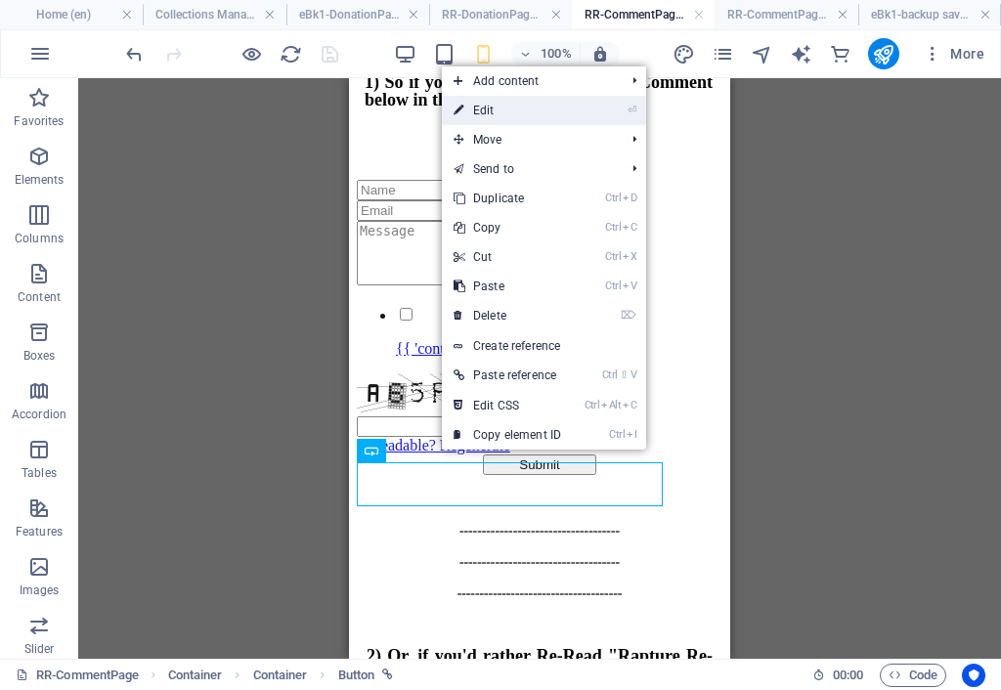
click at [493, 107] on link "⏎ Edit" at bounding box center [507, 110] width 131 height 29
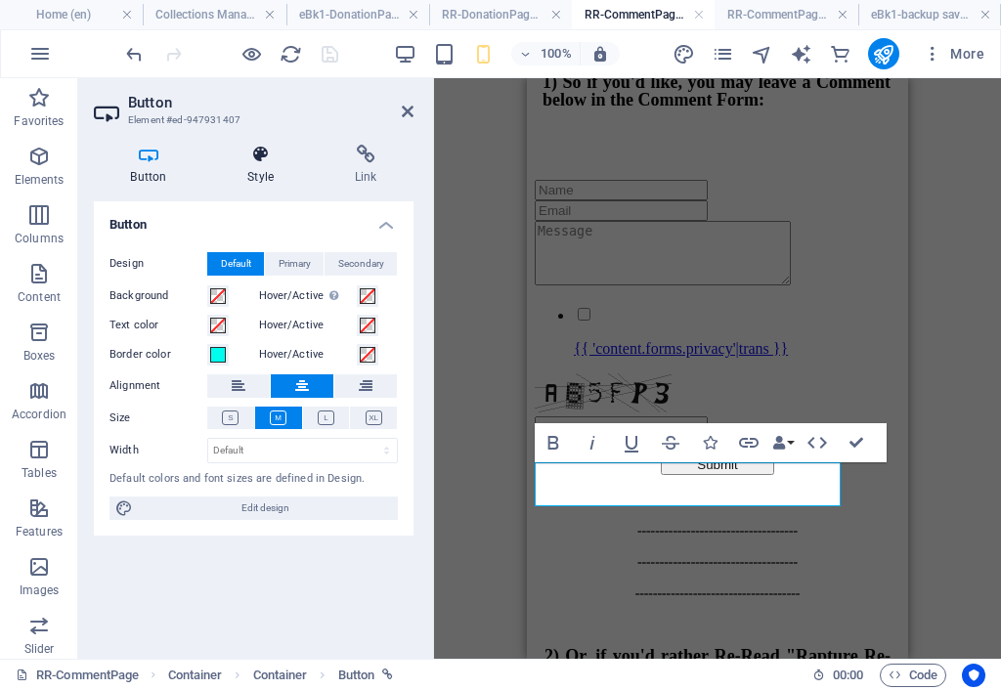
click at [262, 164] on h4 "Style" at bounding box center [264, 165] width 107 height 41
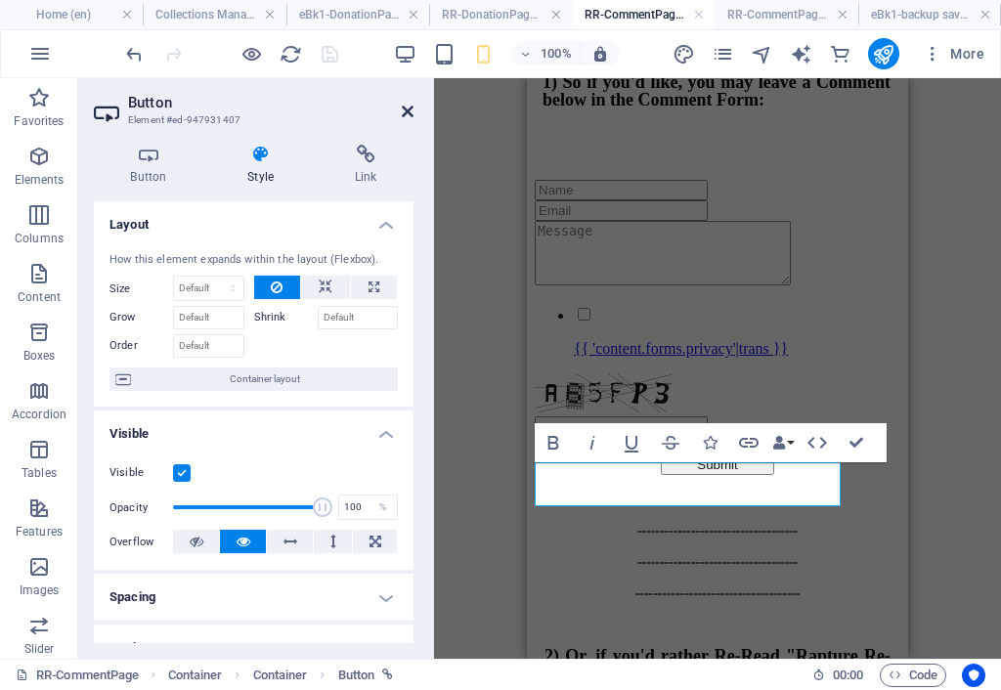
click at [410, 107] on icon at bounding box center [408, 112] width 12 height 16
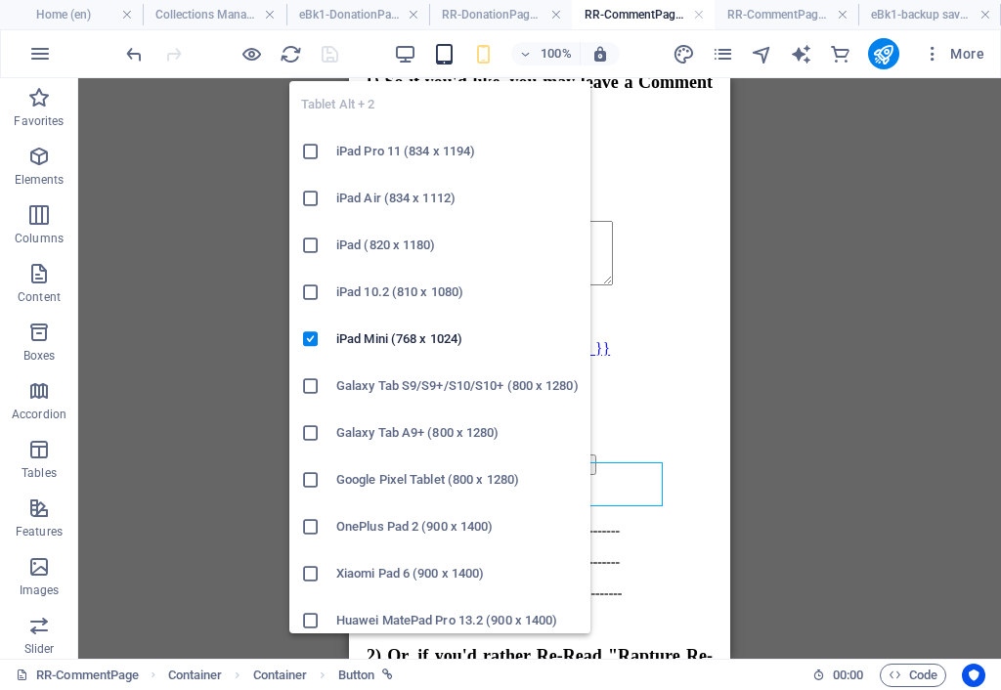
click at [445, 59] on icon "button" at bounding box center [444, 54] width 22 height 22
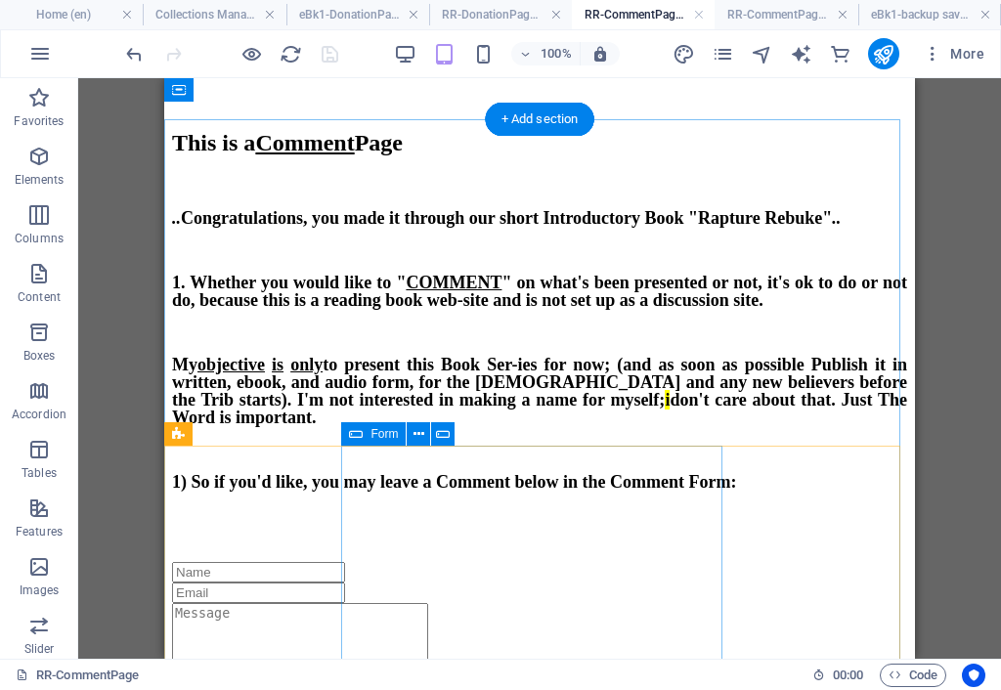
scroll to position [0, 0]
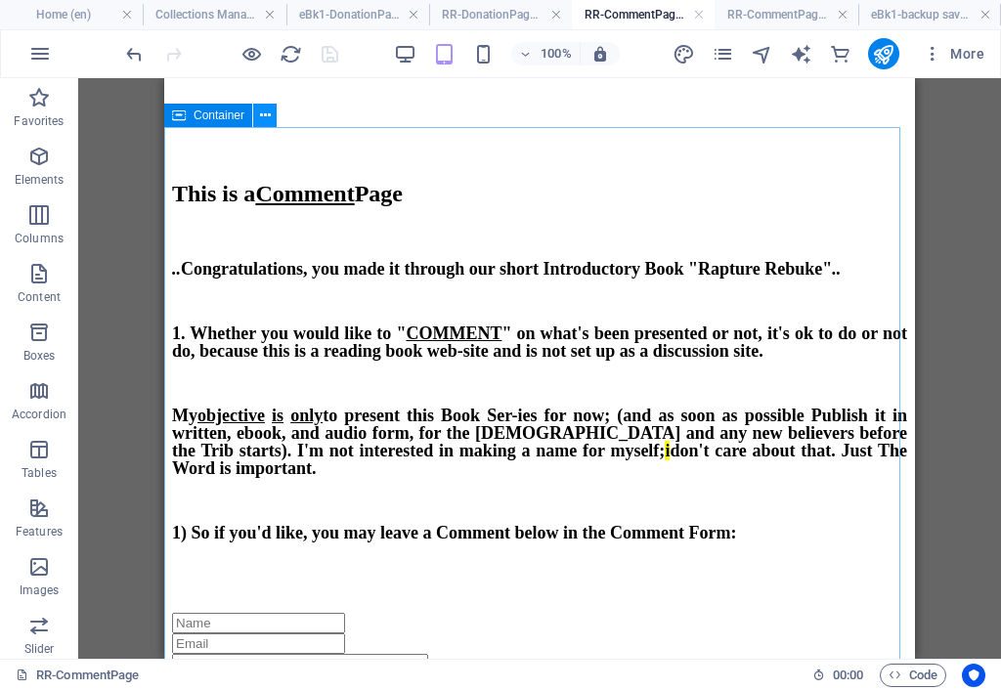
click at [263, 113] on icon at bounding box center [265, 116] width 11 height 21
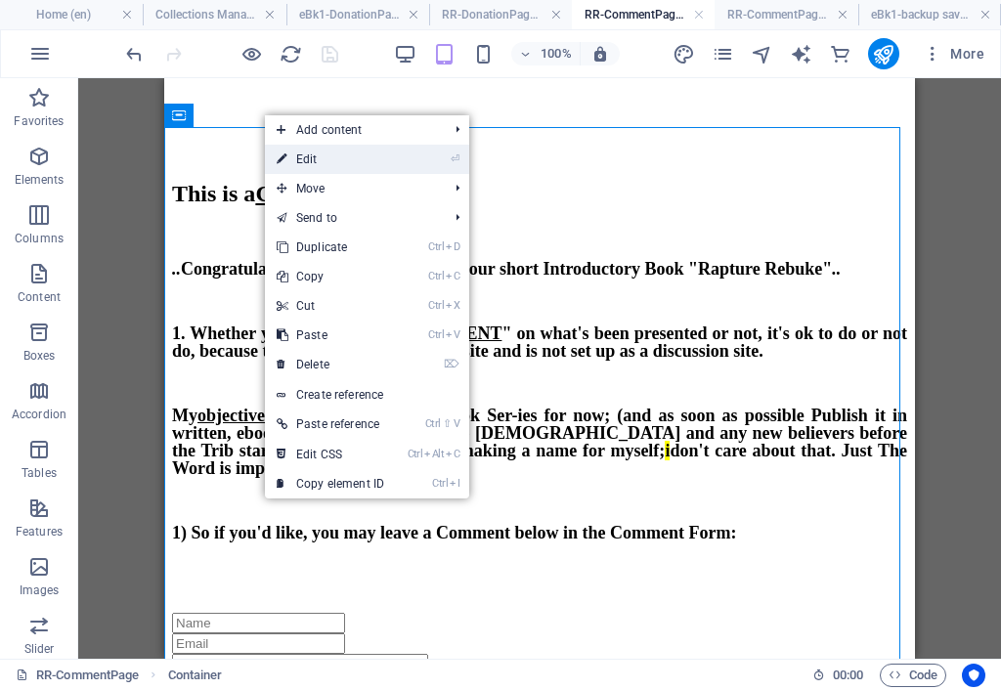
click at [296, 155] on link "⏎ Edit" at bounding box center [330, 159] width 131 height 29
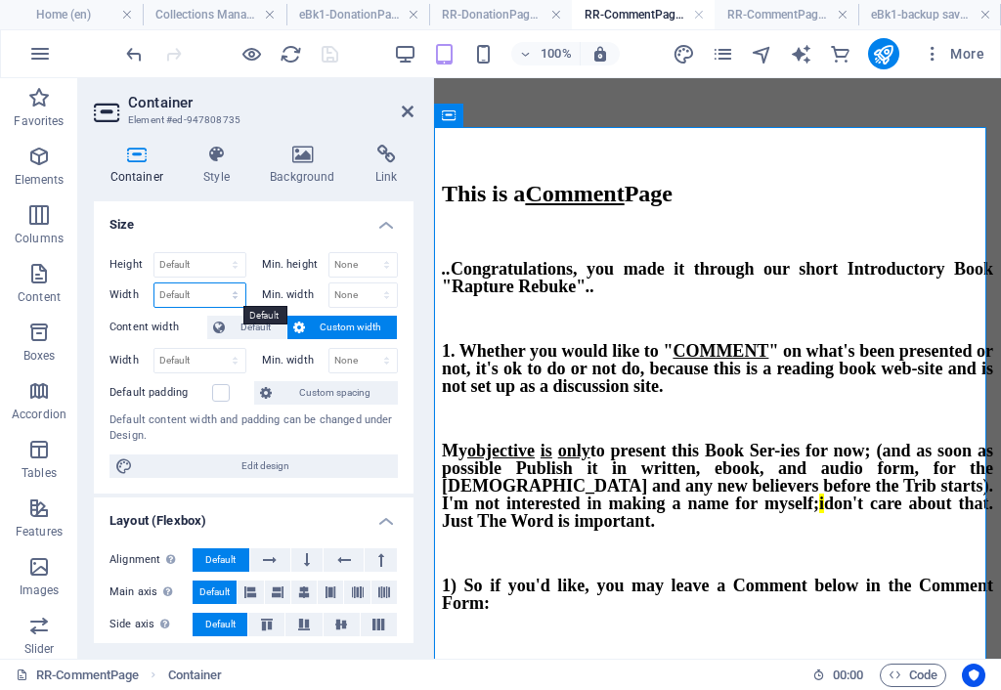
click at [210, 295] on select "Default px rem % em vh vw" at bounding box center [199, 294] width 91 height 23
select select "px"
click at [215, 283] on select "Default px rem % em vh vw" at bounding box center [199, 294] width 91 height 23
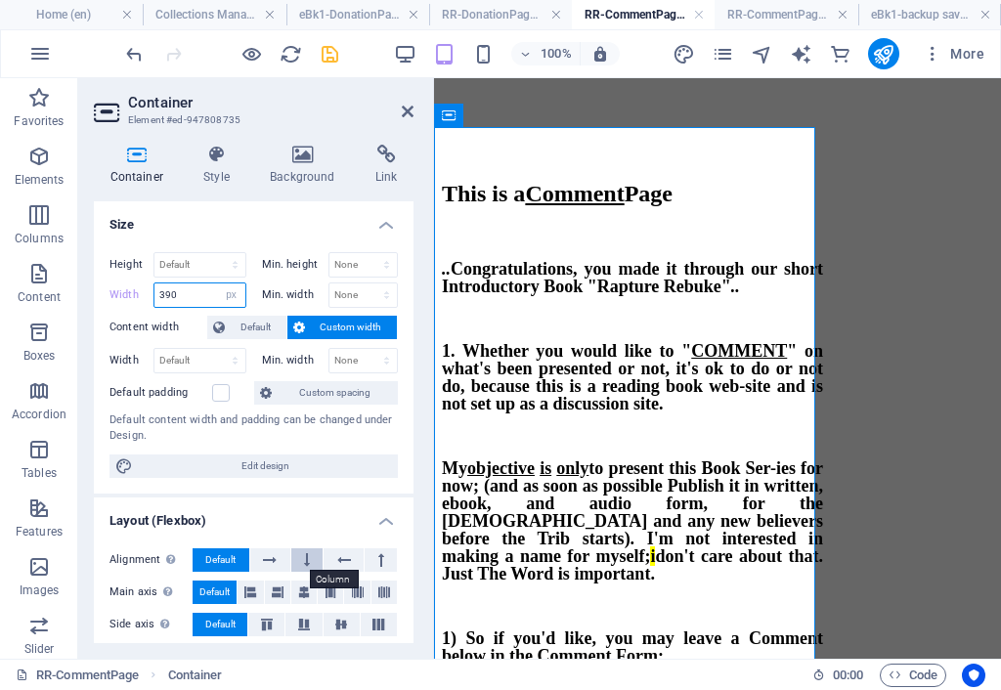
type input "390"
click at [298, 559] on button at bounding box center [307, 559] width 32 height 23
click at [215, 555] on span "Default" at bounding box center [220, 559] width 30 height 23
click at [356, 301] on select "None px rem % vh vw" at bounding box center [363, 294] width 68 height 23
select select "px"
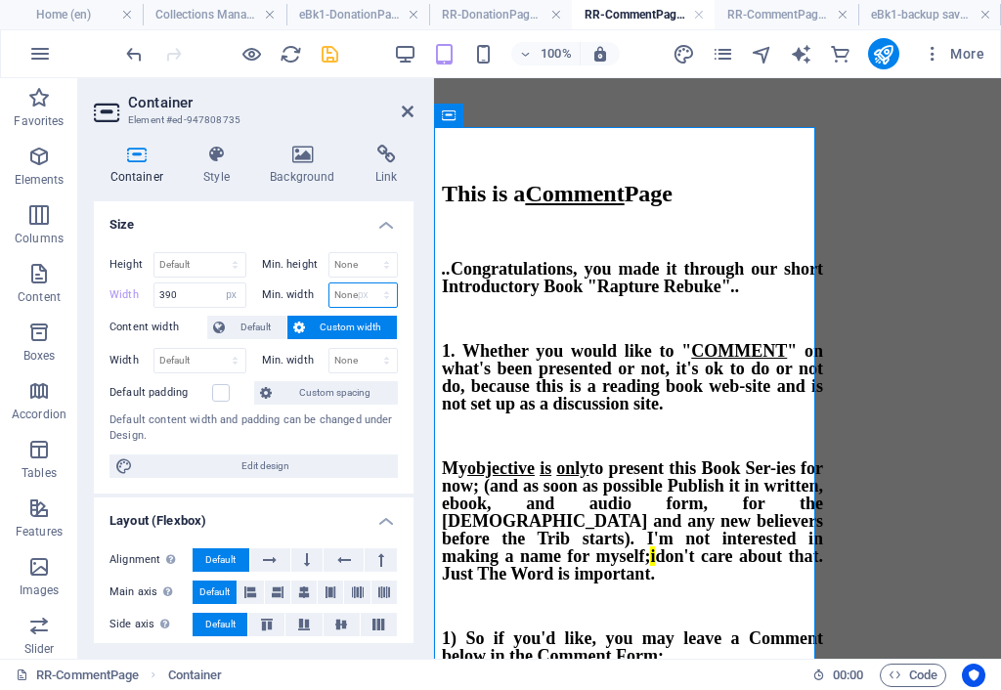
click at [365, 283] on select "None px rem % vh vw" at bounding box center [363, 294] width 68 height 23
type input "386"
click at [186, 361] on select "Default px rem % em vh vw" at bounding box center [199, 360] width 91 height 23
select select "px"
click at [215, 349] on select "Default px rem % em vh vw" at bounding box center [199, 360] width 91 height 23
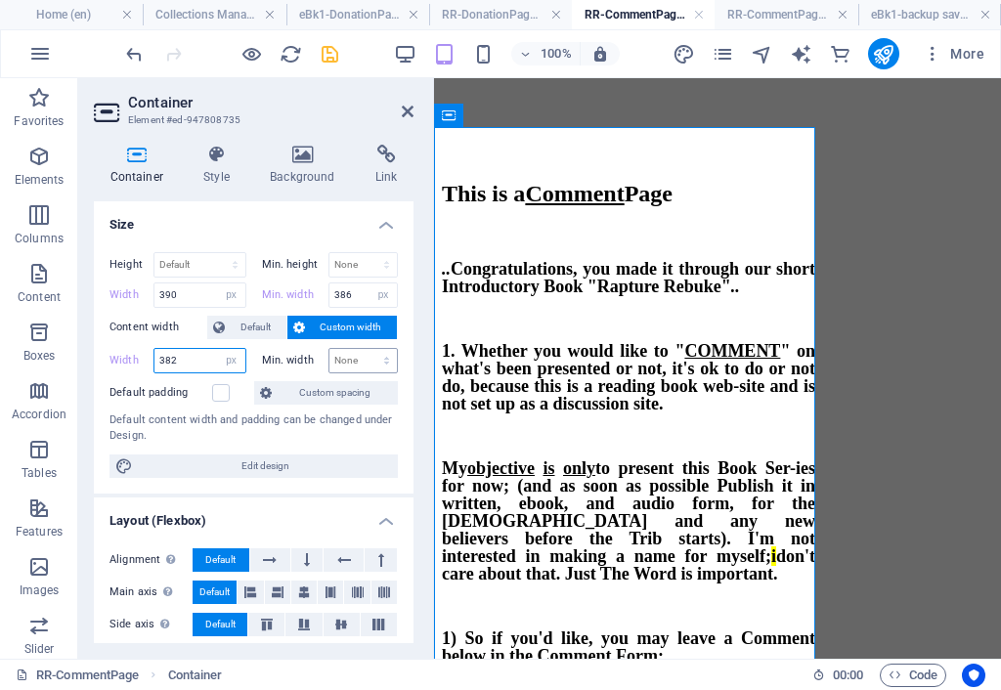
type input "382"
click at [342, 356] on select "None px rem % vh vw" at bounding box center [363, 360] width 68 height 23
select select "px"
click at [365, 349] on select "None px rem % vh vw" at bounding box center [363, 360] width 68 height 23
type input "382"
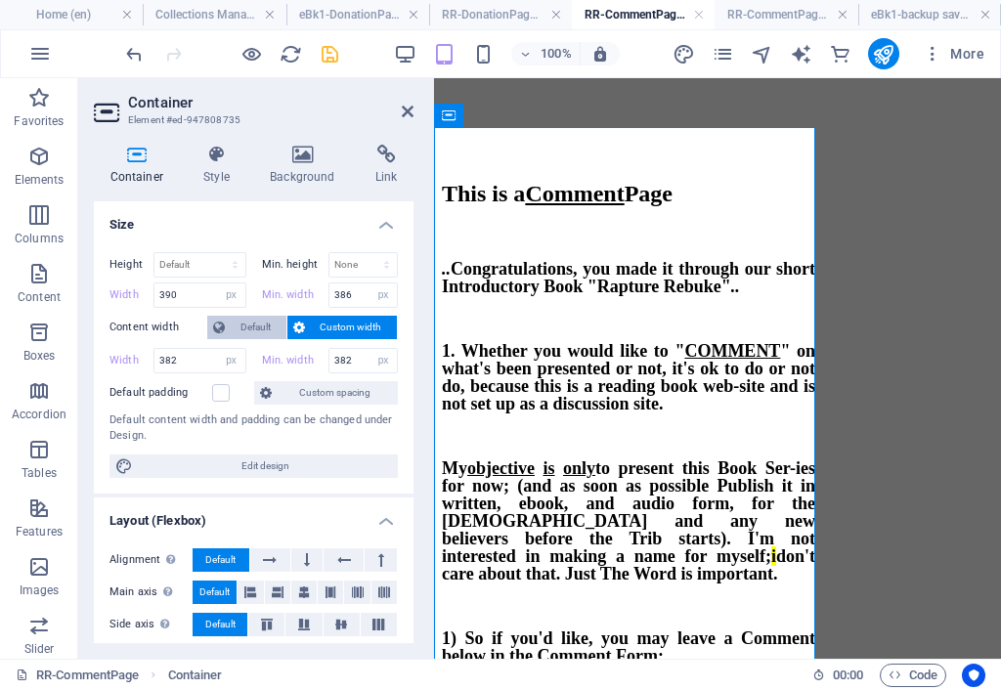
click at [270, 323] on span "Default" at bounding box center [256, 327] width 50 height 23
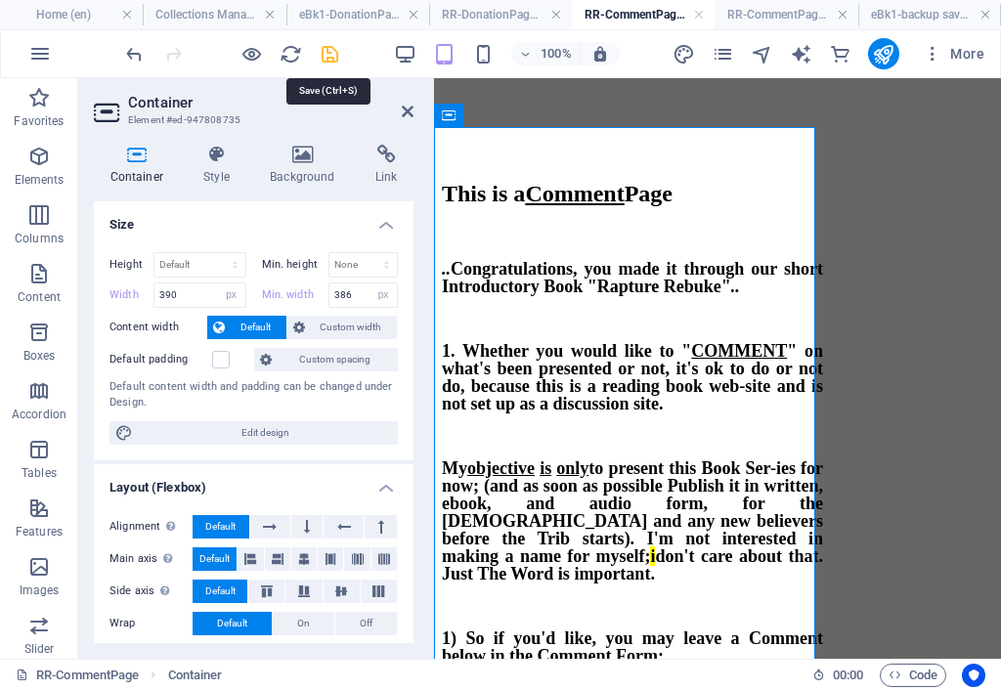
click at [328, 56] on icon "save" at bounding box center [330, 54] width 22 height 22
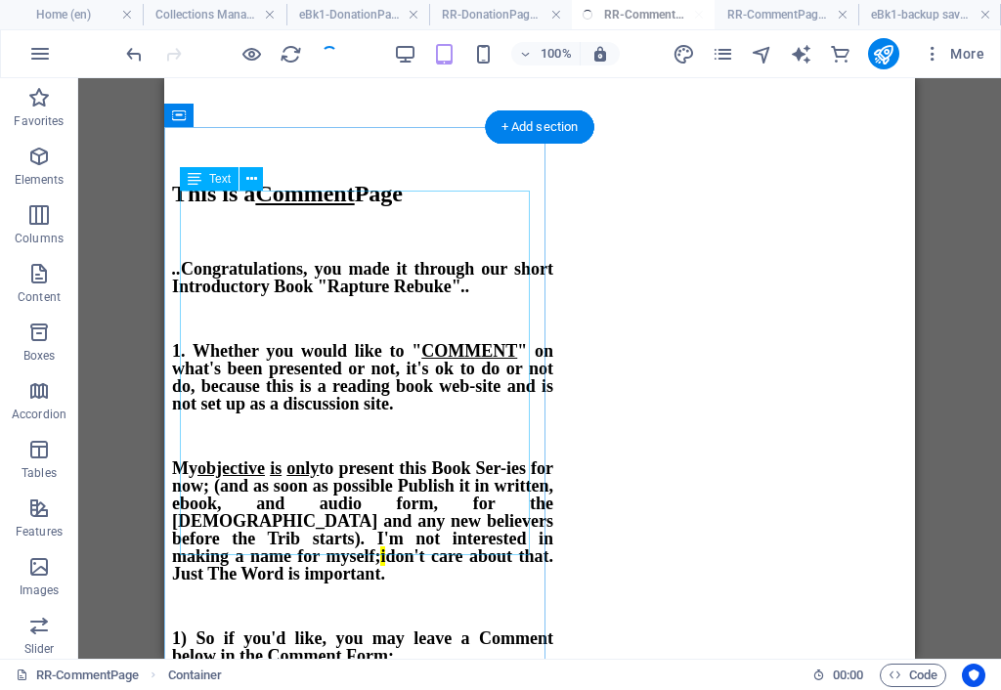
checkbox input "false"
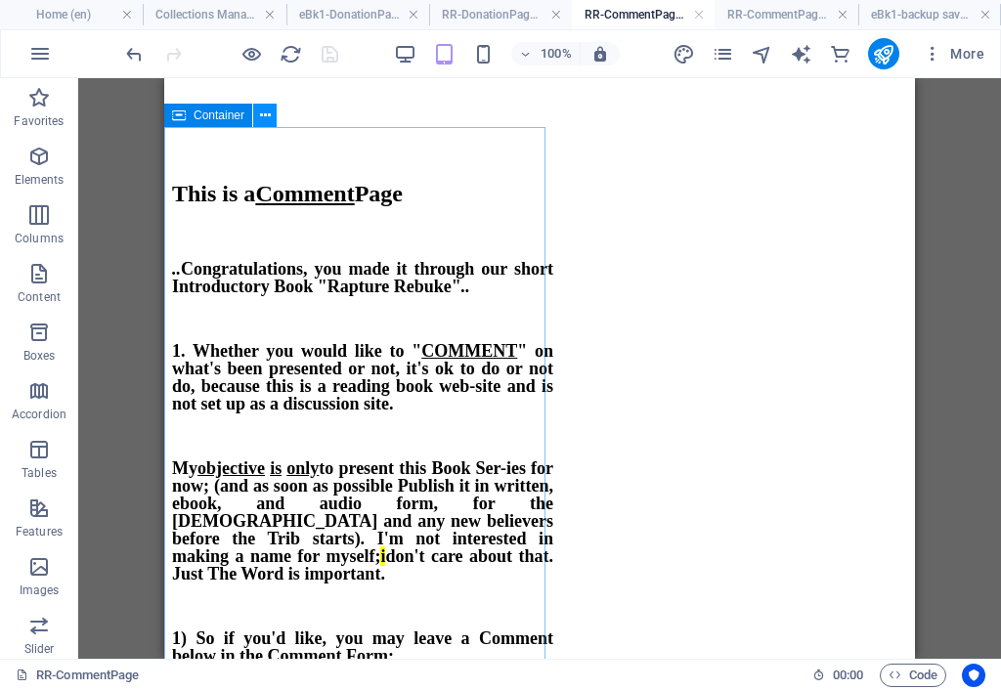
click at [264, 114] on icon at bounding box center [265, 116] width 11 height 21
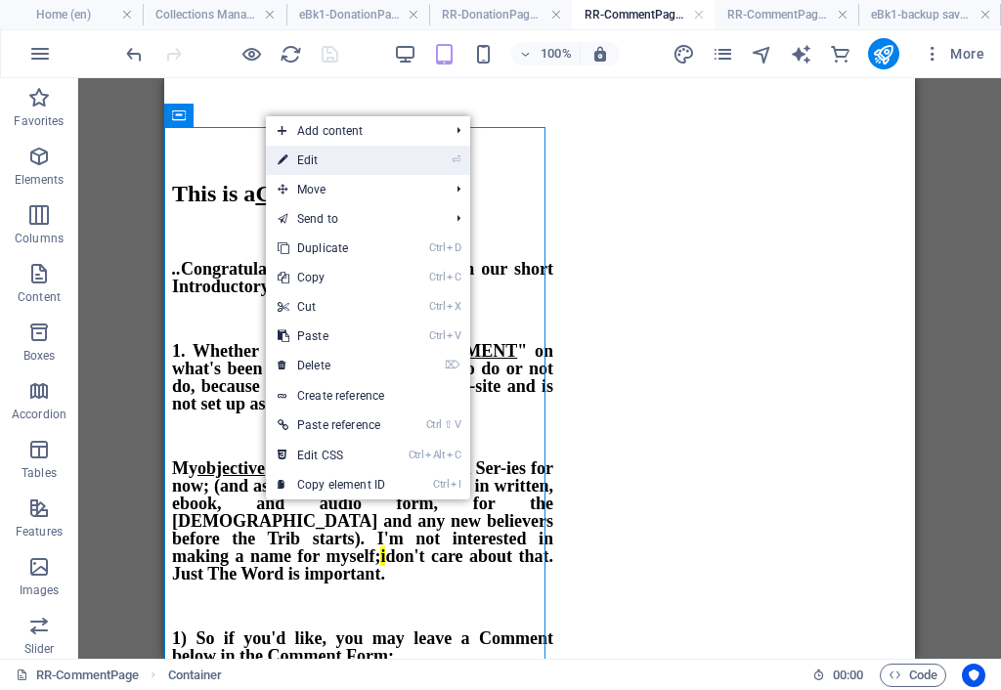
click at [310, 152] on link "⏎ Edit" at bounding box center [331, 160] width 131 height 29
select select "px"
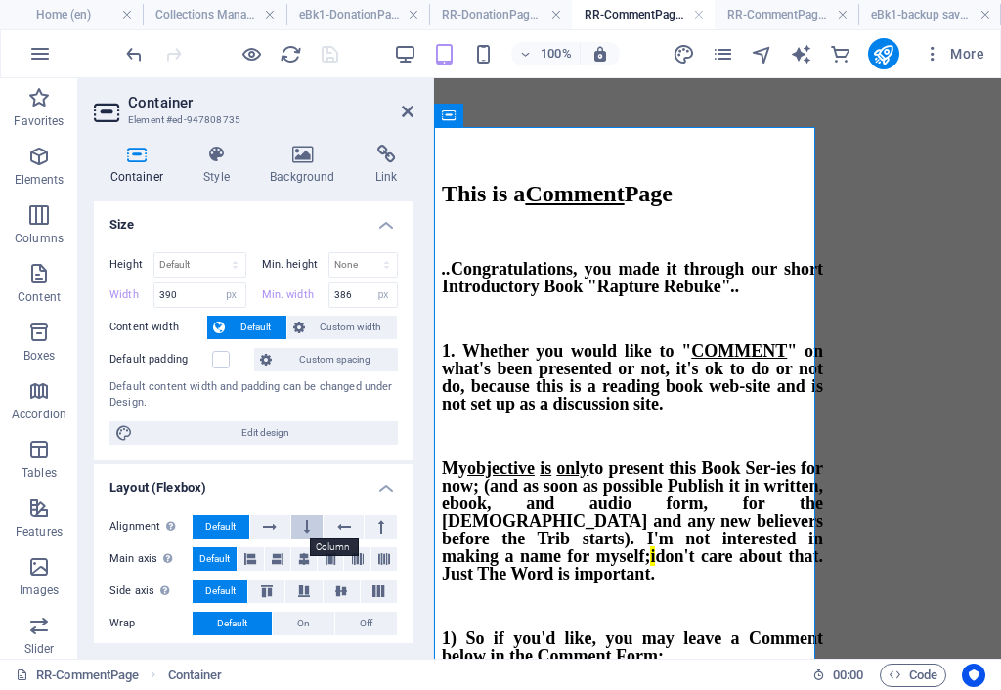
click at [305, 530] on icon at bounding box center [307, 526] width 6 height 23
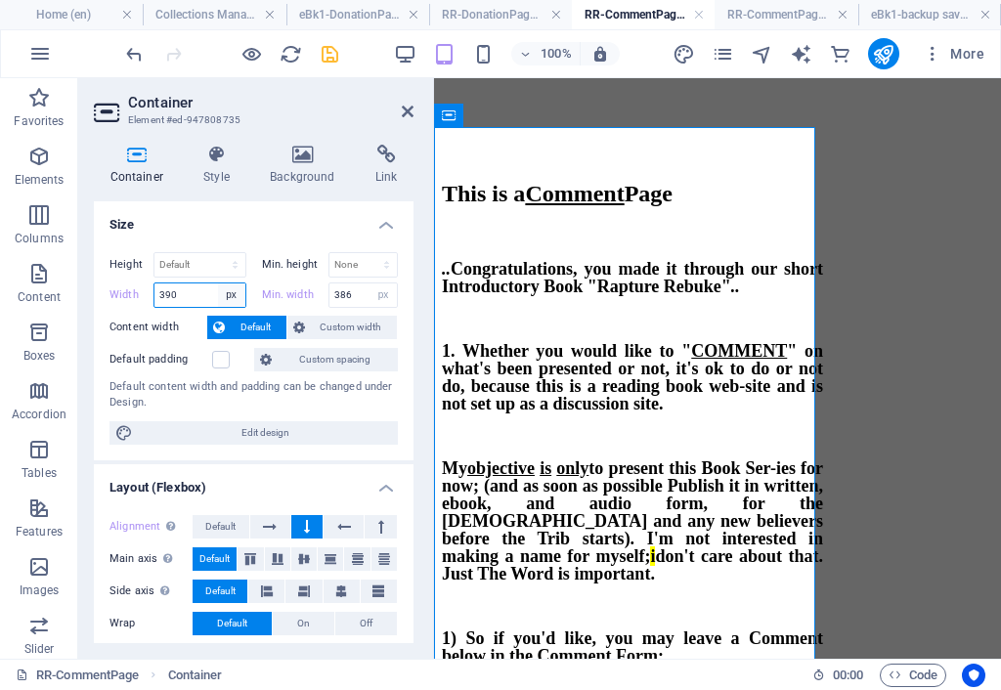
click at [232, 298] on select "Default px rem % em vh vw" at bounding box center [231, 294] width 27 height 23
select select "%"
click at [218, 283] on select "Default px rem % em vh vw" at bounding box center [231, 294] width 27 height 23
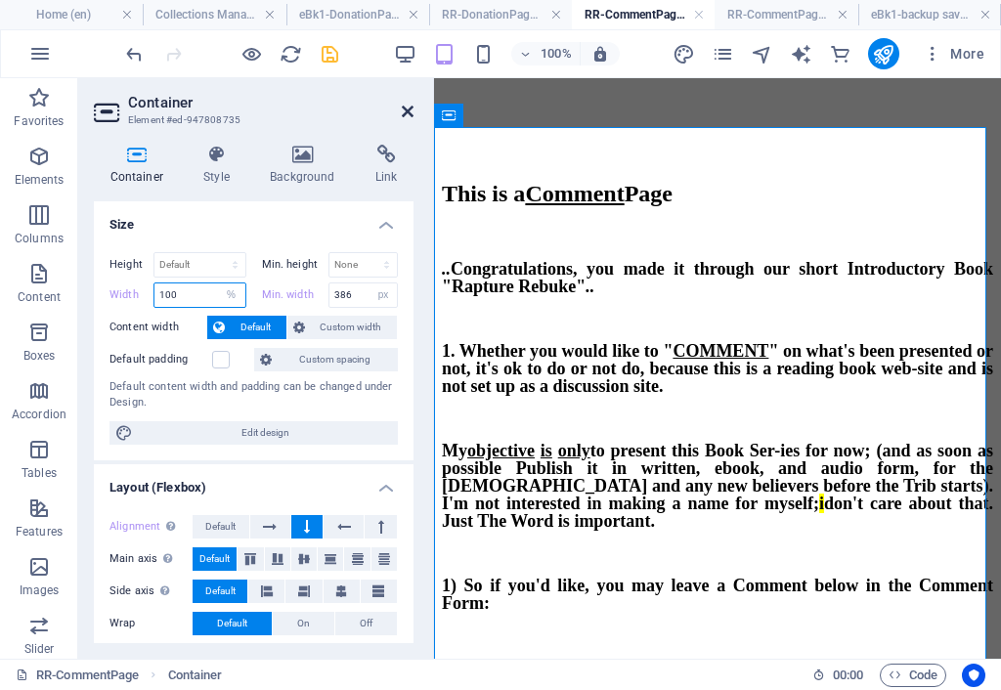
type input "100"
drag, startPoint x: 405, startPoint y: 113, endPoint x: 214, endPoint y: 259, distance: 239.8
click at [405, 113] on icon at bounding box center [408, 112] width 12 height 16
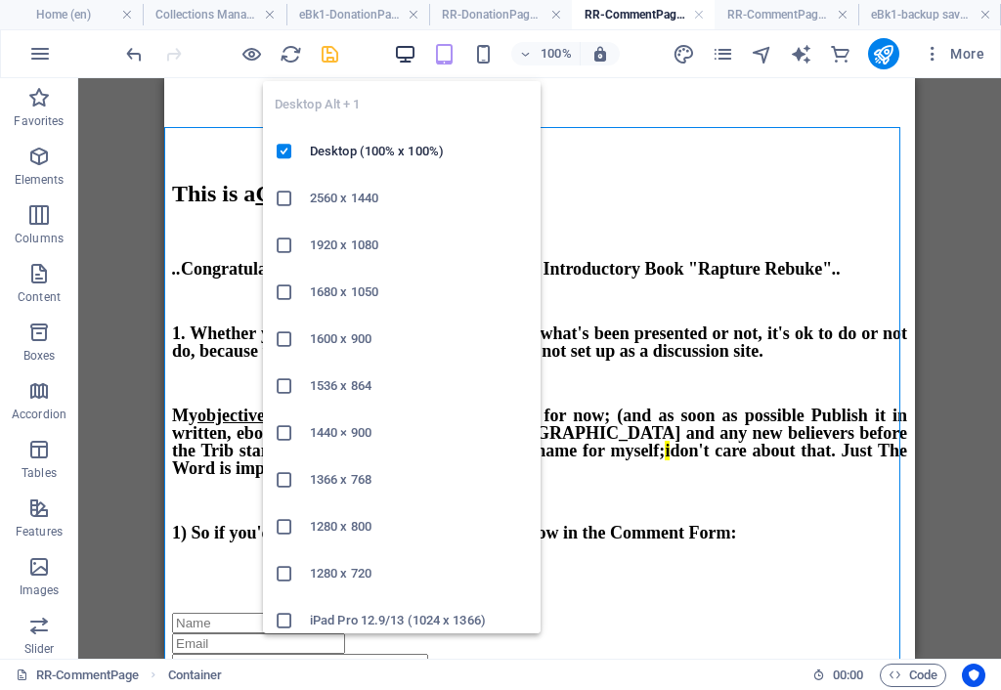
click at [408, 50] on icon "button" at bounding box center [405, 54] width 22 height 22
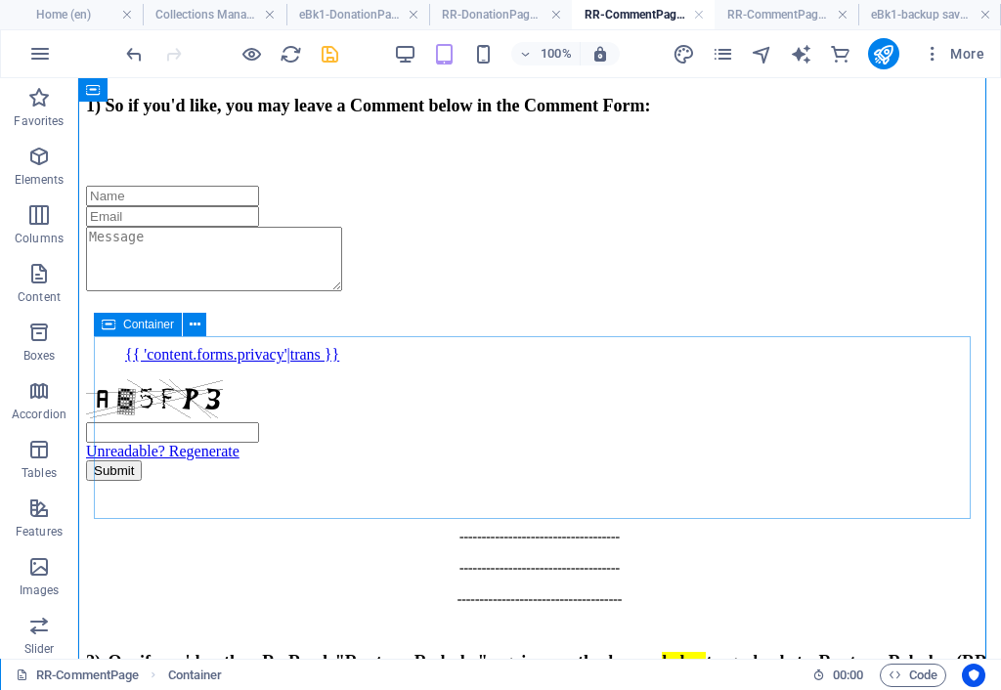
scroll to position [482, 0]
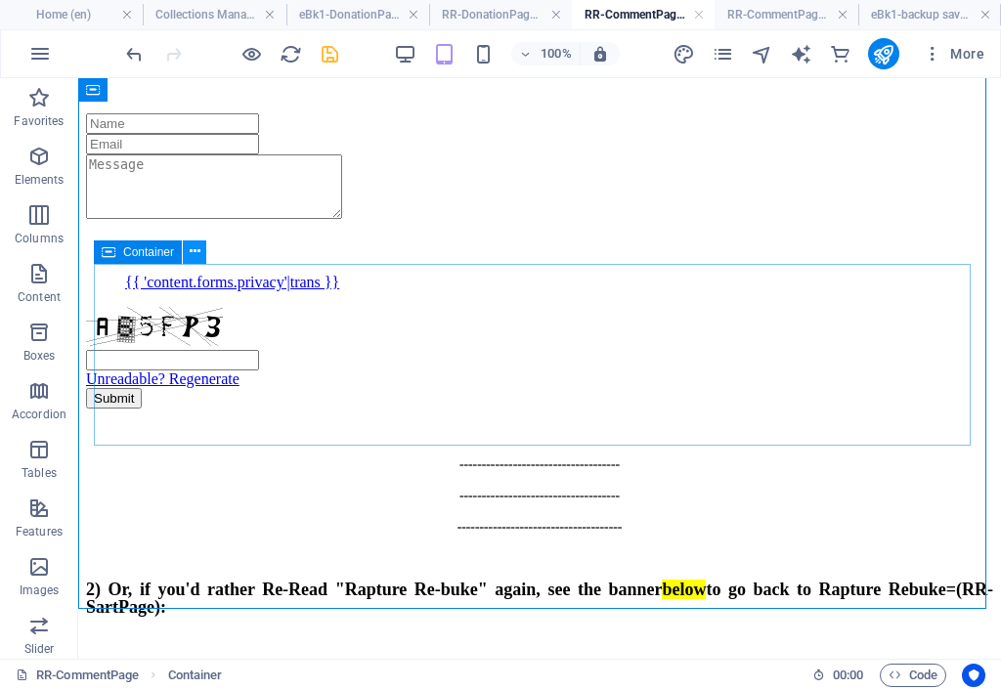
click at [193, 248] on icon at bounding box center [195, 251] width 11 height 21
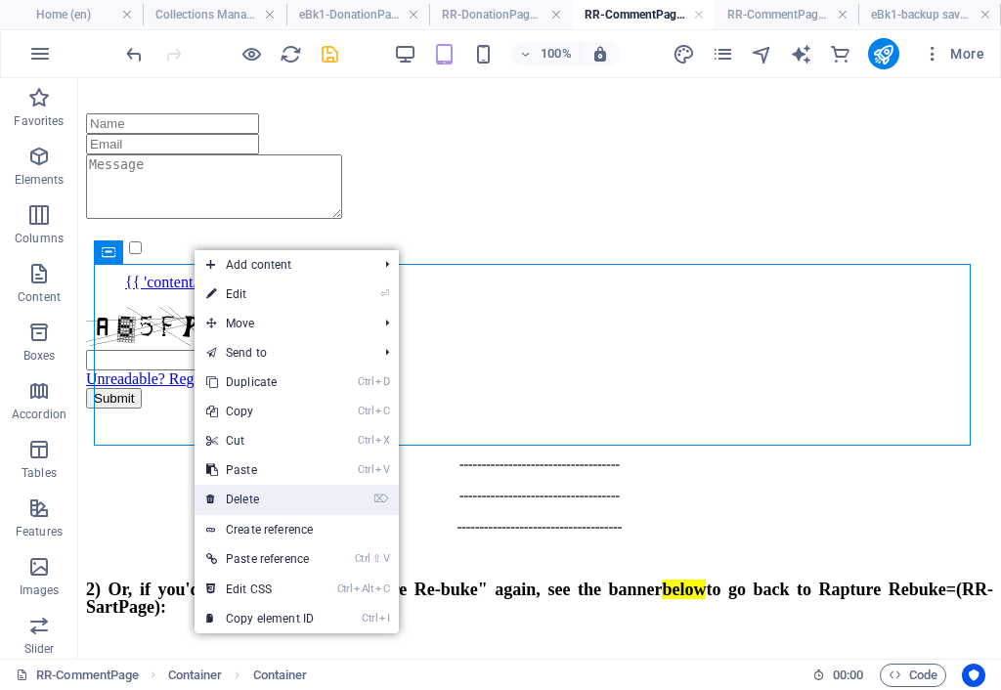
click at [281, 505] on link "⌦ Delete" at bounding box center [259, 499] width 131 height 29
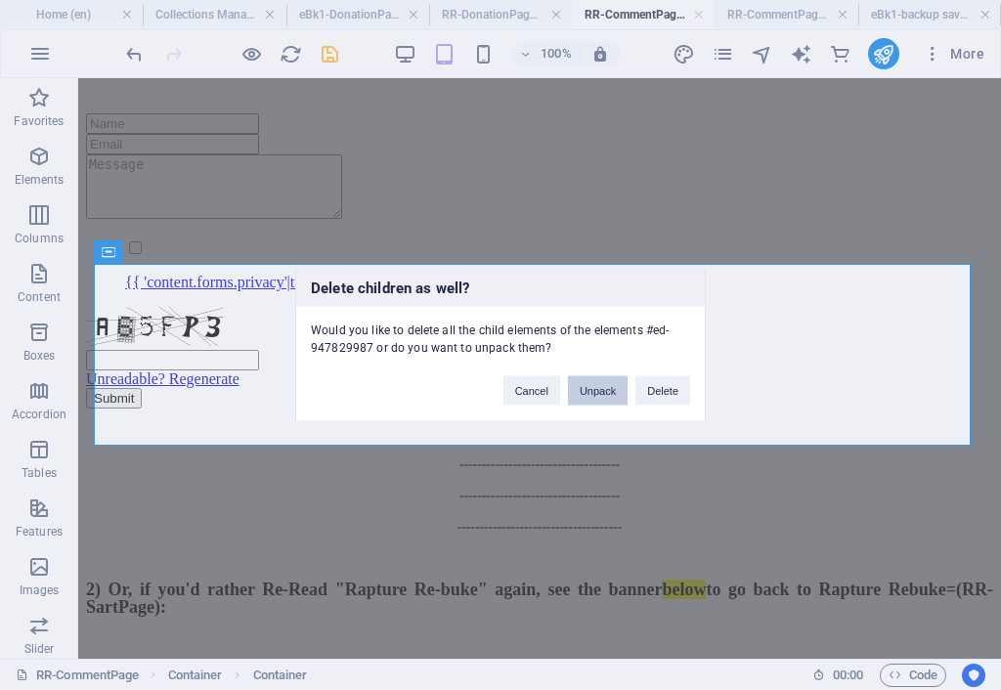
click at [597, 384] on button "Unpack" at bounding box center [598, 390] width 60 height 29
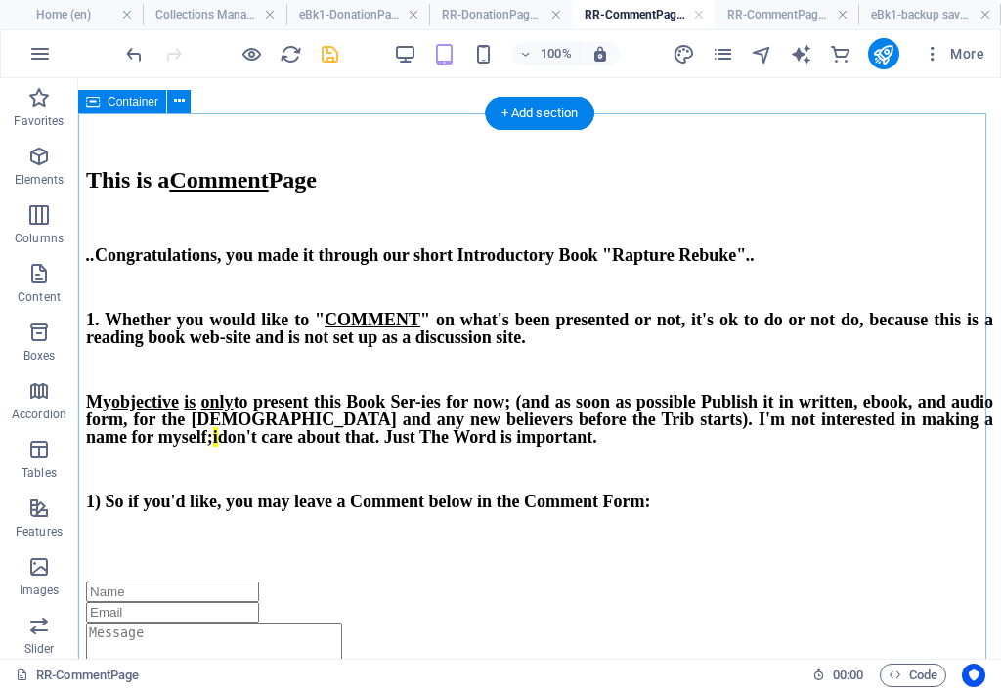
scroll to position [0, 0]
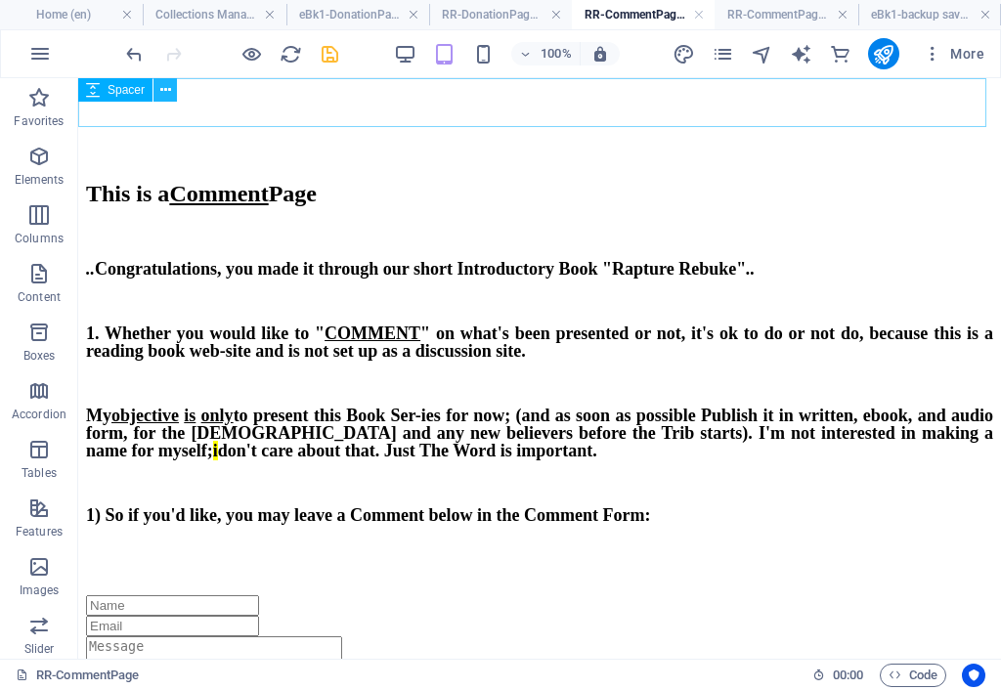
click at [167, 88] on icon at bounding box center [165, 90] width 11 height 21
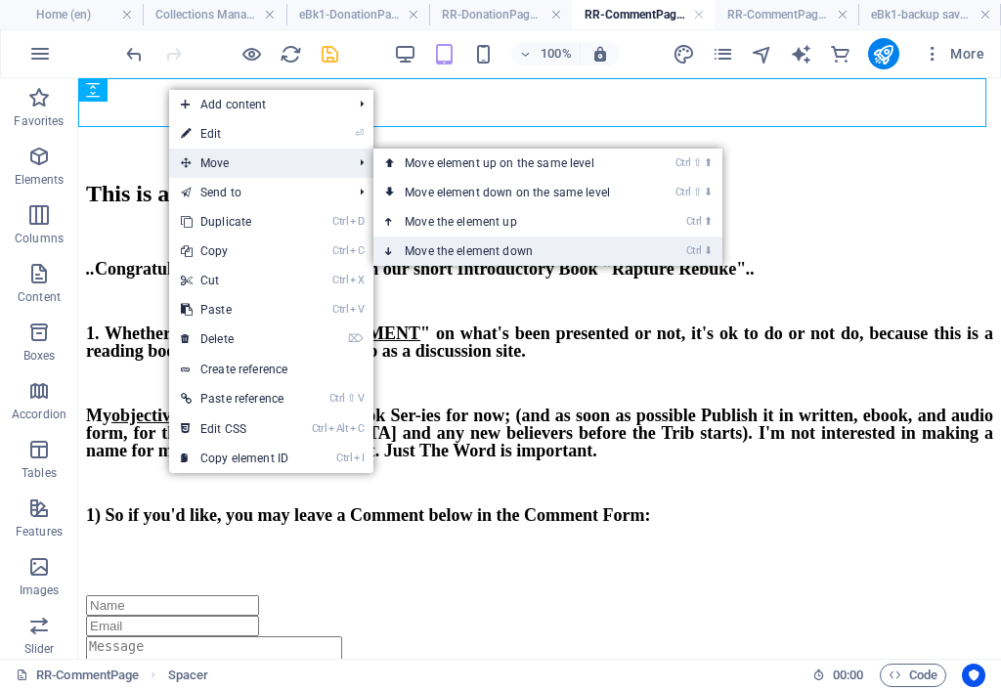
click at [453, 254] on link "Ctrl ⬇ Move the element down" at bounding box center [511, 250] width 276 height 29
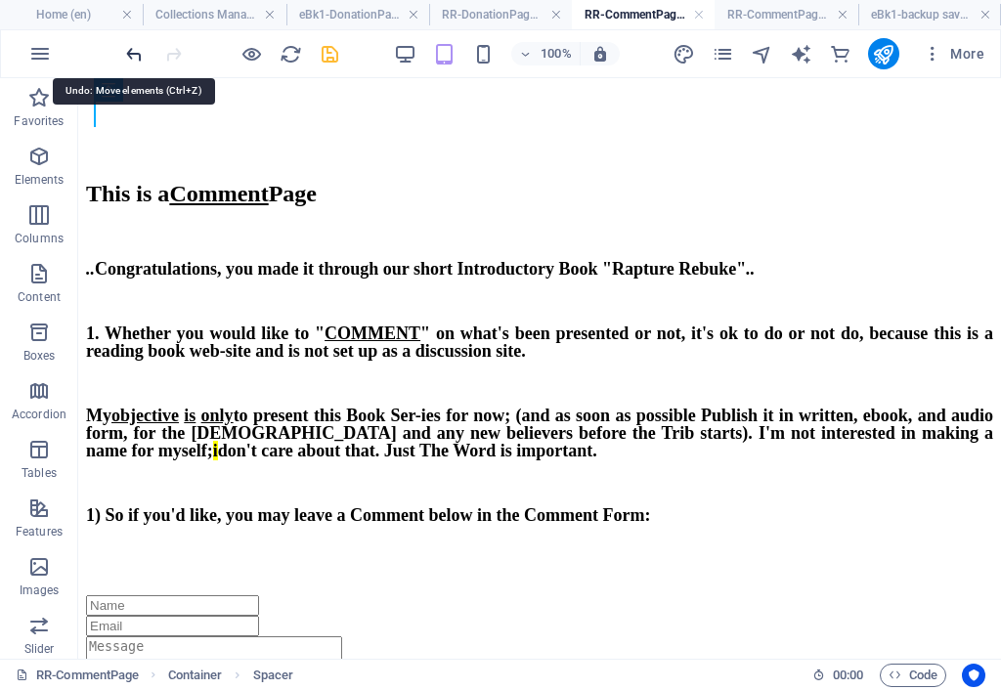
click at [141, 60] on icon "undo" at bounding box center [134, 54] width 22 height 22
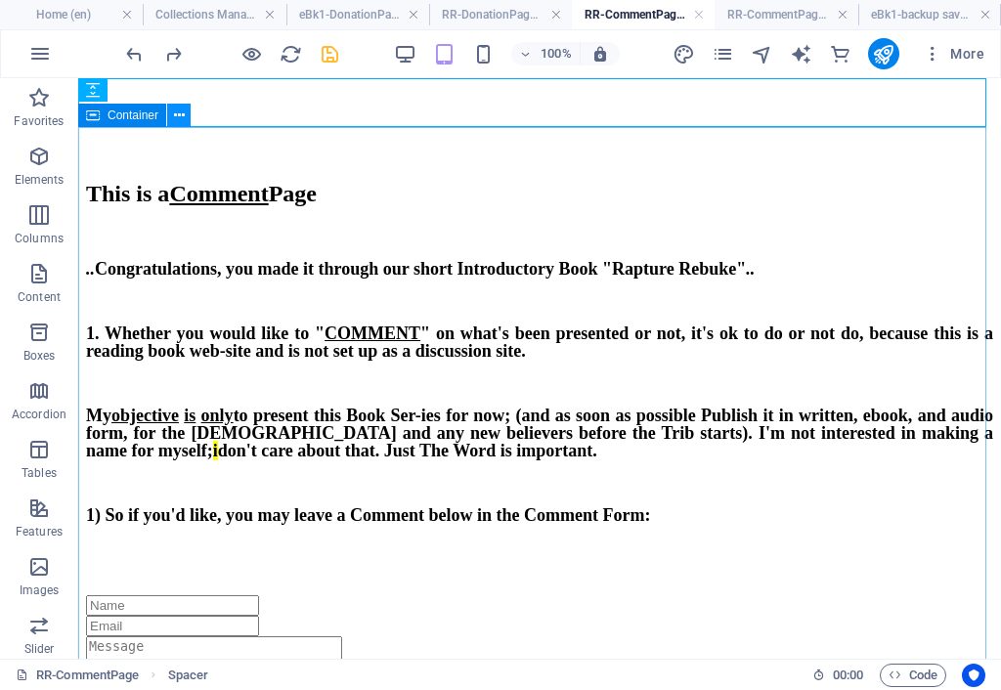
click at [176, 112] on icon at bounding box center [179, 116] width 11 height 21
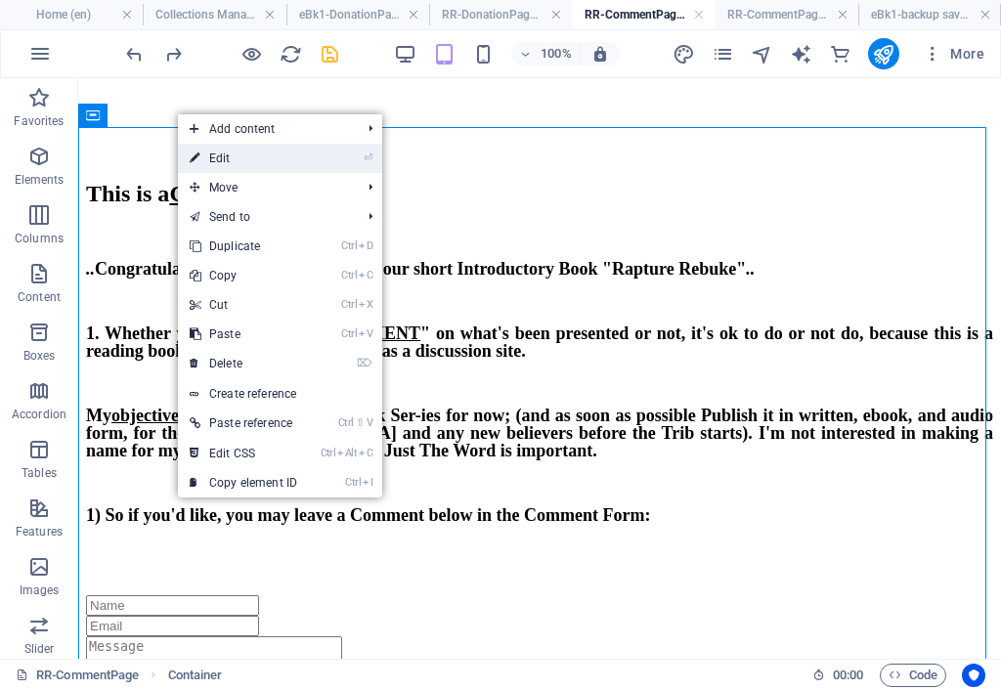
click at [223, 160] on link "⏎ Edit" at bounding box center [243, 158] width 131 height 29
select select "%"
select select "px"
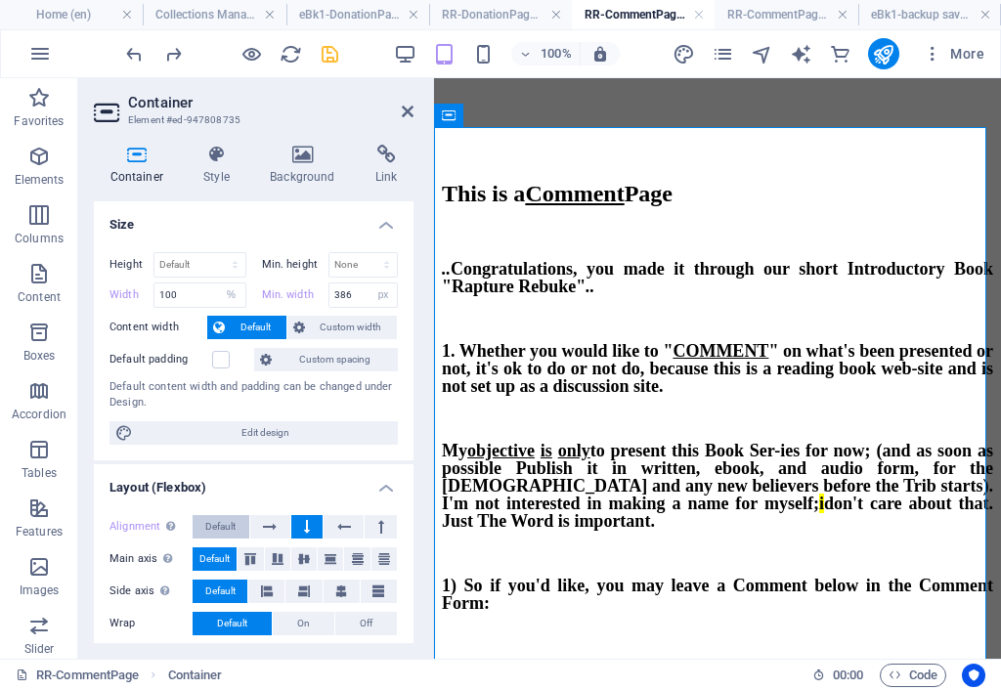
click at [216, 526] on span "Default" at bounding box center [220, 526] width 30 height 23
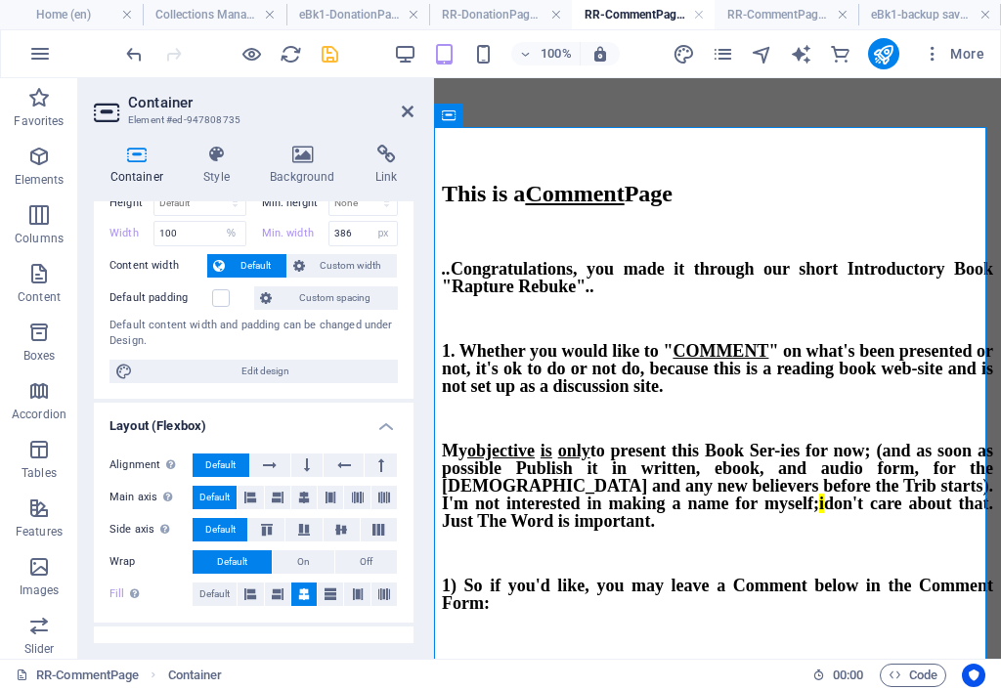
scroll to position [98, 0]
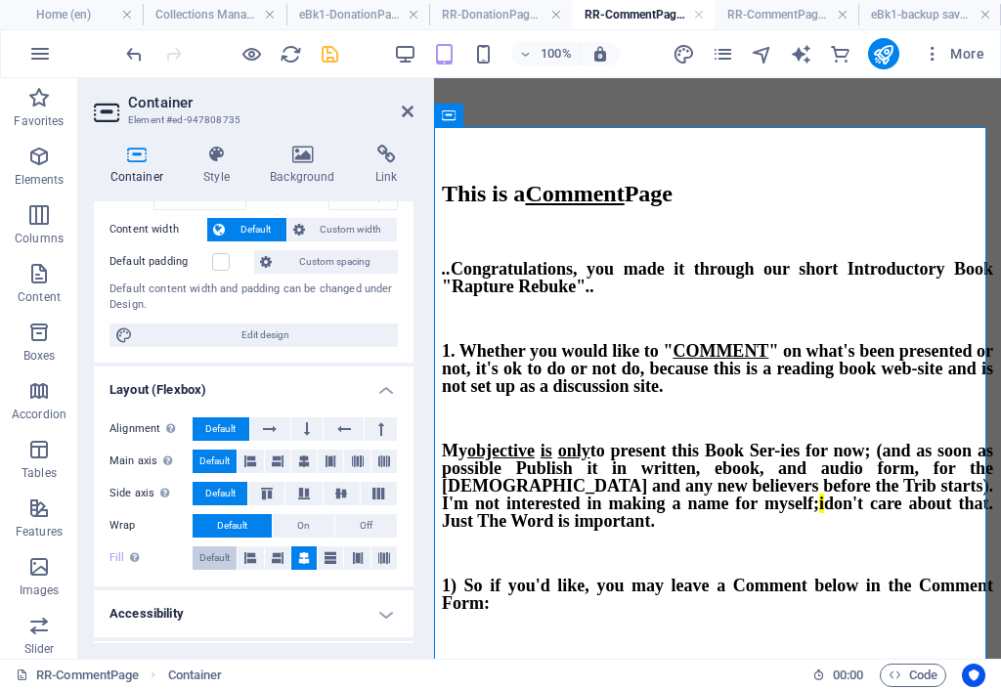
click at [220, 550] on span "Default" at bounding box center [214, 557] width 30 height 23
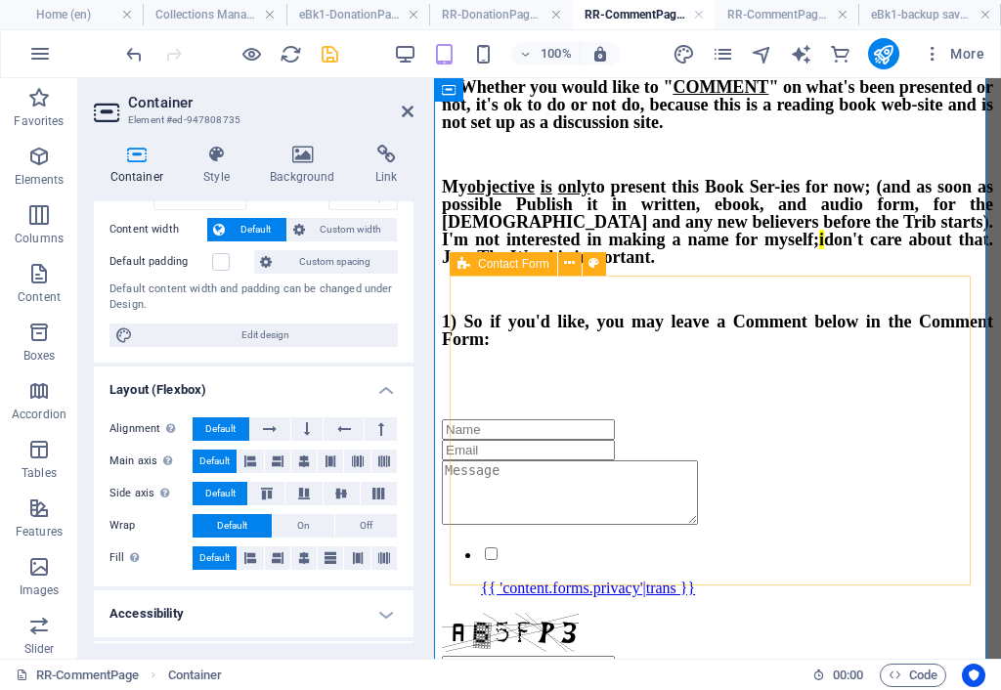
scroll to position [293, 0]
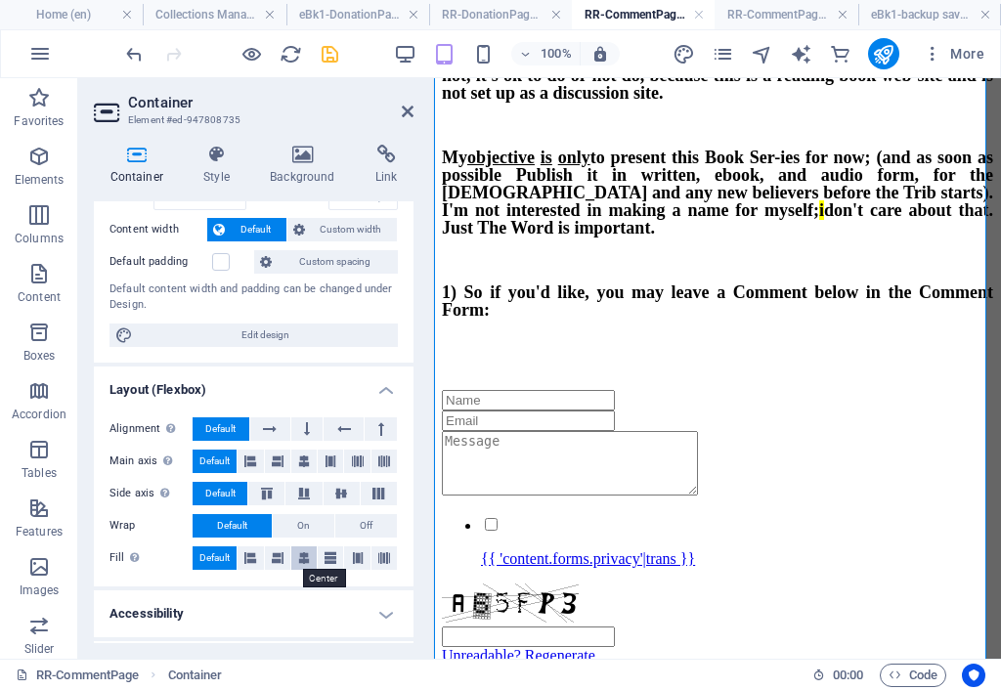
click at [298, 562] on icon at bounding box center [304, 557] width 12 height 23
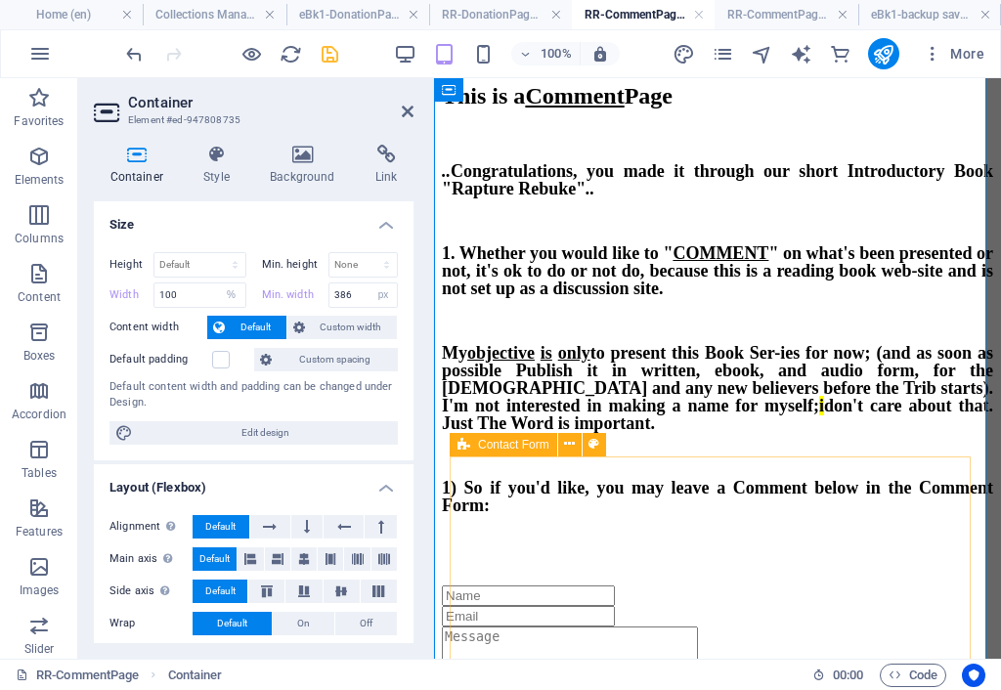
scroll to position [0, 0]
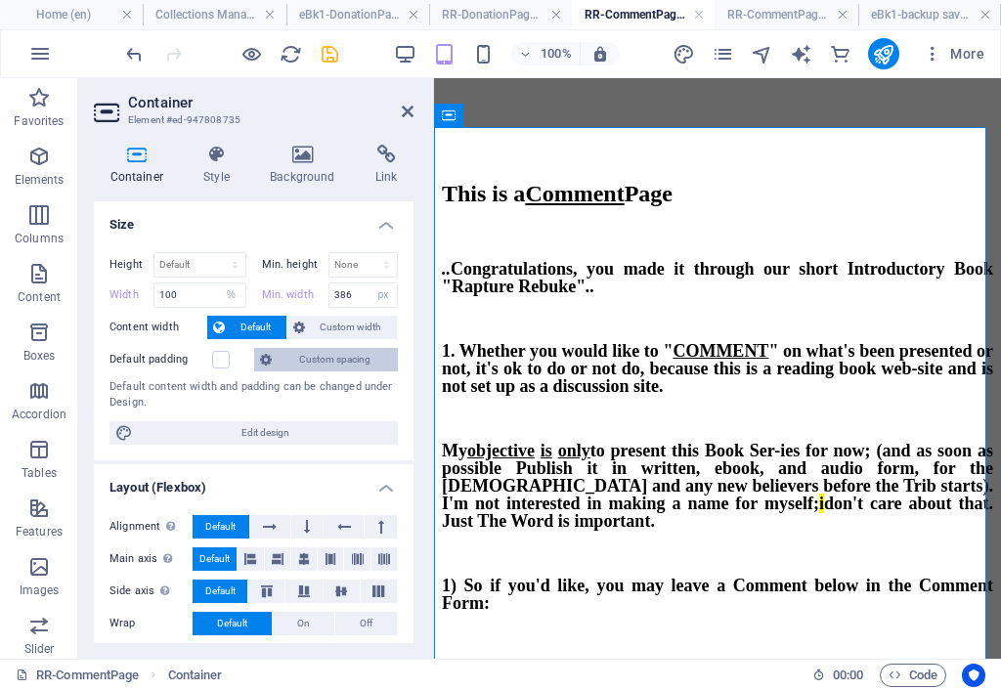
click at [308, 361] on span "Custom spacing" at bounding box center [335, 359] width 114 height 23
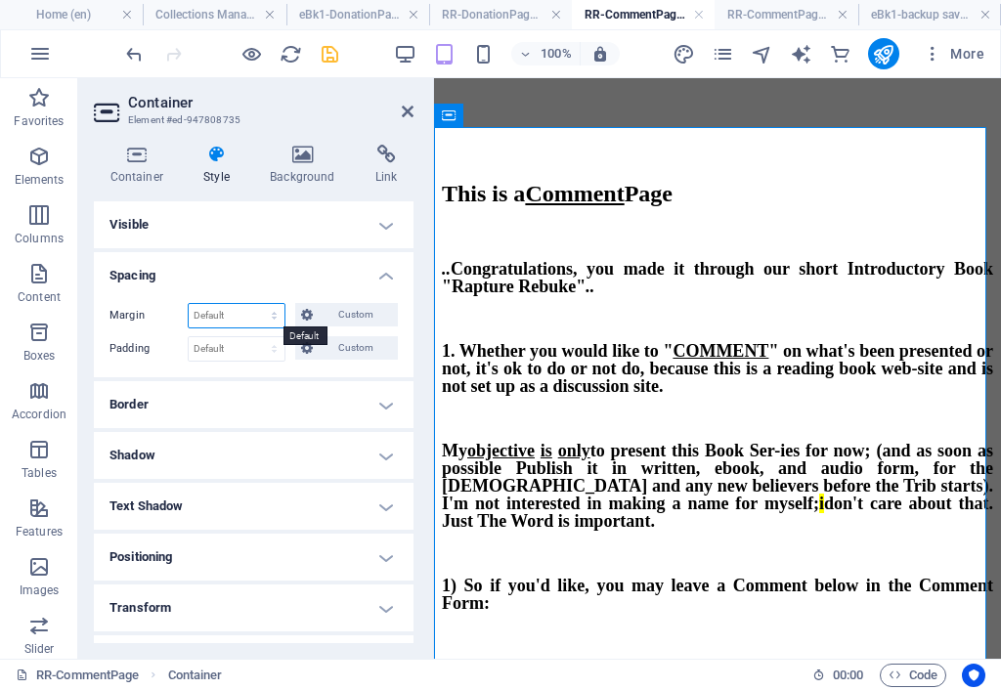
click at [217, 319] on select "Default auto px % rem vw vh Custom" at bounding box center [237, 315] width 96 height 23
select select "px"
click at [255, 304] on select "Default auto px % rem vw vh Custom" at bounding box center [237, 315] width 96 height 23
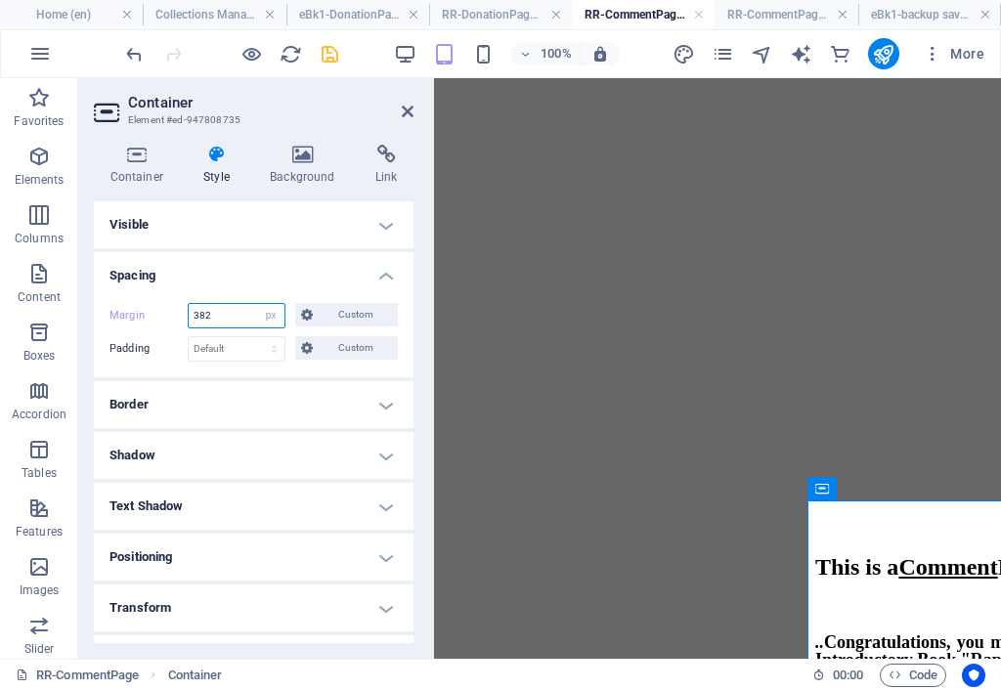
drag, startPoint x: 235, startPoint y: 312, endPoint x: 98, endPoint y: 359, distance: 144.6
click at [25, 353] on section "Favorites Elements Columns Content Boxes Accordion Tables Features Images Slide…" at bounding box center [500, 368] width 1001 height 580
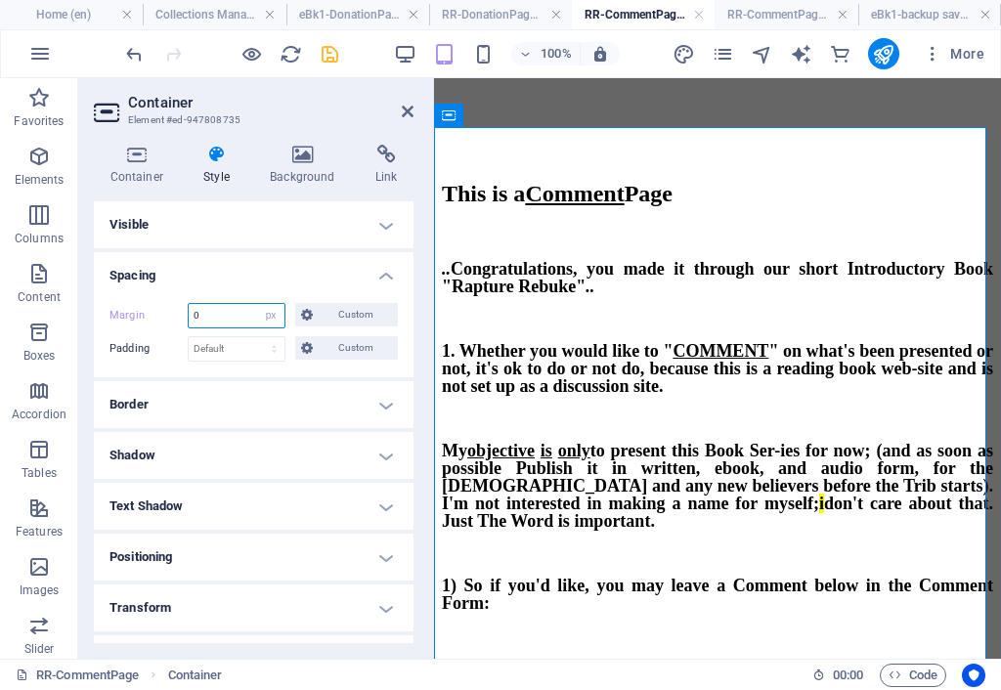
drag, startPoint x: 231, startPoint y: 322, endPoint x: 106, endPoint y: 392, distance: 143.5
click at [0, 404] on section "Favorites Elements Columns Content Boxes Accordion Tables Features Images Slide…" at bounding box center [500, 368] width 1001 height 580
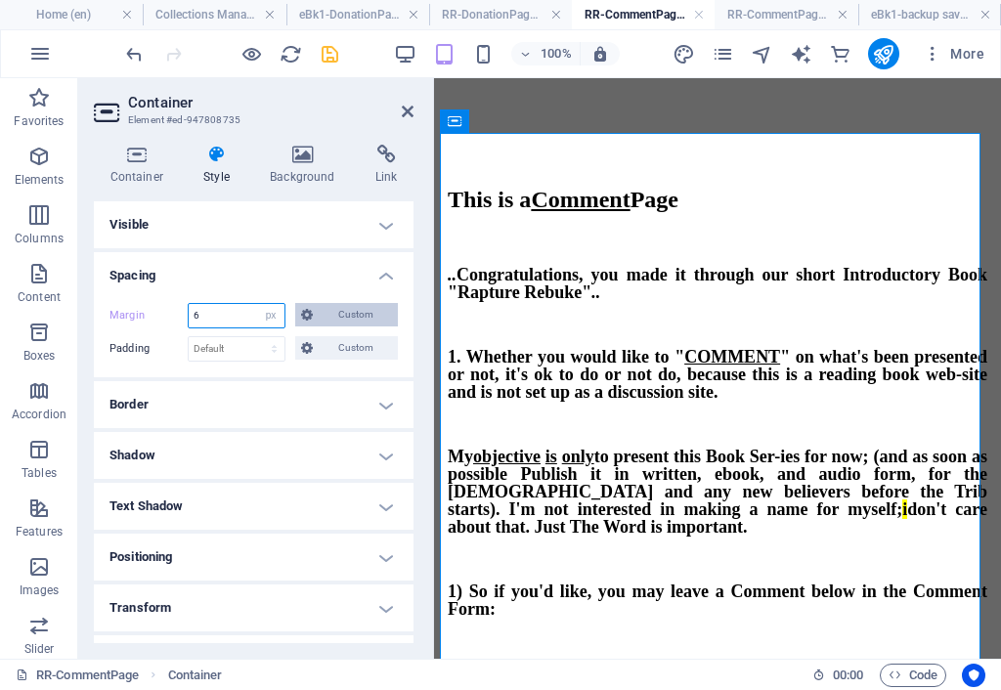
type input "6"
click at [348, 314] on span "Custom" at bounding box center [355, 314] width 73 height 23
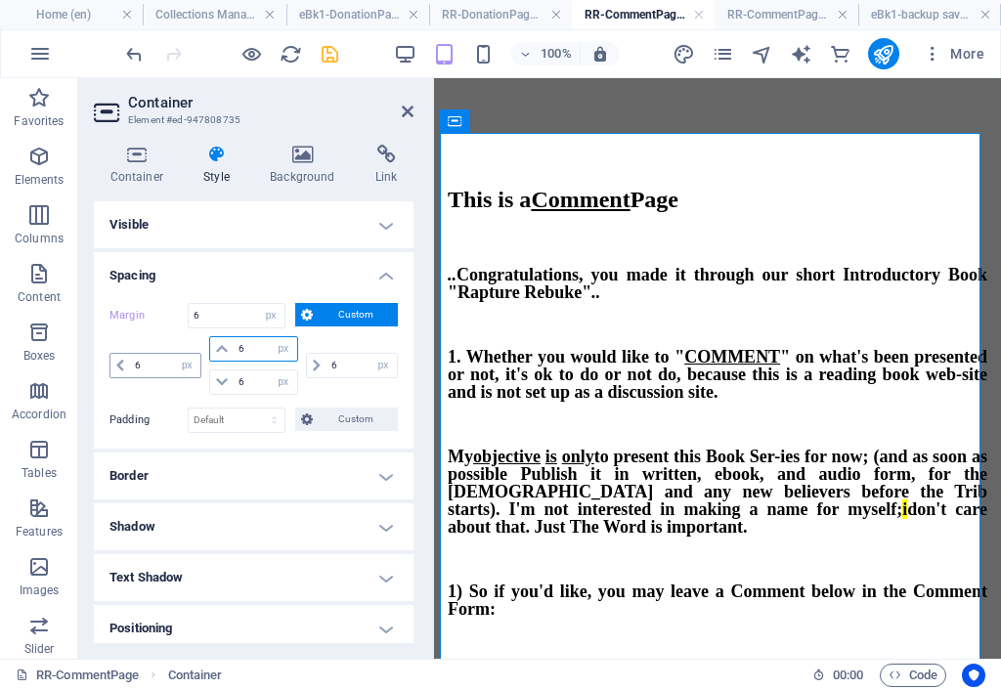
drag, startPoint x: 259, startPoint y: 347, endPoint x: 174, endPoint y: 351, distance: 85.1
click at [174, 351] on div "6 auto px % rem vw vh 6 auto px % rem vw vh 6 auto px % rem vw vh 6 auto px % r…" at bounding box center [253, 365] width 288 height 59
type input "0"
select select "DISABLED_OPTION_VALUE"
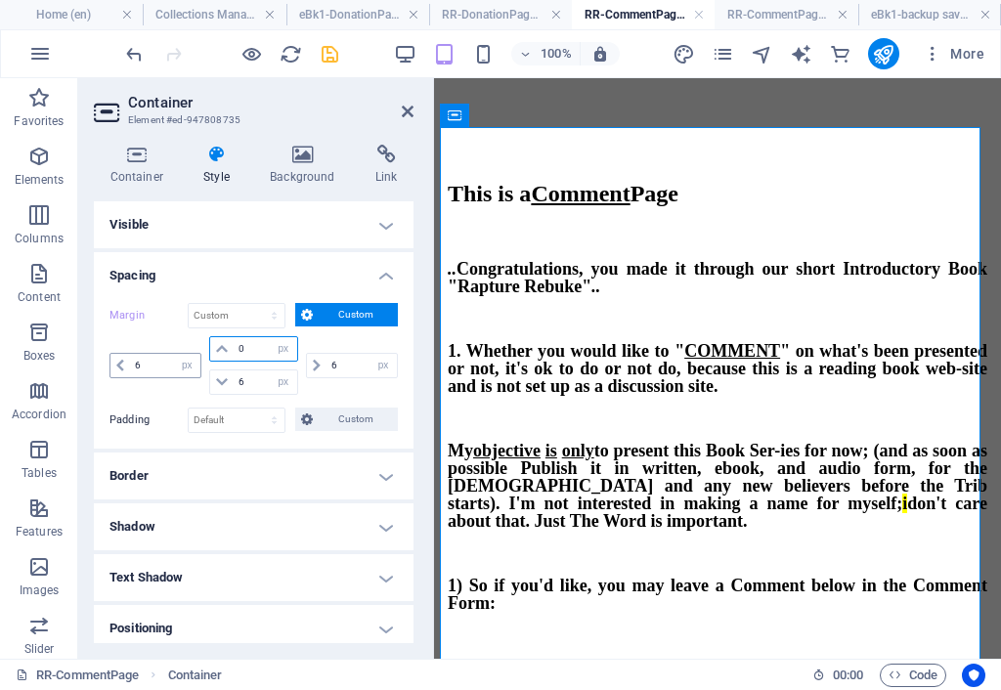
type input "0"
drag, startPoint x: 191, startPoint y: 376, endPoint x: 177, endPoint y: 402, distance: 28.9
click at [167, 375] on div "6 auto px % rem vw vh 0 auto px % rem vw vh 6 auto px % rem vw vh 6 auto px % r…" at bounding box center [253, 365] width 288 height 59
type input "0"
click at [407, 113] on icon at bounding box center [408, 112] width 12 height 16
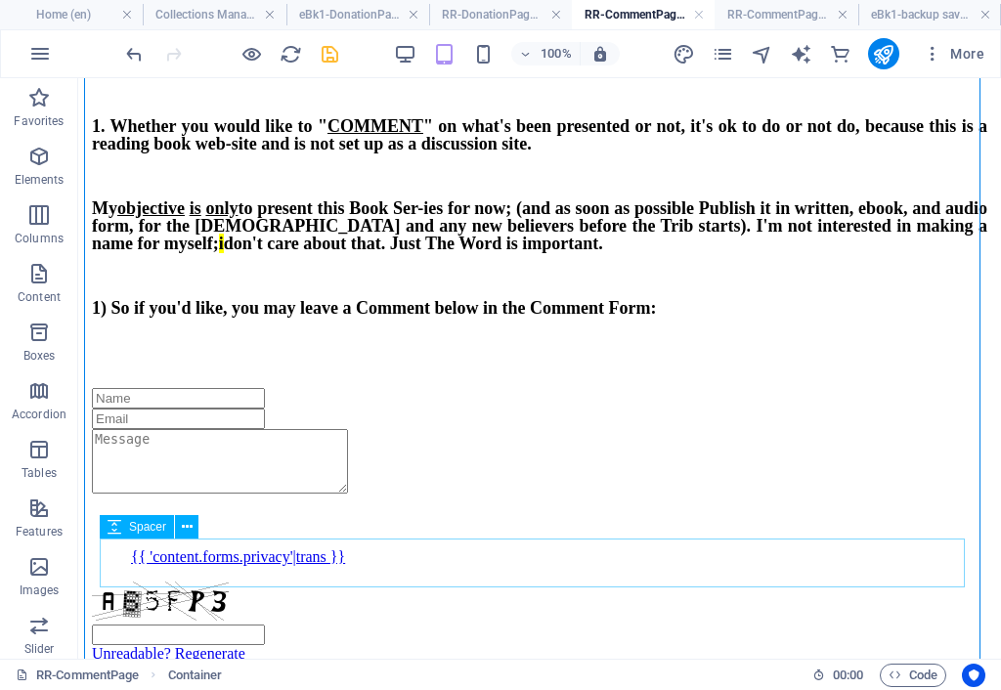
scroll to position [482, 0]
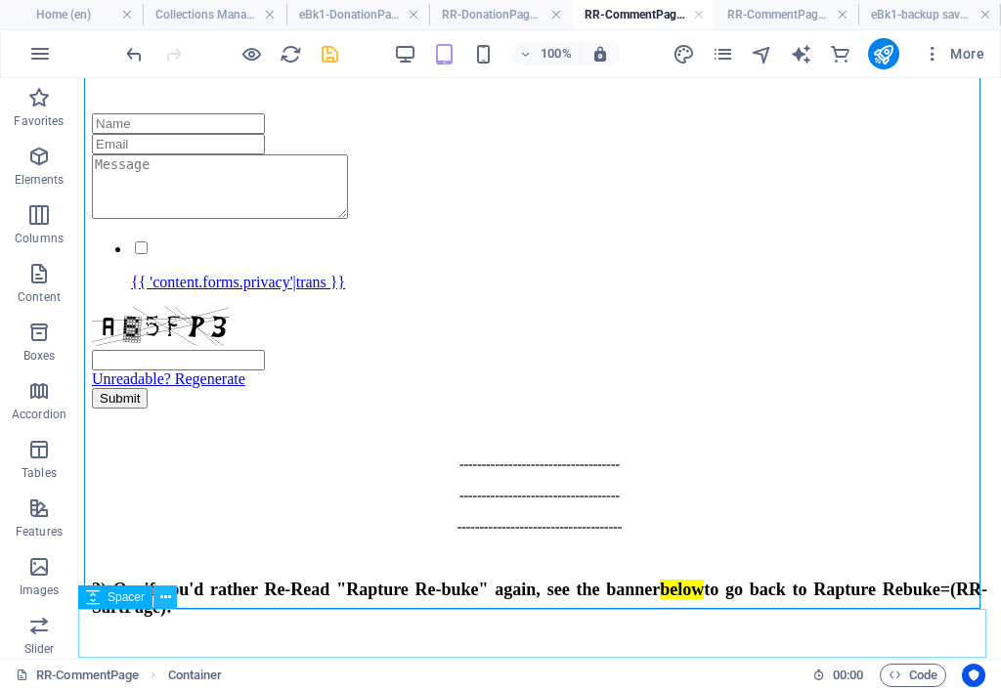
click at [164, 596] on icon at bounding box center [165, 597] width 11 height 21
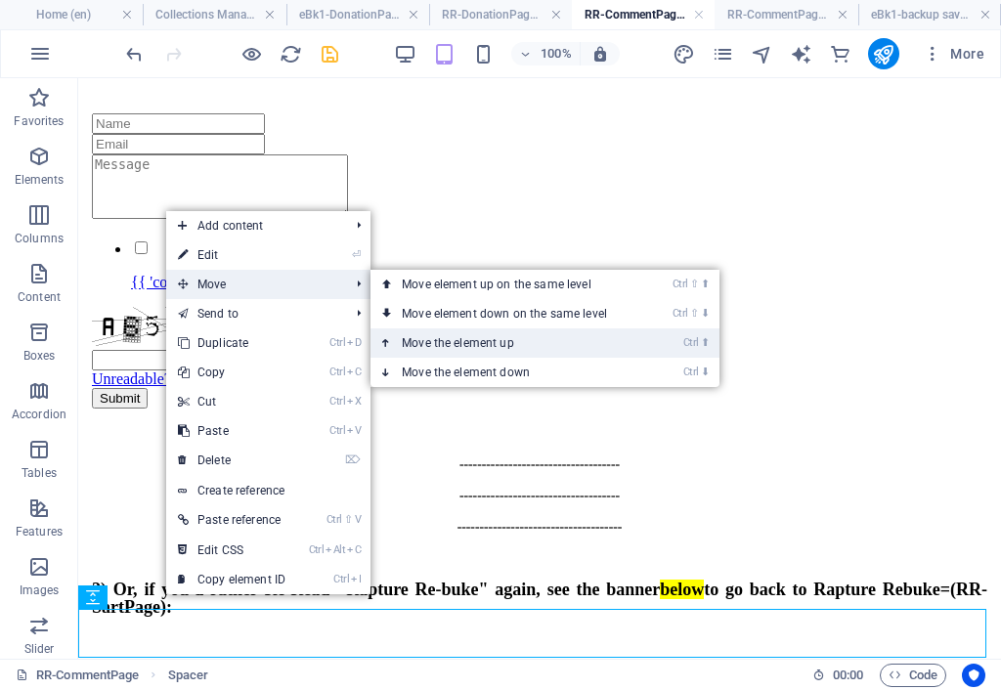
click at [440, 341] on link "Ctrl ⬆ Move the element up" at bounding box center [508, 342] width 276 height 29
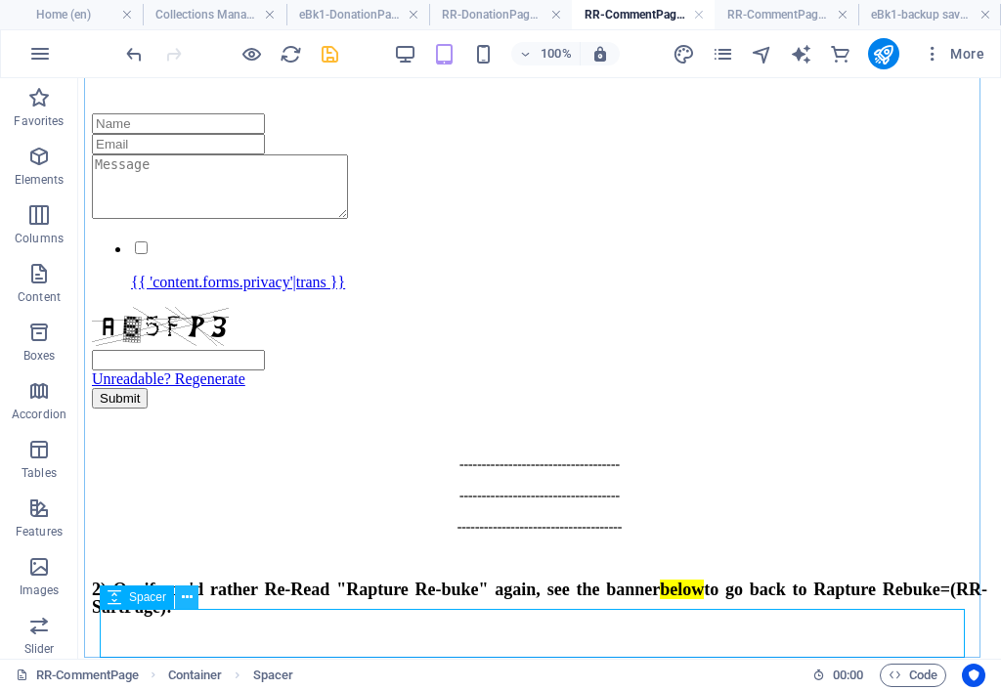
click at [186, 596] on icon at bounding box center [187, 597] width 11 height 21
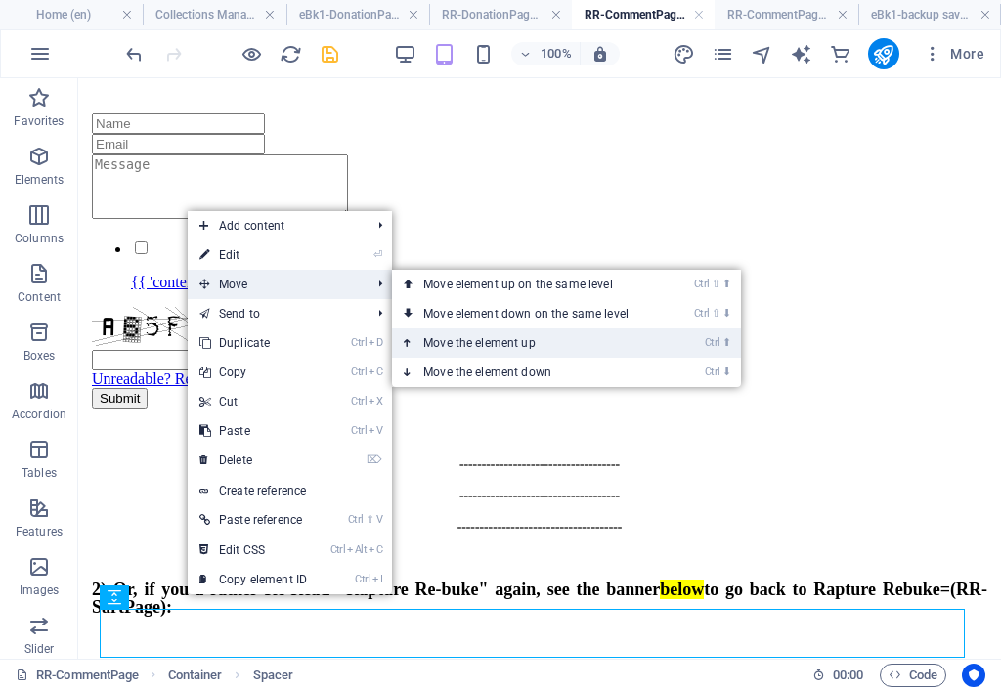
click at [461, 341] on link "Ctrl ⬆ Move the element up" at bounding box center [530, 342] width 276 height 29
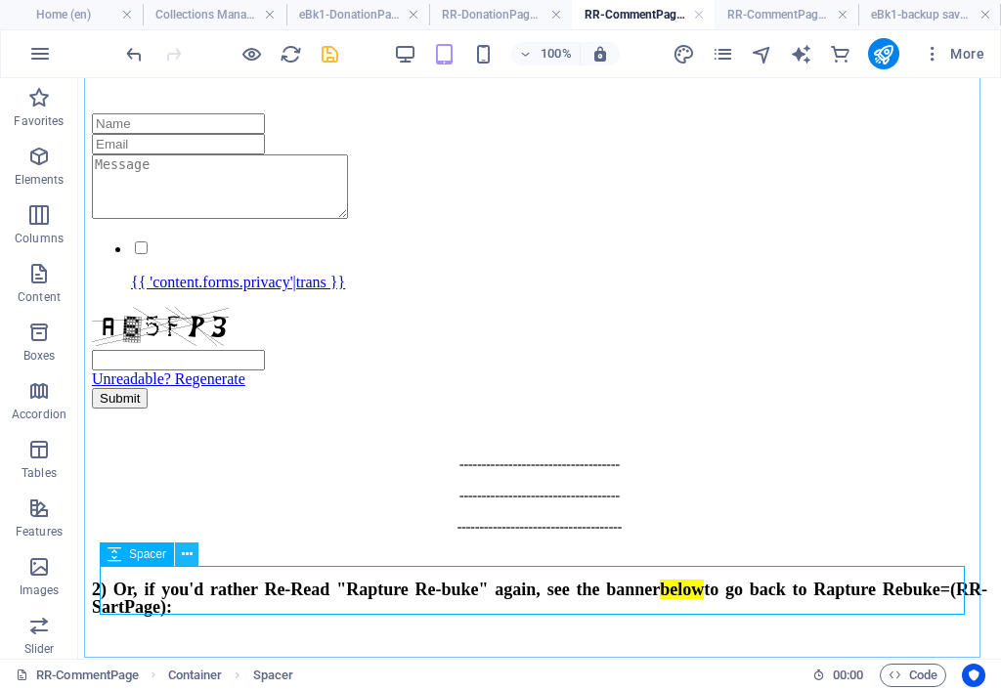
click at [188, 552] on icon at bounding box center [187, 554] width 11 height 21
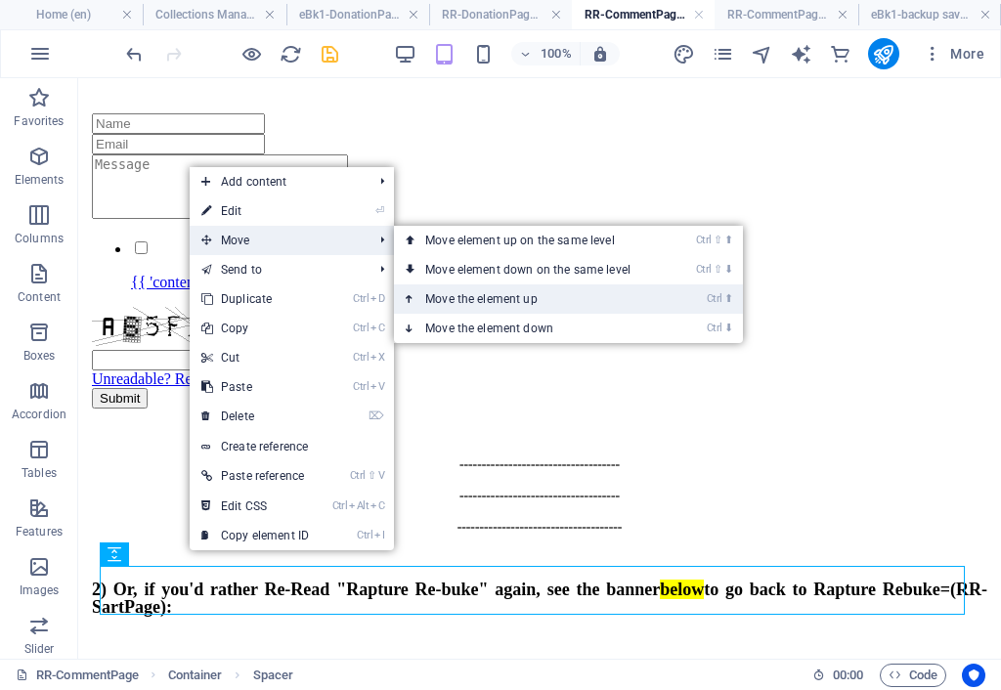
click at [450, 297] on link "Ctrl ⬆ Move the element up" at bounding box center [532, 298] width 276 height 29
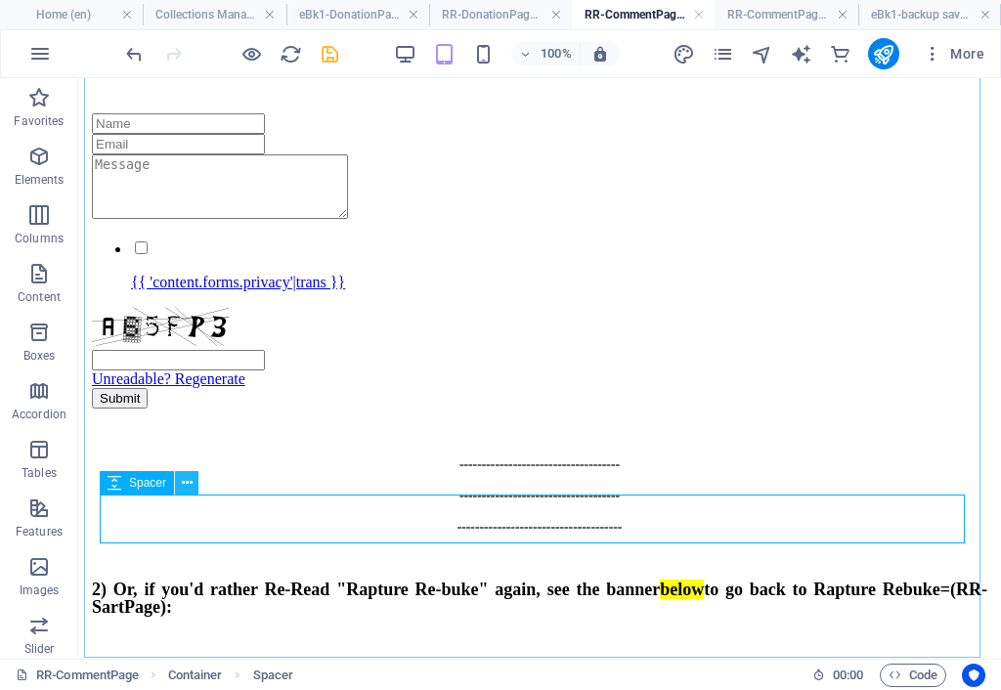
click at [186, 479] on icon at bounding box center [187, 483] width 11 height 21
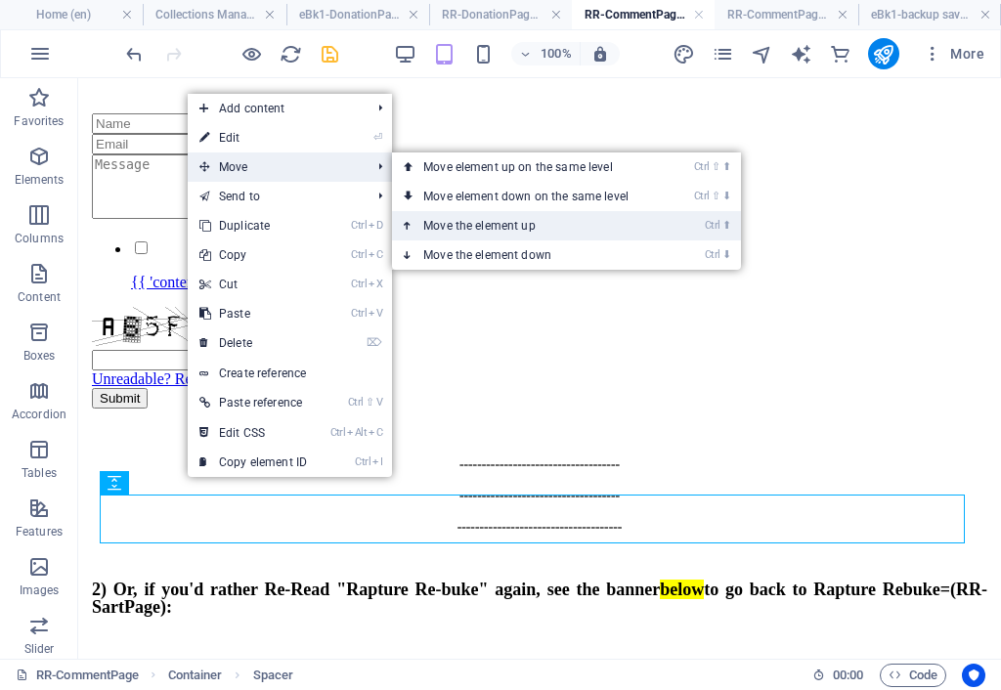
click at [450, 220] on link "Ctrl ⬆ Move the element up" at bounding box center [530, 225] width 276 height 29
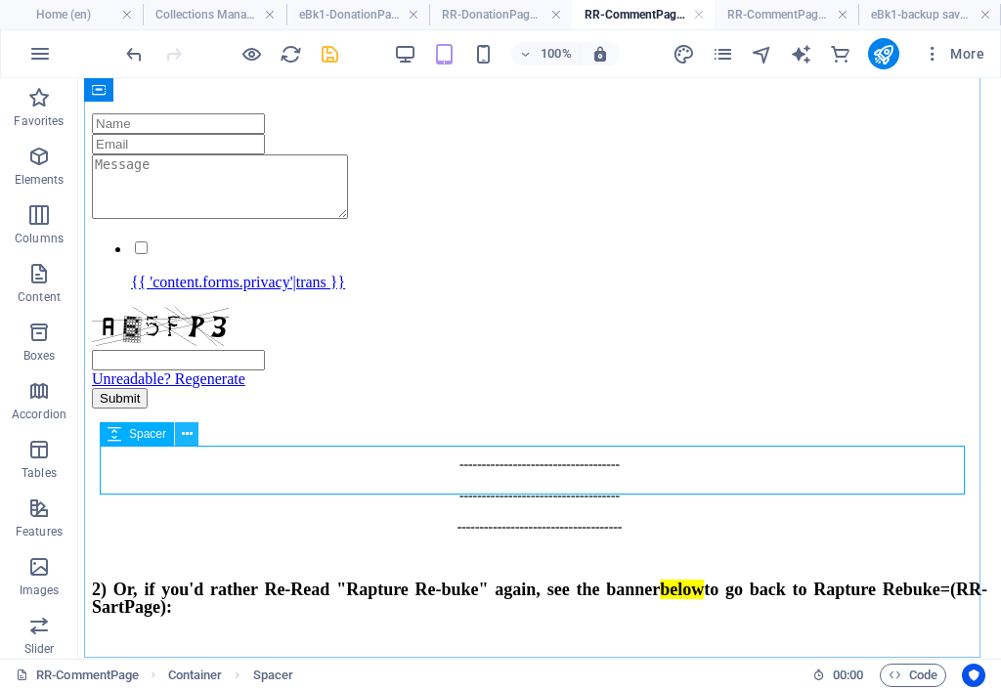
click at [185, 431] on icon at bounding box center [187, 434] width 11 height 21
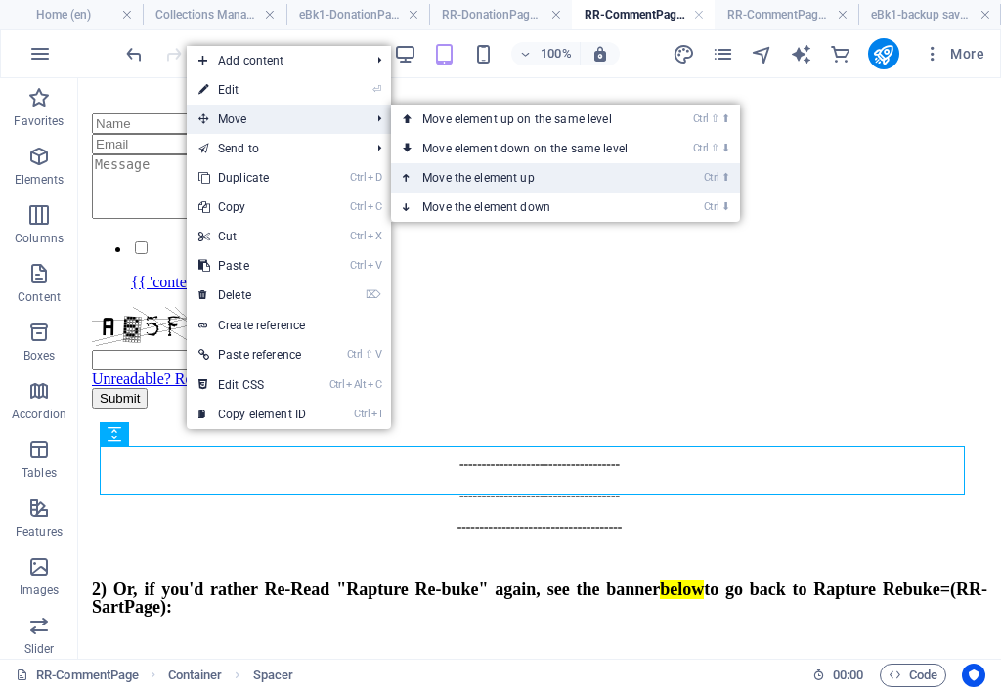
click at [459, 177] on link "Ctrl ⬆ Move the element up" at bounding box center [529, 177] width 276 height 29
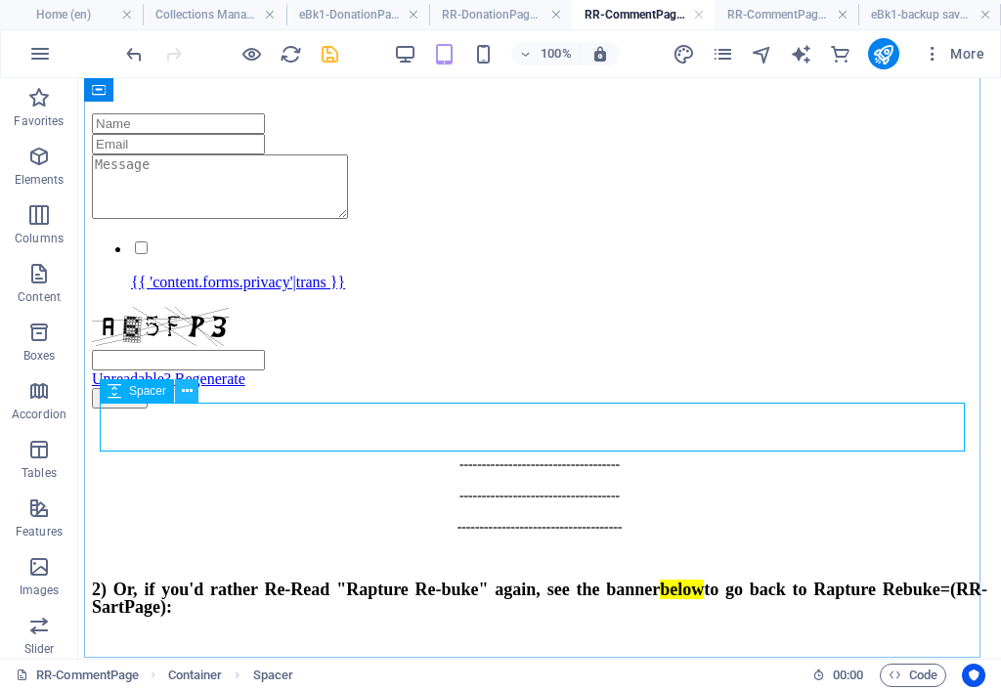
click at [187, 387] on icon at bounding box center [187, 391] width 11 height 21
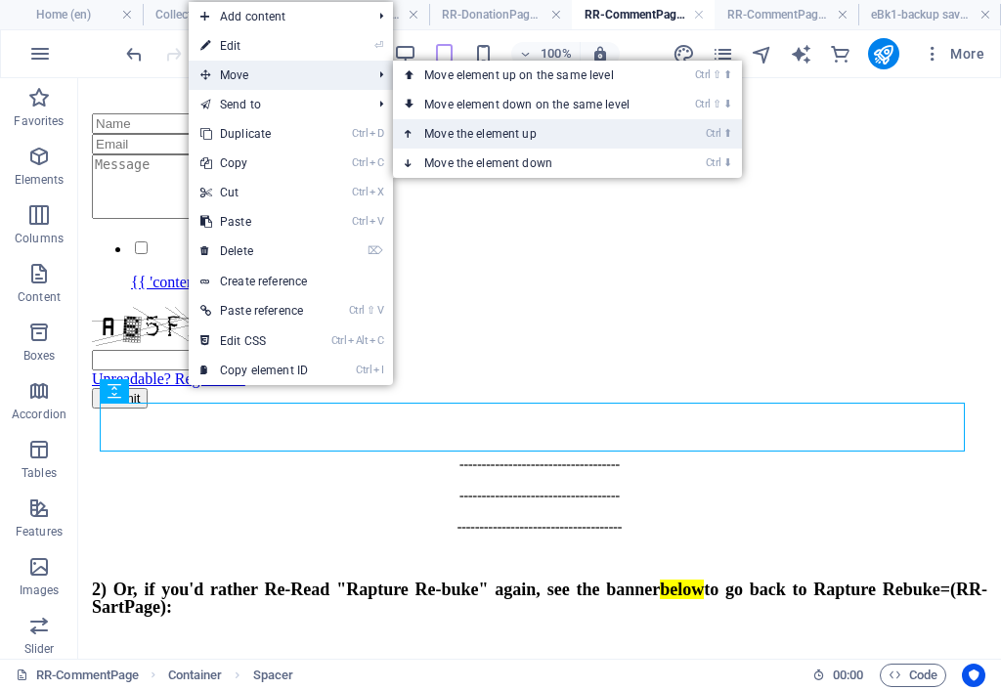
click at [461, 135] on link "Ctrl ⬆ Move the element up" at bounding box center [531, 133] width 276 height 29
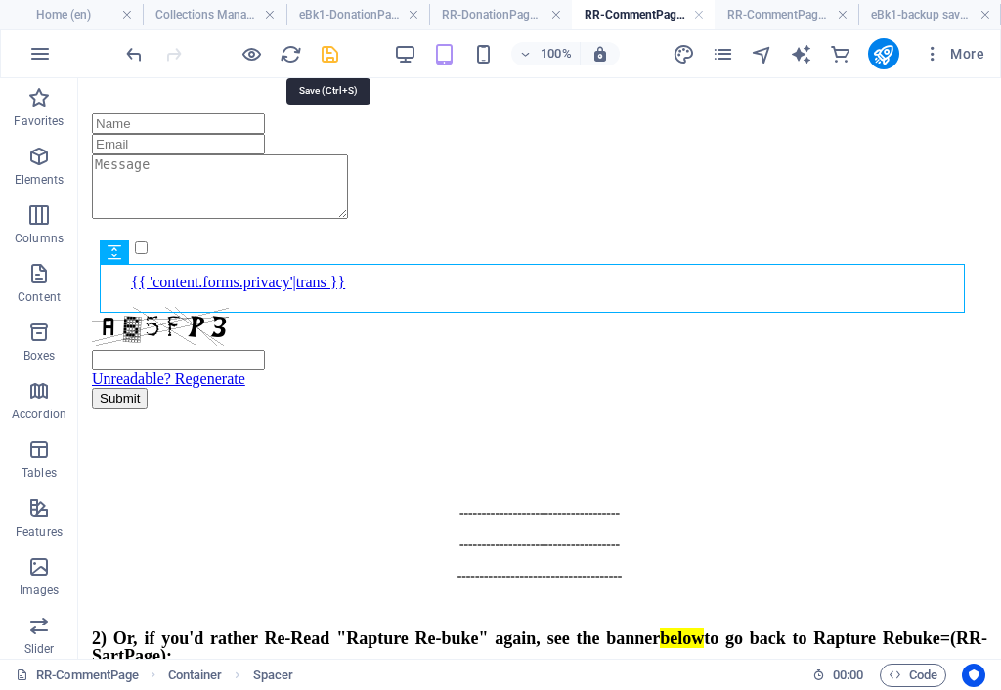
click at [326, 52] on icon "save" at bounding box center [330, 54] width 22 height 22
checkbox input "false"
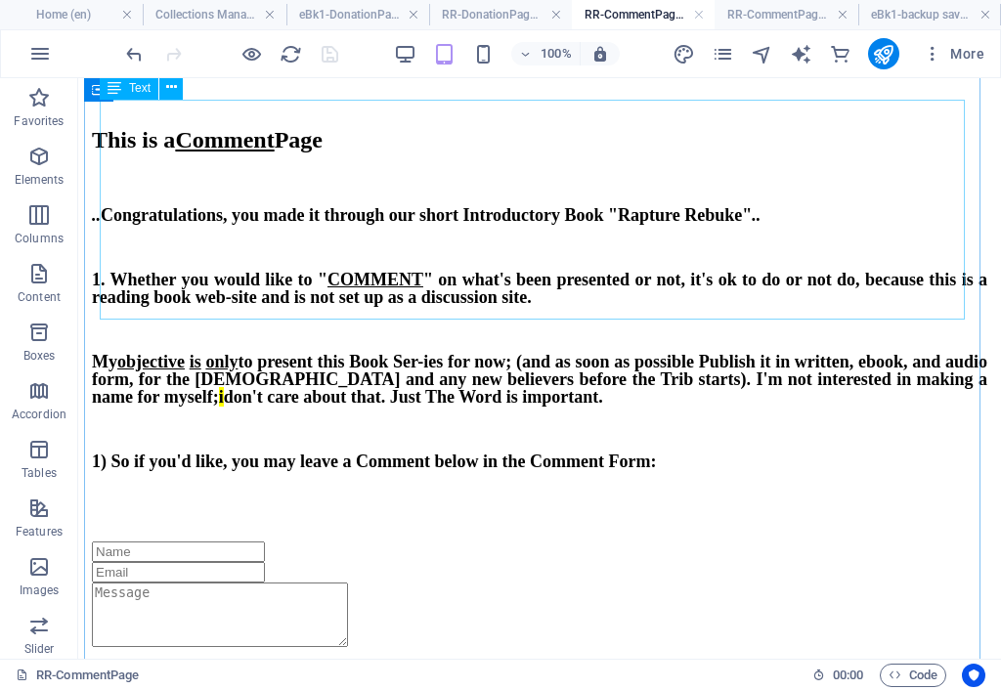
scroll to position [0, 0]
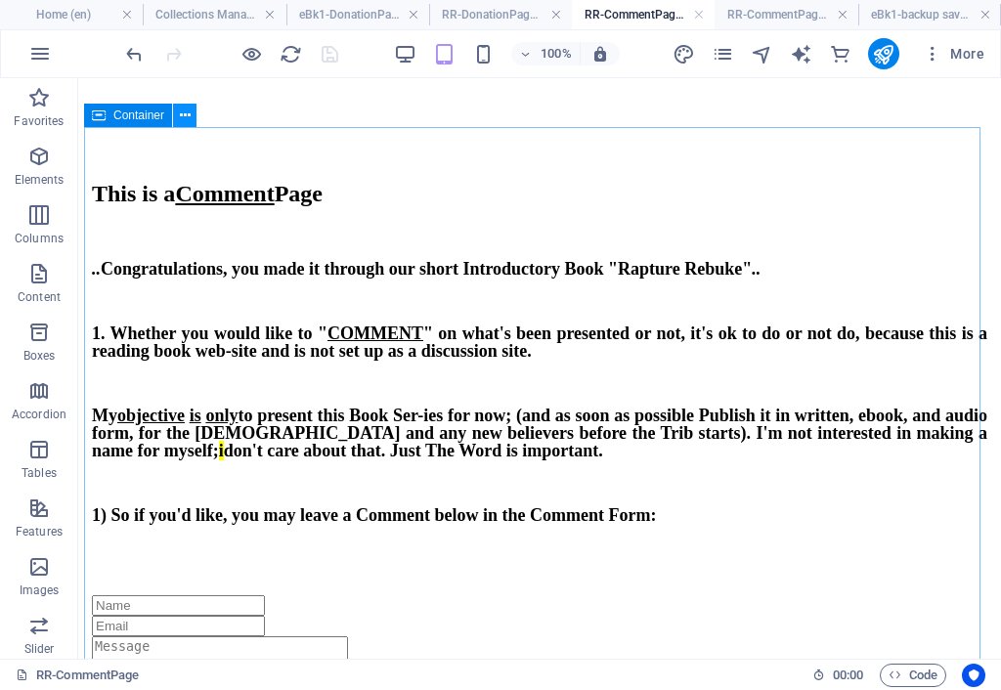
click at [186, 110] on icon at bounding box center [185, 116] width 11 height 21
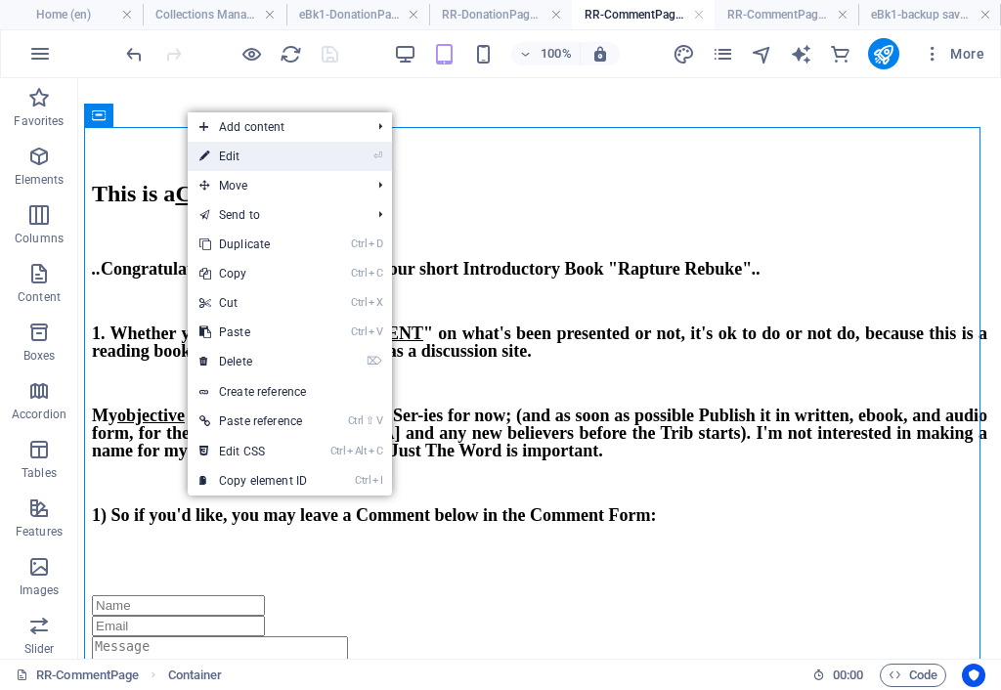
click at [290, 157] on link "⏎ Edit" at bounding box center [253, 156] width 131 height 29
select select "px"
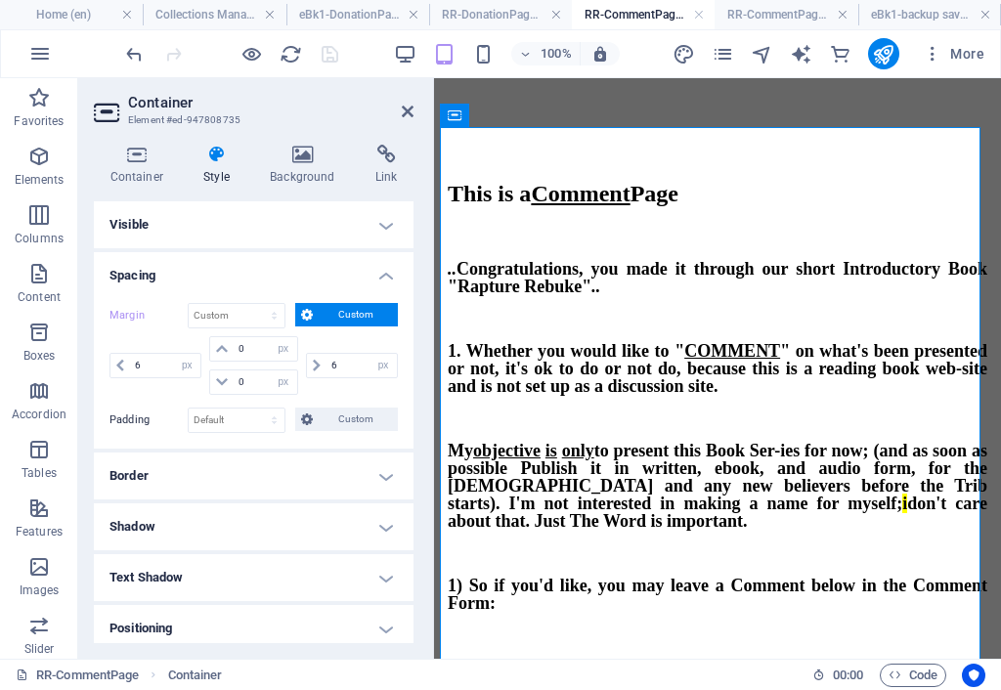
click at [179, 236] on h4 "Visible" at bounding box center [254, 224] width 320 height 47
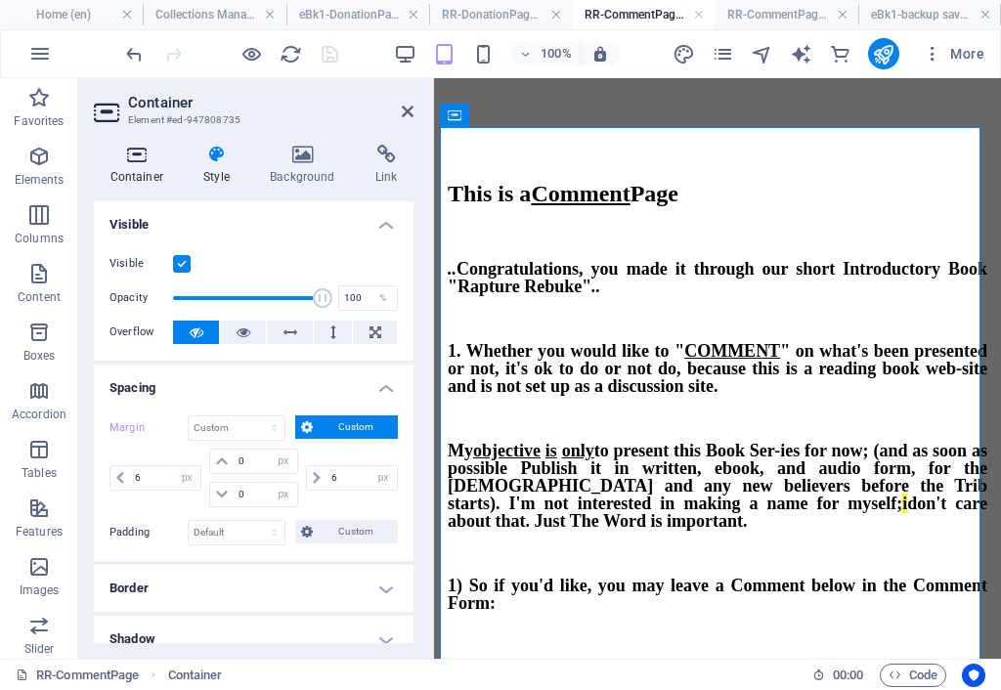
drag, startPoint x: 139, startPoint y: 151, endPoint x: 145, endPoint y: 169, distance: 18.5
click at [140, 153] on icon at bounding box center [137, 155] width 86 height 20
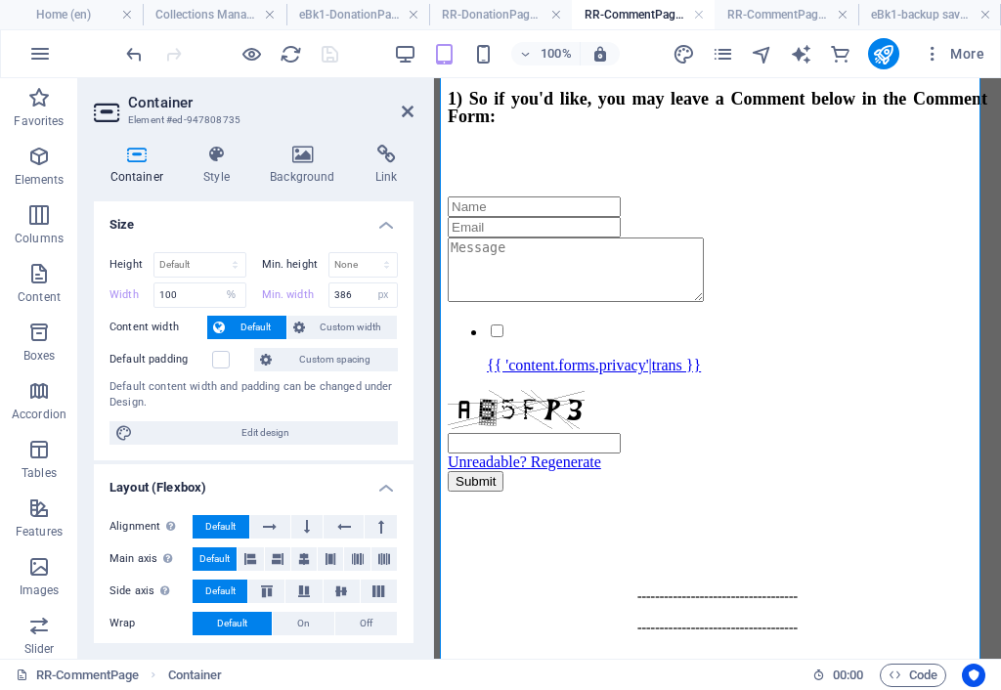
scroll to position [618, 0]
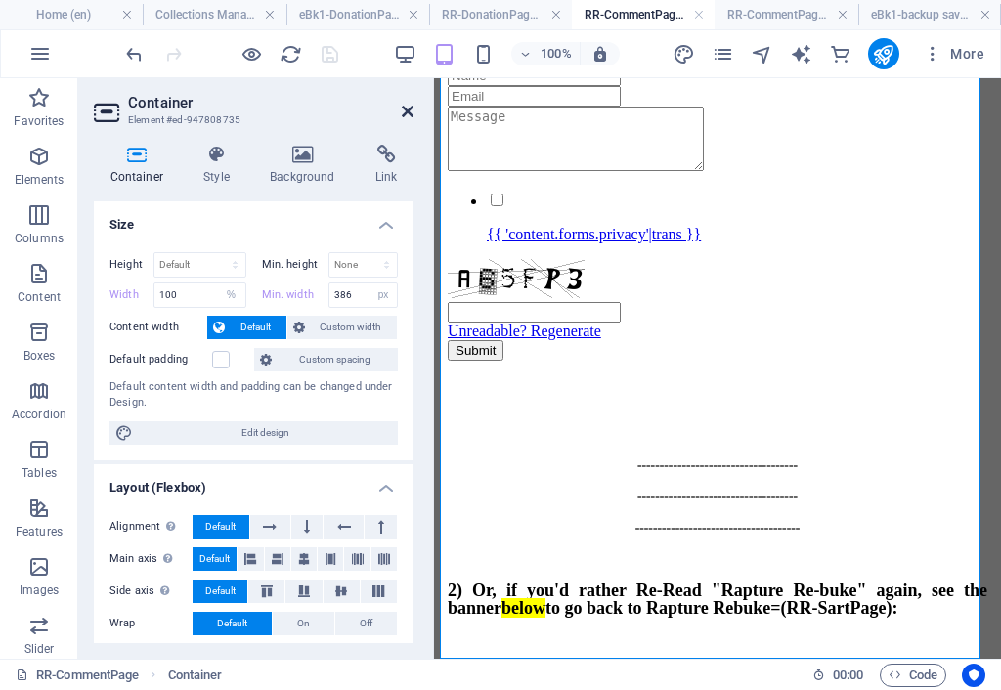
click at [410, 111] on icon at bounding box center [408, 112] width 12 height 16
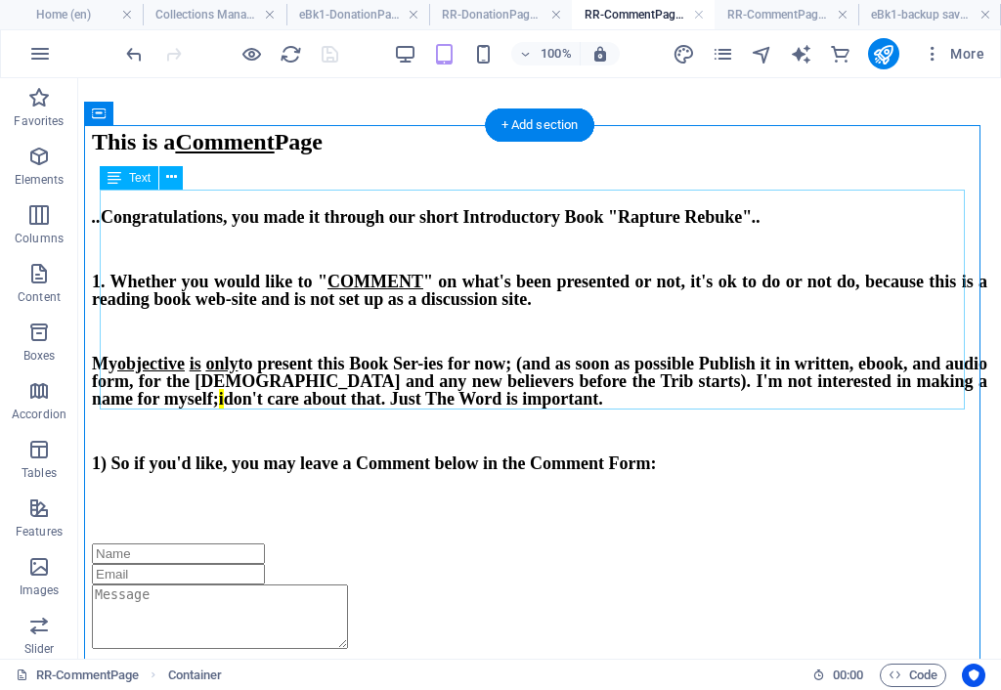
scroll to position [0, 0]
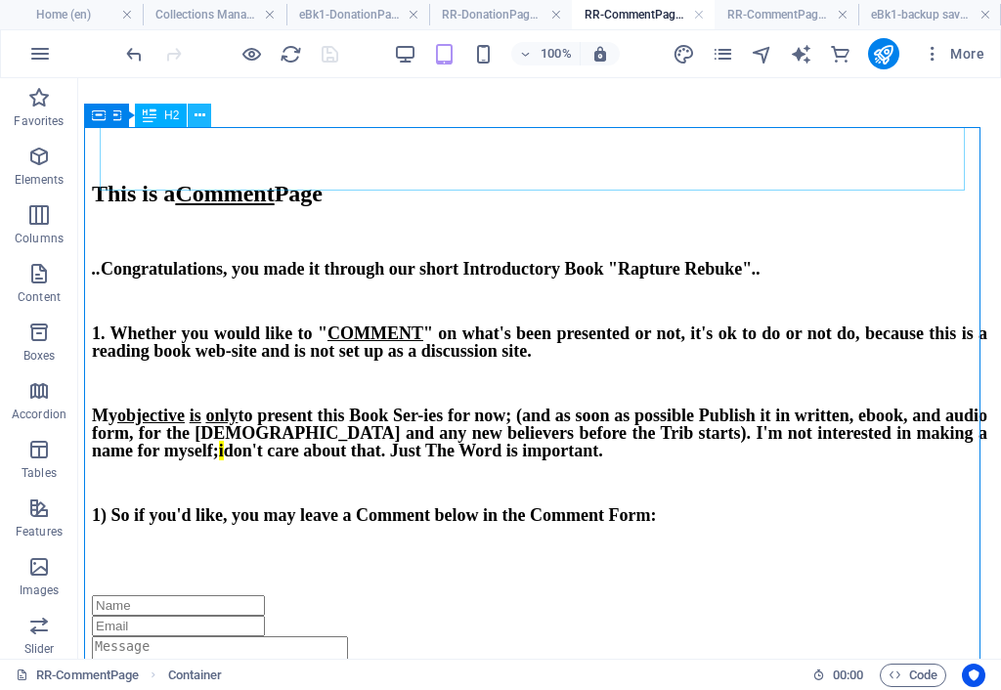
click at [202, 114] on icon at bounding box center [199, 116] width 11 height 21
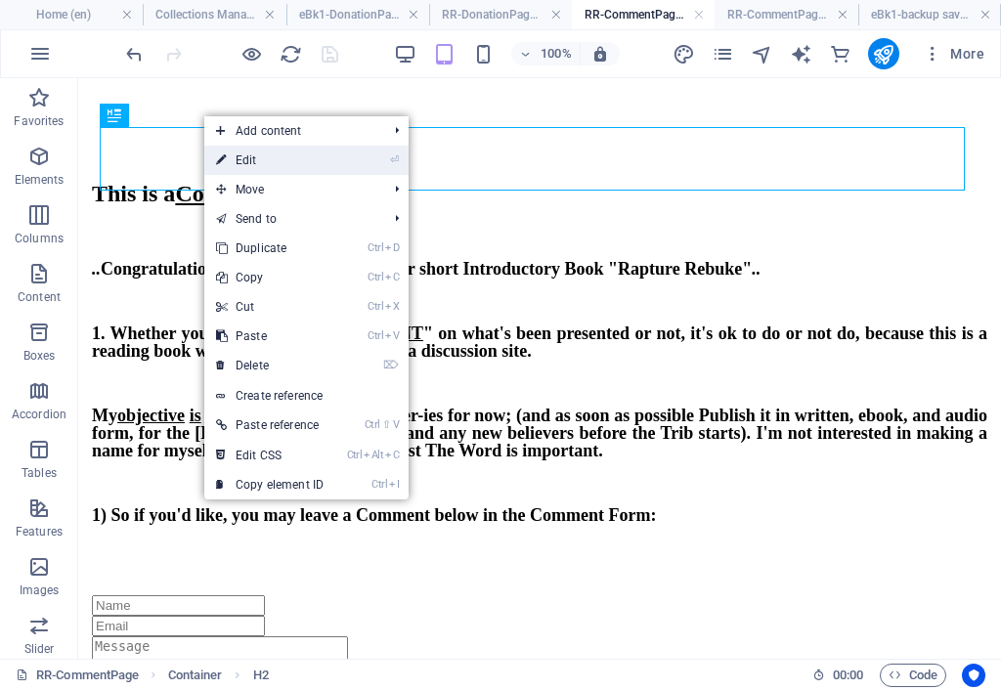
click at [245, 161] on link "⏎ Edit" at bounding box center [269, 160] width 131 height 29
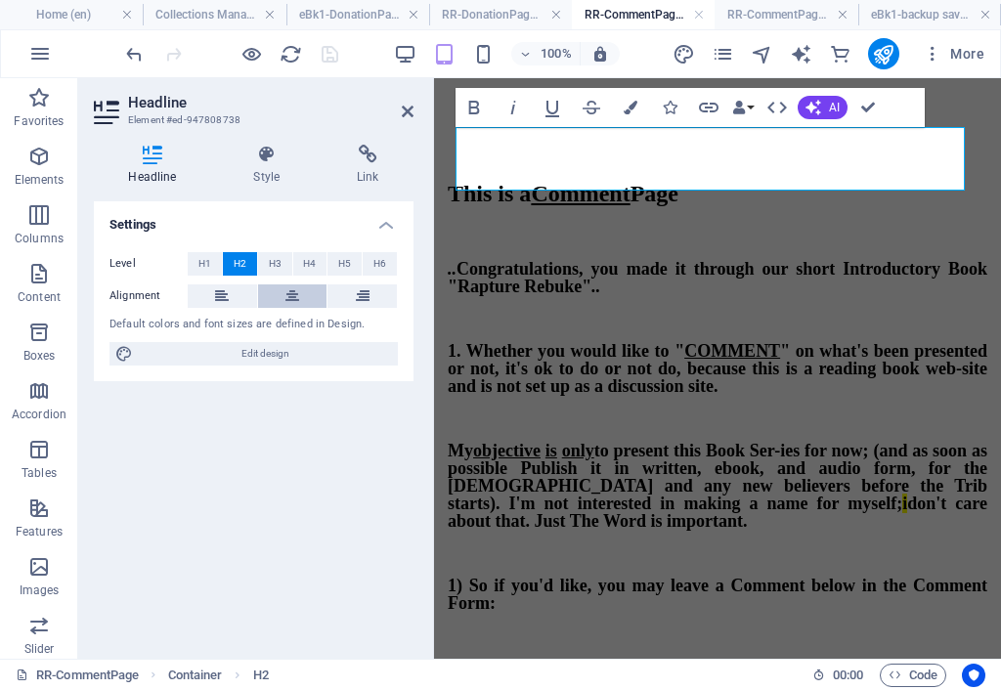
click at [305, 293] on button at bounding box center [292, 295] width 69 height 23
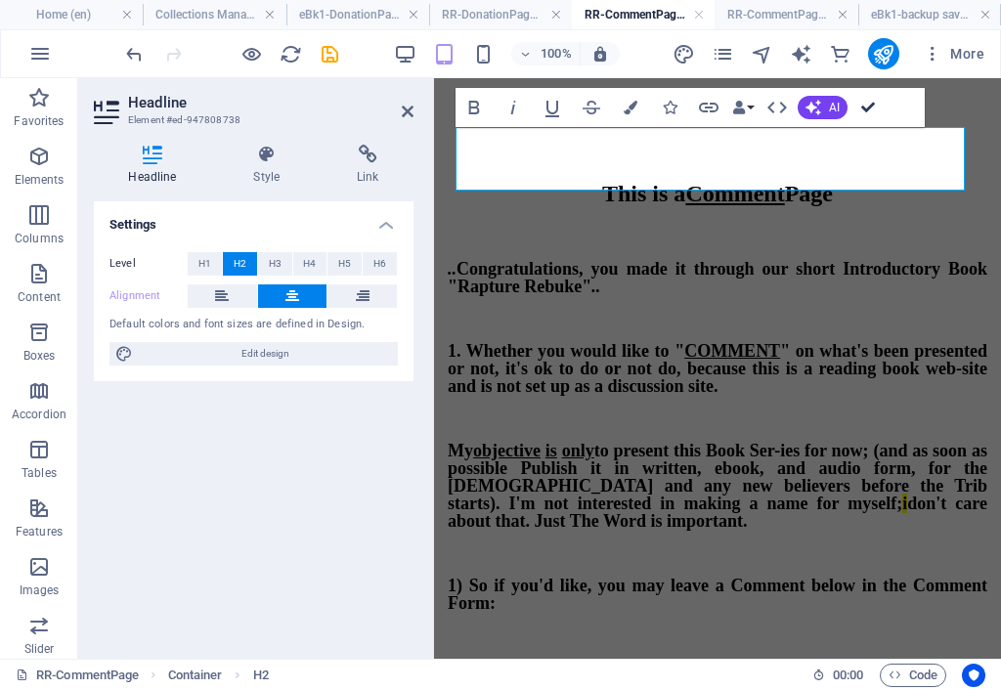
drag, startPoint x: 872, startPoint y: 107, endPoint x: 774, endPoint y: 44, distance: 116.0
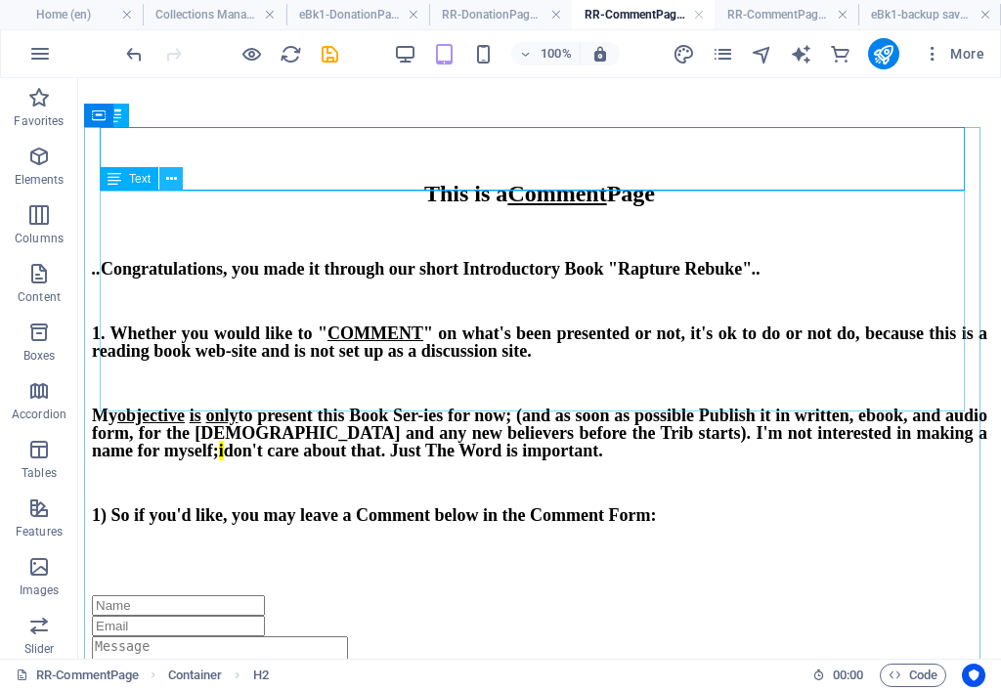
click at [175, 174] on icon at bounding box center [171, 179] width 11 height 21
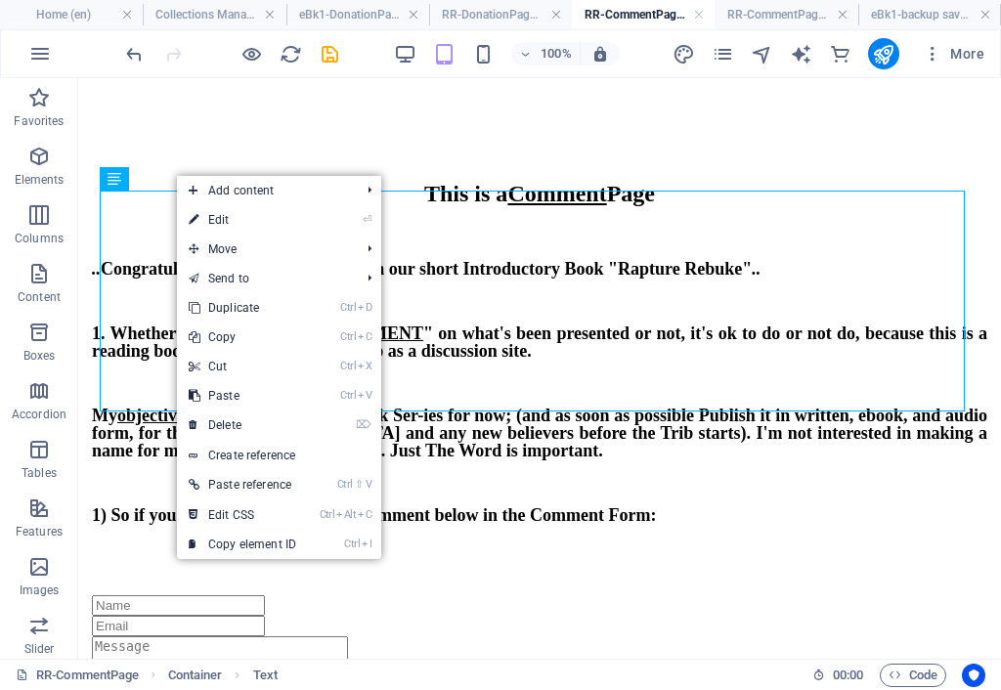
drag, startPoint x: 219, startPoint y: 217, endPoint x: 223, endPoint y: 228, distance: 11.4
click at [219, 218] on link "⏎ Edit" at bounding box center [242, 219] width 131 height 29
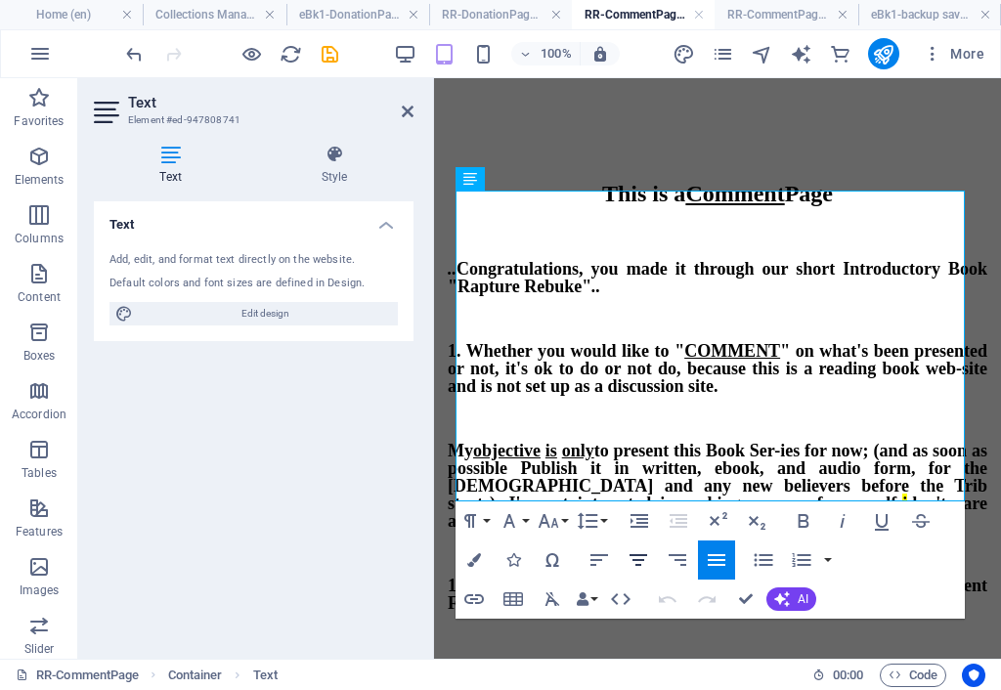
click at [632, 560] on icon "button" at bounding box center [638, 560] width 18 height 12
click at [726, 556] on icon "button" at bounding box center [716, 559] width 23 height 23
drag, startPoint x: 340, startPoint y: 164, endPoint x: 345, endPoint y: 183, distance: 19.2
click at [340, 166] on h4 "Style" at bounding box center [334, 165] width 158 height 41
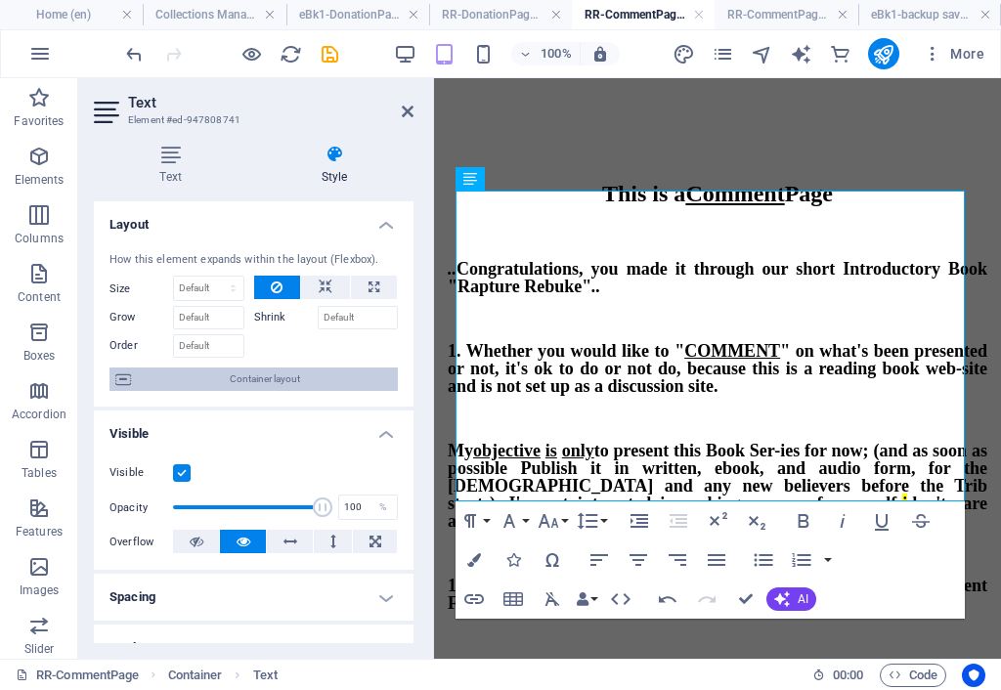
click at [259, 380] on span "Container layout" at bounding box center [264, 378] width 255 height 23
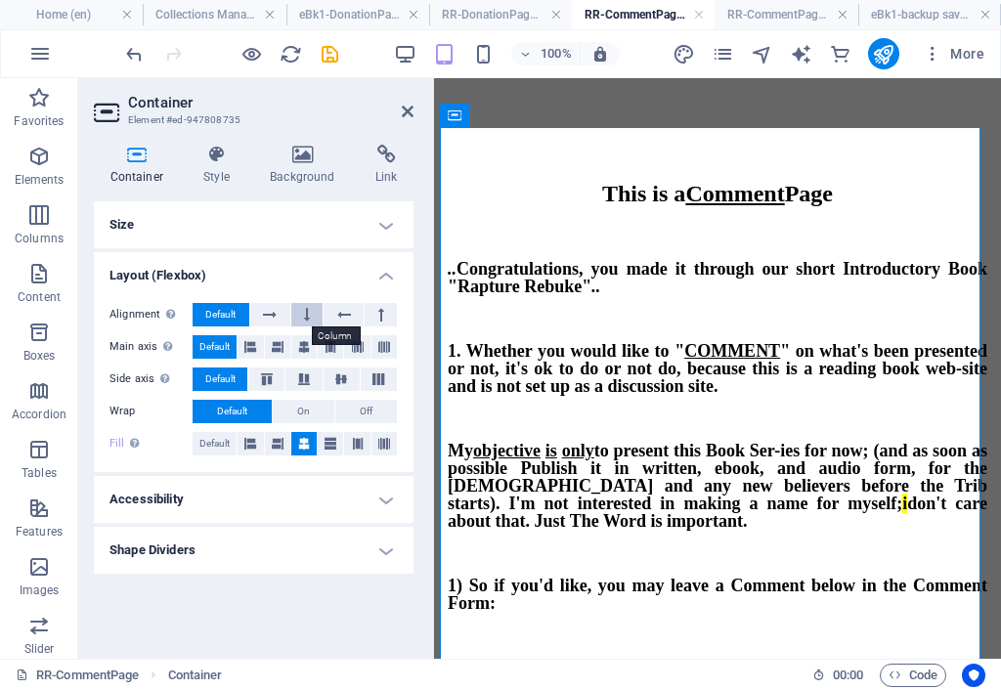
drag, startPoint x: 303, startPoint y: 317, endPoint x: 285, endPoint y: 333, distance: 24.2
click at [302, 317] on button at bounding box center [307, 314] width 32 height 23
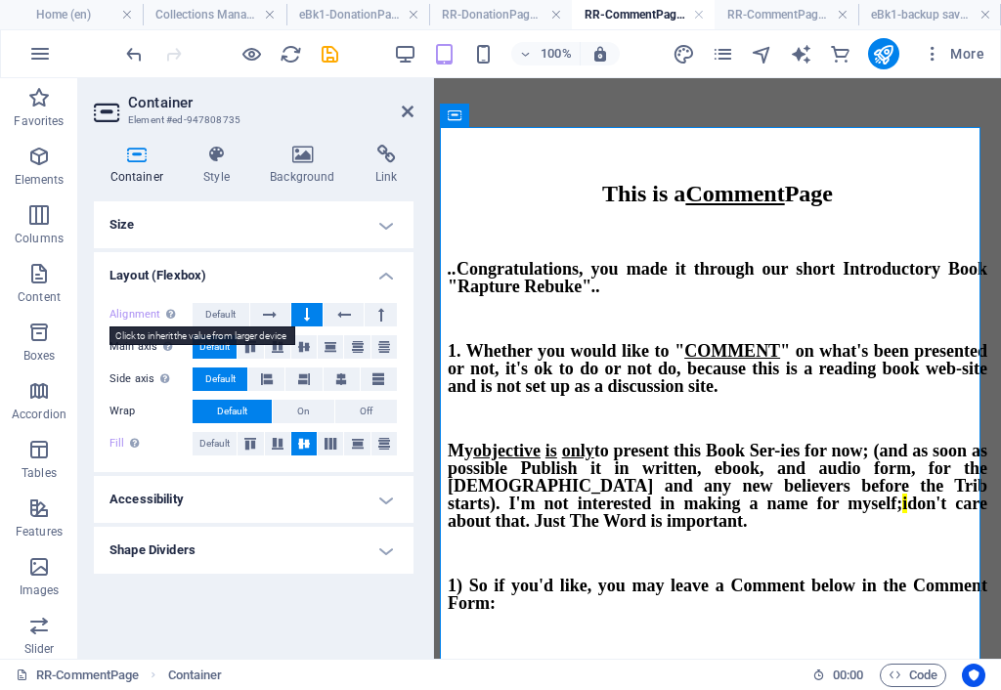
click at [132, 313] on label "Alignment Determines the flex direction." at bounding box center [150, 314] width 83 height 23
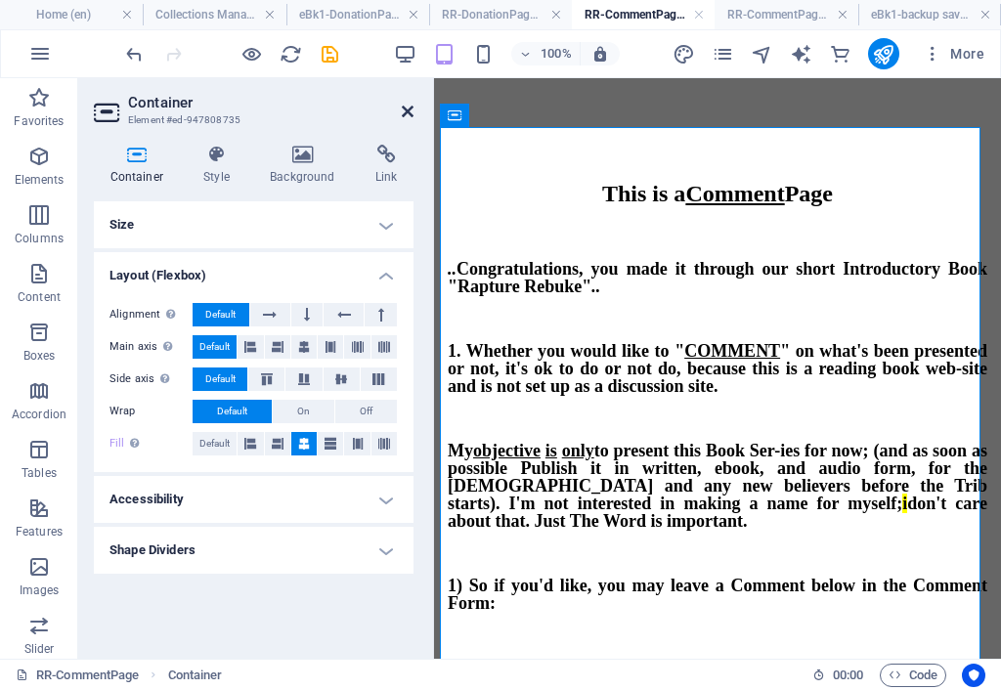
click at [407, 115] on icon at bounding box center [408, 112] width 12 height 16
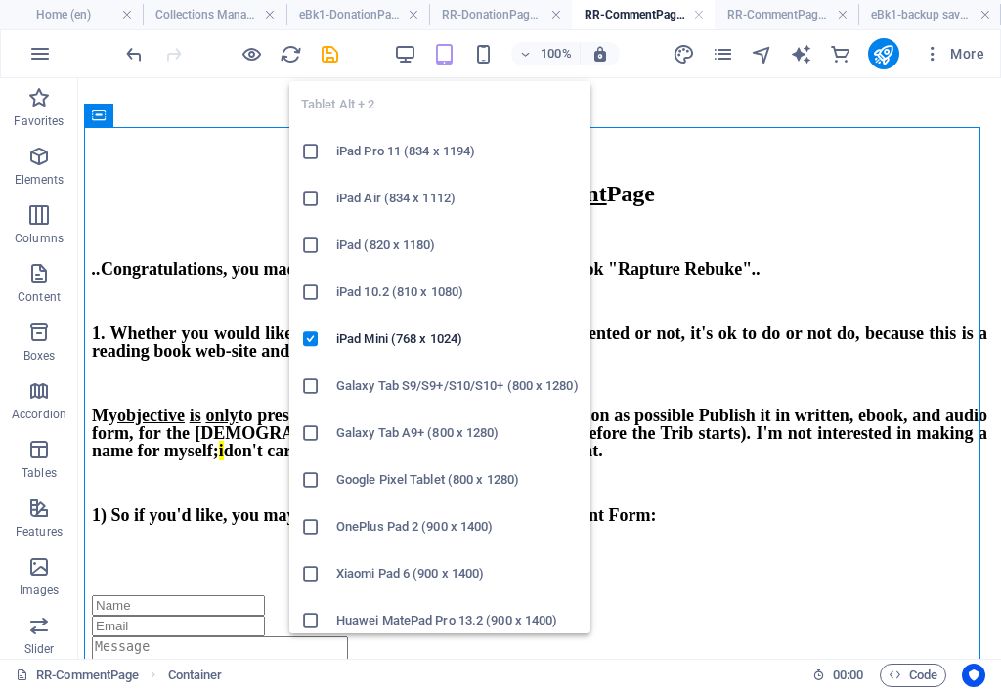
click at [449, 52] on icon "button" at bounding box center [444, 54] width 22 height 22
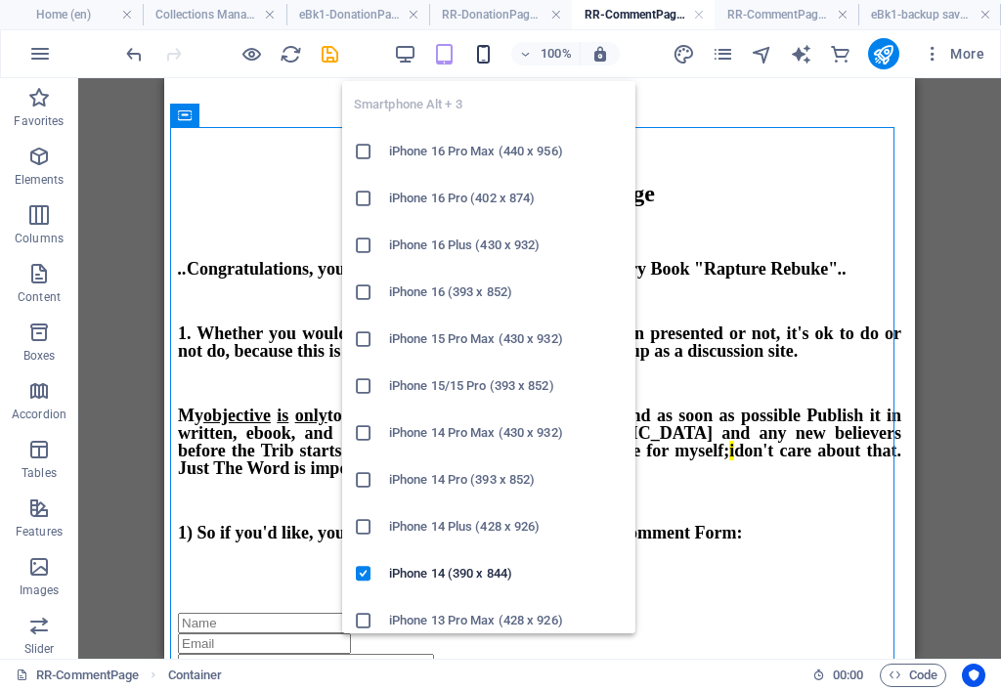
click at [485, 48] on icon "button" at bounding box center [483, 54] width 22 height 22
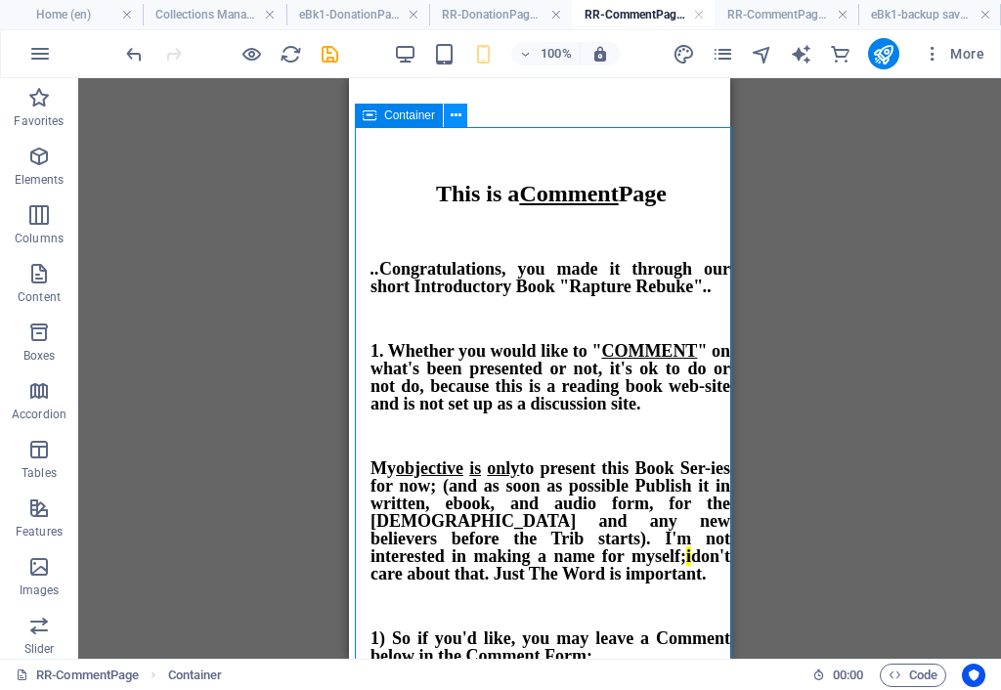
click at [458, 114] on icon at bounding box center [456, 116] width 11 height 21
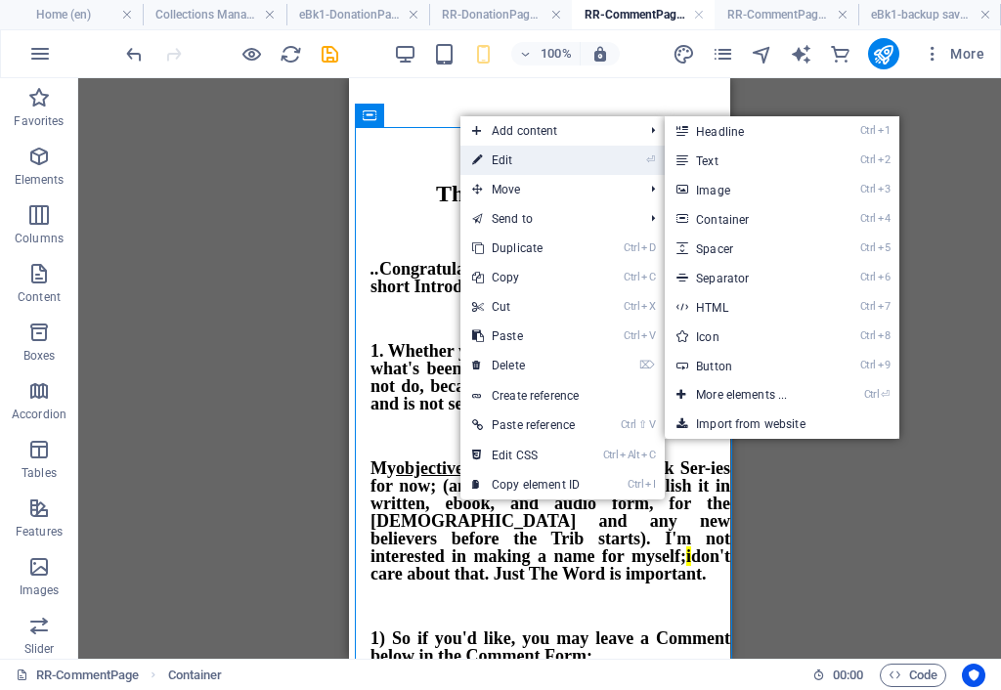
click at [488, 152] on link "⏎ Edit" at bounding box center [525, 160] width 131 height 29
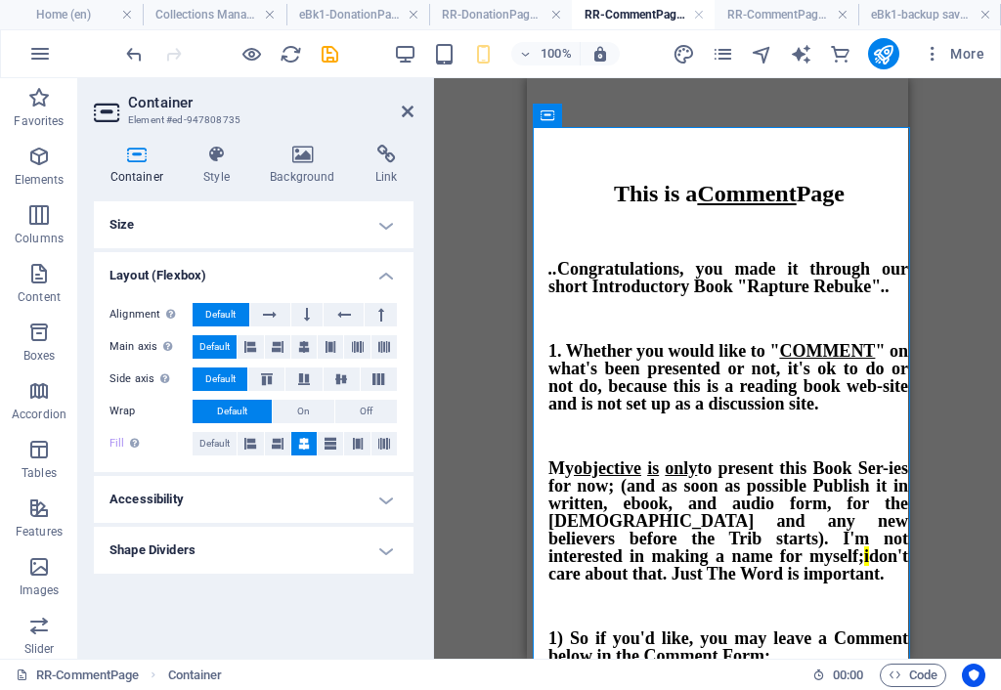
click at [189, 238] on h4 "Size" at bounding box center [254, 224] width 320 height 47
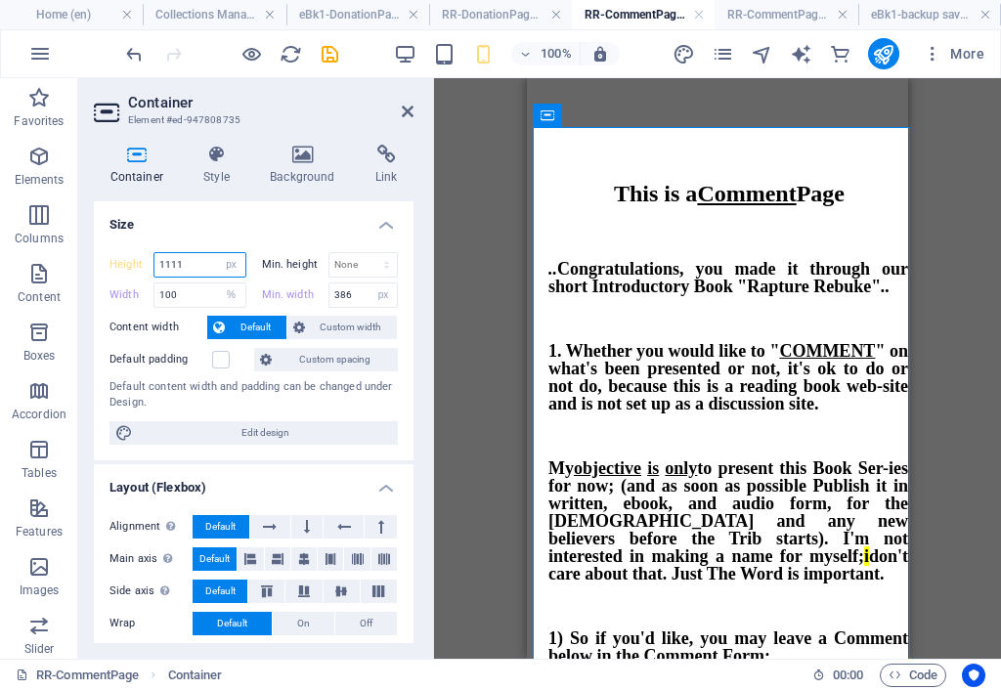
drag, startPoint x: 194, startPoint y: 271, endPoint x: 101, endPoint y: 321, distance: 106.2
click at [80, 279] on div "Container Style Background Link Size Height 1111 Default px rem % vh vw Min. he…" at bounding box center [253, 394] width 351 height 530
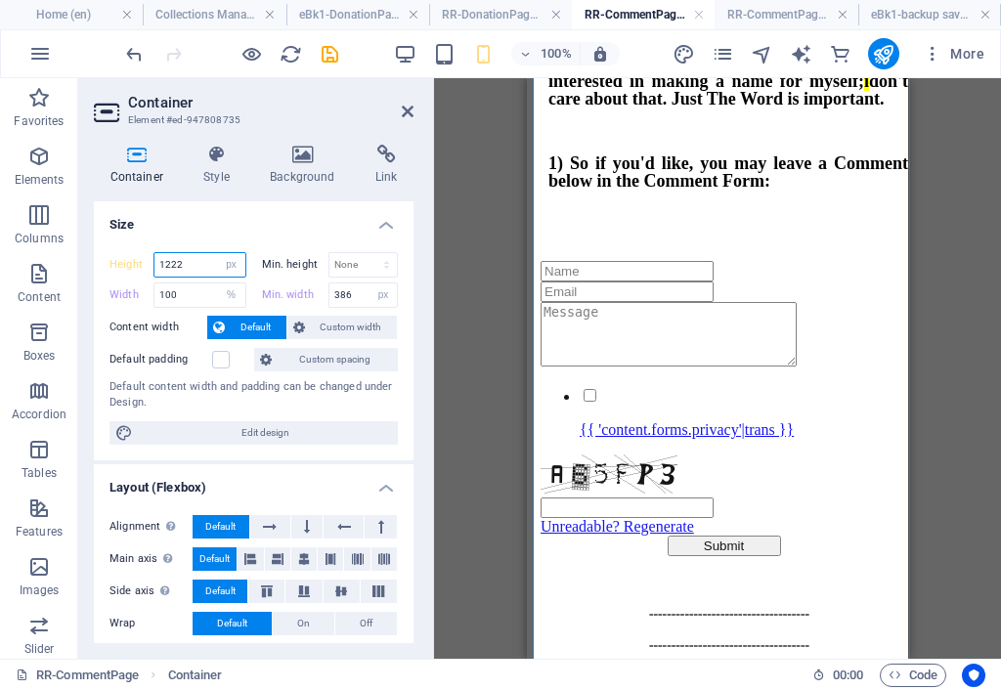
scroll to position [677, 0]
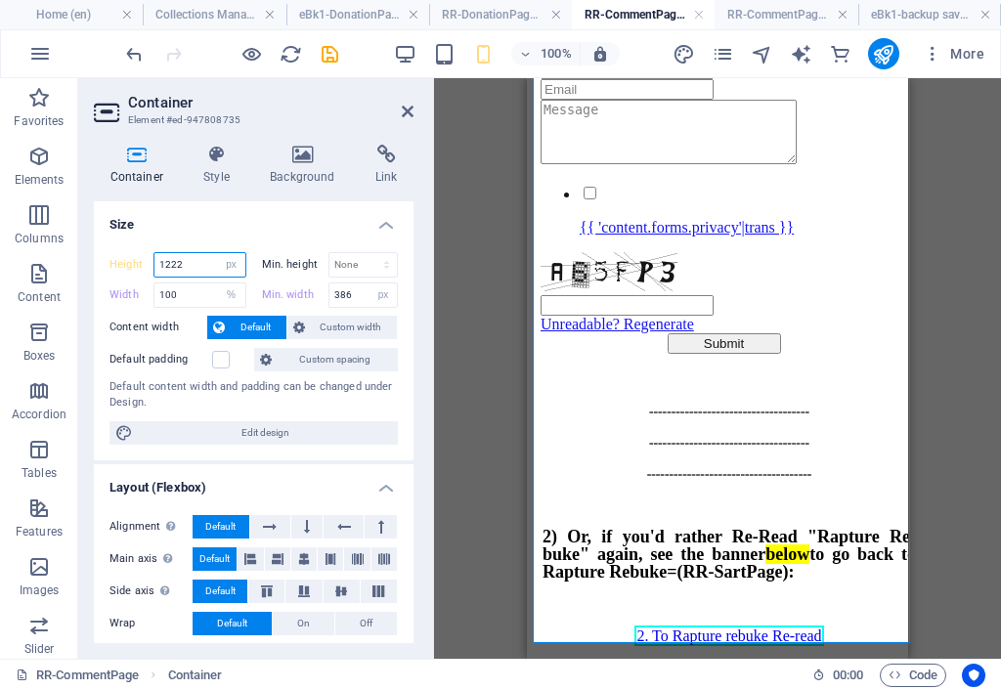
drag, startPoint x: 898, startPoint y: 314, endPoint x: 1478, endPoint y: 727, distance: 711.8
type input "1222"
click at [331, 54] on icon "save" at bounding box center [330, 54] width 22 height 22
checkbox input "false"
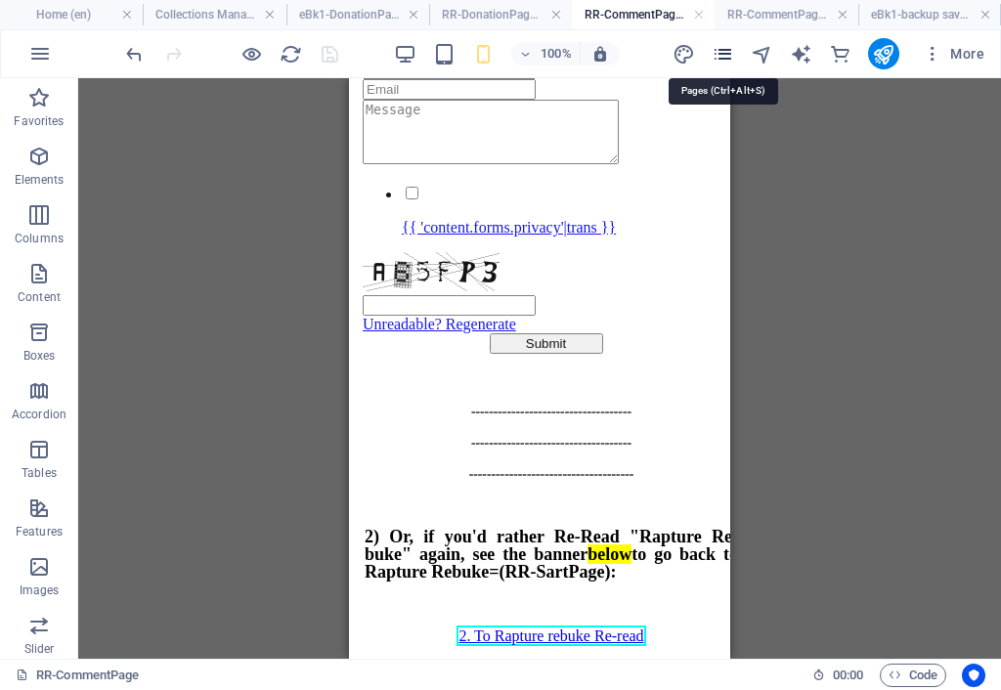
click at [728, 52] on icon "pages" at bounding box center [722, 54] width 22 height 22
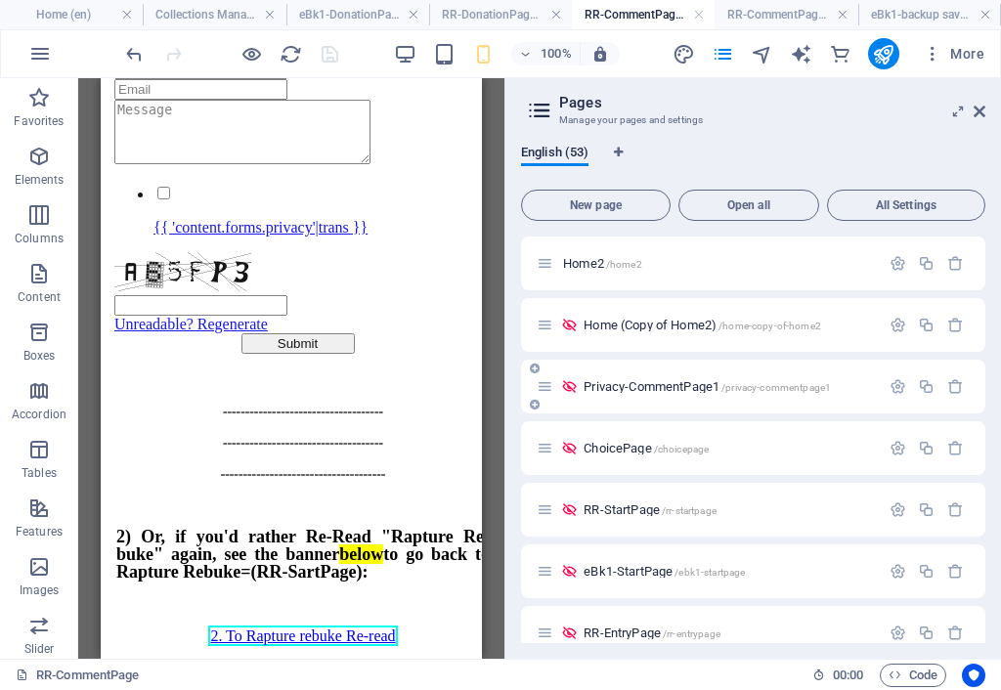
scroll to position [195, 0]
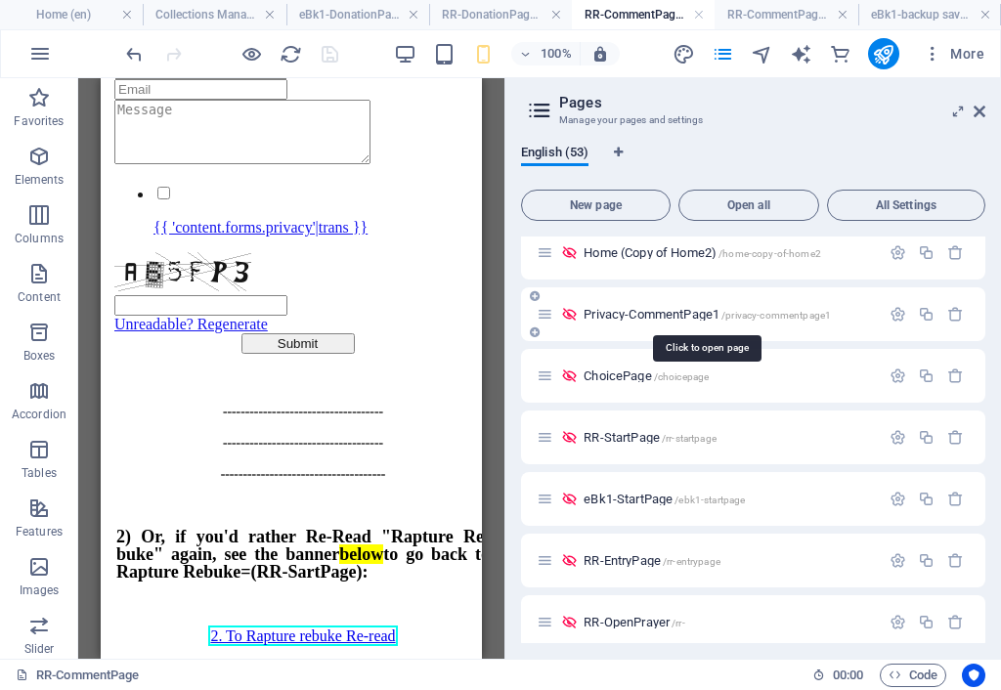
click at [689, 314] on span "Privacy-CommentPage1 /privacy-commentpage1" at bounding box center [706, 314] width 247 height 15
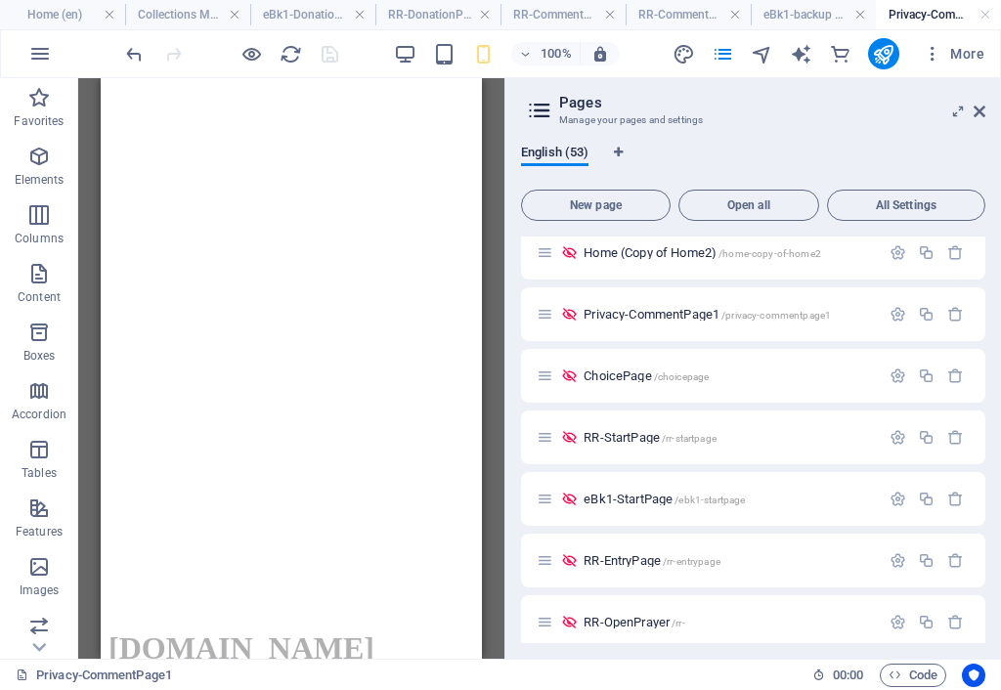
scroll to position [0, 0]
click at [624, 376] on span "ChoicePage /choicepage" at bounding box center [645, 375] width 125 height 15
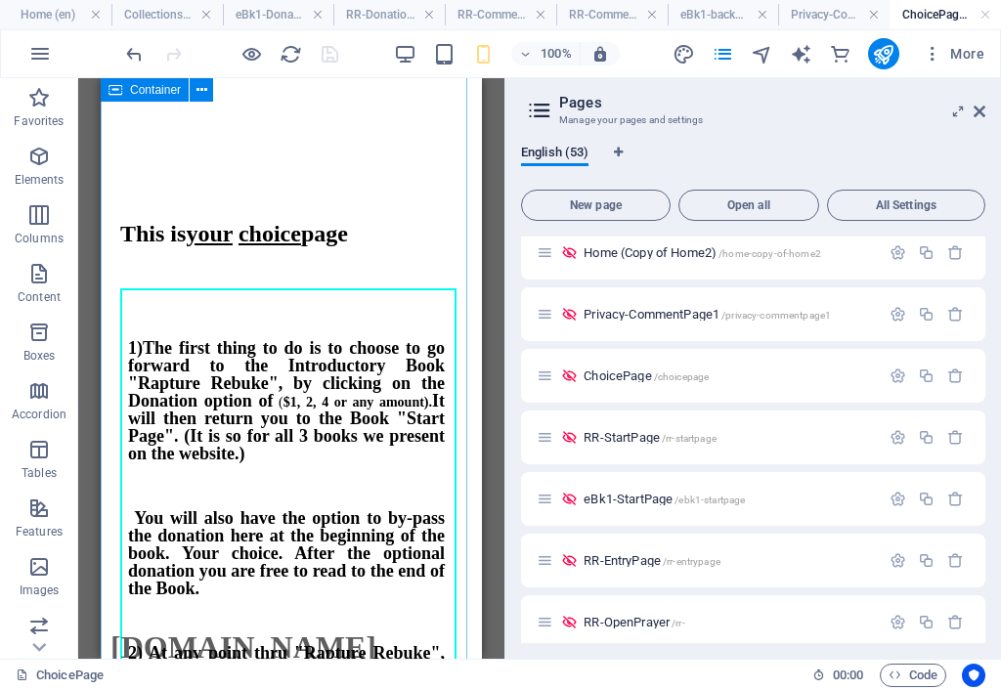
scroll to position [391, 0]
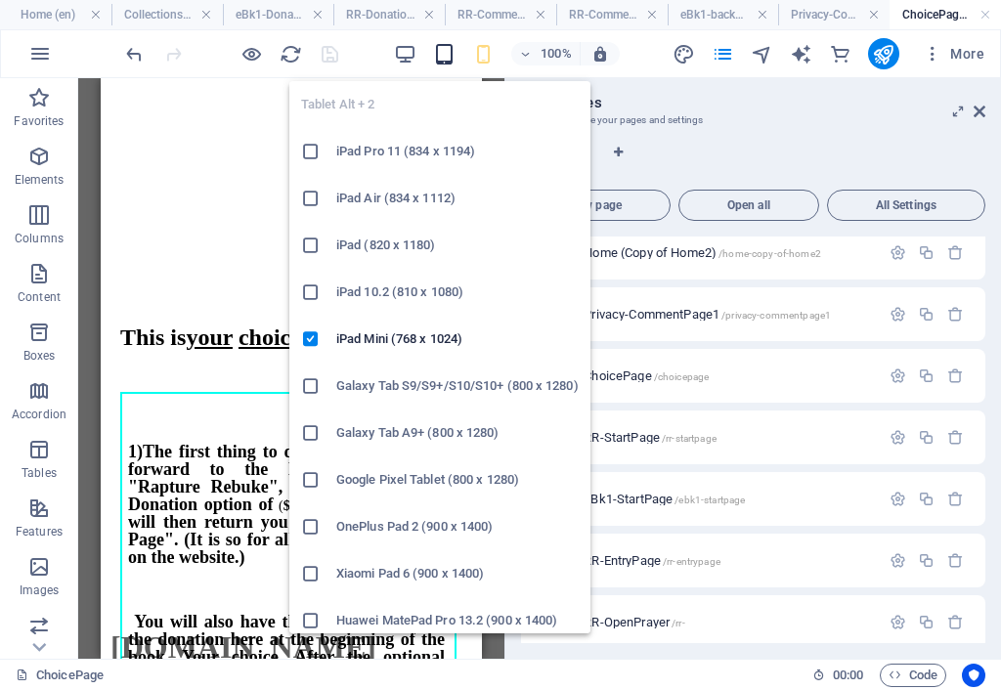
click at [446, 53] on icon "button" at bounding box center [444, 54] width 22 height 22
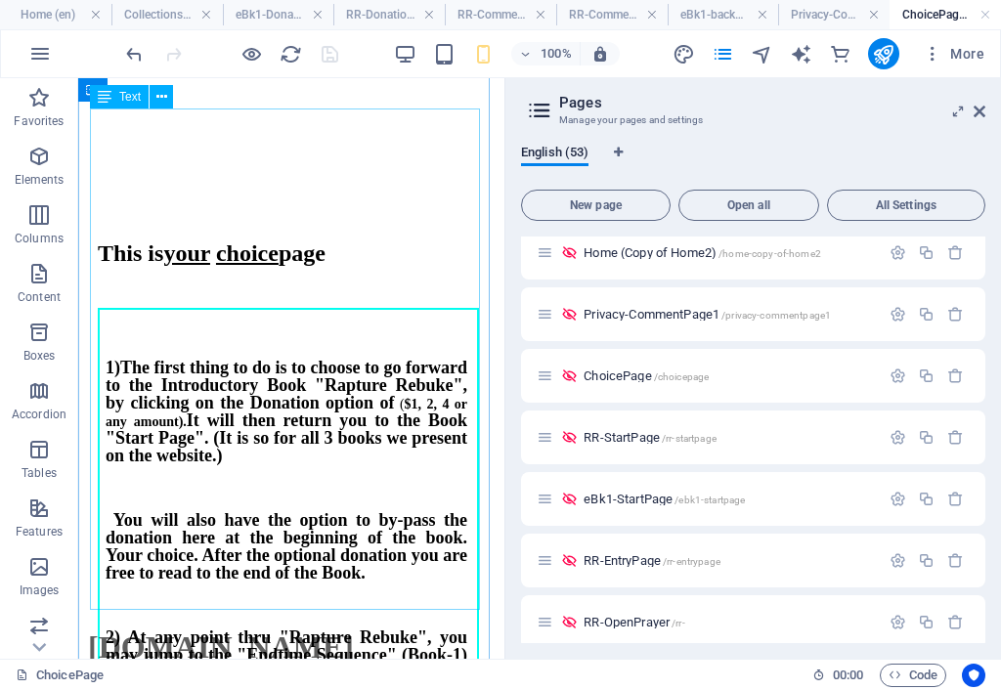
scroll to position [588, 0]
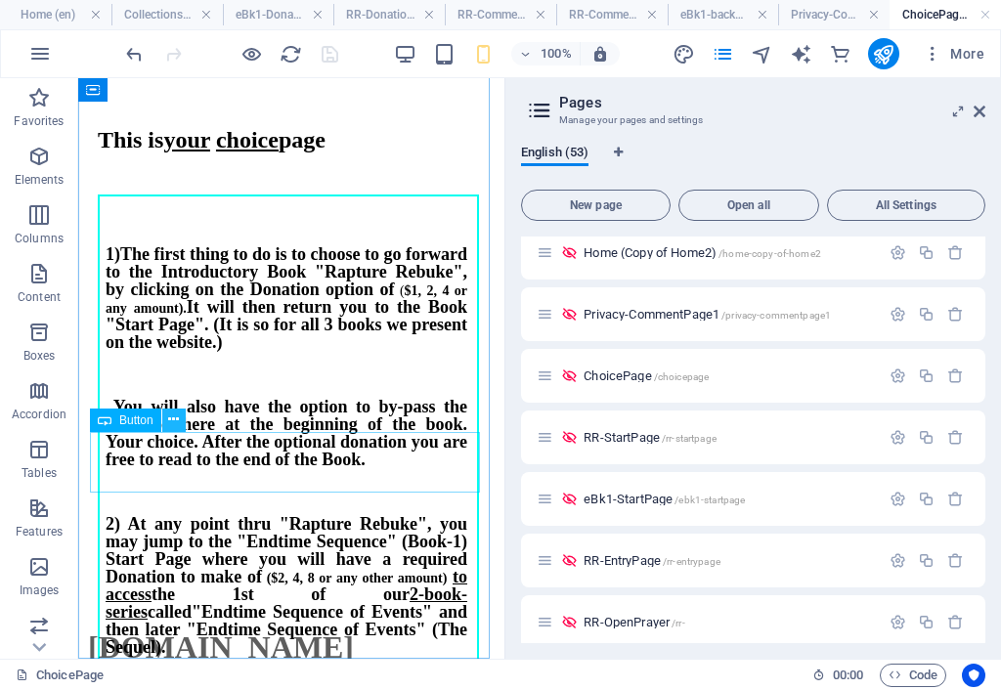
click at [176, 420] on icon at bounding box center [173, 419] width 11 height 21
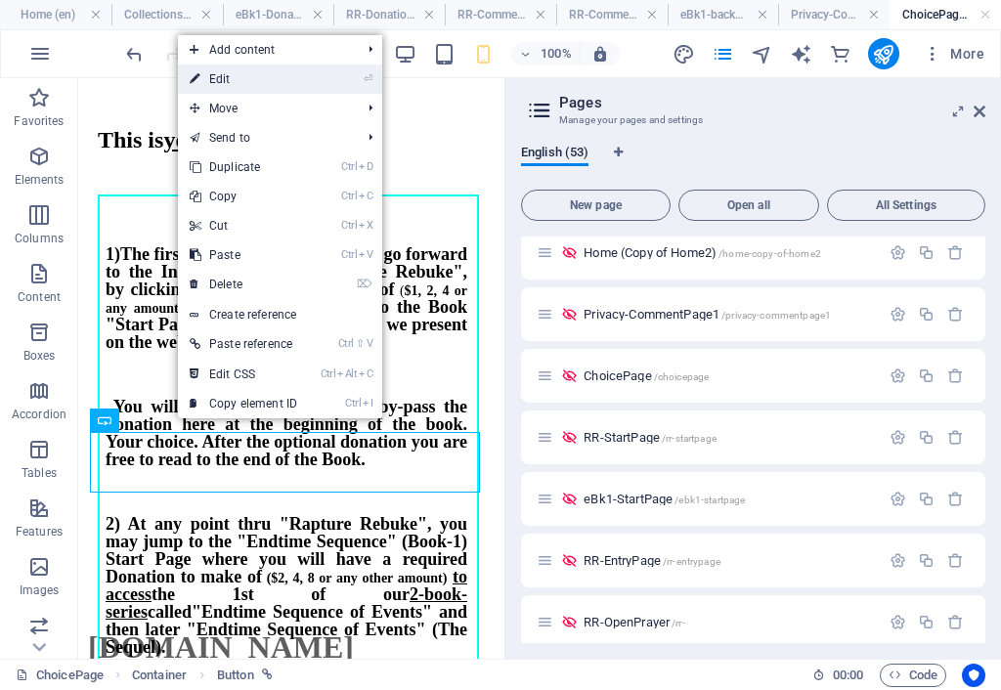
click at [227, 79] on link "⏎ Edit" at bounding box center [243, 78] width 131 height 29
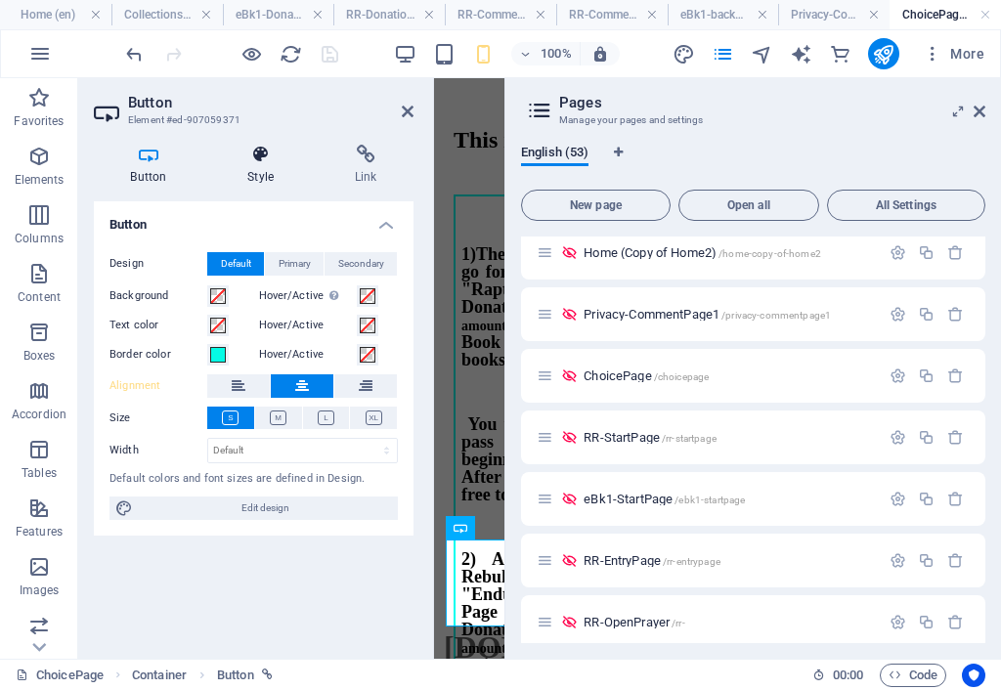
click at [268, 161] on icon at bounding box center [261, 155] width 100 height 20
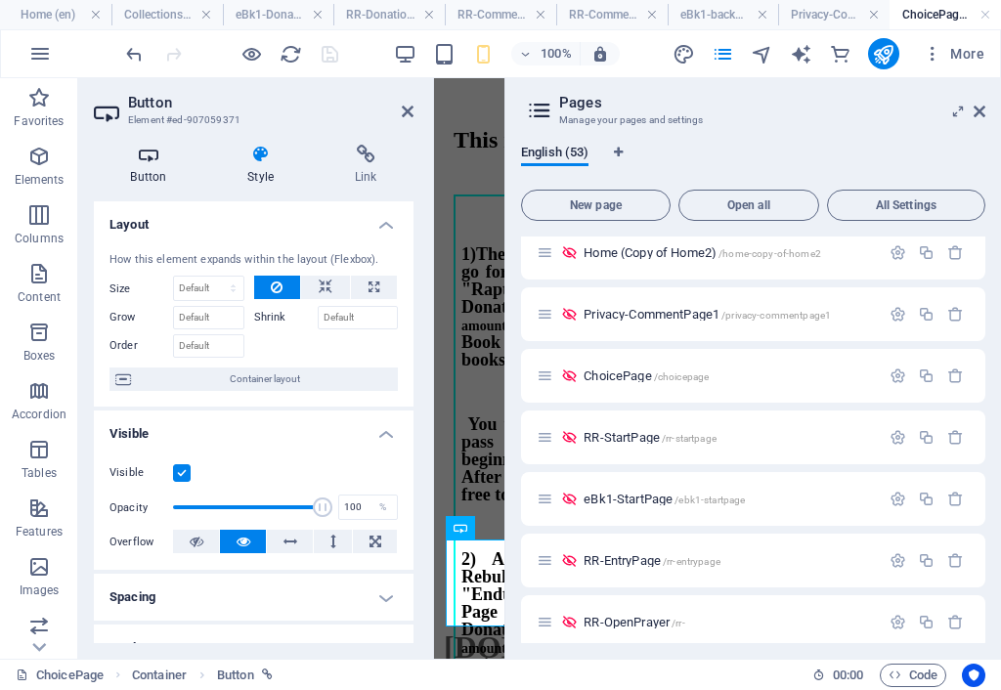
click at [152, 160] on icon at bounding box center [148, 155] width 109 height 20
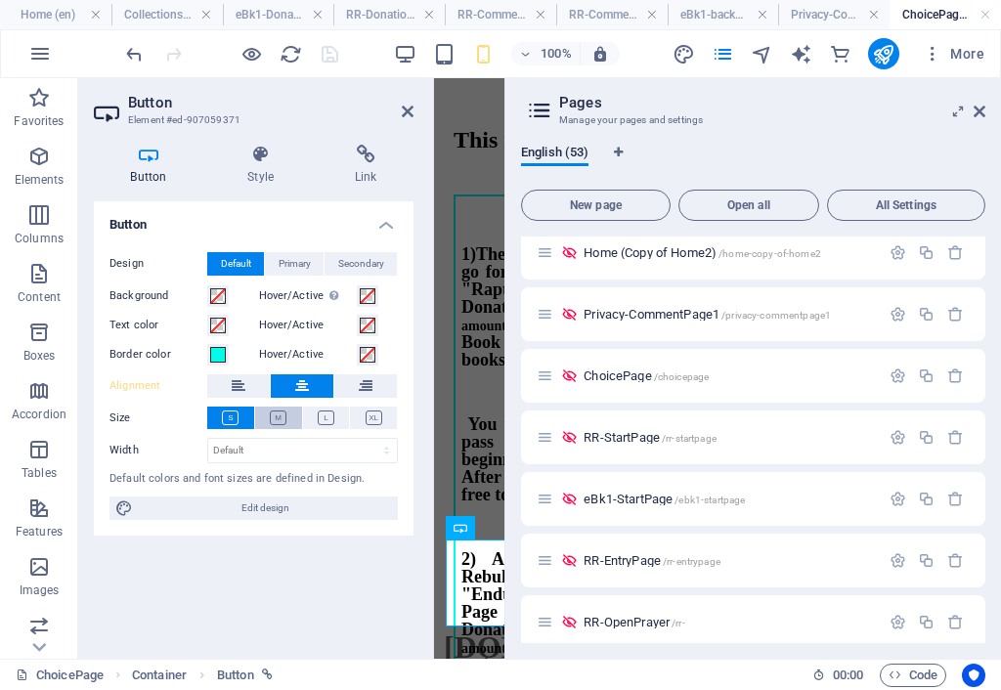
click at [280, 419] on icon at bounding box center [278, 417] width 17 height 15
drag, startPoint x: 411, startPoint y: 274, endPoint x: 977, endPoint y: 113, distance: 588.1
click at [977, 113] on icon at bounding box center [979, 112] width 12 height 16
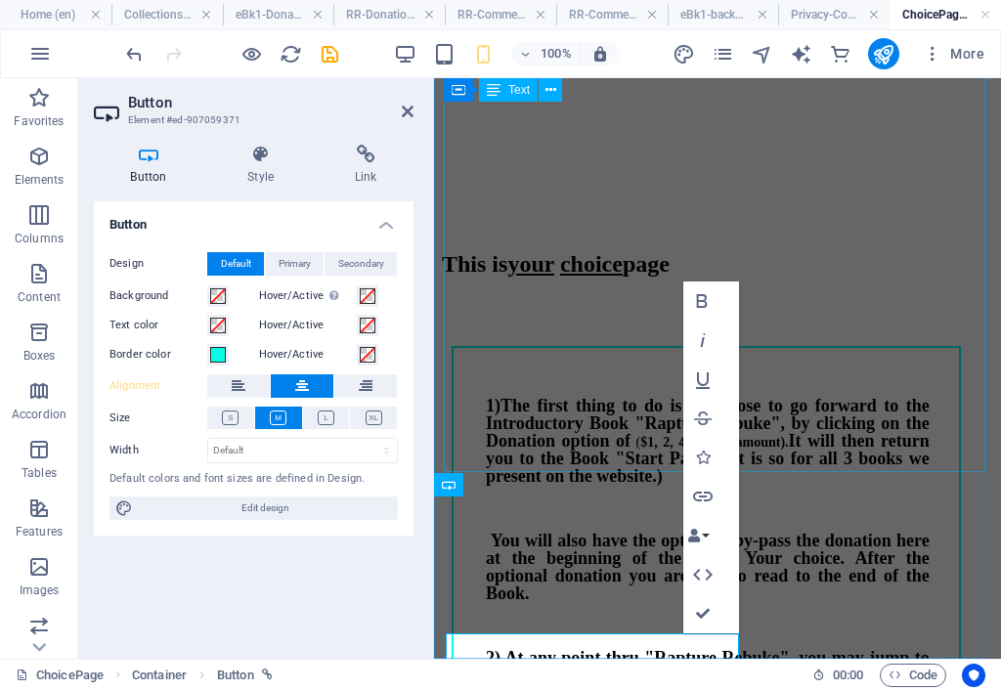
scroll to position [494, 0]
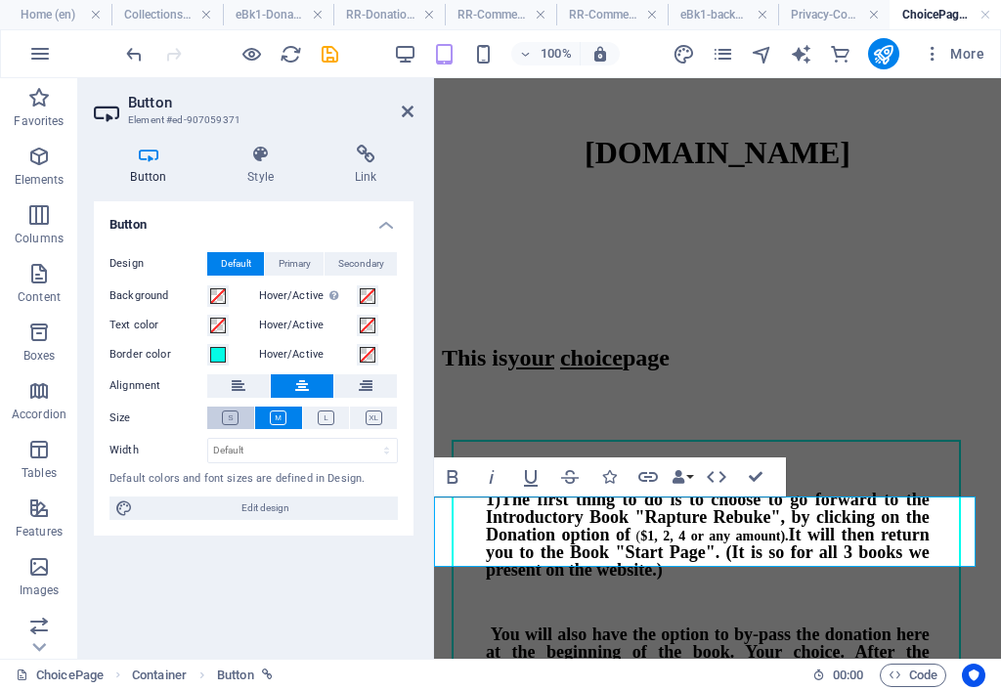
click at [236, 417] on icon at bounding box center [230, 417] width 17 height 15
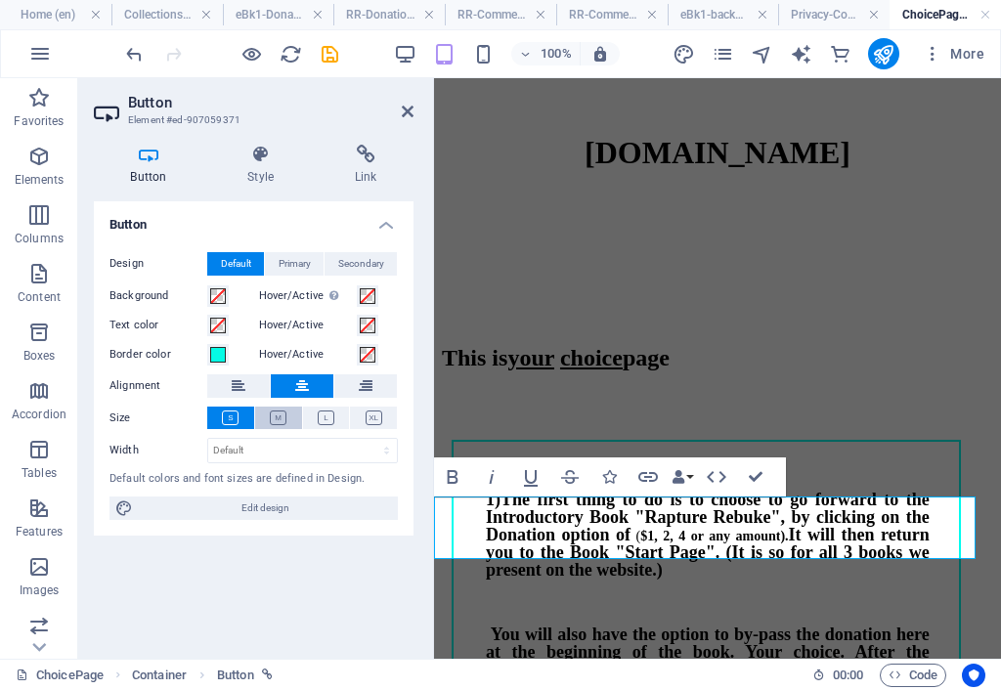
click at [272, 415] on icon at bounding box center [278, 417] width 17 height 15
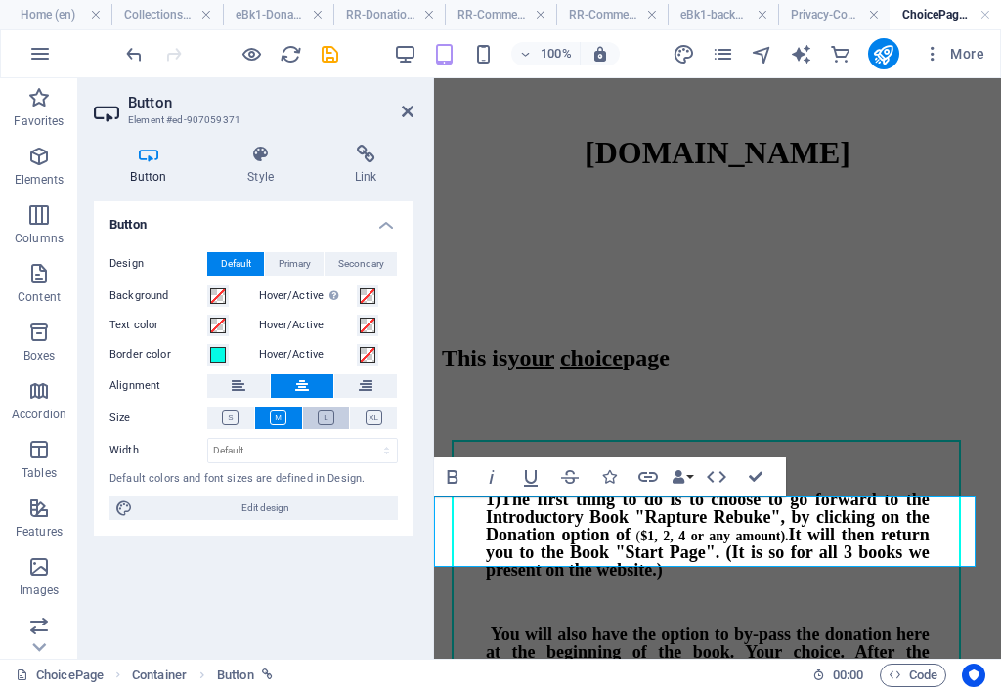
click at [324, 414] on icon at bounding box center [326, 417] width 17 height 15
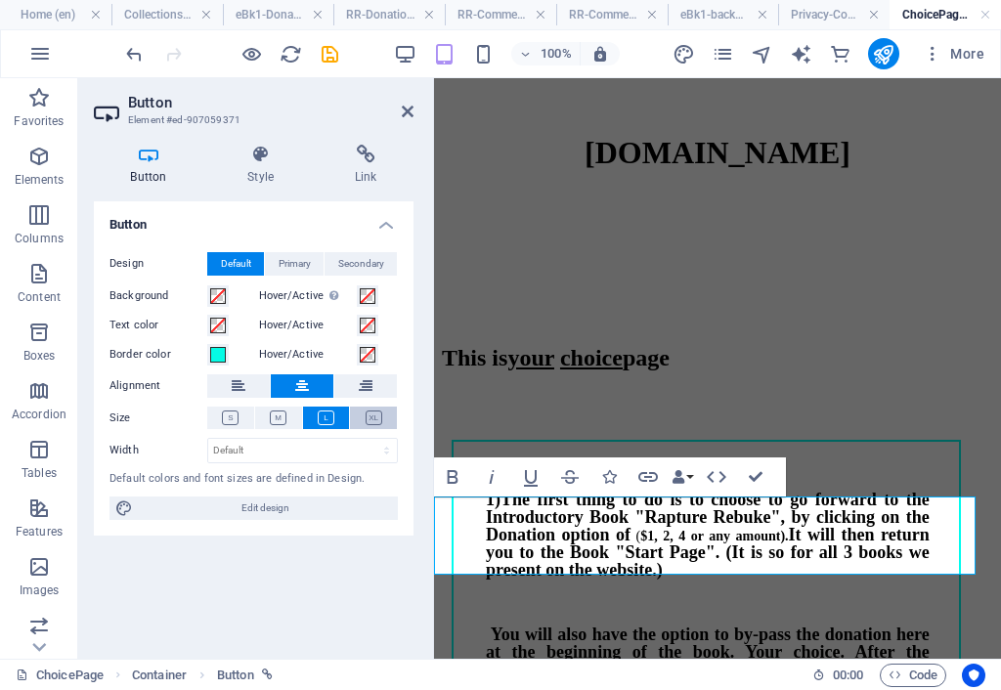
click at [375, 419] on icon at bounding box center [373, 417] width 17 height 15
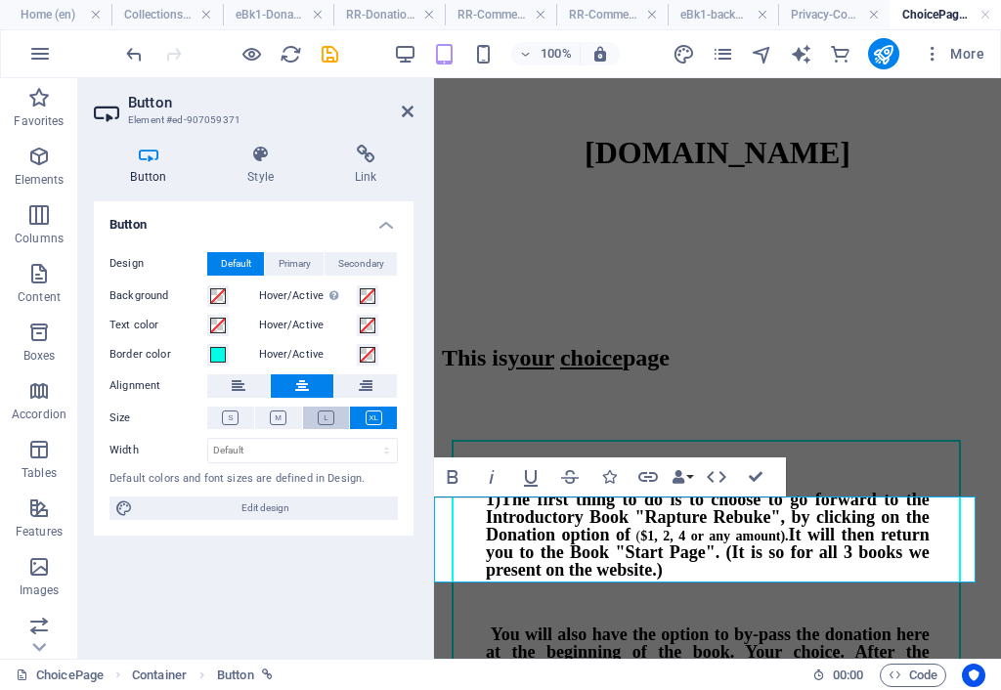
click at [328, 418] on icon at bounding box center [326, 417] width 17 height 15
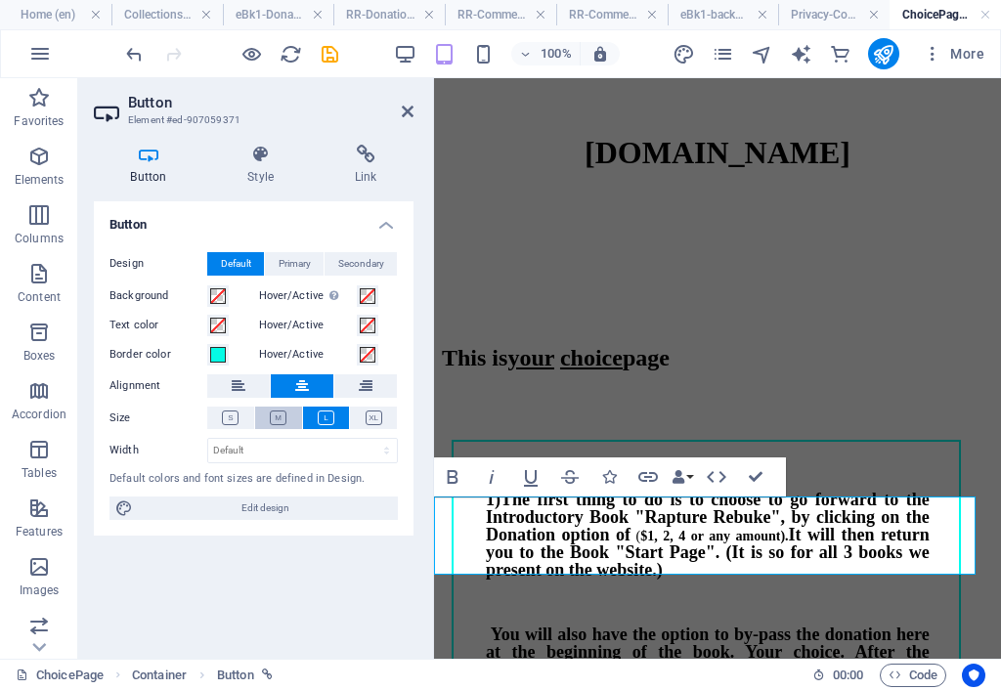
click at [270, 419] on icon at bounding box center [278, 417] width 17 height 15
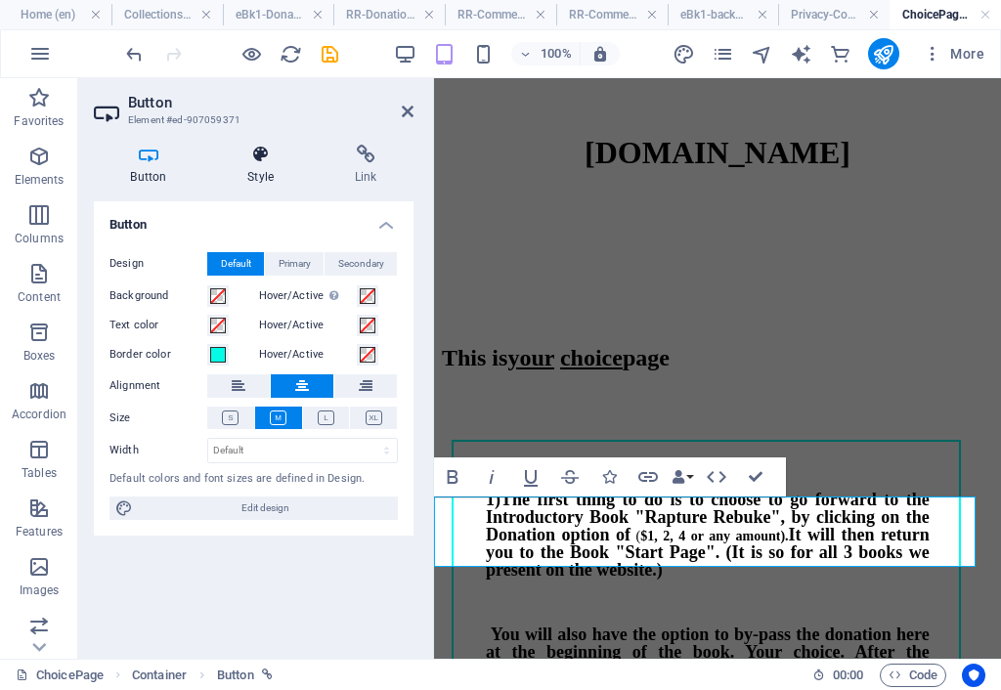
click at [262, 173] on h4 "Style" at bounding box center [264, 165] width 107 height 41
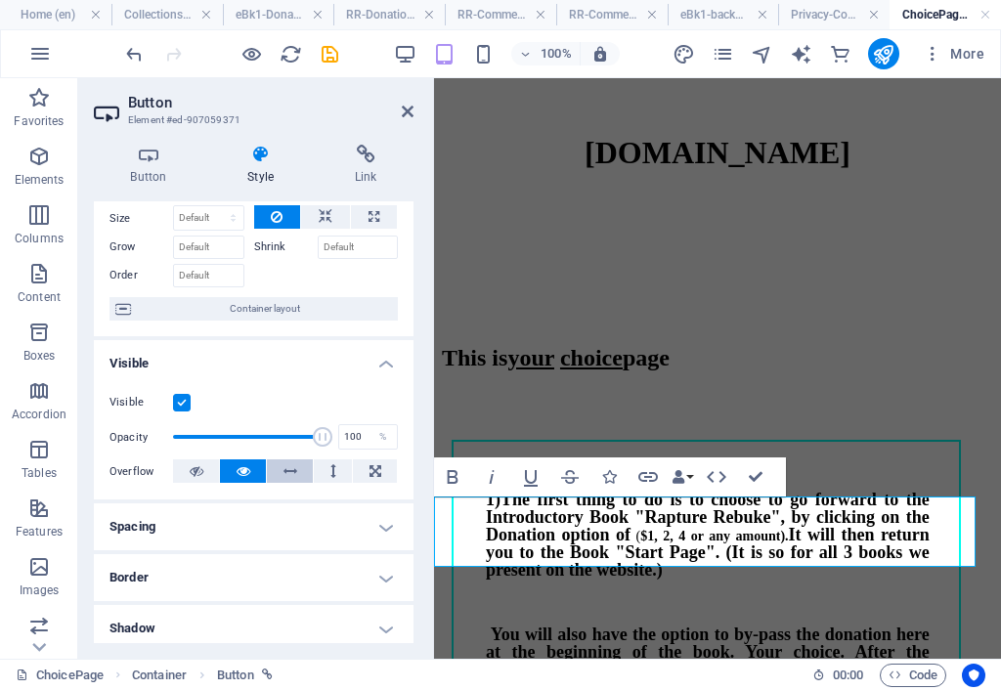
scroll to position [98, 0]
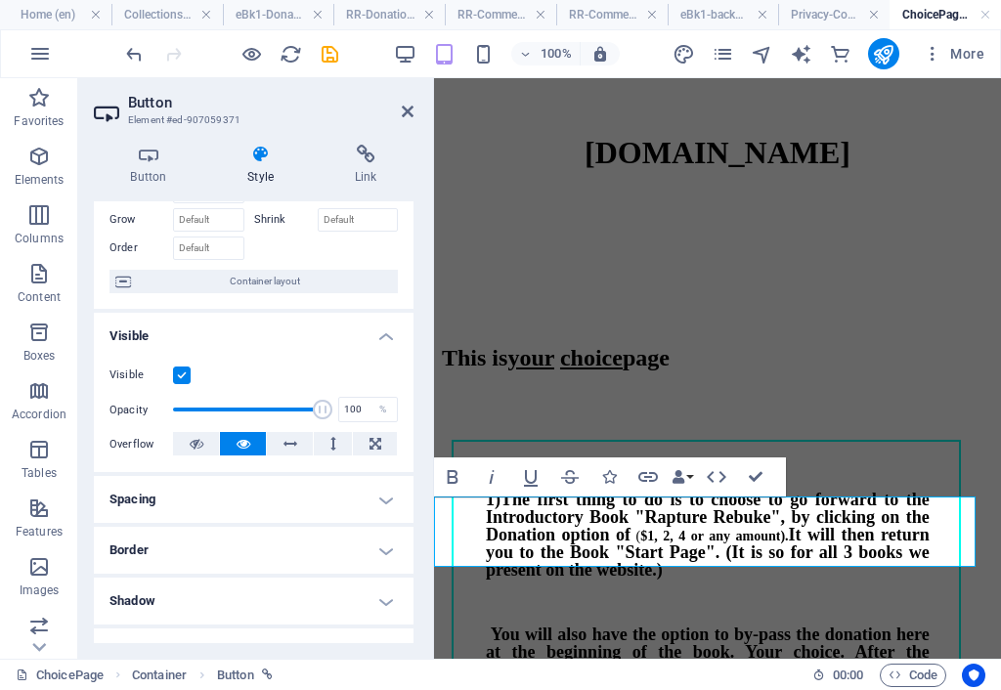
click at [262, 540] on h4 "Border" at bounding box center [254, 550] width 320 height 47
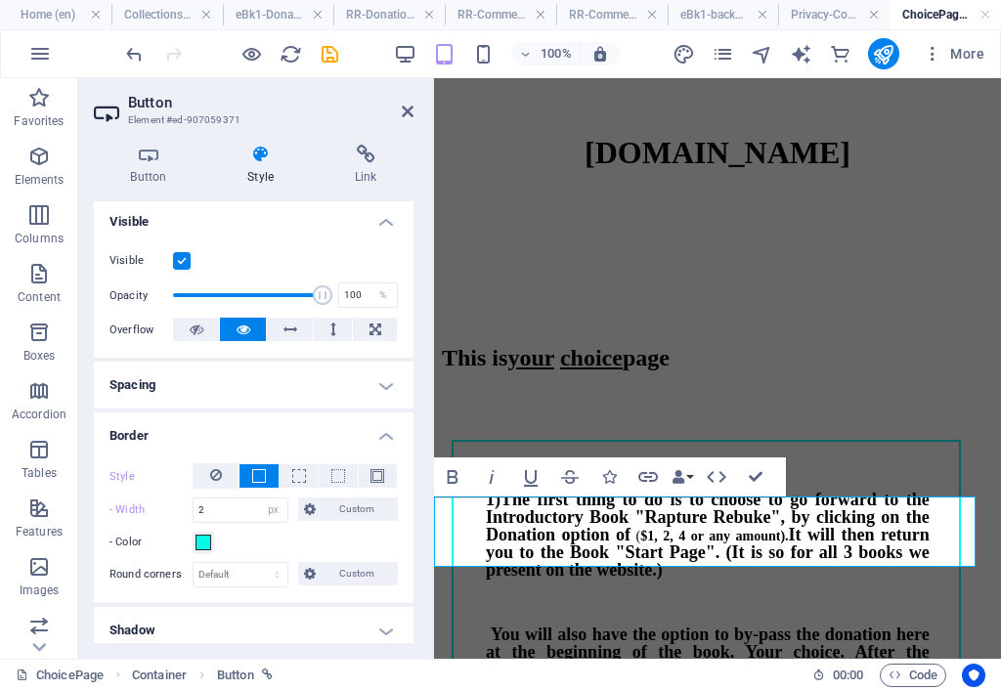
scroll to position [293, 0]
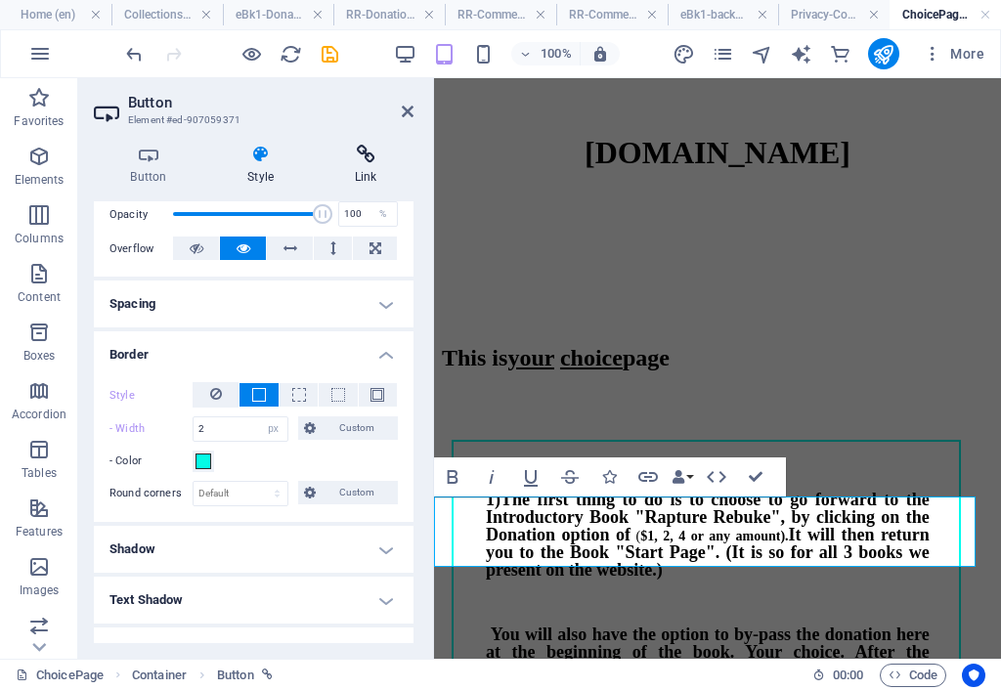
click at [362, 163] on icon at bounding box center [366, 155] width 96 height 20
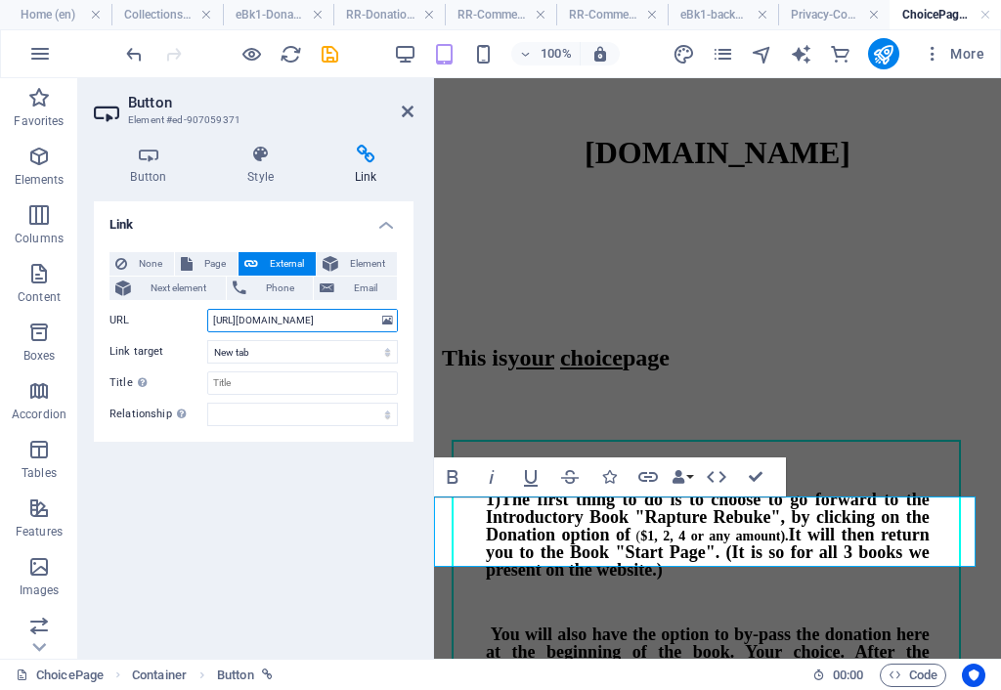
scroll to position [0, 95]
drag, startPoint x: 286, startPoint y: 322, endPoint x: 400, endPoint y: 322, distance: 113.4
click at [400, 322] on div "None Page External Element Next element Phone Email Page Home Home (Copy) Home2…" at bounding box center [254, 338] width 320 height 205
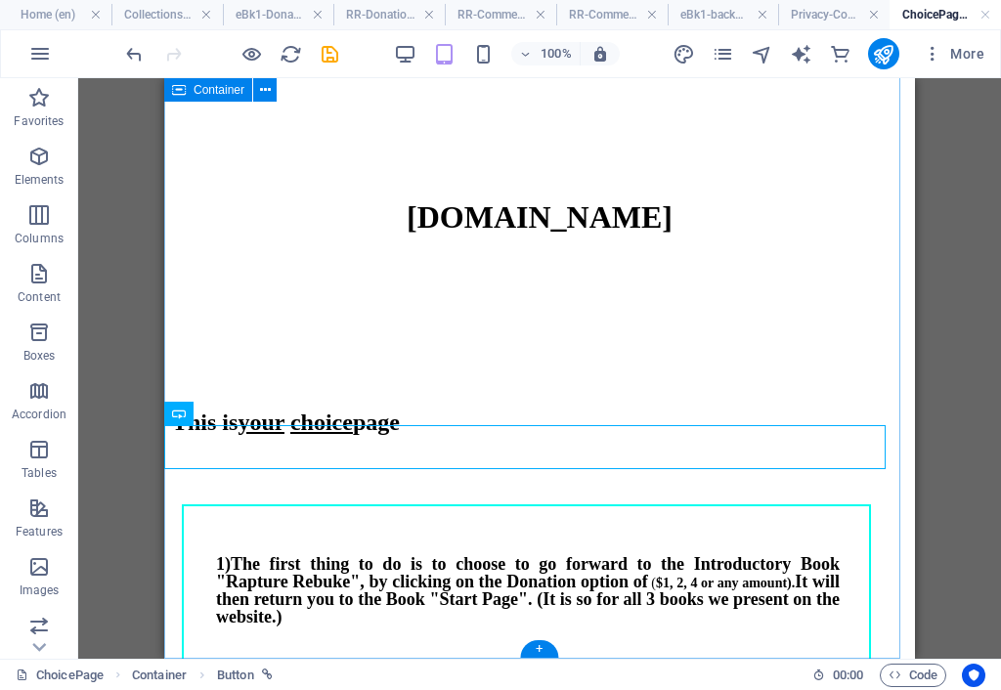
scroll to position [397, 0]
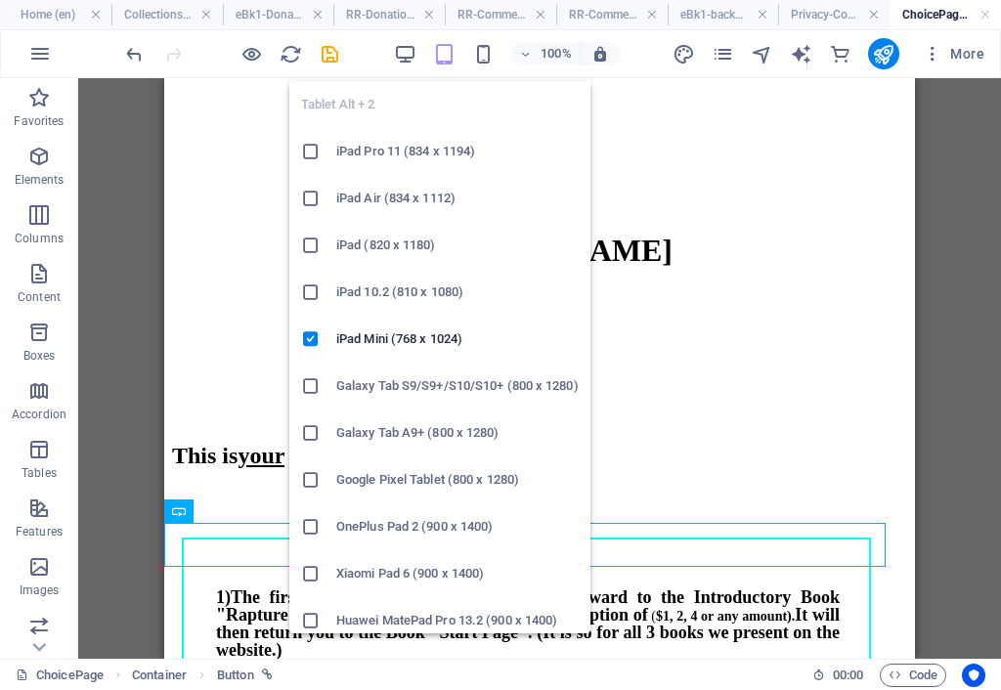
click at [446, 53] on icon "button" at bounding box center [444, 54] width 22 height 22
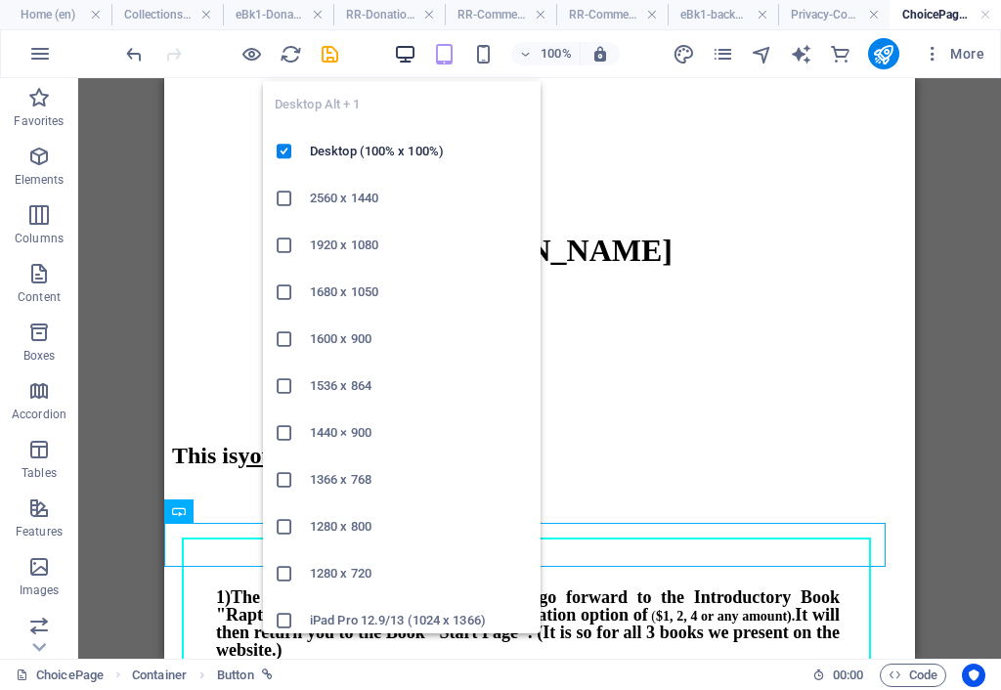
click at [406, 52] on icon "button" at bounding box center [405, 54] width 22 height 22
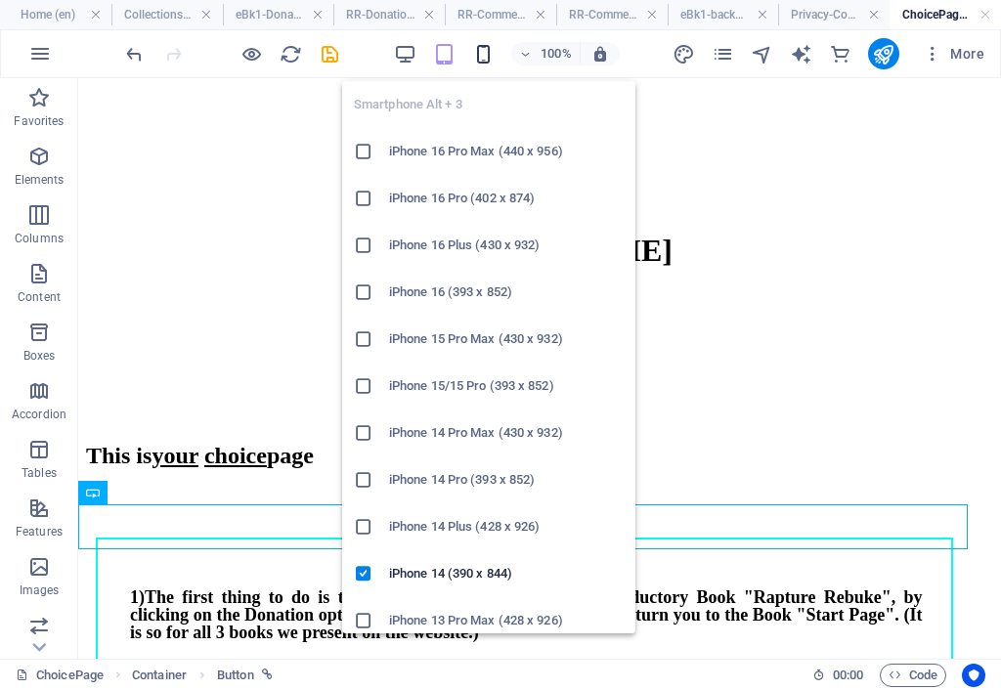
click at [490, 51] on icon "button" at bounding box center [483, 54] width 22 height 22
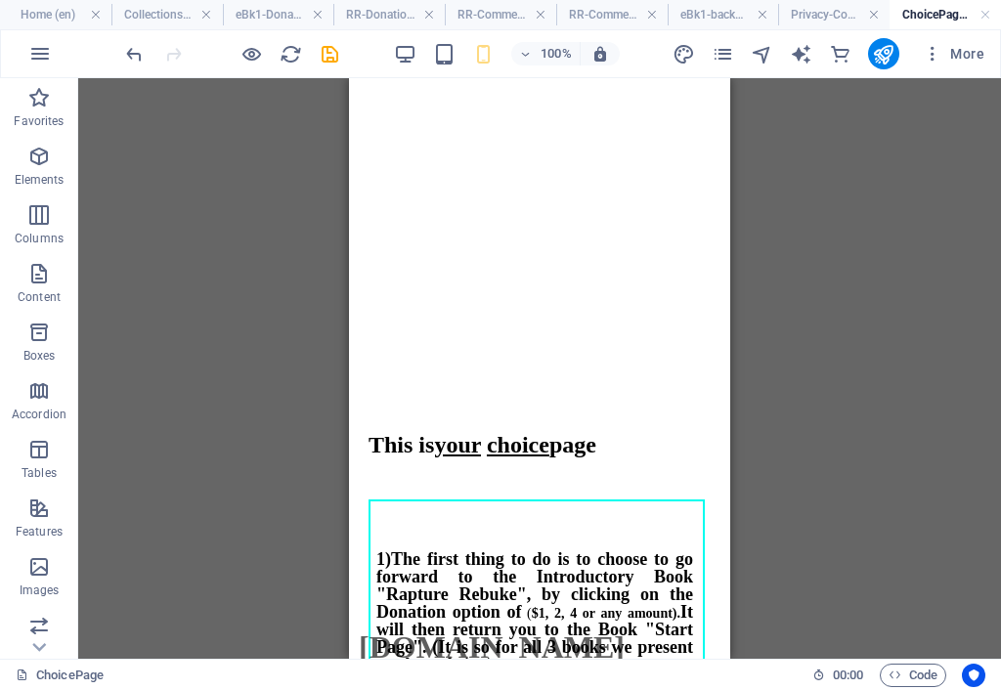
scroll to position [285, 0]
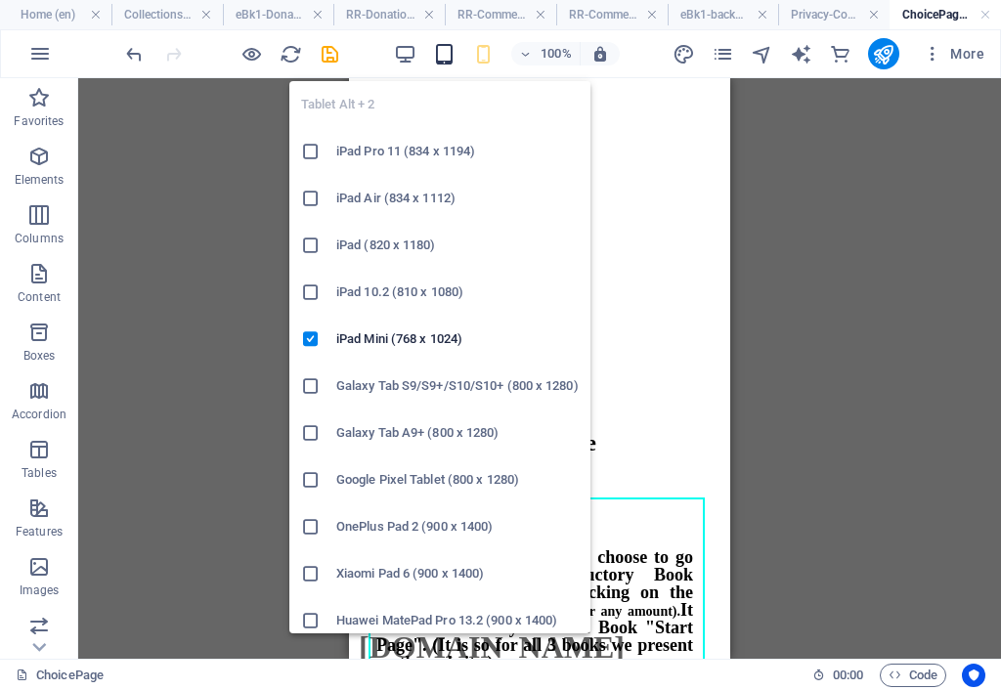
click at [444, 60] on icon "button" at bounding box center [444, 54] width 22 height 22
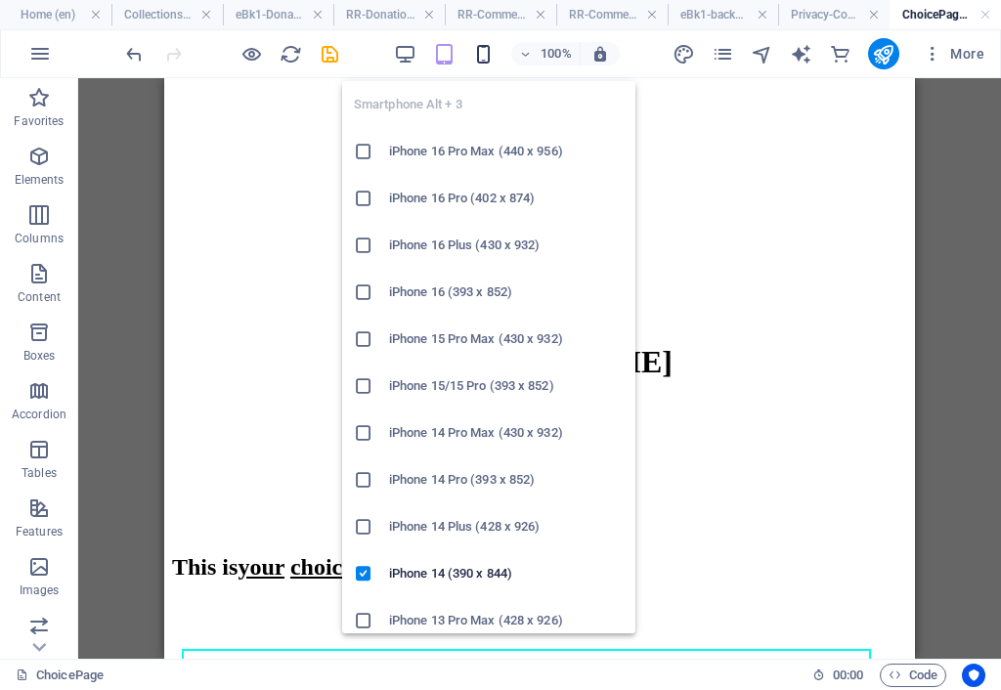
click at [482, 56] on icon "button" at bounding box center [483, 54] width 22 height 22
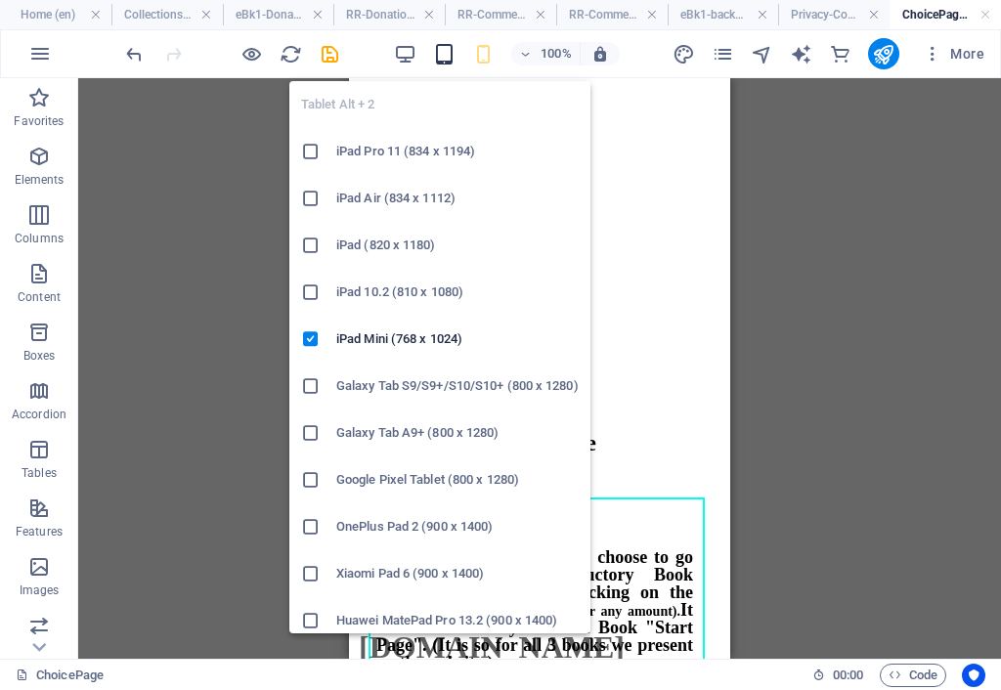
click at [448, 52] on icon "button" at bounding box center [444, 54] width 22 height 22
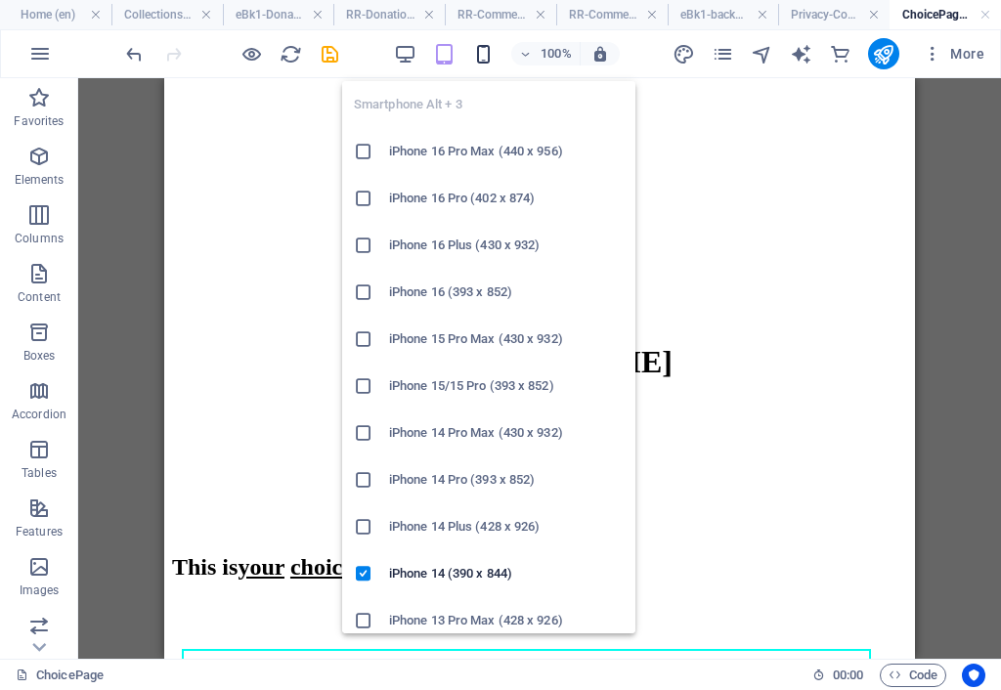
click at [489, 53] on icon "button" at bounding box center [483, 54] width 22 height 22
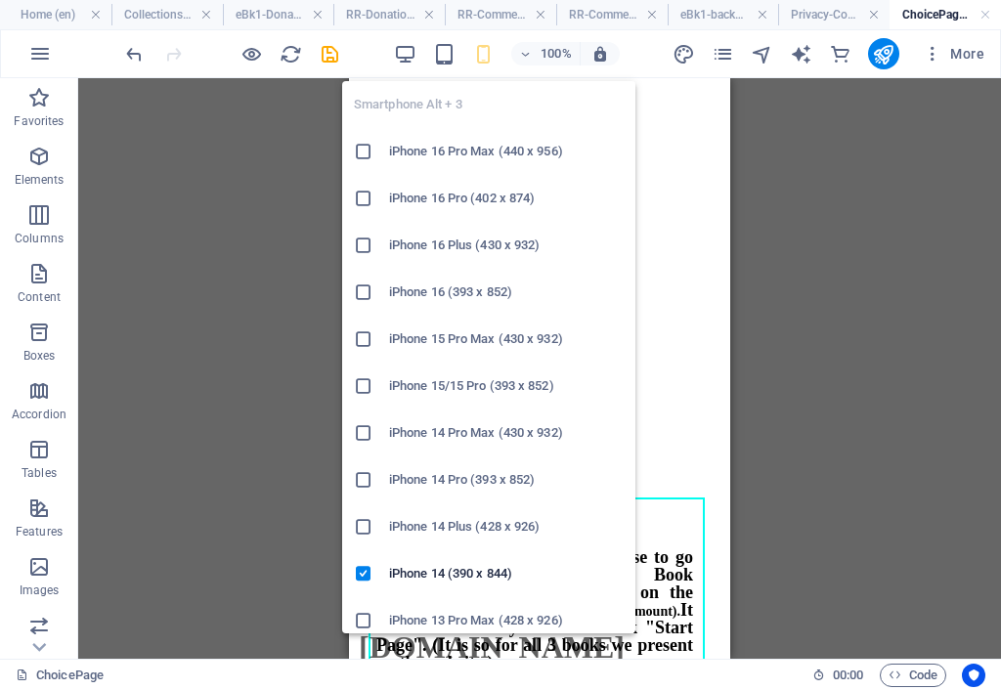
click at [446, 294] on h6 "iPhone 16 (393 x 852)" at bounding box center [506, 291] width 235 height 23
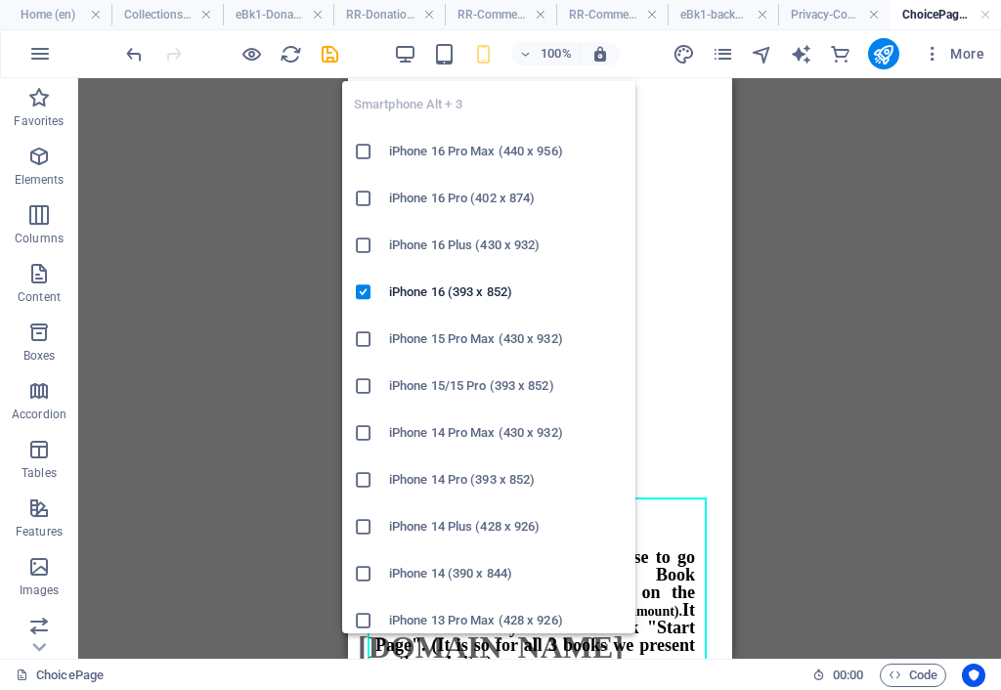
click at [470, 200] on h6 "iPhone 16 Pro (402 x 874)" at bounding box center [506, 198] width 235 height 23
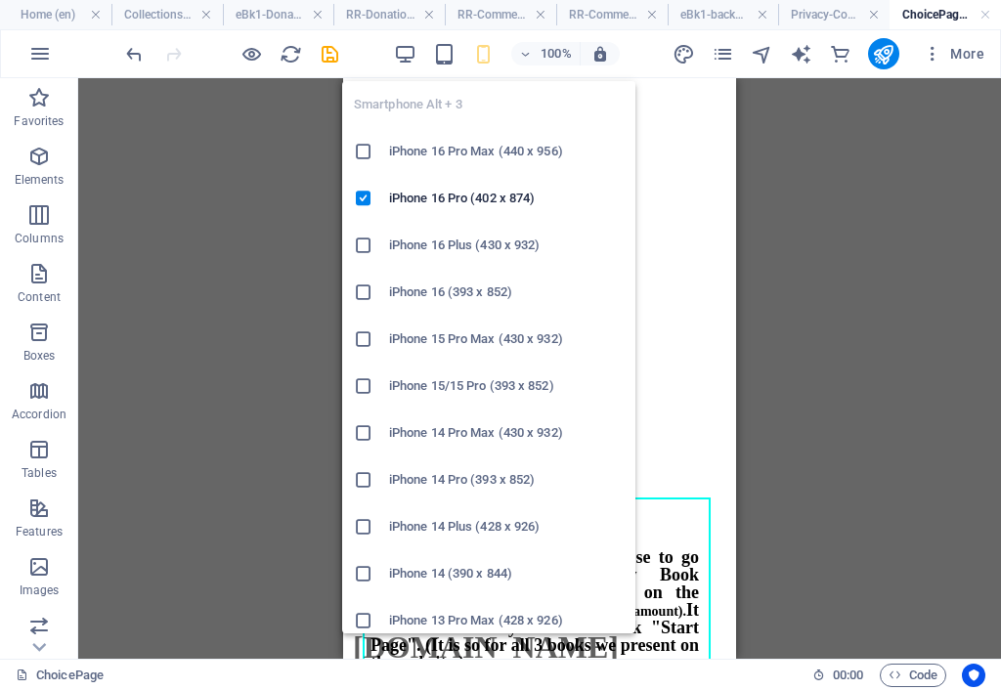
drag, startPoint x: 489, startPoint y: 568, endPoint x: 138, endPoint y: 490, distance: 359.4
click at [489, 568] on h6 "iPhone 14 (390 x 844)" at bounding box center [506, 573] width 235 height 23
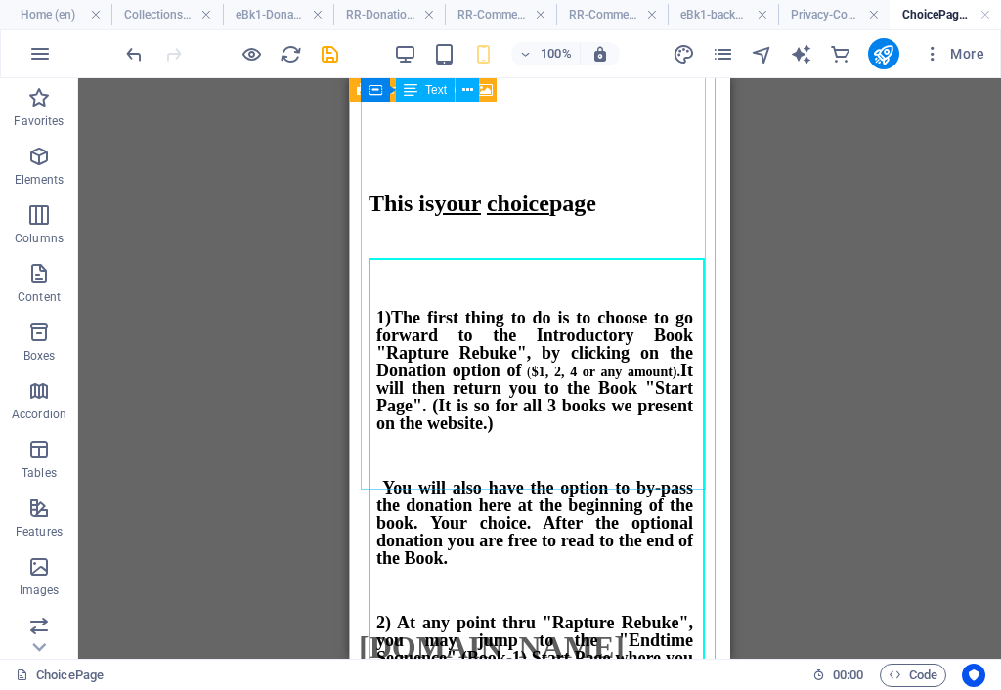
scroll to position [588, 0]
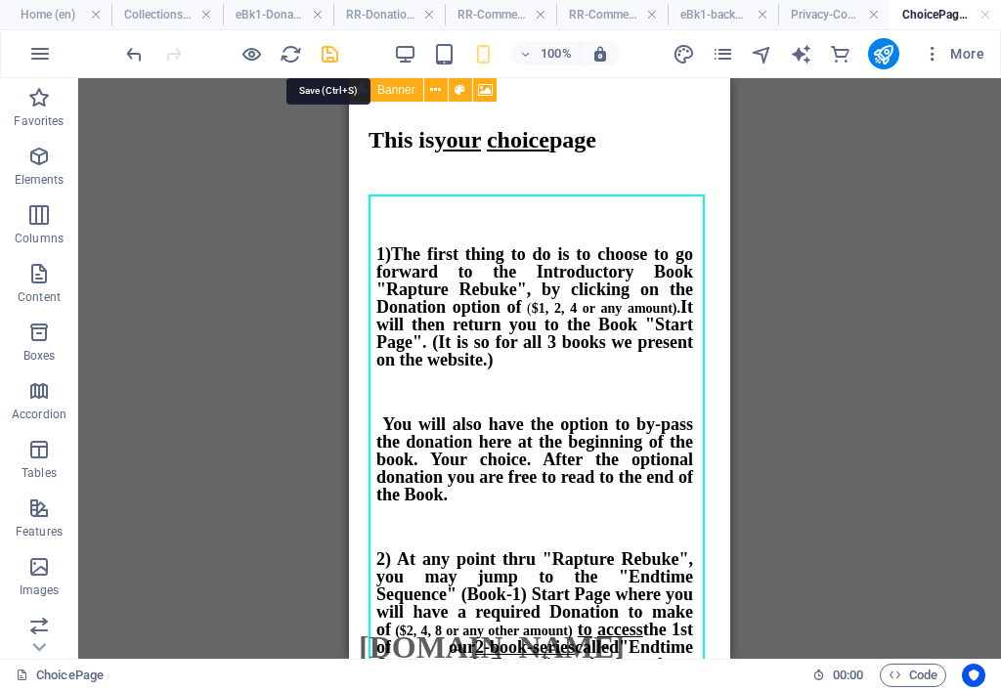
drag, startPoint x: 332, startPoint y: 50, endPoint x: 199, endPoint y: 132, distance: 156.2
click at [332, 50] on icon "save" at bounding box center [330, 54] width 22 height 22
click at [727, 56] on icon "pages" at bounding box center [722, 54] width 22 height 22
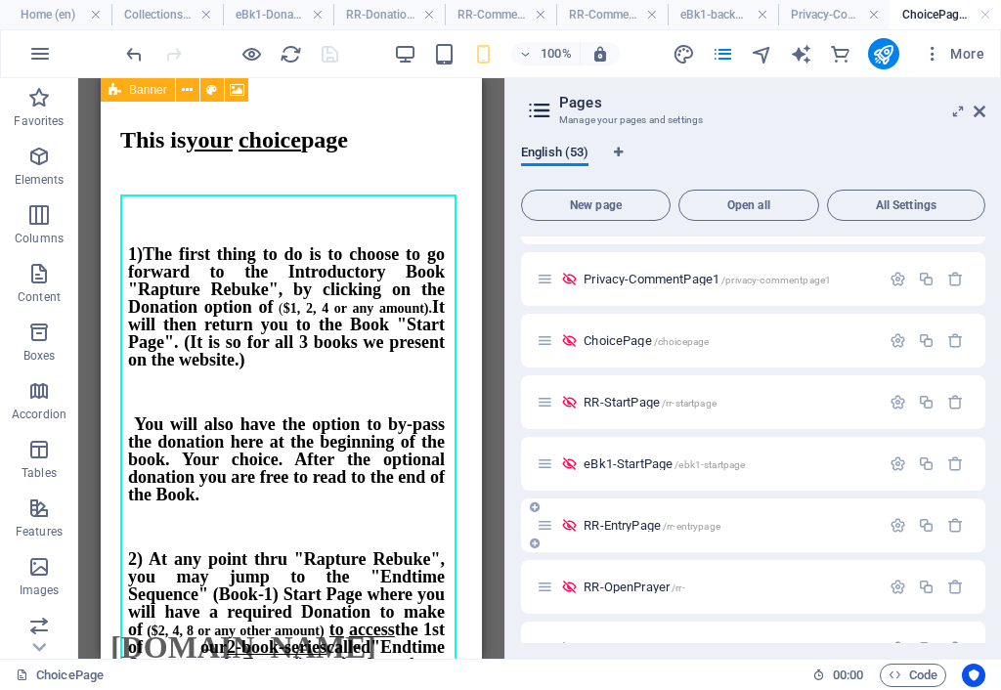
scroll to position [293, 0]
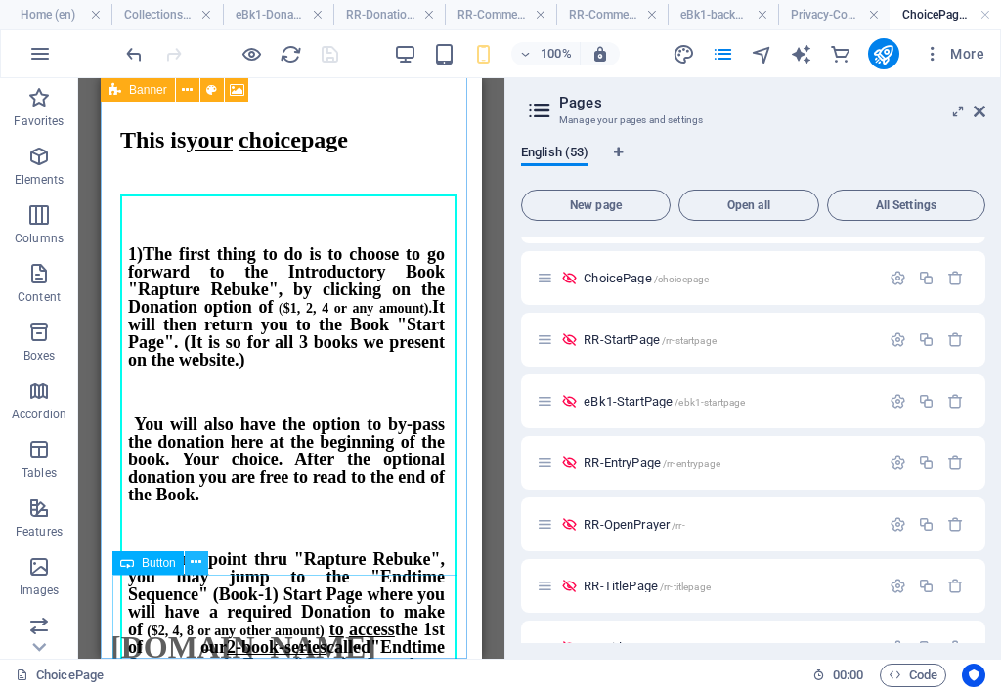
click at [193, 558] on icon at bounding box center [196, 562] width 11 height 21
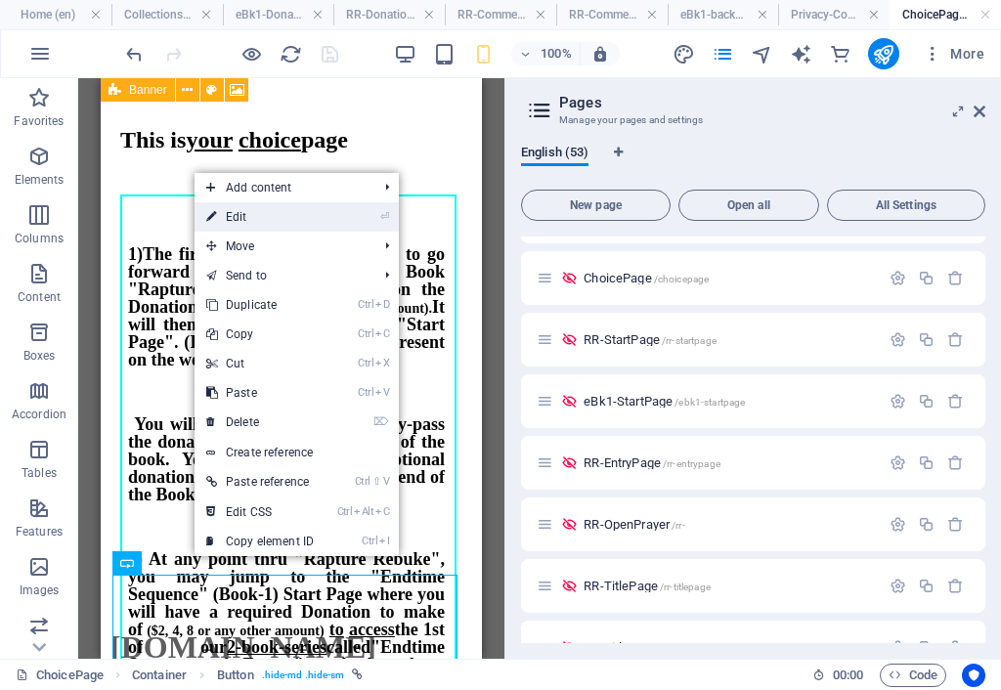
click at [322, 212] on link "⏎ Edit" at bounding box center [259, 216] width 131 height 29
select select
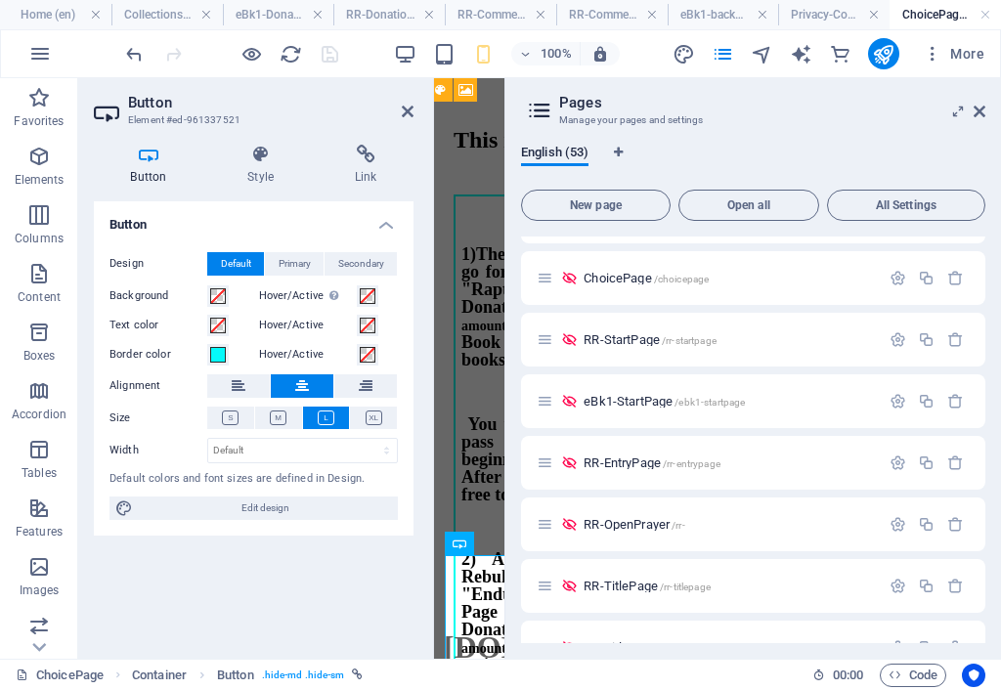
scroll to position [90, 0]
drag, startPoint x: 364, startPoint y: 175, endPoint x: 340, endPoint y: 234, distance: 63.2
click at [360, 177] on h4 "Link" at bounding box center [366, 165] width 96 height 41
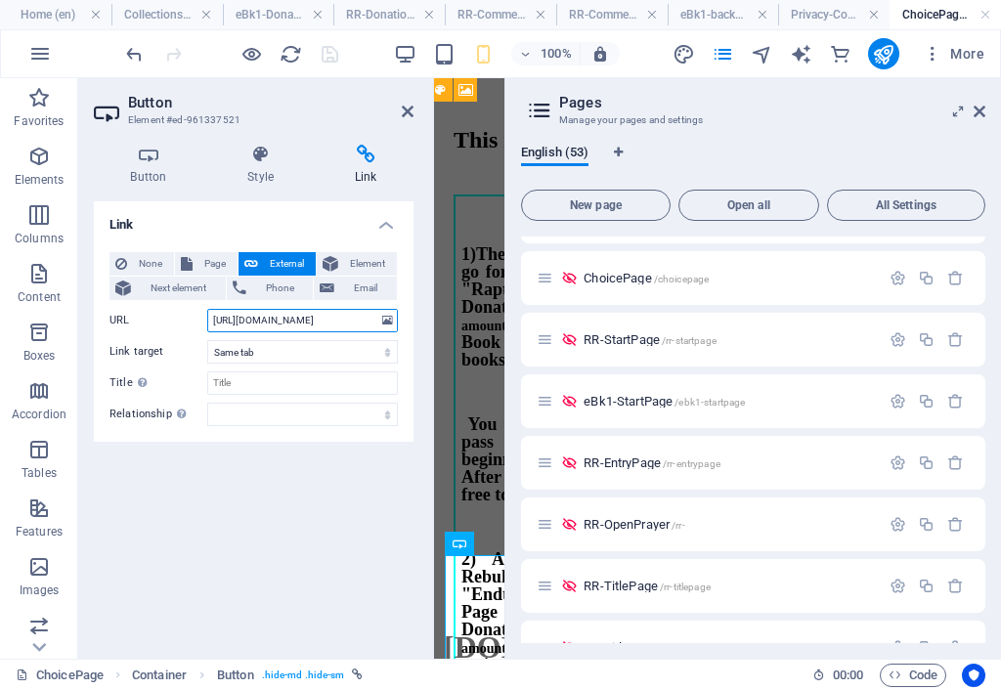
scroll to position [0, 66]
drag, startPoint x: 323, startPoint y: 316, endPoint x: 377, endPoint y: 320, distance: 53.9
click at [377, 320] on input "[URL][DOMAIN_NAME]" at bounding box center [302, 320] width 191 height 23
click at [285, 322] on input "[URL][DOMAIN_NAME]" at bounding box center [302, 320] width 191 height 23
click at [249, 322] on input "[URL][DOMAIN_NAME]" at bounding box center [302, 320] width 191 height 23
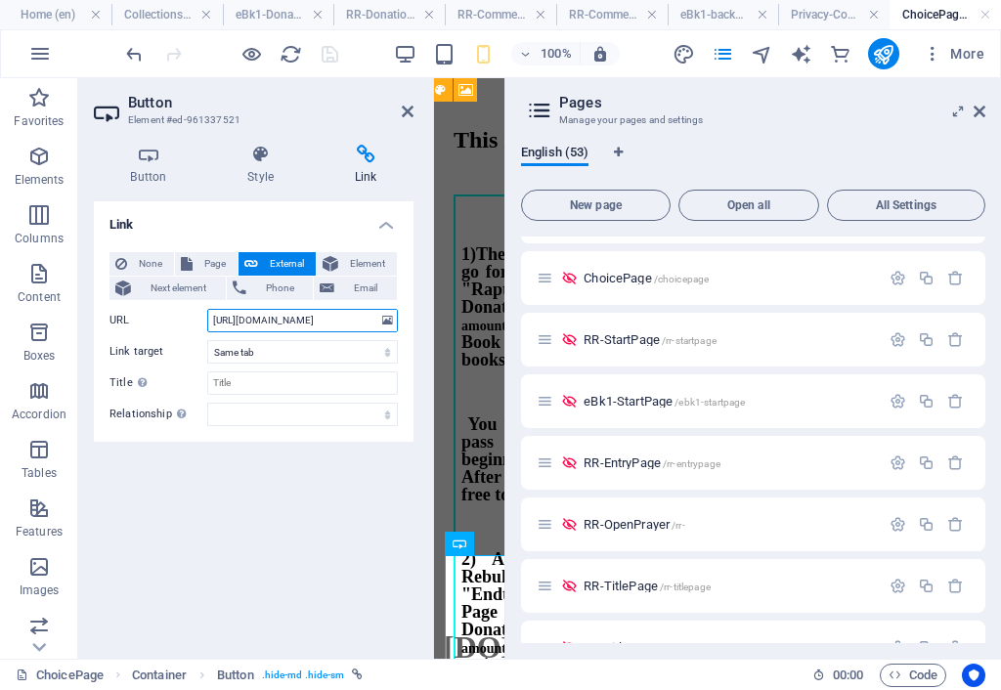
scroll to position [0, 0]
drag, startPoint x: 292, startPoint y: 321, endPoint x: 199, endPoint y: 318, distance: 92.9
click at [199, 318] on div "URL [URL][DOMAIN_NAME]" at bounding box center [253, 320] width 288 height 23
click at [265, 319] on input "[URL][DOMAIN_NAME]" at bounding box center [302, 320] width 191 height 23
click at [246, 325] on input "[URL][DOMAIN_NAME]" at bounding box center [302, 320] width 191 height 23
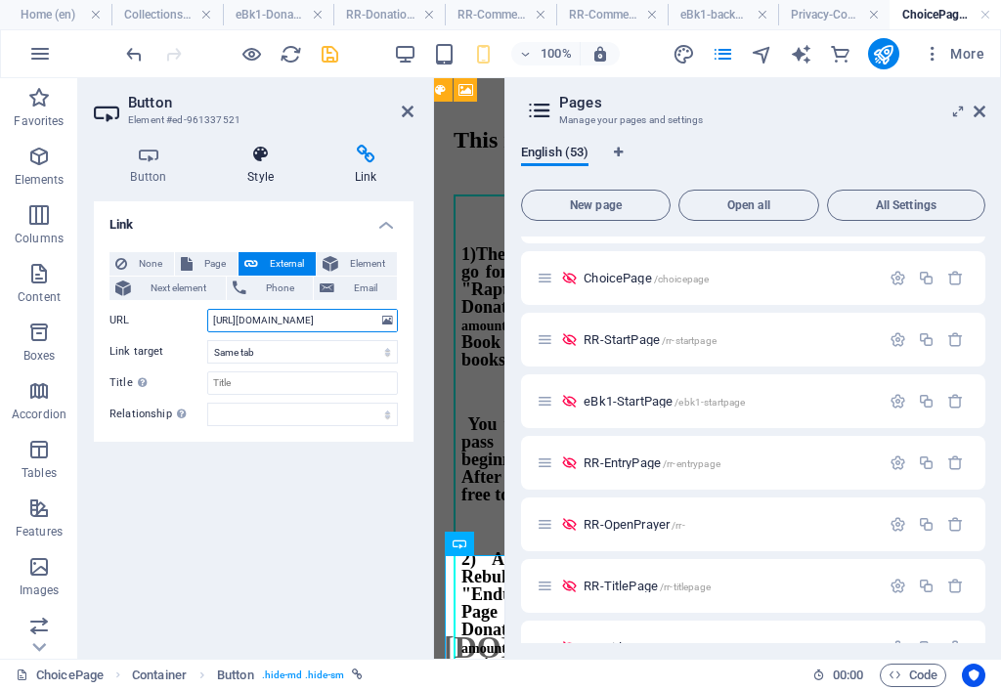
type input "[URL][DOMAIN_NAME]"
click at [261, 169] on h4 "Style" at bounding box center [264, 165] width 107 height 41
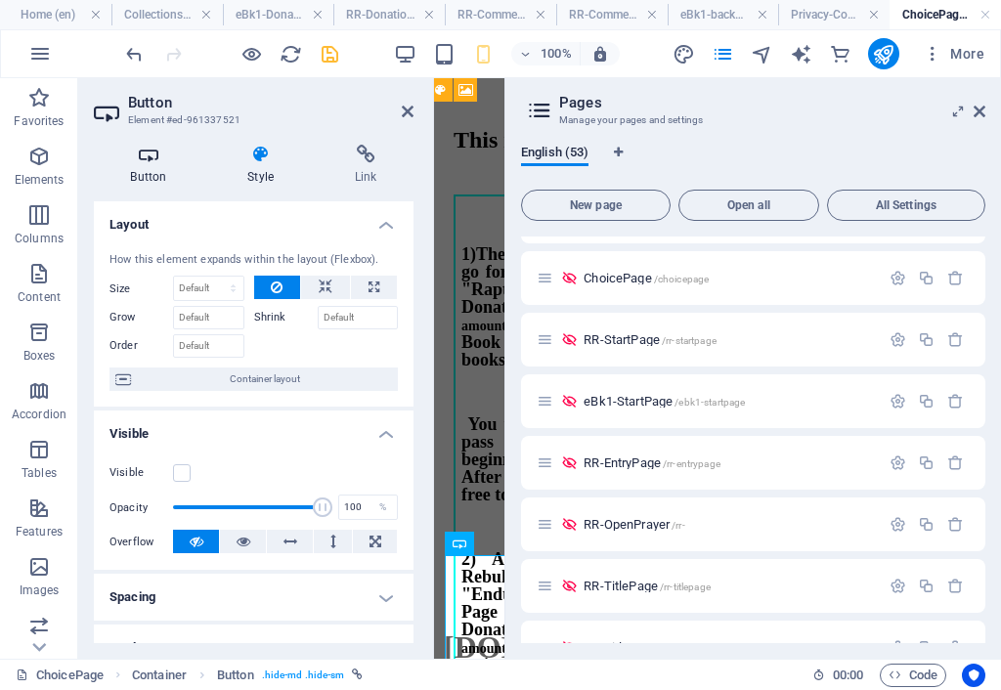
click at [156, 181] on h4 "Button" at bounding box center [152, 165] width 117 height 41
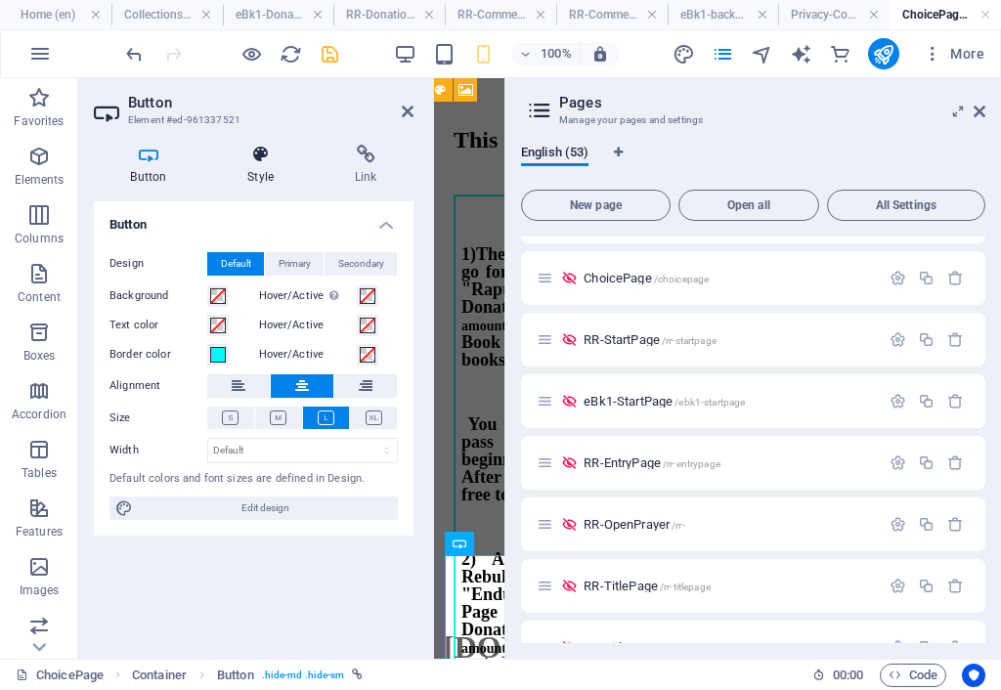
click at [269, 173] on h4 "Style" at bounding box center [264, 165] width 107 height 41
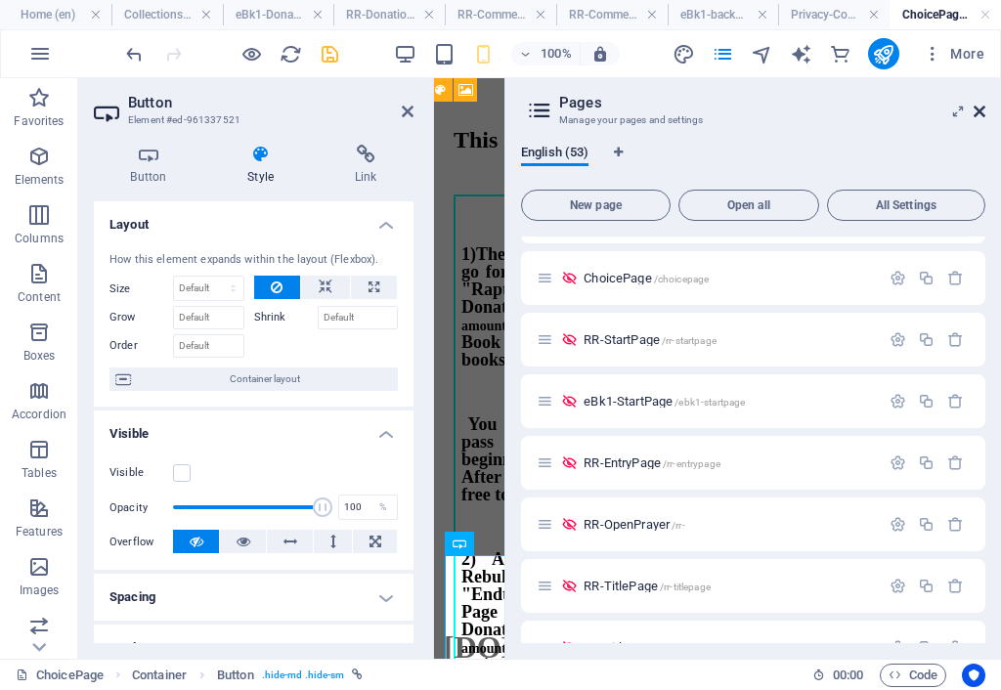
click at [982, 109] on icon at bounding box center [979, 112] width 12 height 16
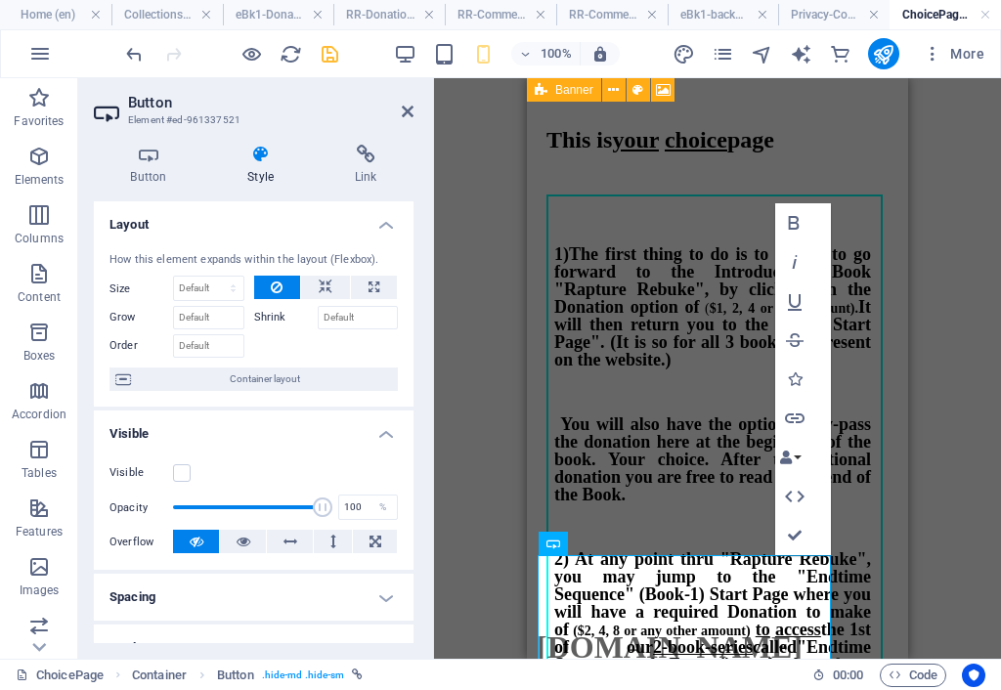
scroll to position [20, 0]
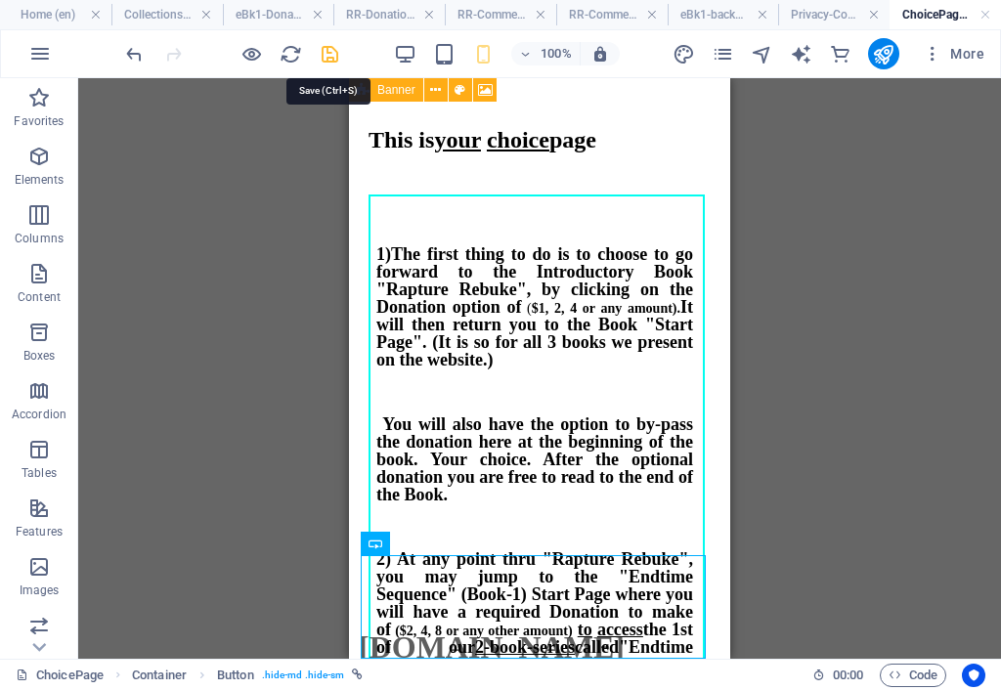
drag, startPoint x: 329, startPoint y: 56, endPoint x: 94, endPoint y: 164, distance: 259.3
click at [329, 56] on icon "save" at bounding box center [330, 54] width 22 height 22
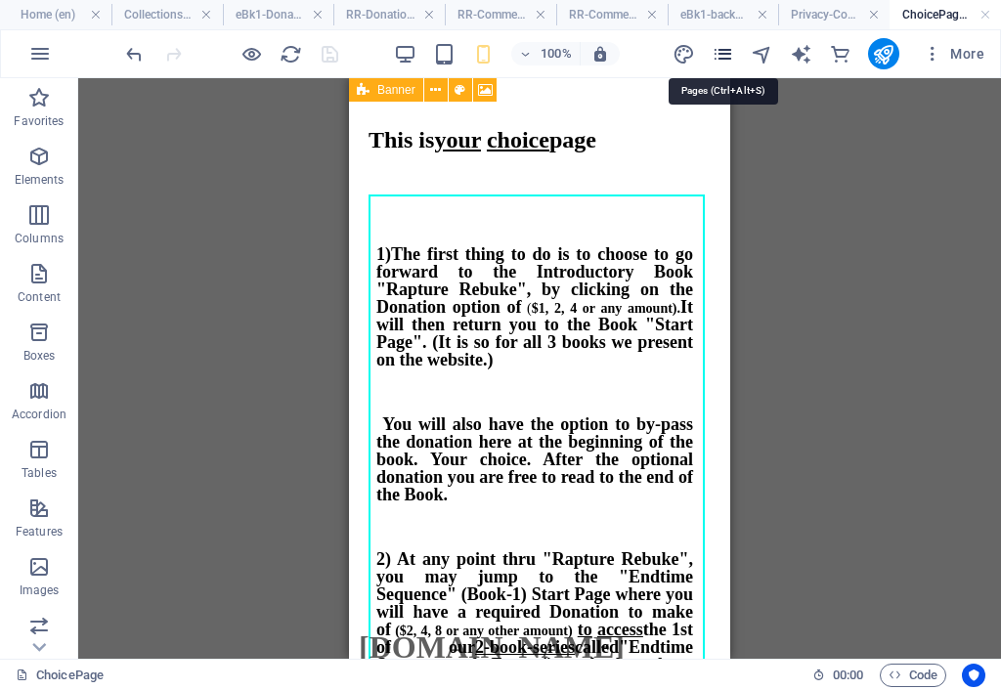
click at [723, 56] on icon "pages" at bounding box center [722, 54] width 22 height 22
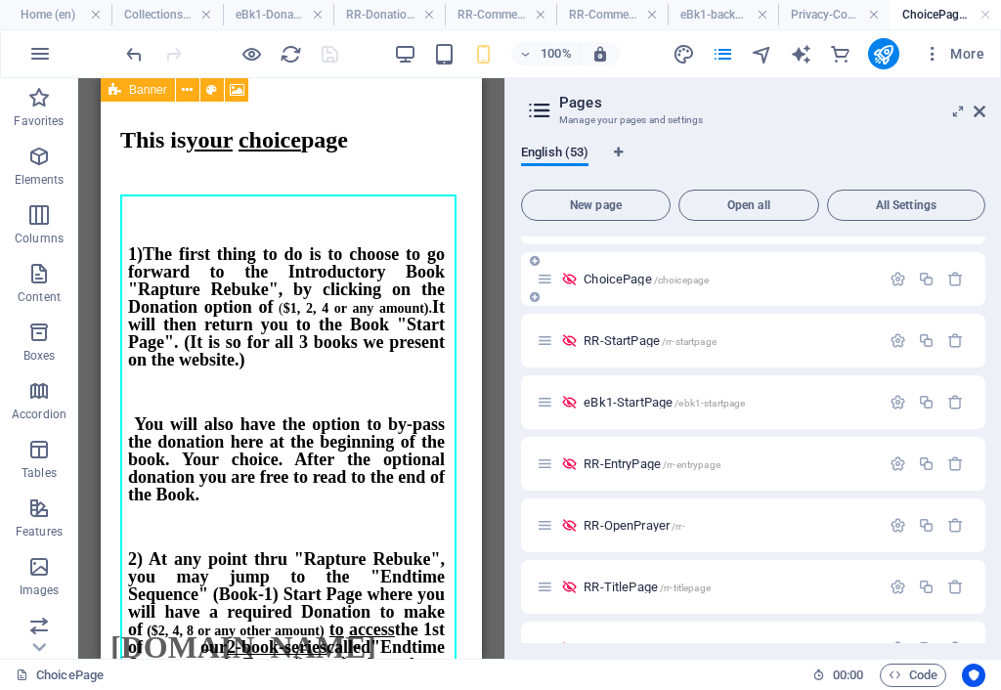
scroll to position [293, 0]
click at [645, 336] on span "RR-StartPage /rr-startpage" at bounding box center [649, 339] width 132 height 15
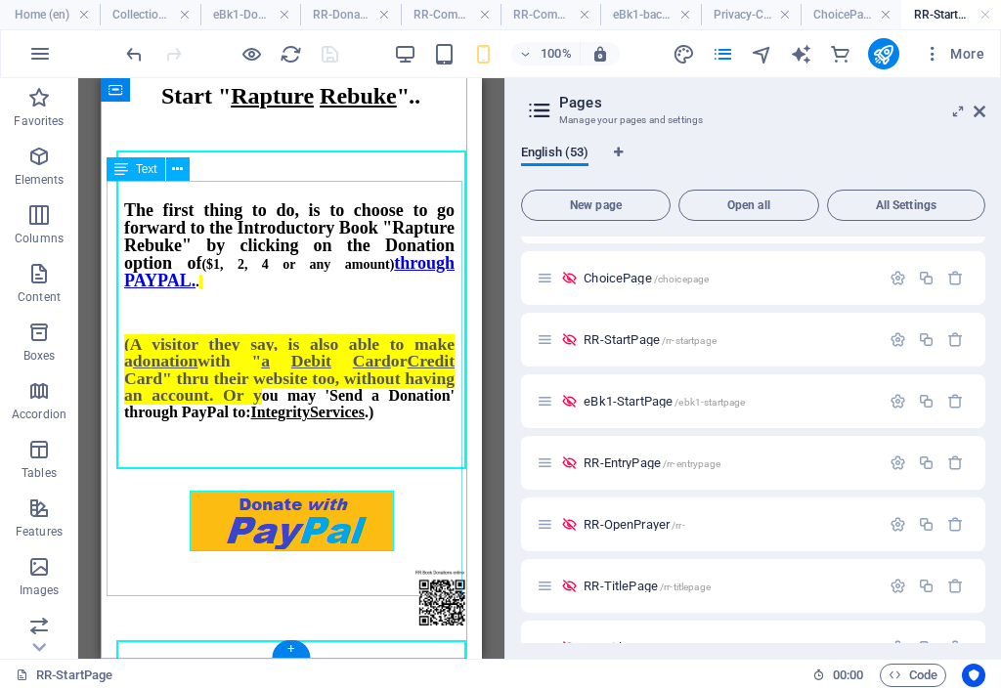
scroll to position [690, 0]
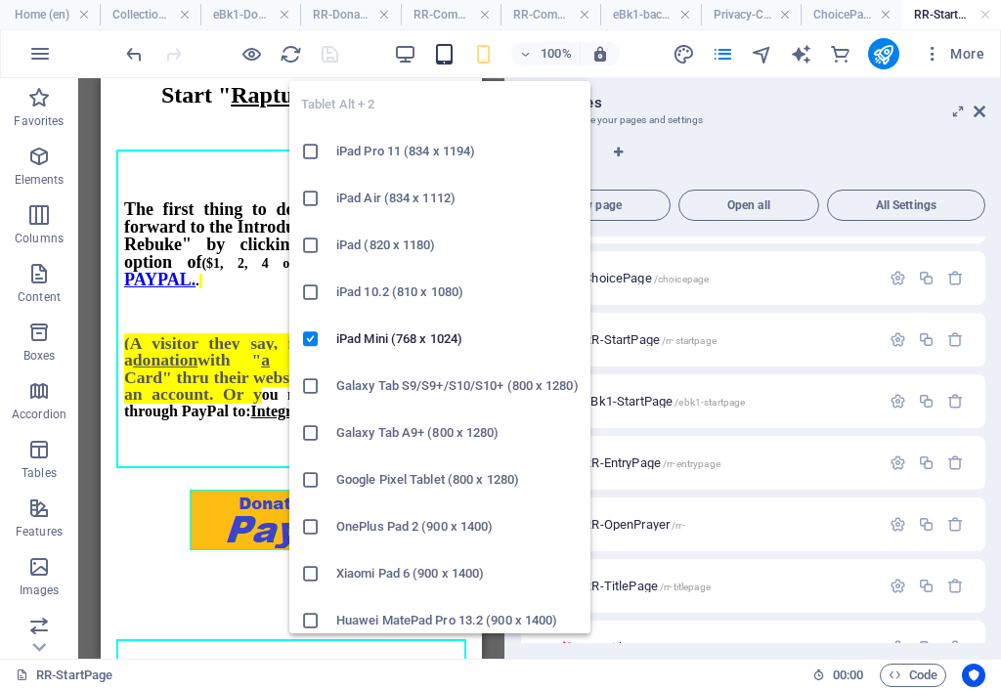
click at [447, 60] on icon "button" at bounding box center [444, 54] width 22 height 22
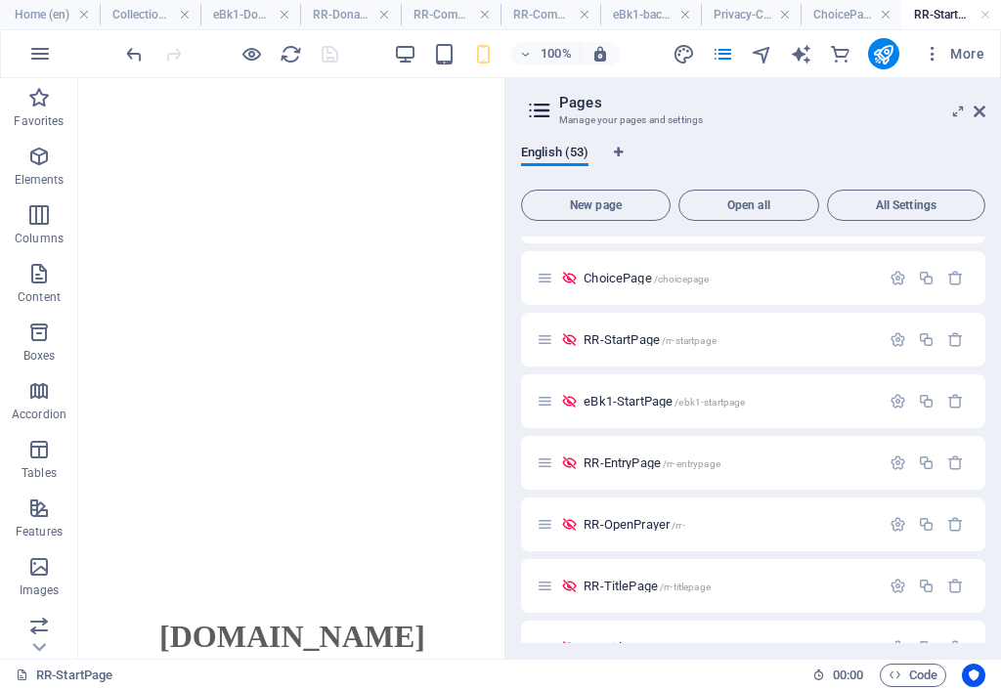
drag, startPoint x: 493, startPoint y: 450, endPoint x: 603, endPoint y: 228, distance: 247.4
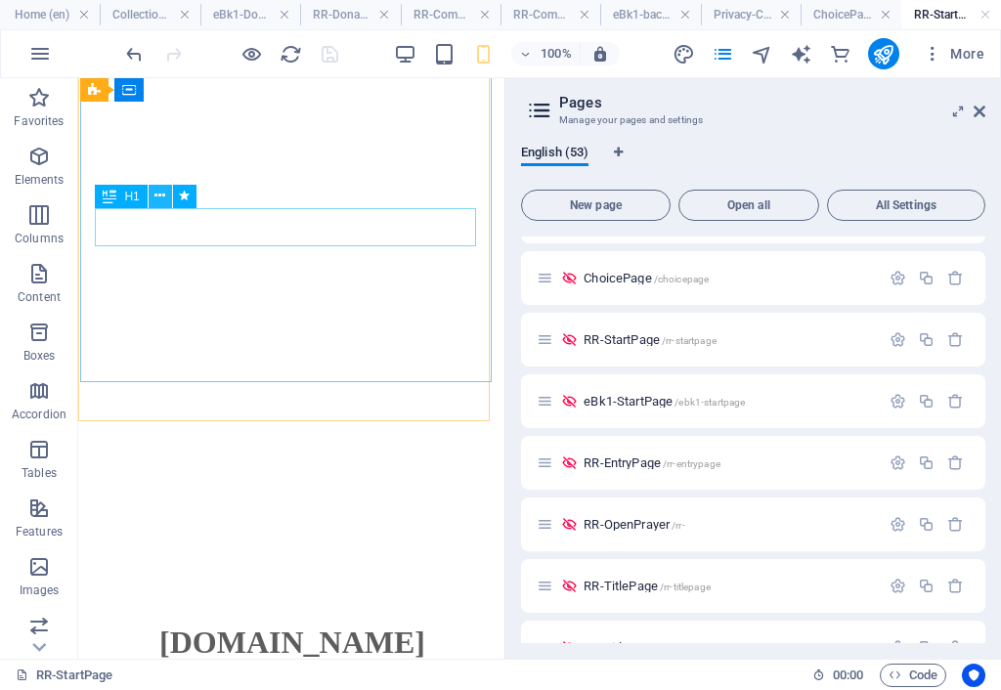
click at [158, 196] on icon at bounding box center [159, 196] width 11 height 21
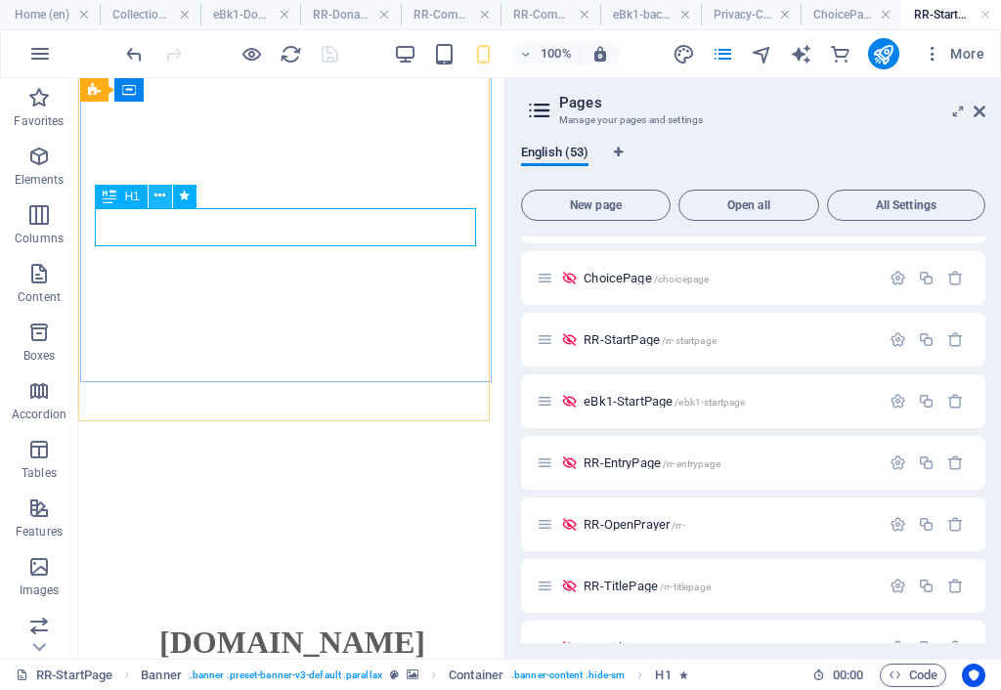
click at [161, 196] on icon at bounding box center [159, 196] width 11 height 21
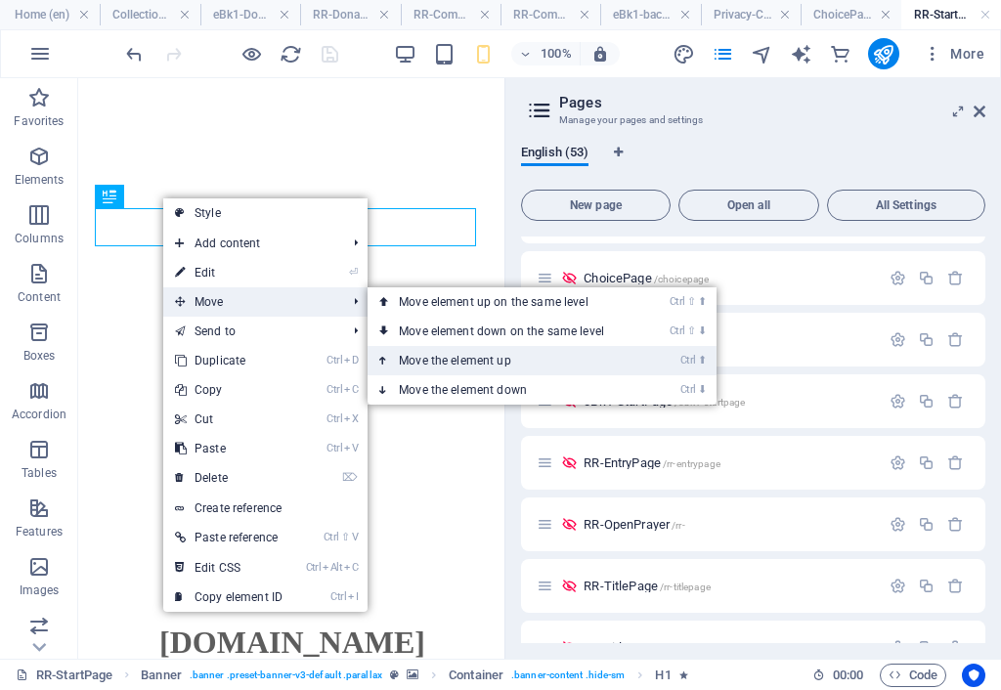
click at [463, 355] on link "Ctrl ⬆ Move the element up" at bounding box center [505, 360] width 276 height 29
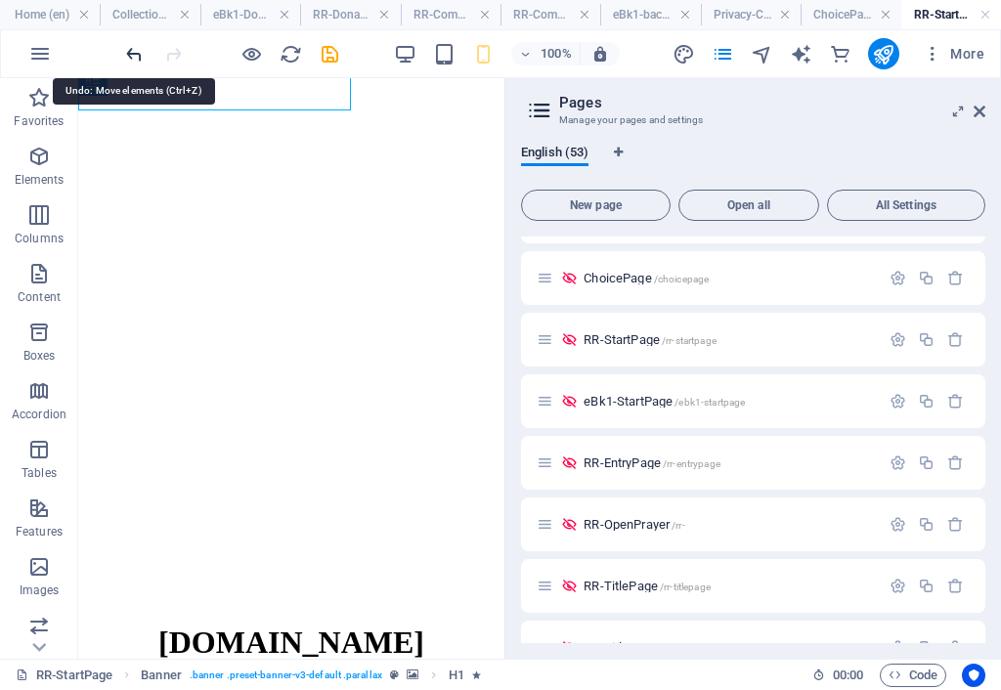
click at [133, 53] on icon "undo" at bounding box center [134, 54] width 22 height 22
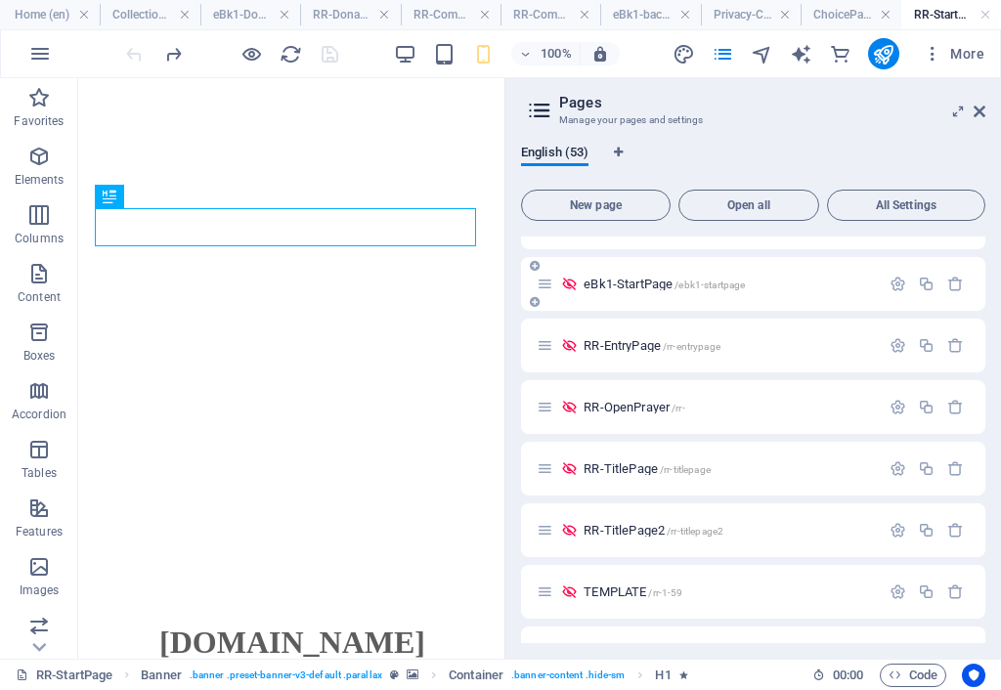
scroll to position [293, 0]
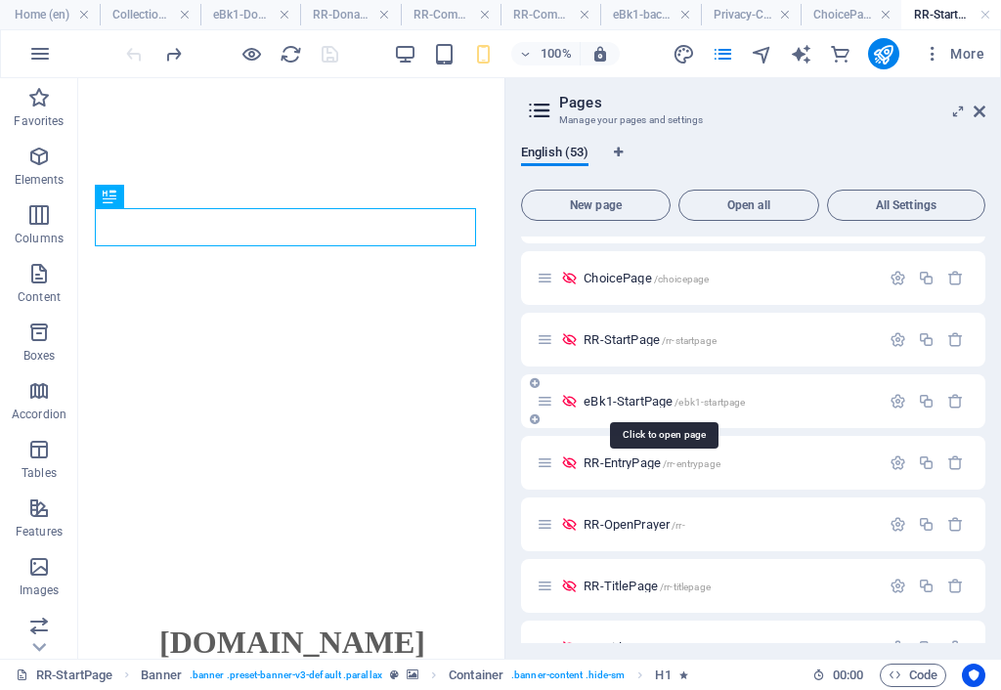
click at [624, 403] on span "eBk1-StartPage /ebk1-startpage" at bounding box center [663, 401] width 161 height 15
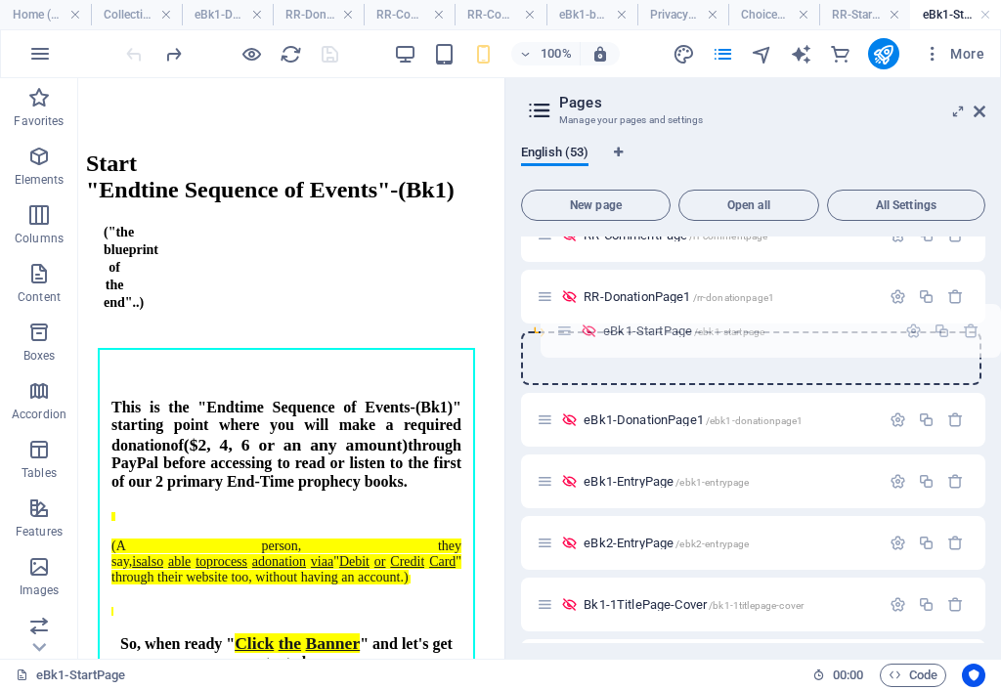
scroll to position [2545, 0]
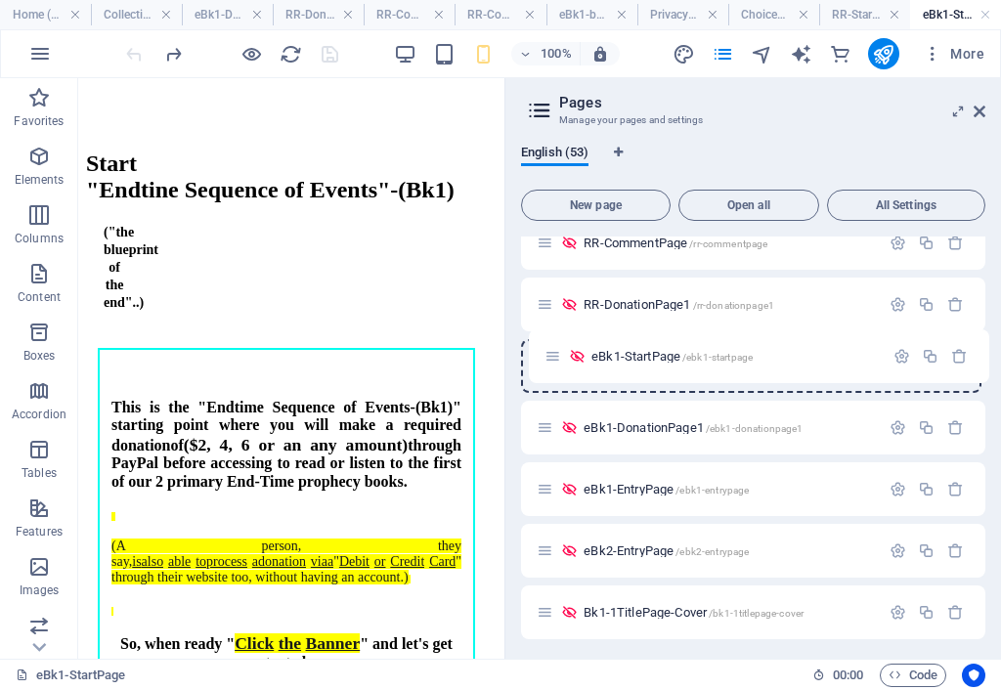
drag, startPoint x: 538, startPoint y: 405, endPoint x: 546, endPoint y: 368, distance: 37.0
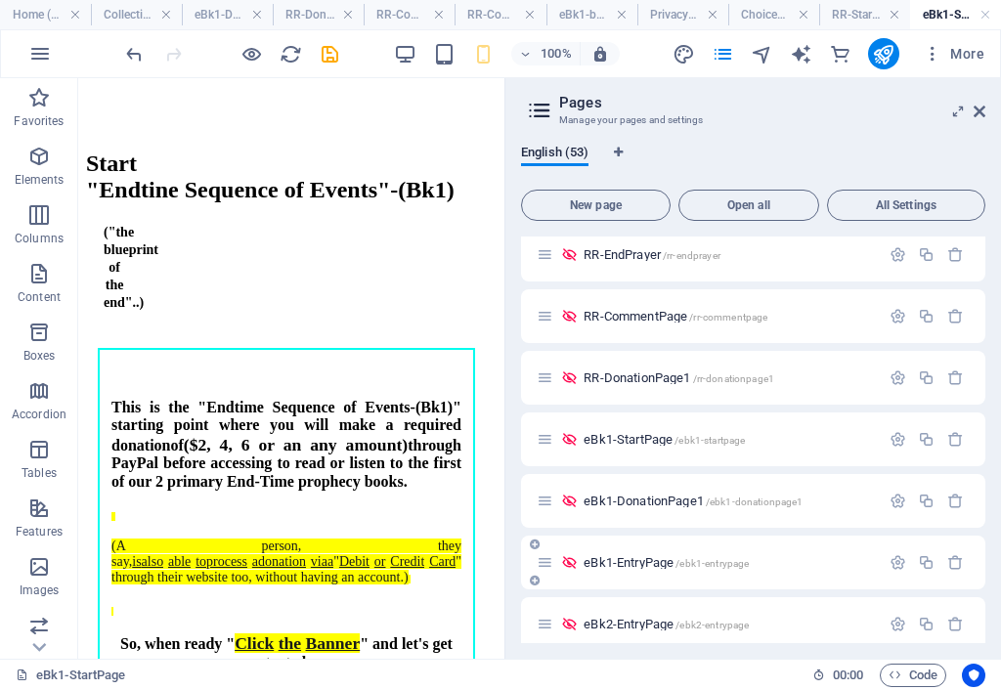
scroll to position [2447, 0]
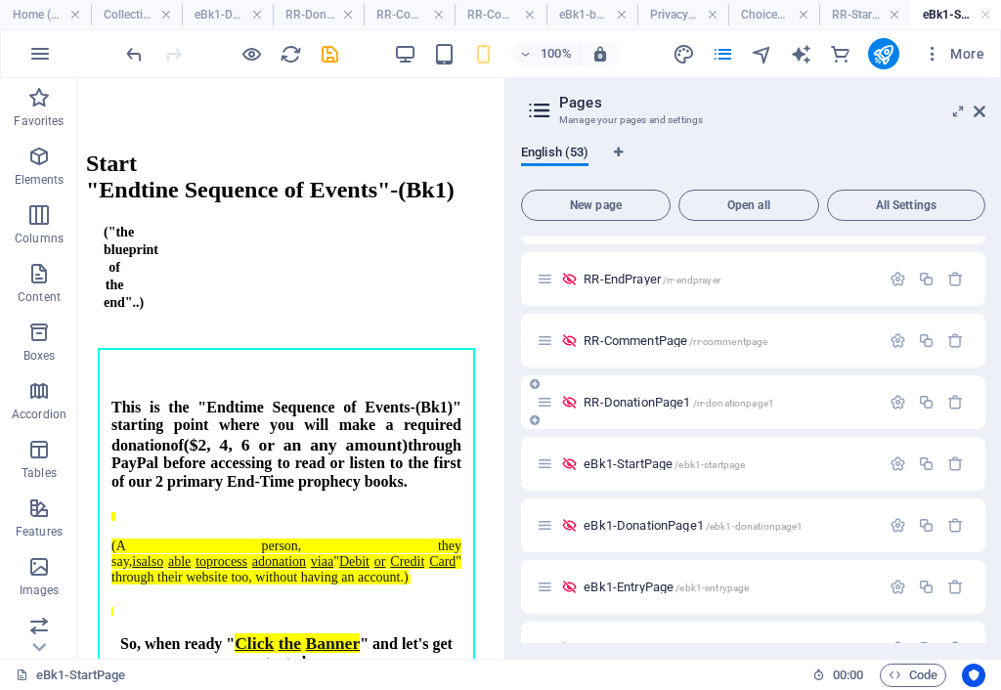
click at [644, 400] on span "RR-DonationPage1 /rr-donationpage1" at bounding box center [678, 402] width 191 height 15
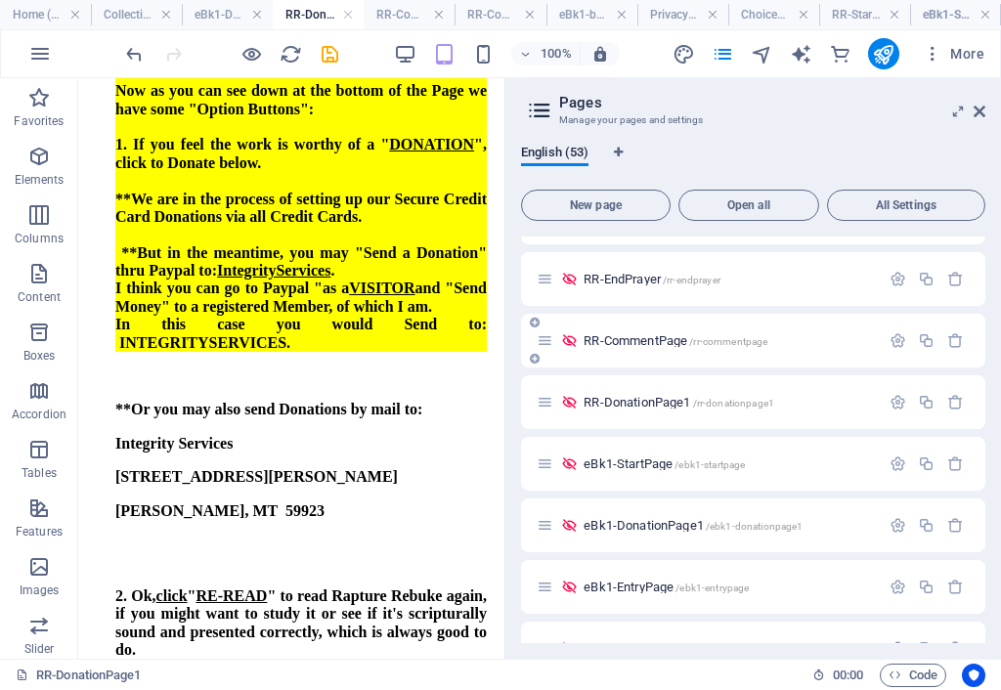
click at [616, 345] on span "RR-CommentPage /rr-commentpage" at bounding box center [675, 340] width 184 height 15
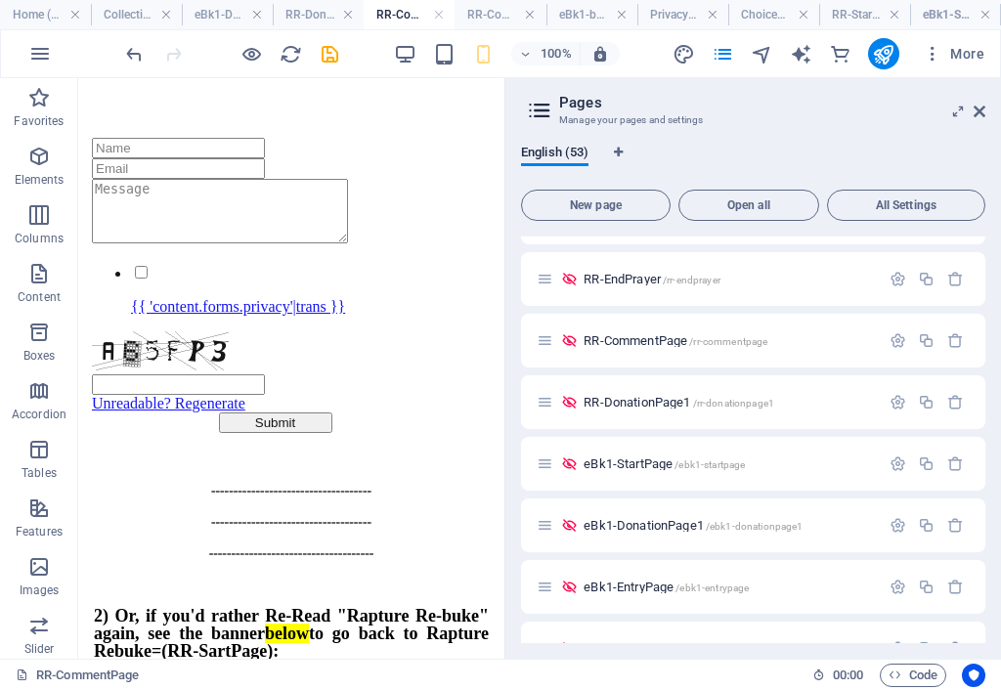
scroll to position [663, 0]
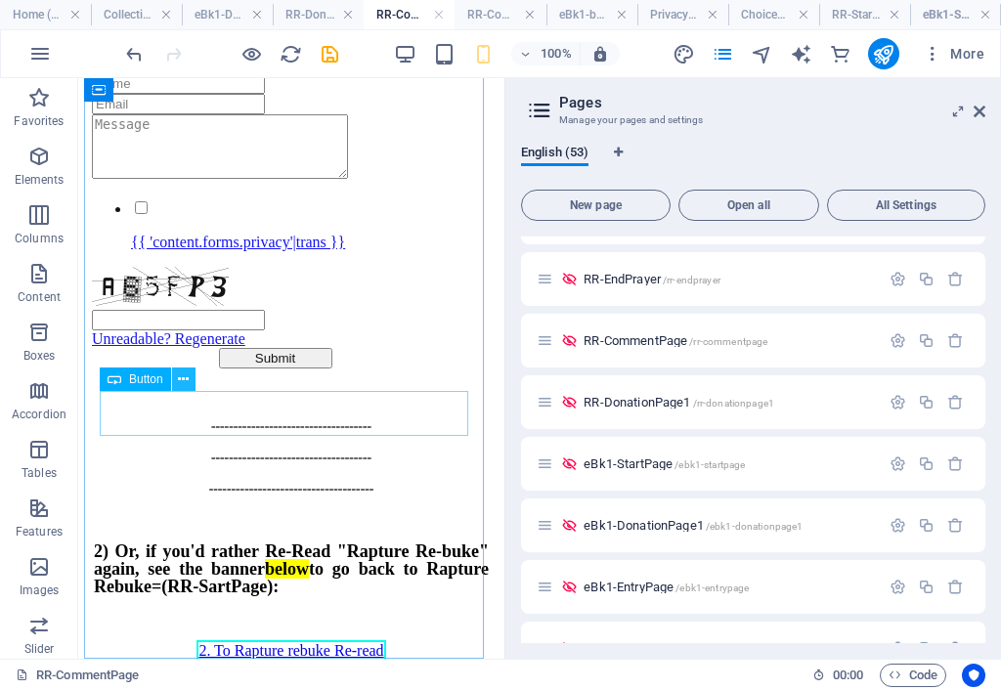
click at [184, 377] on icon at bounding box center [183, 379] width 11 height 21
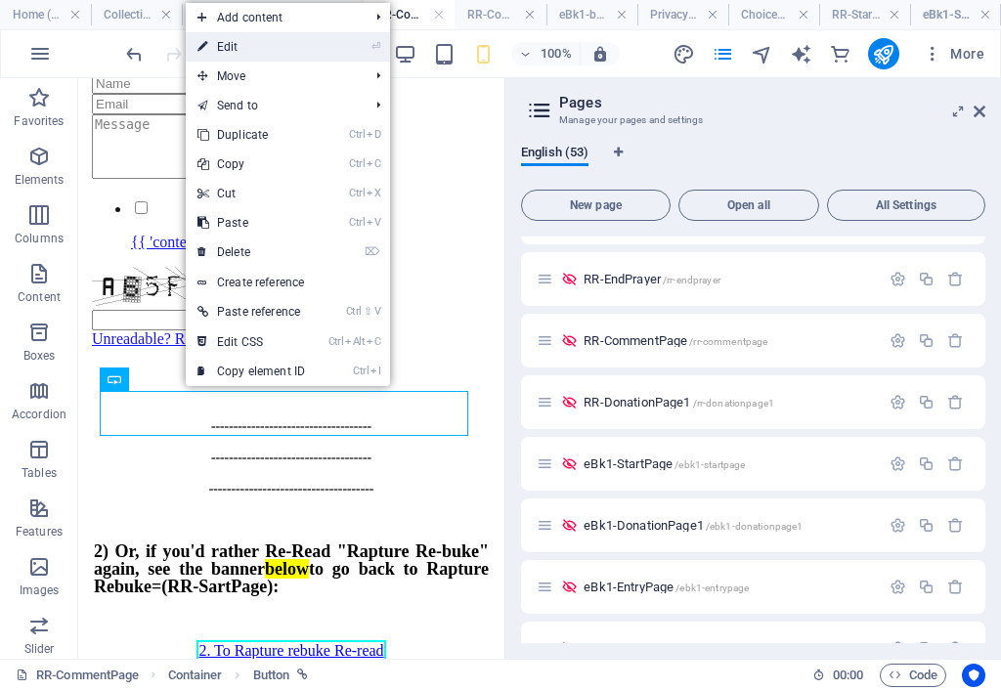
click at [247, 48] on link "⏎ Edit" at bounding box center [251, 46] width 131 height 29
select select "px"
select select
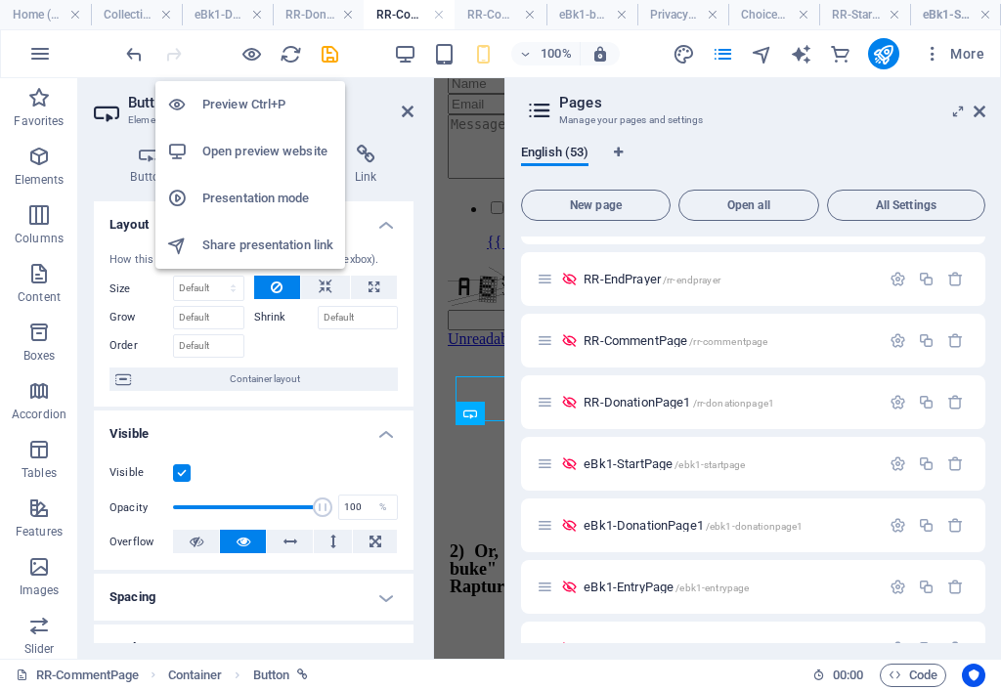
scroll to position [677, 0]
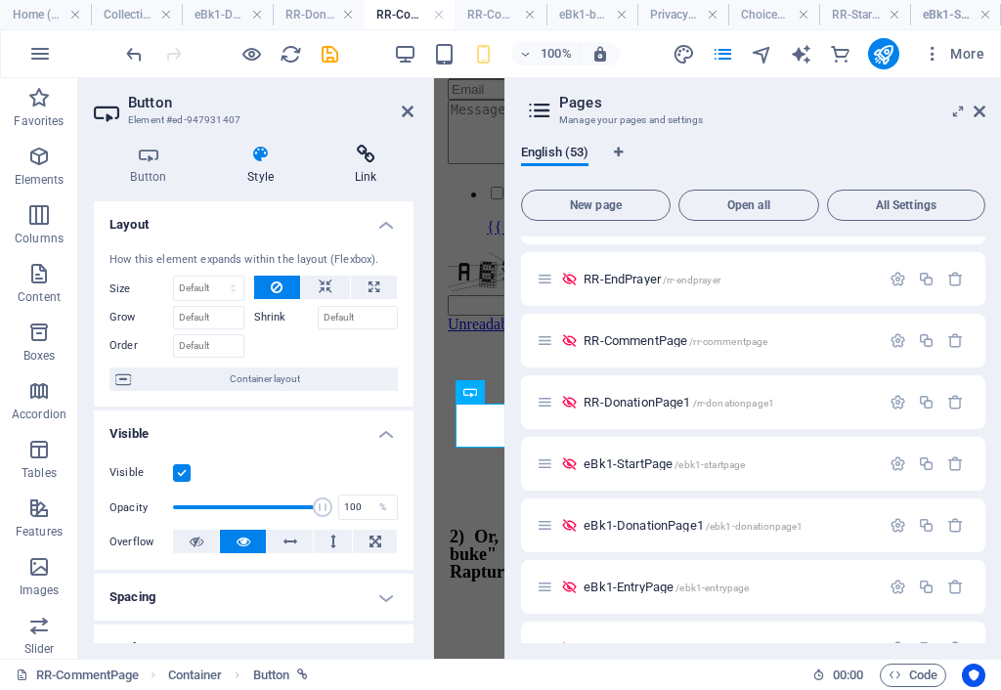
click at [368, 164] on h4 "Link" at bounding box center [366, 165] width 96 height 41
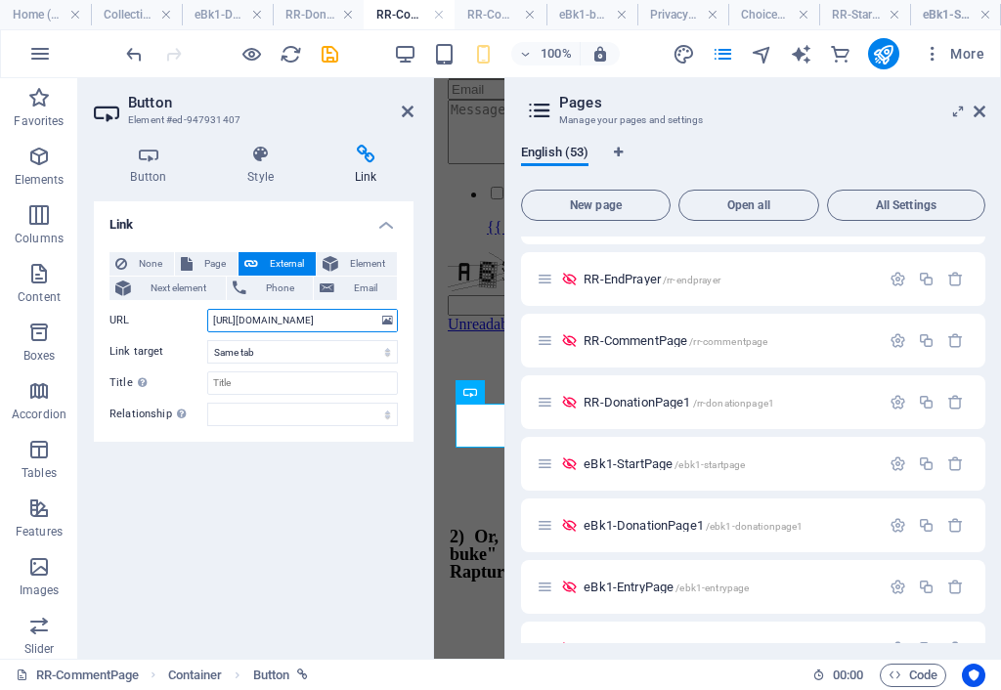
scroll to position [0, 95]
drag, startPoint x: 340, startPoint y: 324, endPoint x: 384, endPoint y: 318, distance: 44.5
click at [384, 318] on div "URL [URL][DOMAIN_NAME]" at bounding box center [253, 320] width 288 height 23
click at [404, 110] on icon at bounding box center [408, 112] width 12 height 16
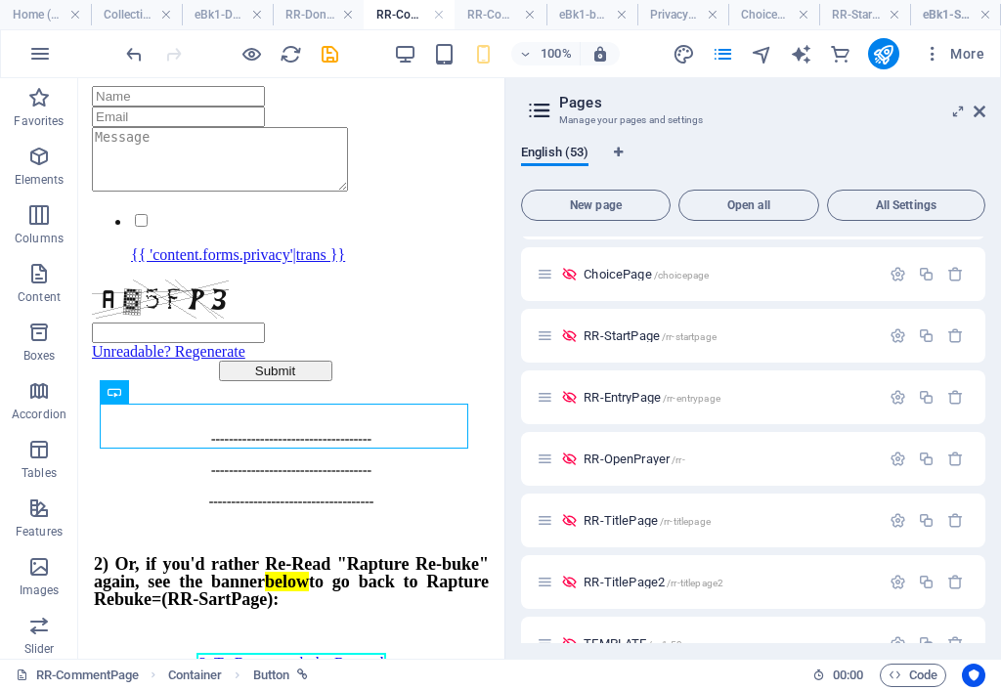
scroll to position [199, 0]
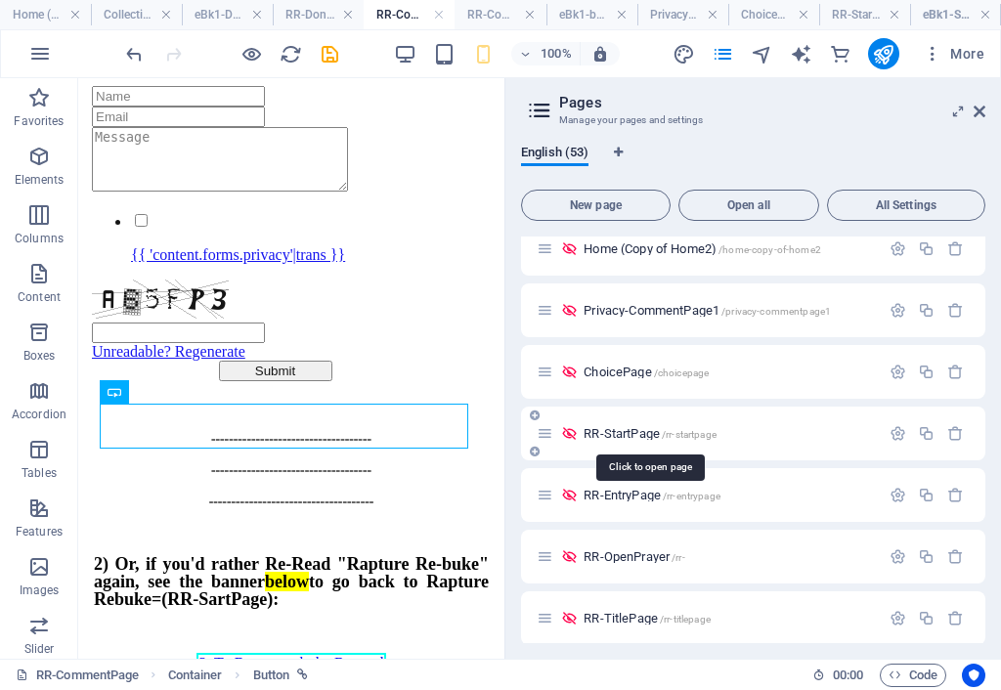
click at [642, 430] on span "RR-StartPage /rr-startpage" at bounding box center [649, 433] width 132 height 15
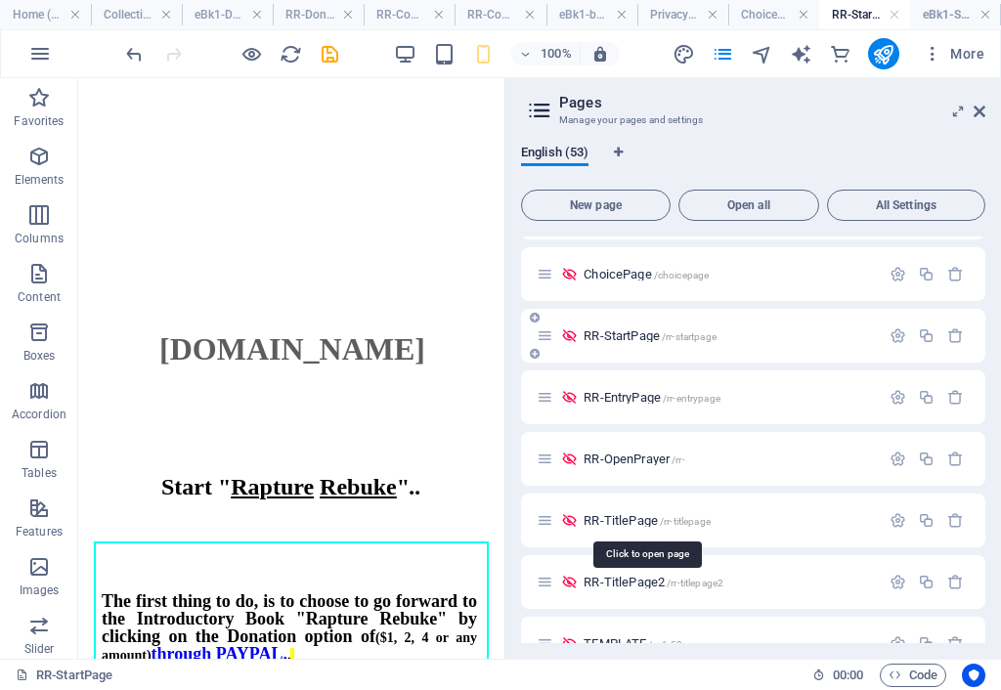
scroll to position [395, 0]
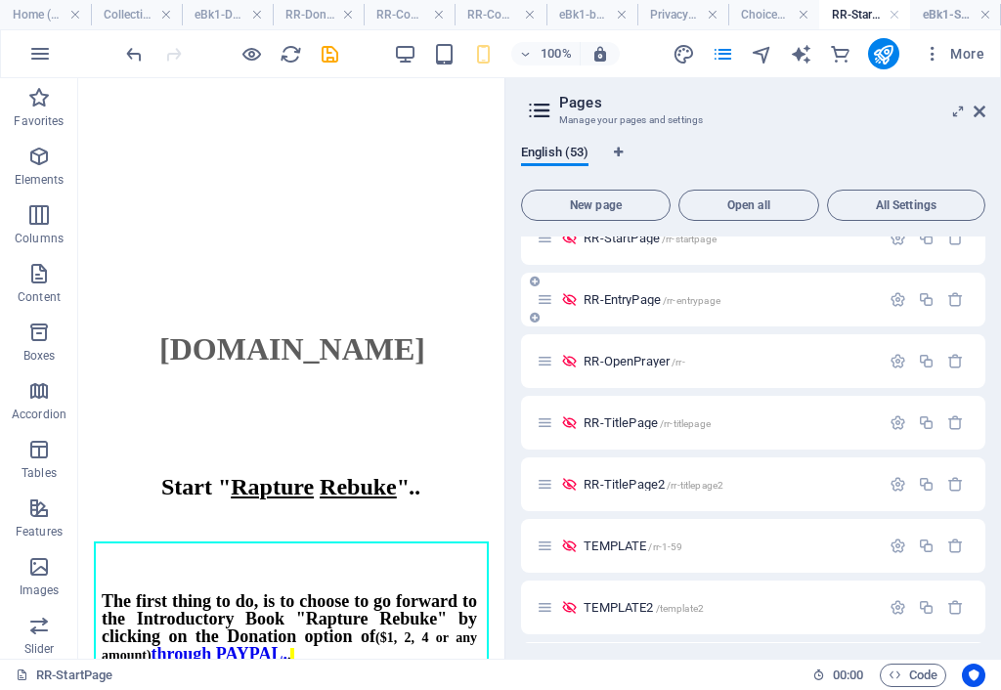
click at [619, 300] on span "RR-EntryPage /rr-entrypage" at bounding box center [651, 299] width 136 height 15
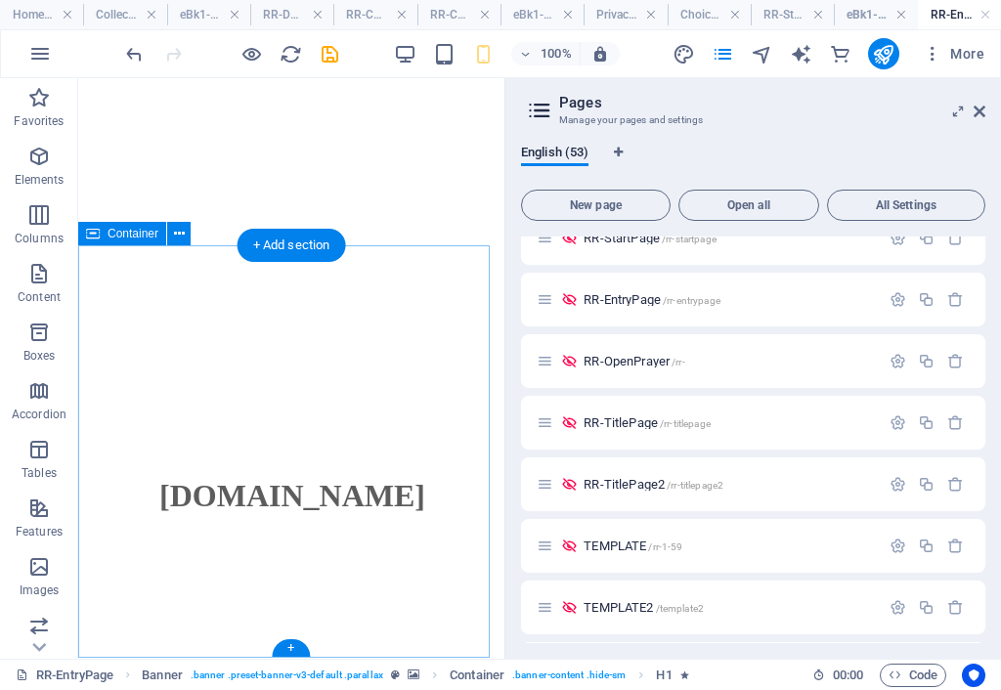
scroll to position [180, 0]
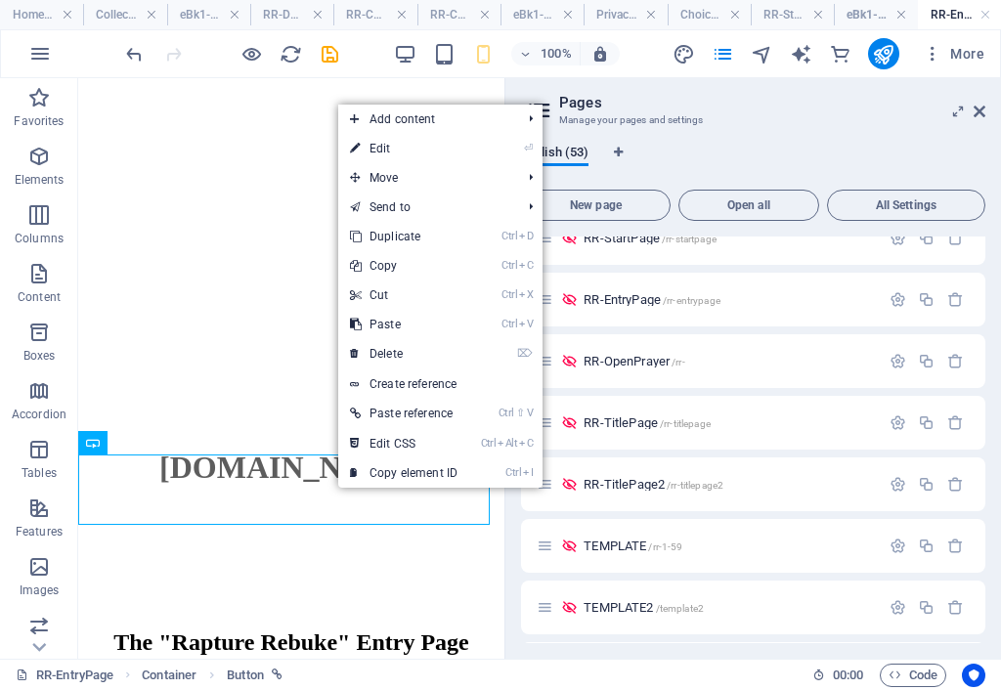
drag, startPoint x: 386, startPoint y: 147, endPoint x: 377, endPoint y: 153, distance: 11.1
click at [383, 146] on link "⏎ Edit" at bounding box center [403, 148] width 131 height 29
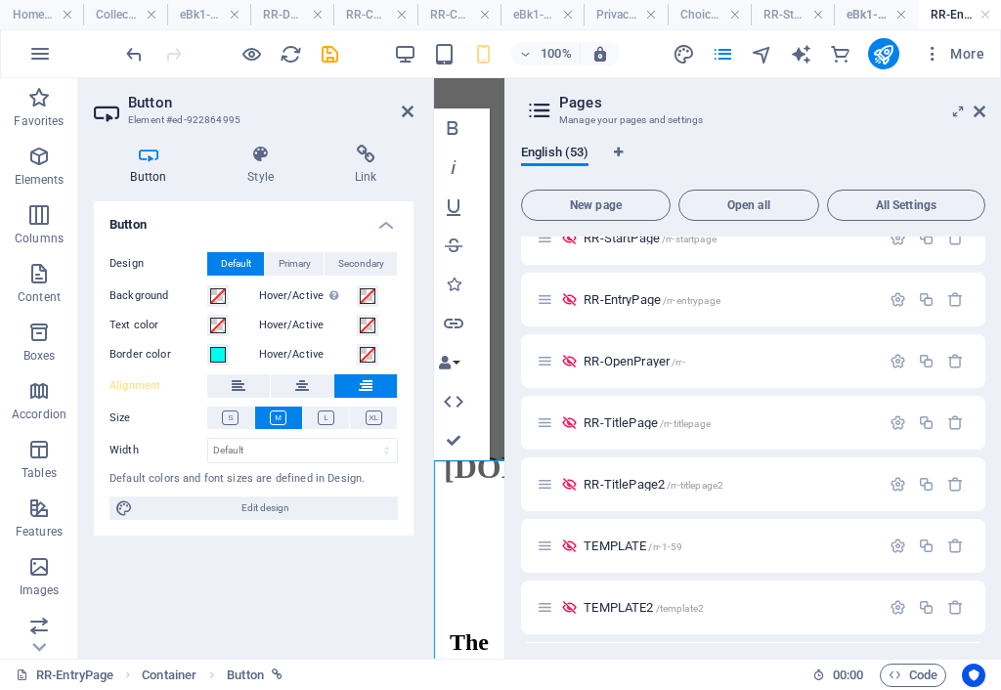
scroll to position [345, 0]
click at [310, 383] on button at bounding box center [302, 385] width 63 height 23
click at [368, 167] on h4 "Link" at bounding box center [366, 165] width 96 height 41
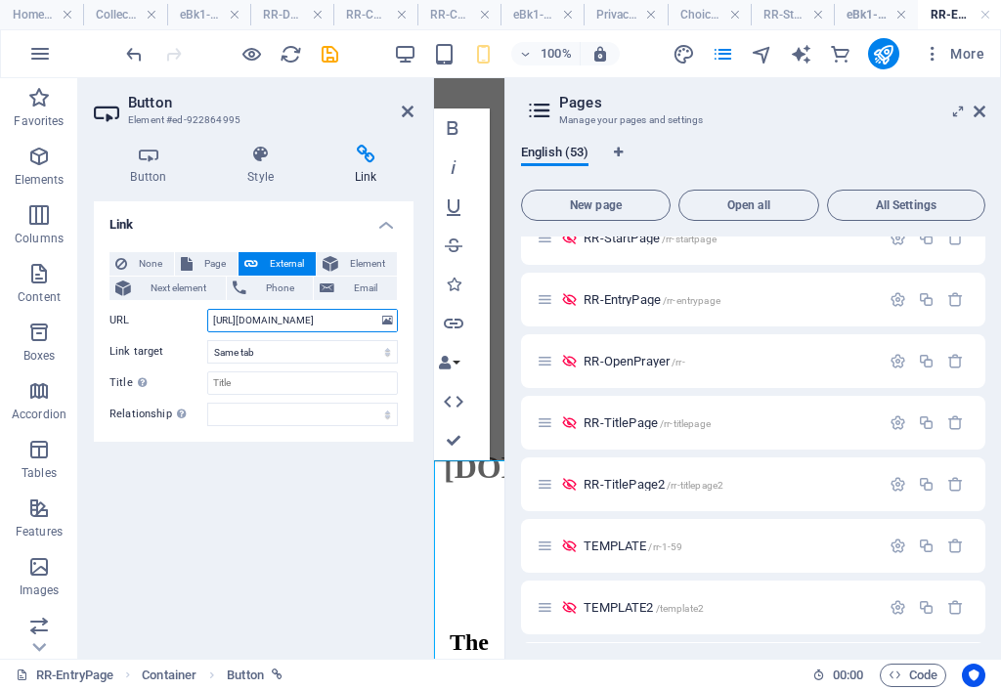
scroll to position [0, 93]
drag, startPoint x: 352, startPoint y: 322, endPoint x: 383, endPoint y: 339, distance: 35.9
click at [374, 323] on input "[URL][DOMAIN_NAME]" at bounding box center [302, 320] width 191 height 23
click at [154, 173] on h4 "Button" at bounding box center [152, 165] width 117 height 41
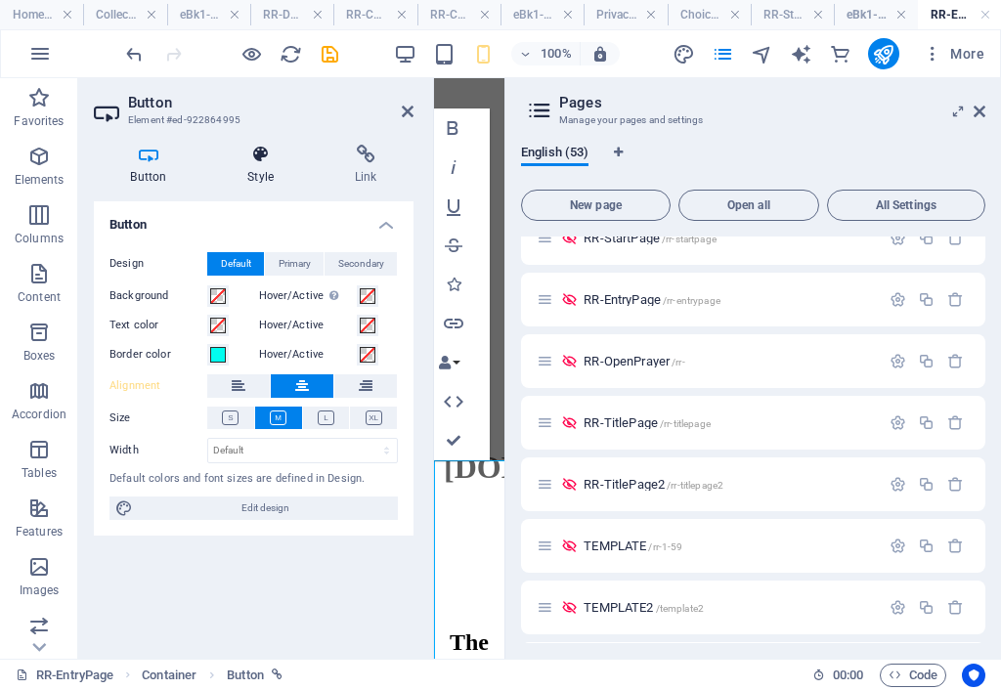
click at [262, 173] on h4 "Style" at bounding box center [264, 165] width 107 height 41
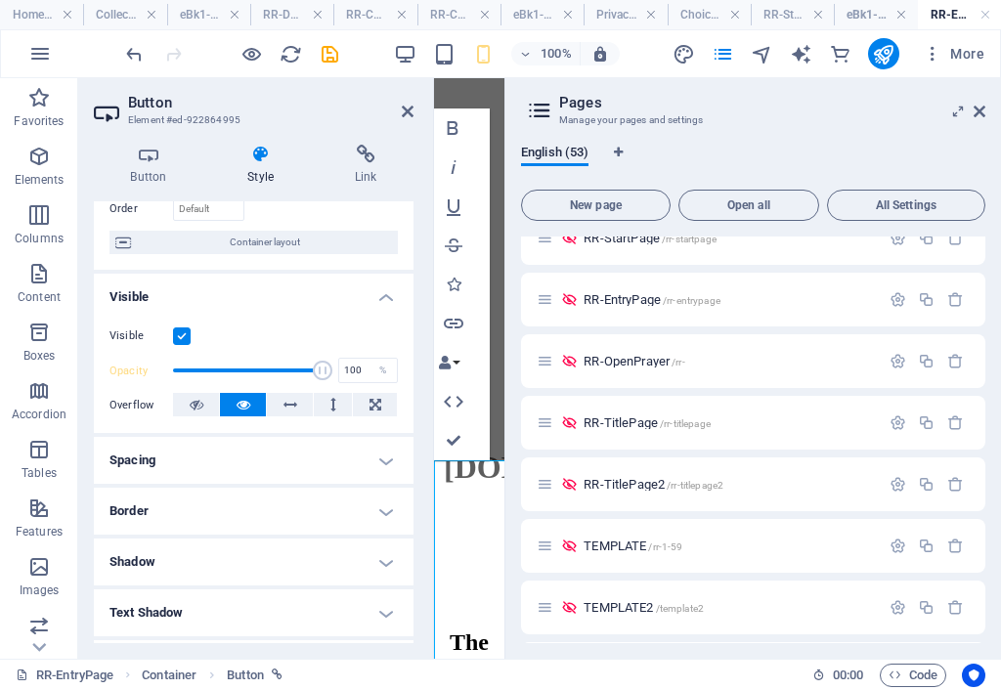
scroll to position [195, 0]
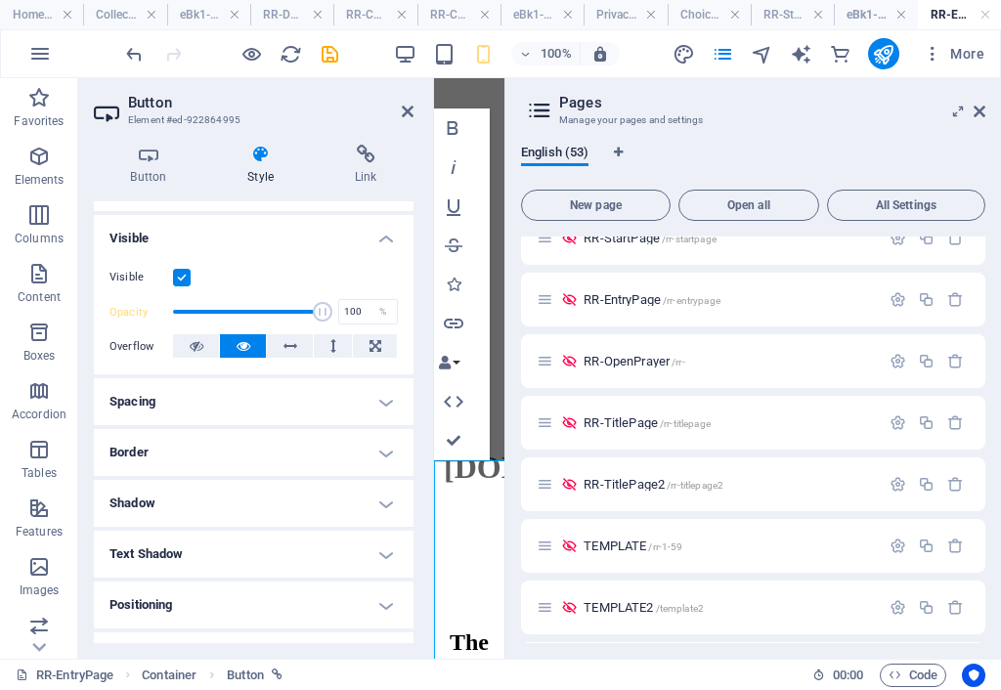
click at [309, 457] on h4 "Border" at bounding box center [254, 452] width 320 height 47
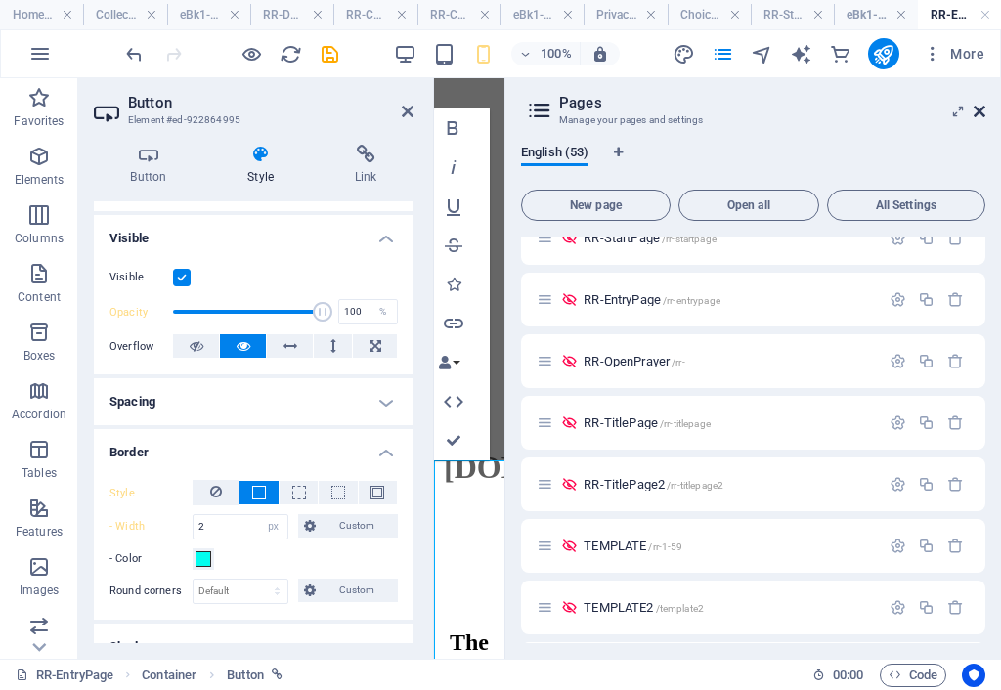
drag, startPoint x: 981, startPoint y: 109, endPoint x: 364, endPoint y: 384, distance: 675.9
click at [981, 109] on icon at bounding box center [979, 112] width 12 height 16
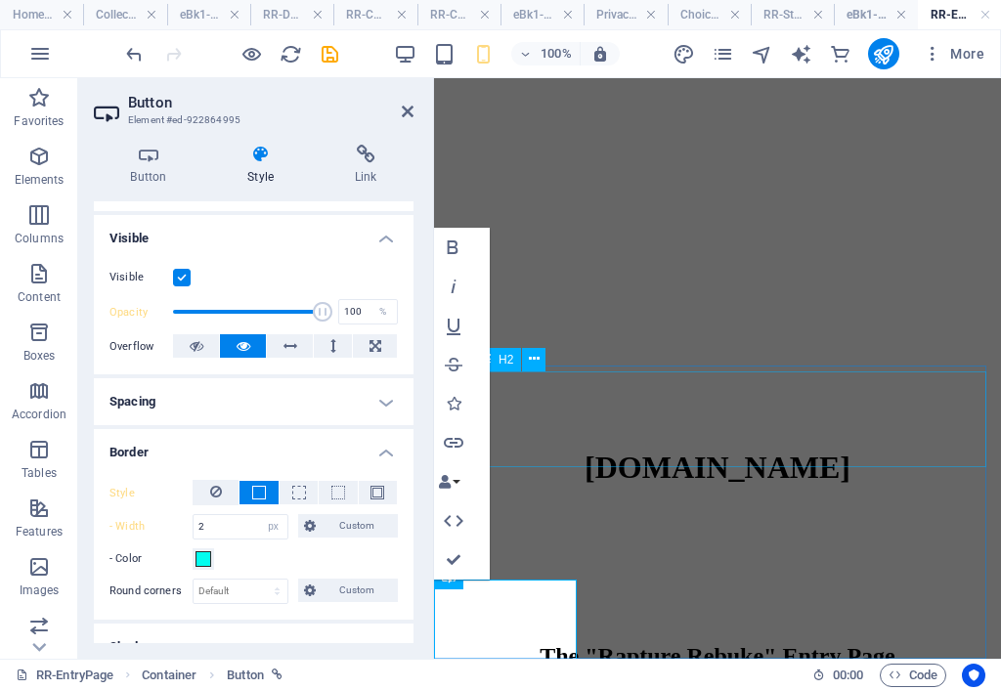
scroll to position [0, 0]
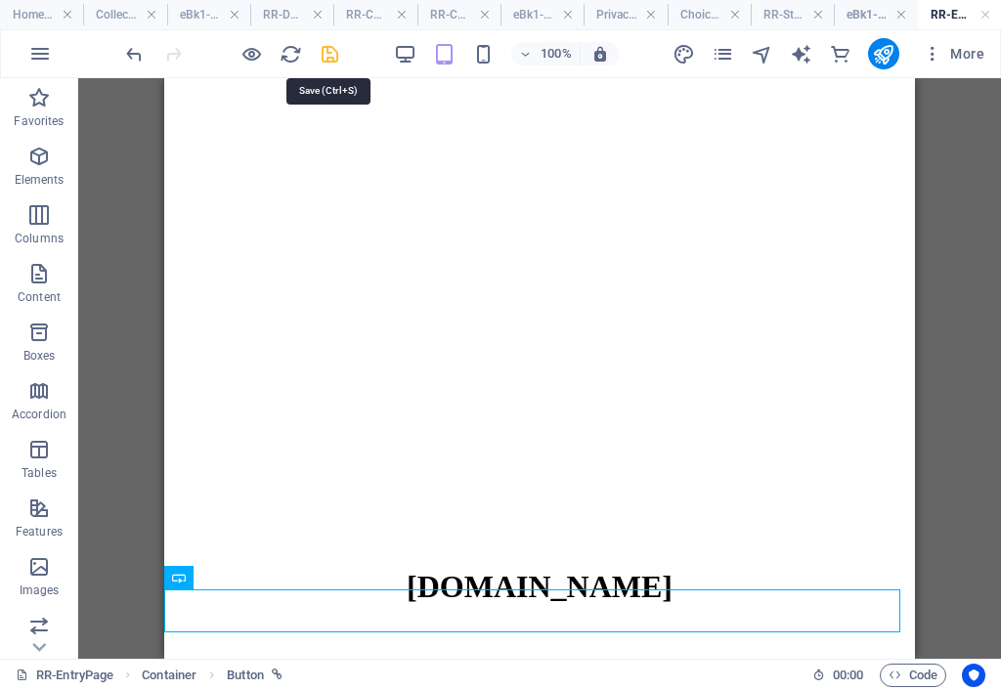
click at [329, 50] on icon "save" at bounding box center [330, 54] width 22 height 22
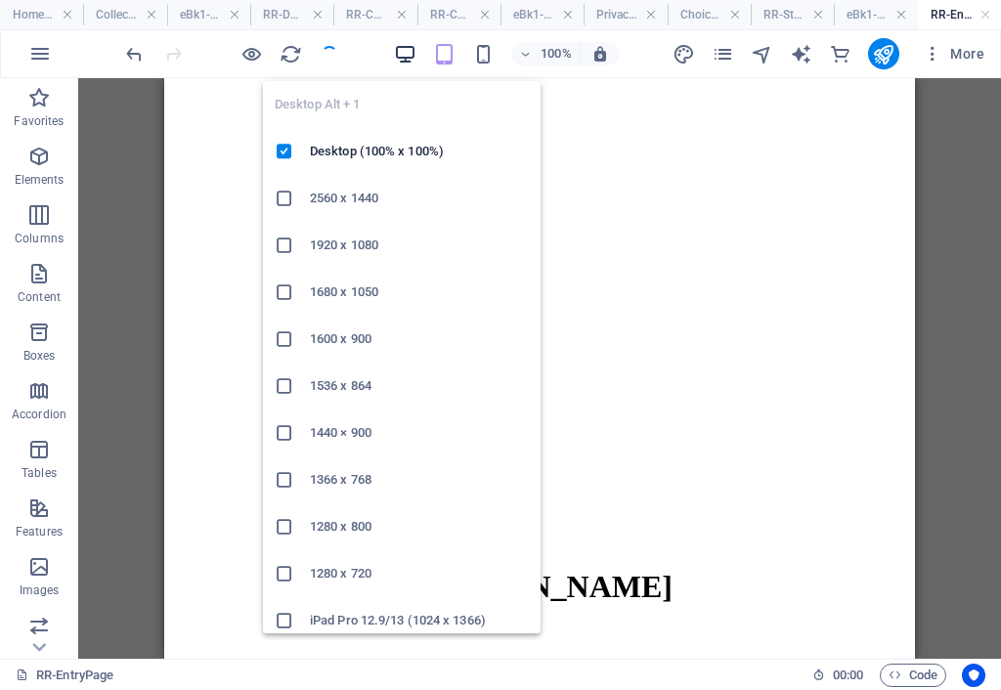
click at [410, 56] on icon "button" at bounding box center [405, 54] width 22 height 22
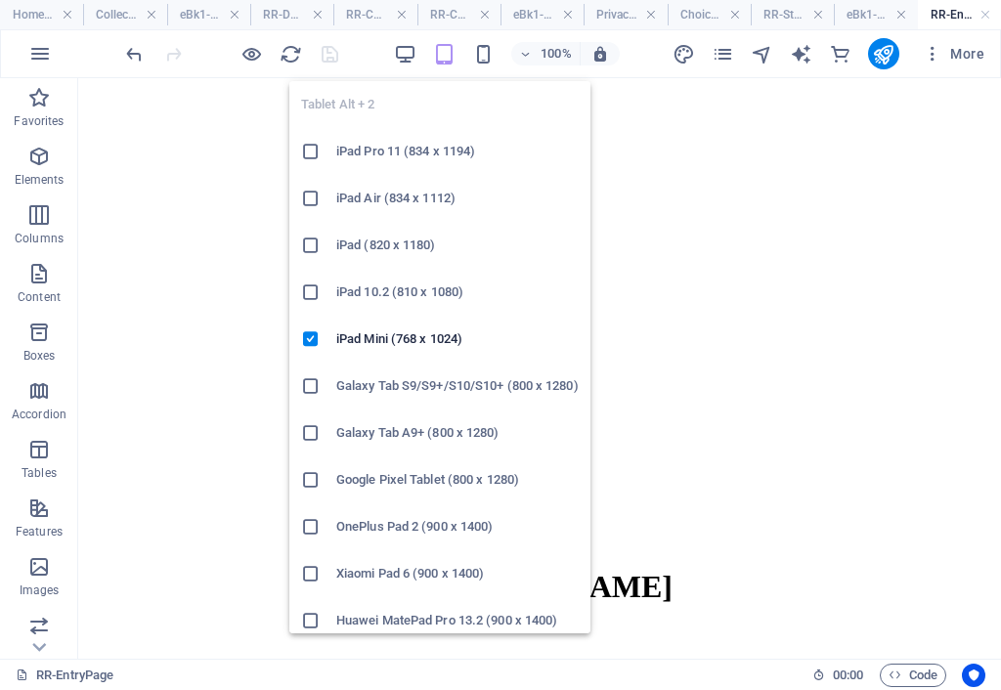
click at [448, 53] on icon "button" at bounding box center [444, 54] width 22 height 22
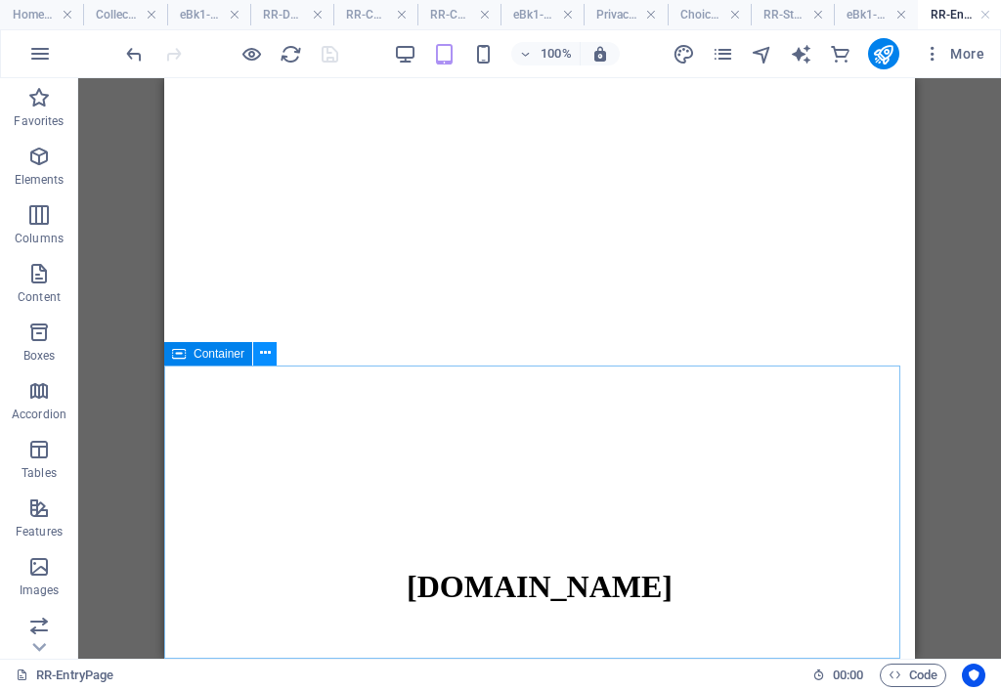
click at [267, 353] on icon at bounding box center [265, 353] width 11 height 21
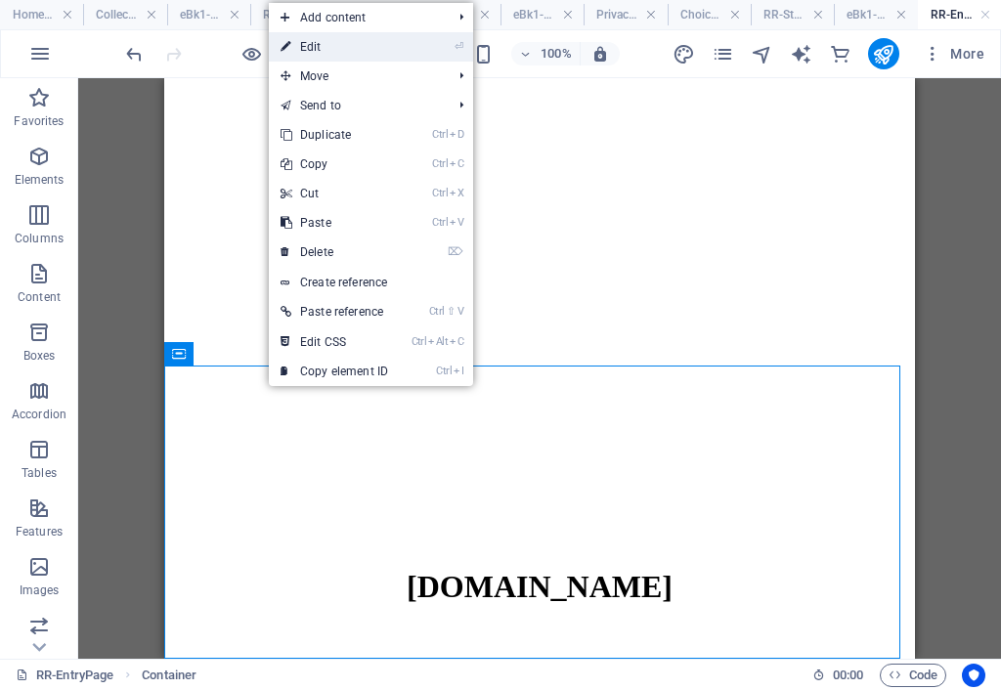
drag, startPoint x: 366, startPoint y: 49, endPoint x: 9, endPoint y: 448, distance: 535.6
click at [366, 49] on link "⏎ Edit" at bounding box center [334, 46] width 131 height 29
select select "px"
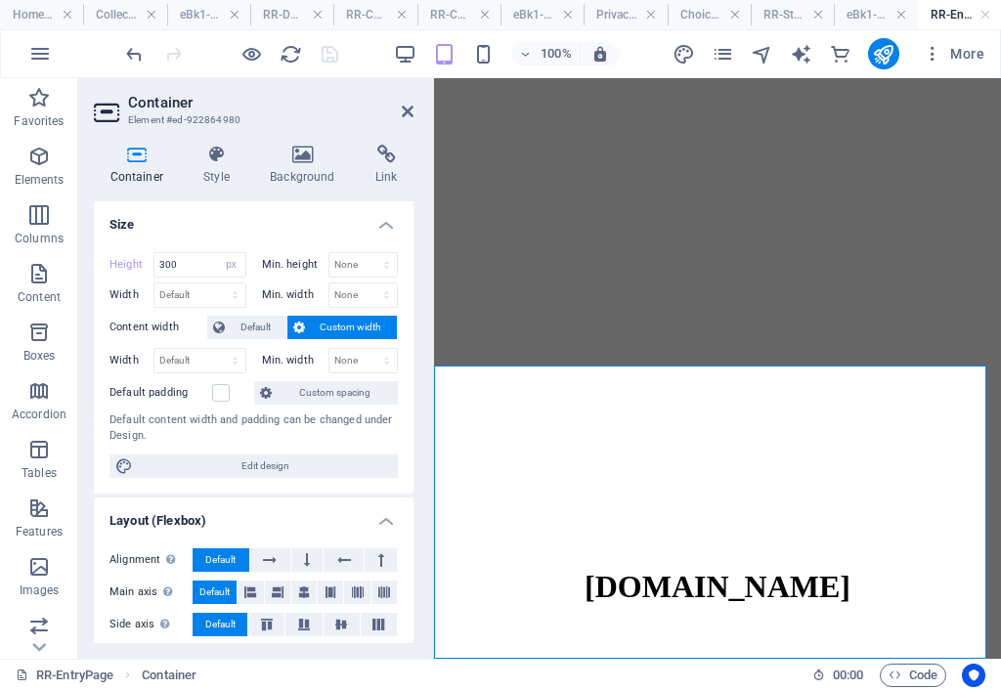
scroll to position [98, 0]
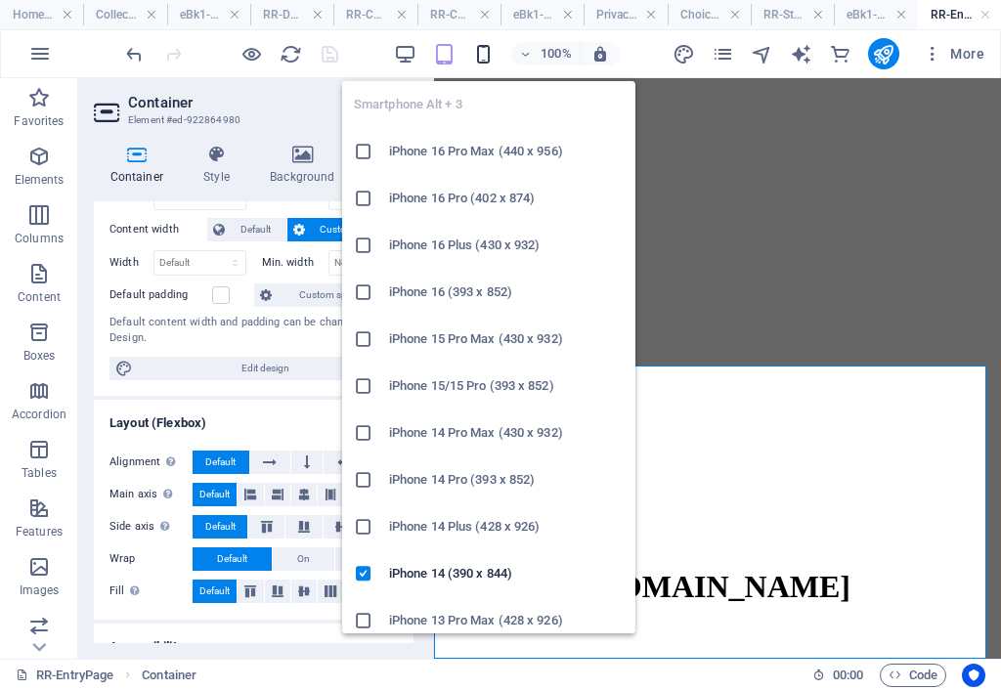
click at [486, 58] on icon "button" at bounding box center [483, 54] width 22 height 22
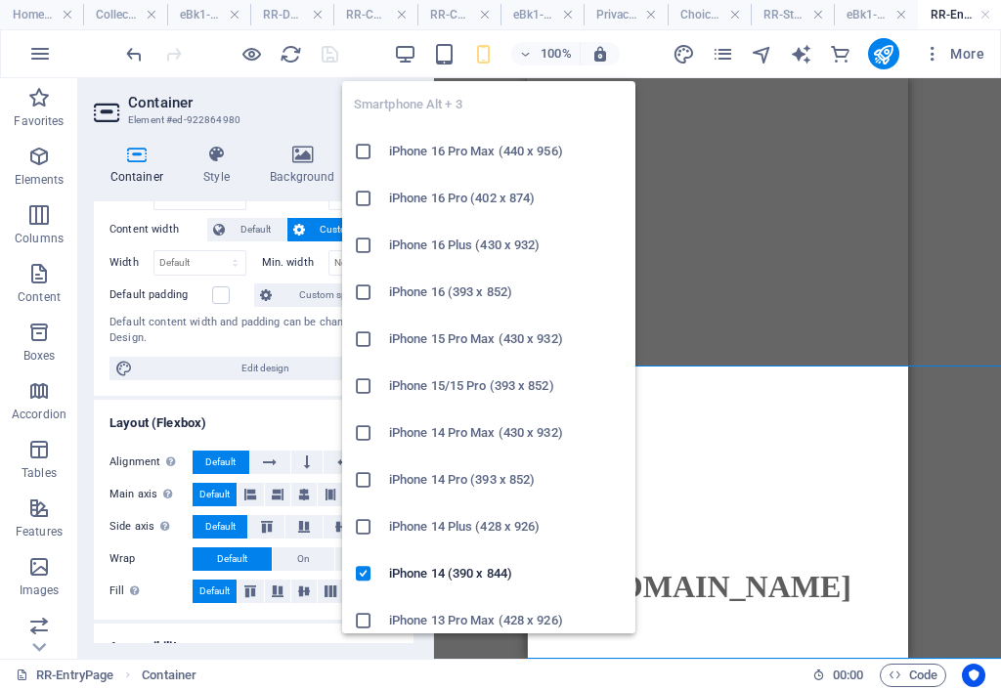
type input "422"
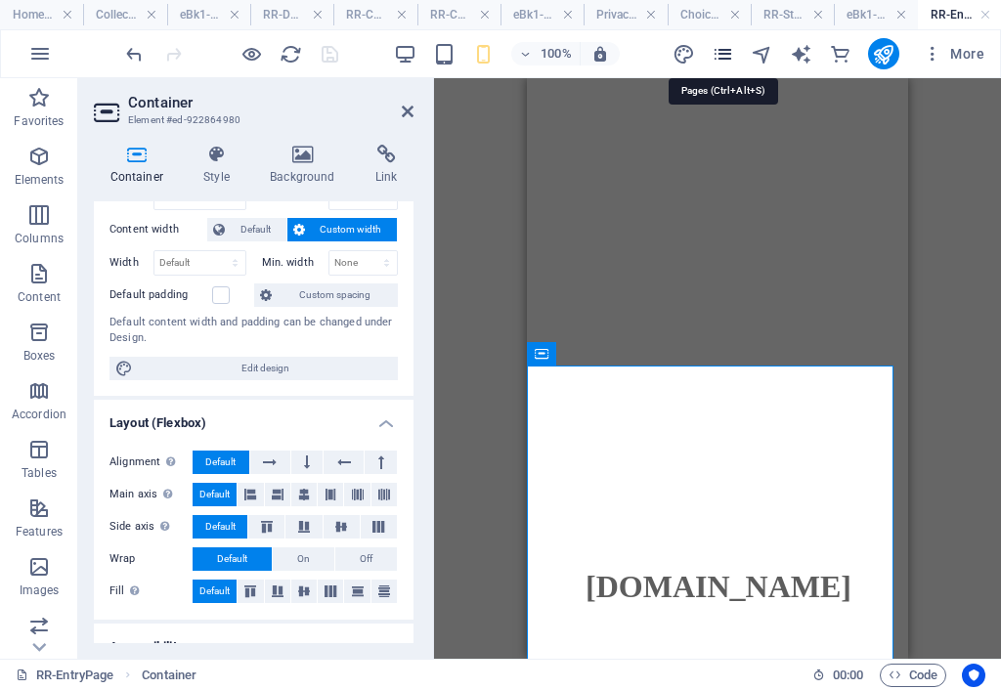
click at [728, 54] on icon "pages" at bounding box center [722, 54] width 22 height 22
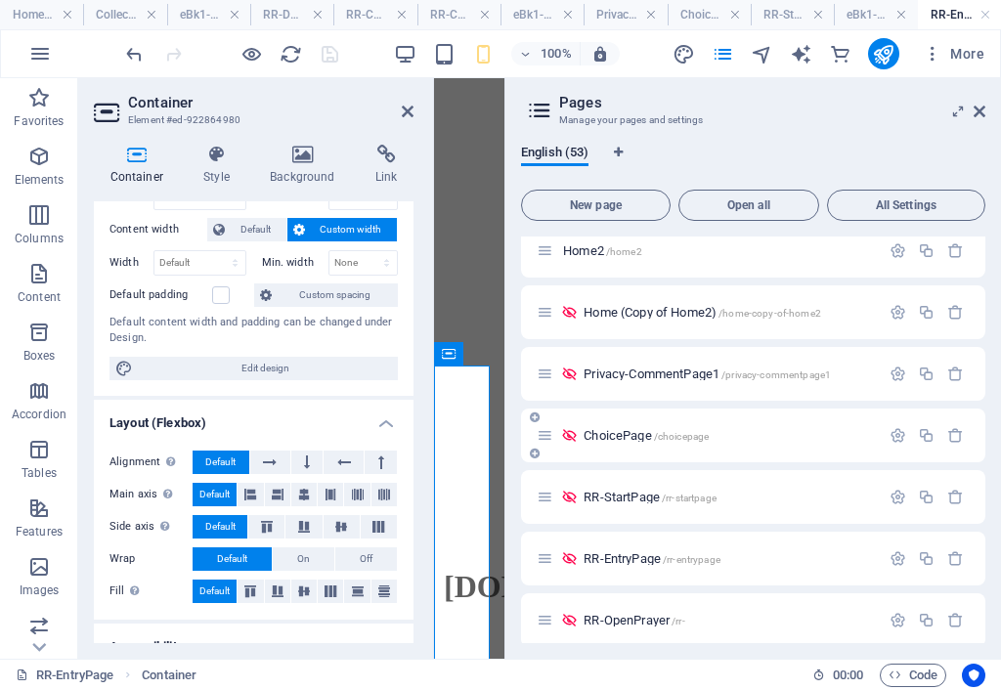
scroll to position [293, 0]
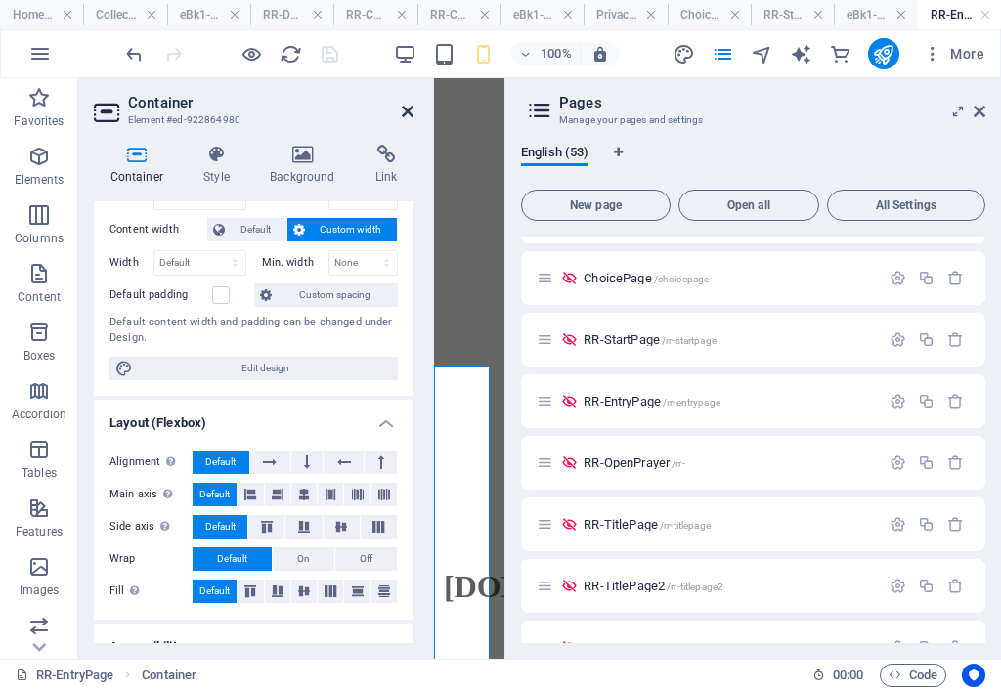
drag, startPoint x: 408, startPoint y: 107, endPoint x: 306, endPoint y: 29, distance: 128.4
click at [408, 107] on icon at bounding box center [408, 112] width 12 height 16
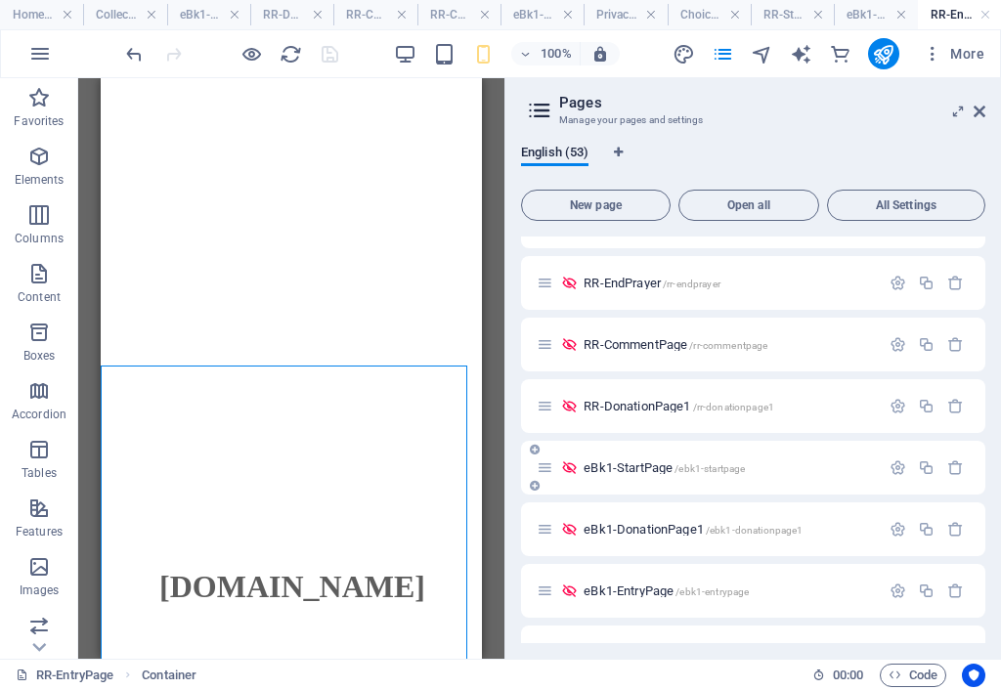
scroll to position [2541, 0]
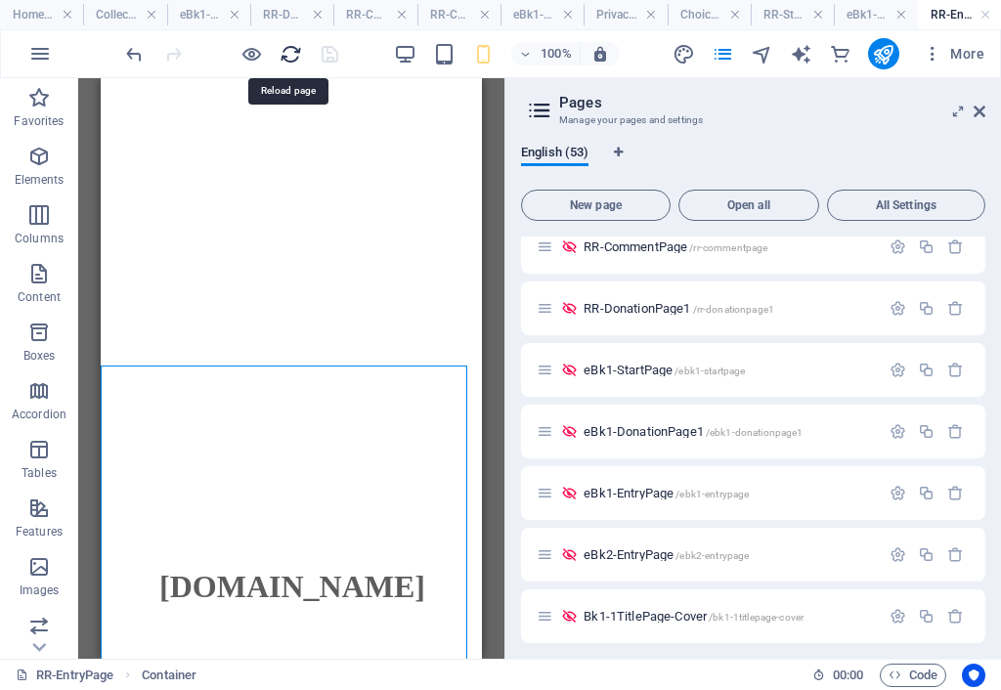
click at [291, 51] on icon "reload" at bounding box center [290, 54] width 22 height 22
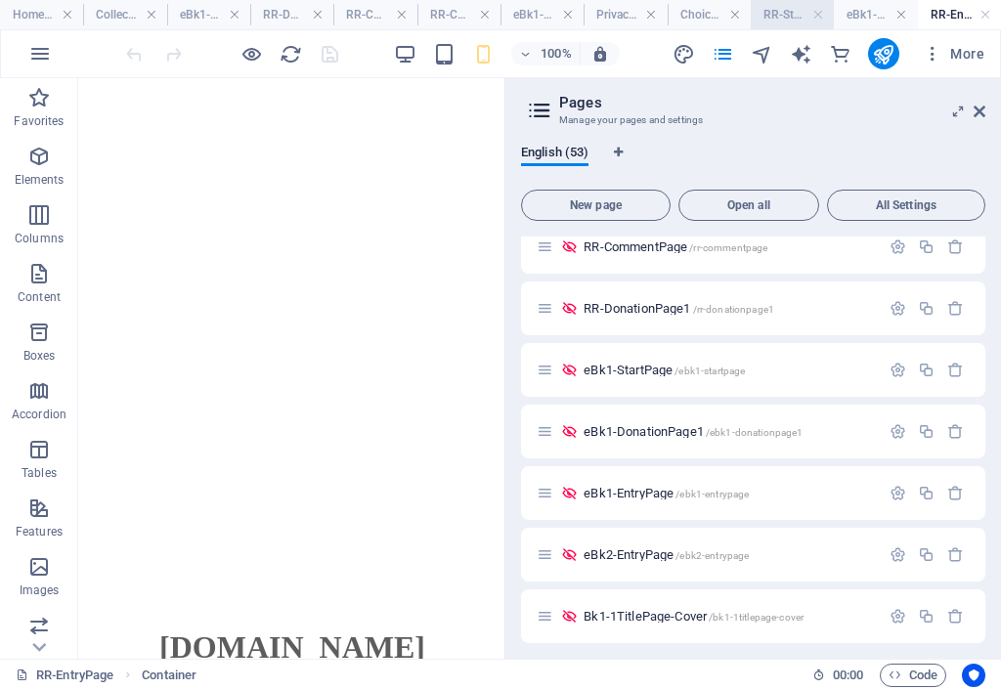
scroll to position [0, 0]
